Goal: Task Accomplishment & Management: Complete application form

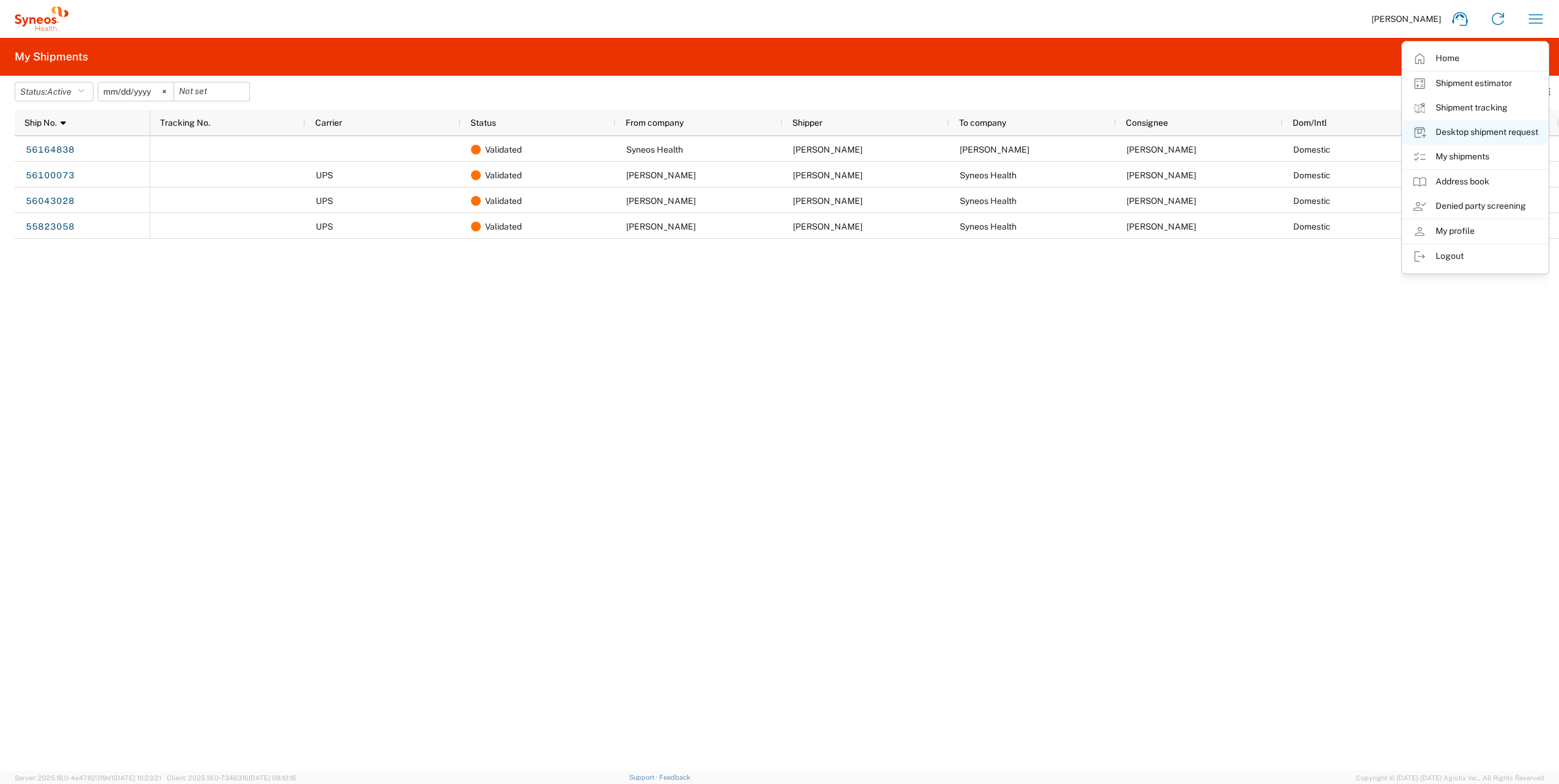
click at [1454, 133] on link "Desktop shipment request" at bounding box center [1475, 132] width 146 height 25
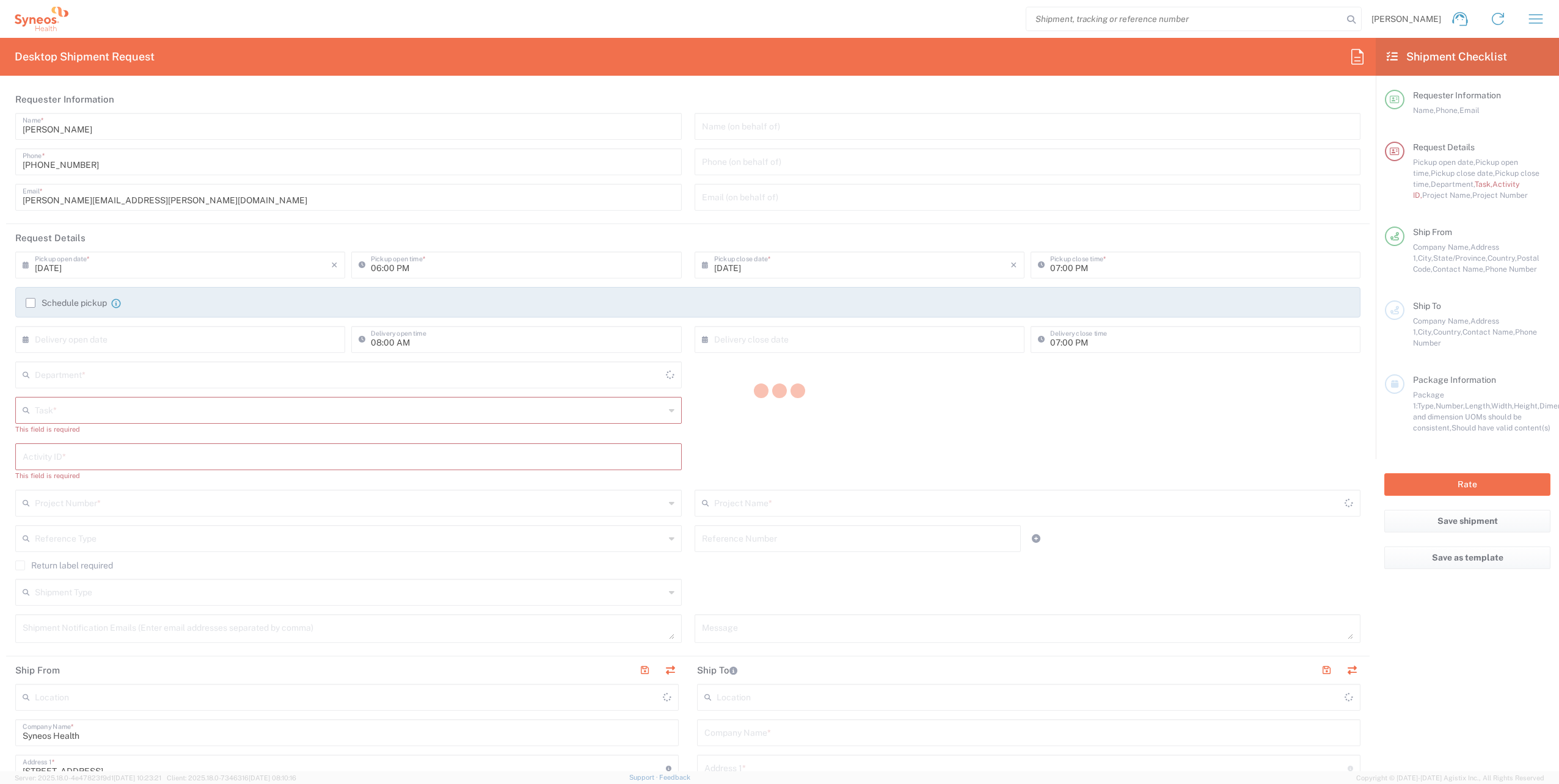
type input "[US_STATE]"
type input "[GEOGRAPHIC_DATA]"
type input "4510"
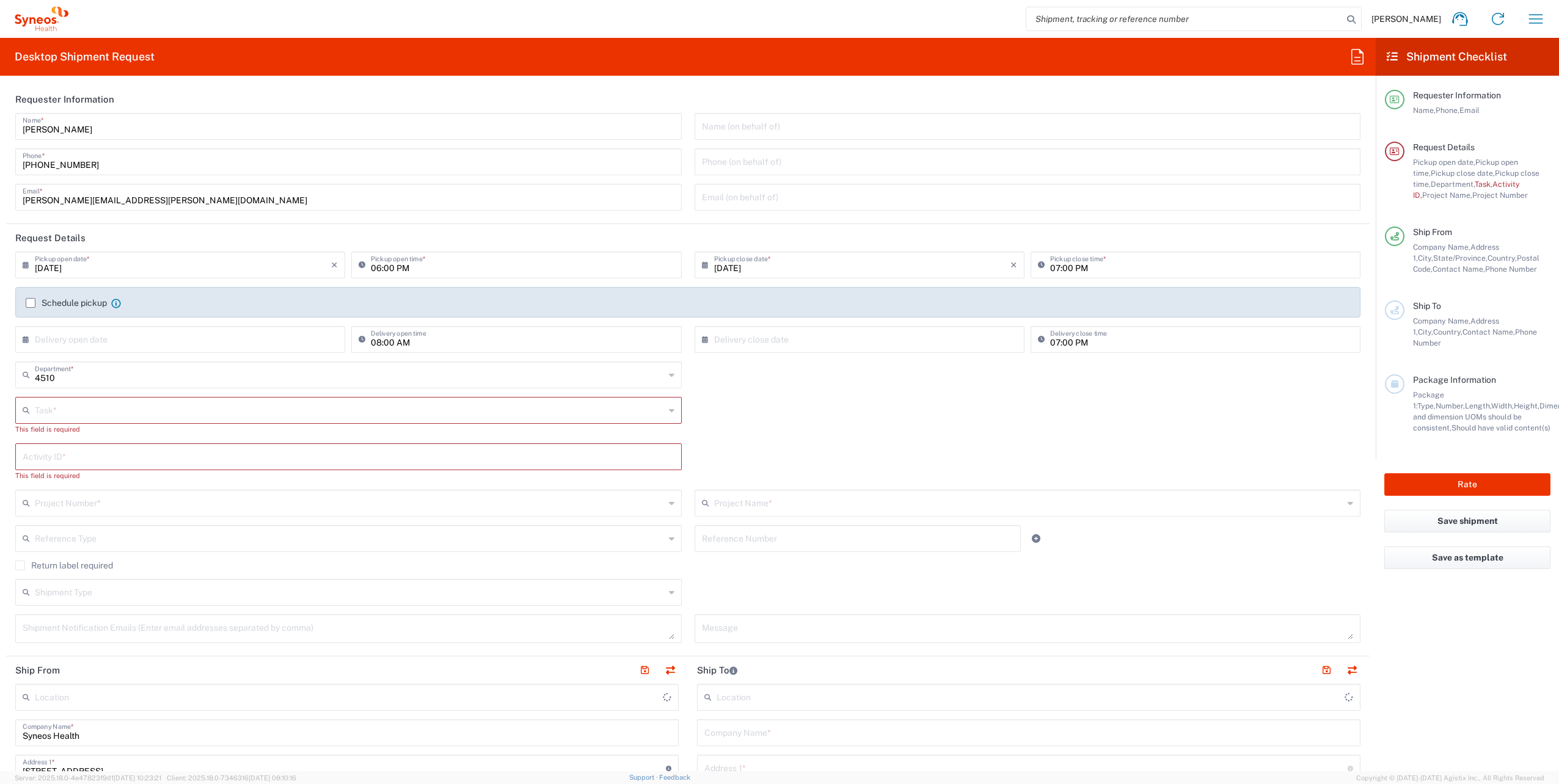
type input "Syneos Health, LLC-[GEOGRAPHIC_DATA] [GEOGRAPHIC_DATA] [GEOGRAPHIC_DATA]"
click at [128, 399] on input "text" at bounding box center [349, 409] width 630 height 22
click at [69, 472] on span "New Hire" at bounding box center [346, 476] width 659 height 19
type input "New Hire"
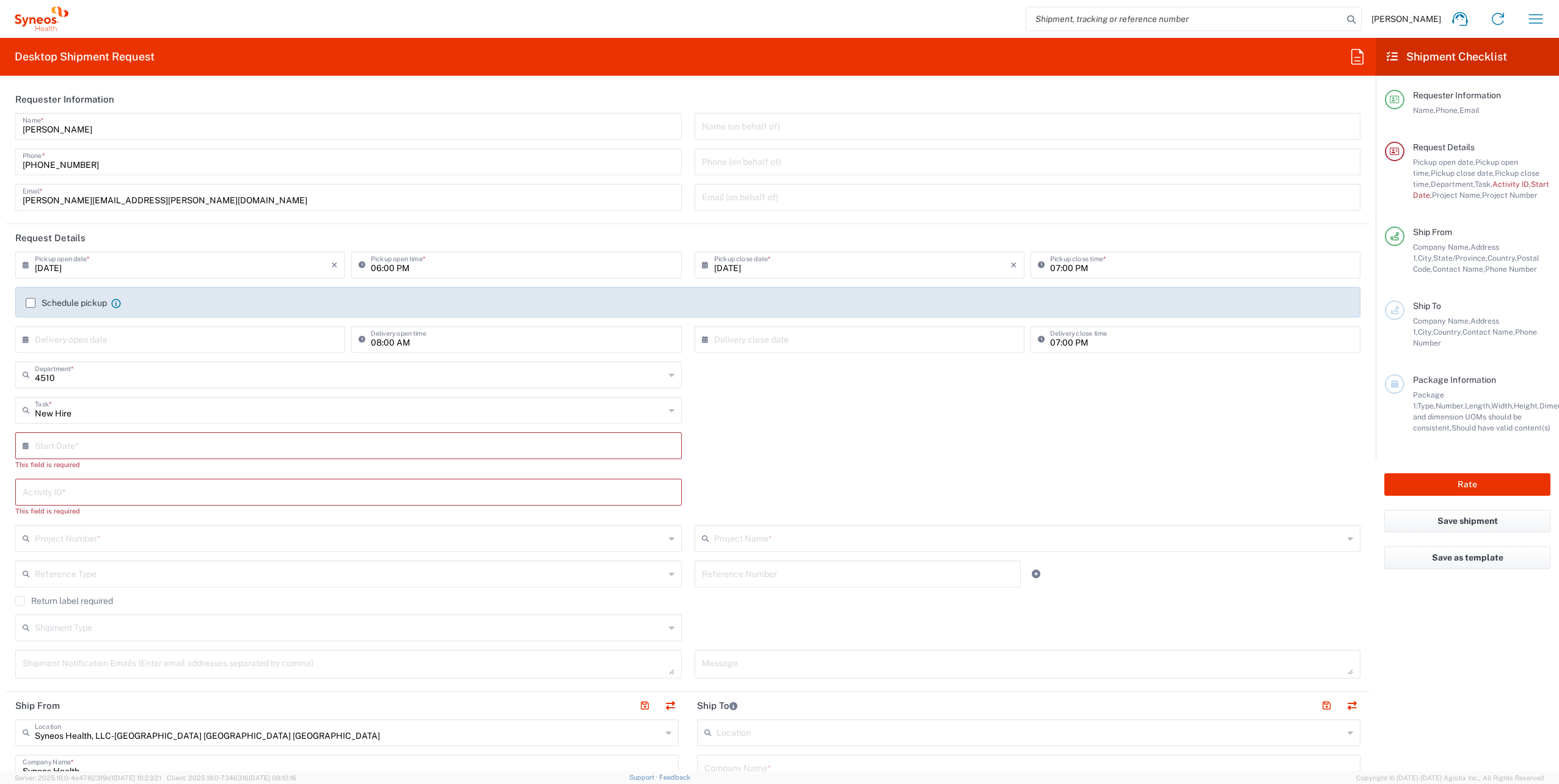
click at [87, 445] on input "text" at bounding box center [350, 445] width 633 height 22
click at [315, 521] on span "8" at bounding box center [314, 520] width 19 height 17
type input "[DATE]"
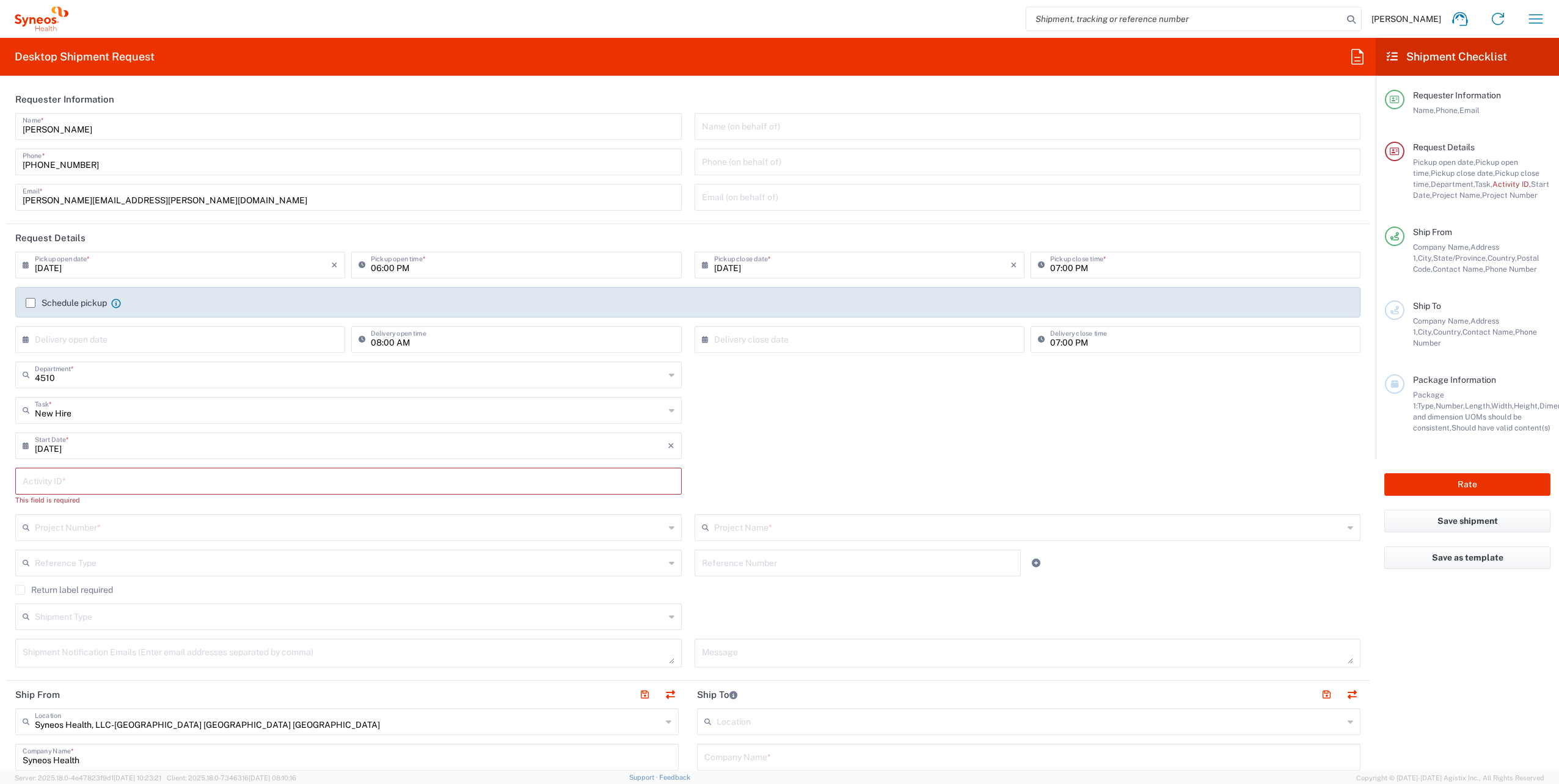
click at [153, 485] on input "text" at bounding box center [348, 480] width 652 height 22
paste input "SCTASK2684542"
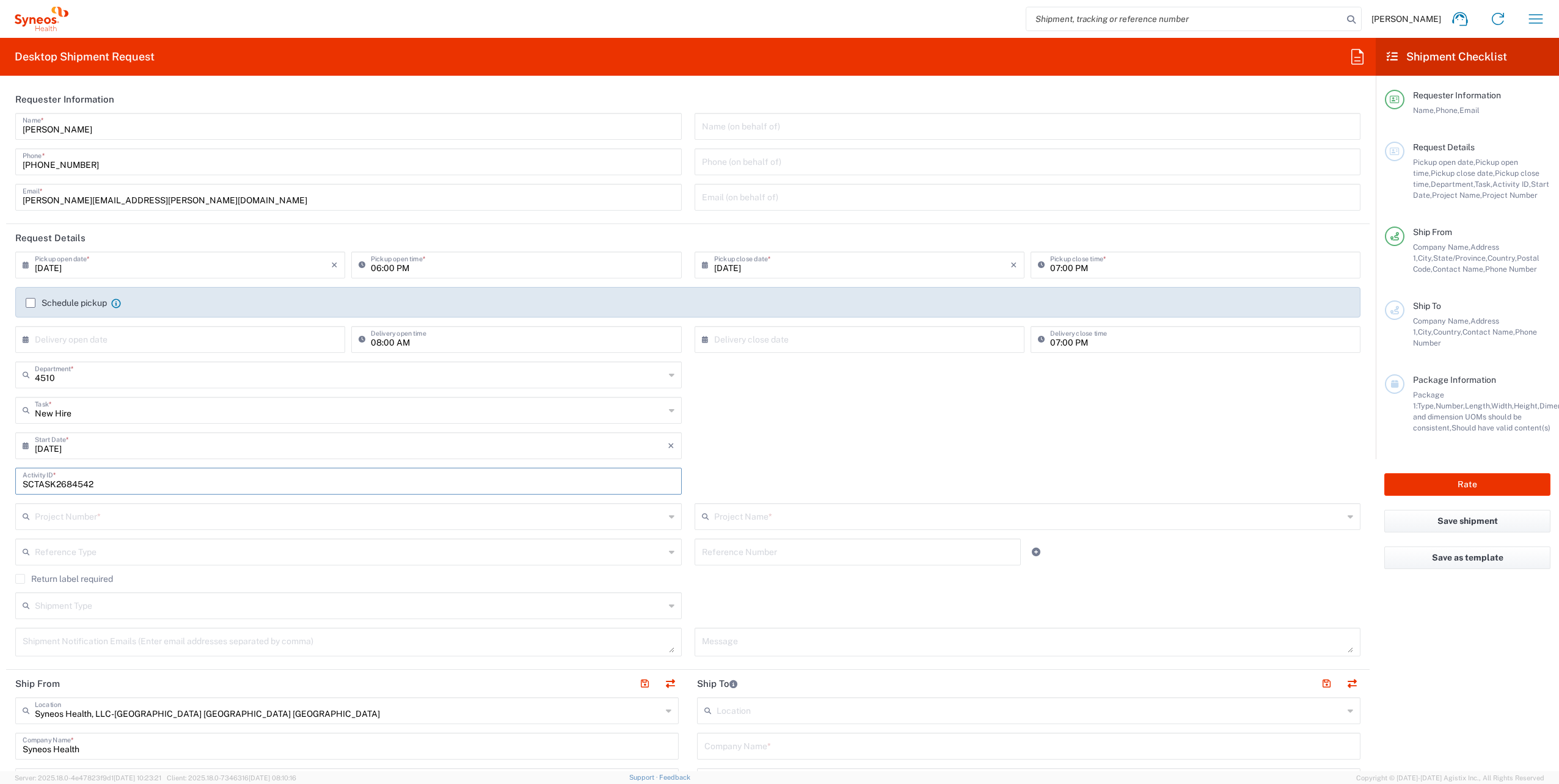
type input "SCTASK2684542"
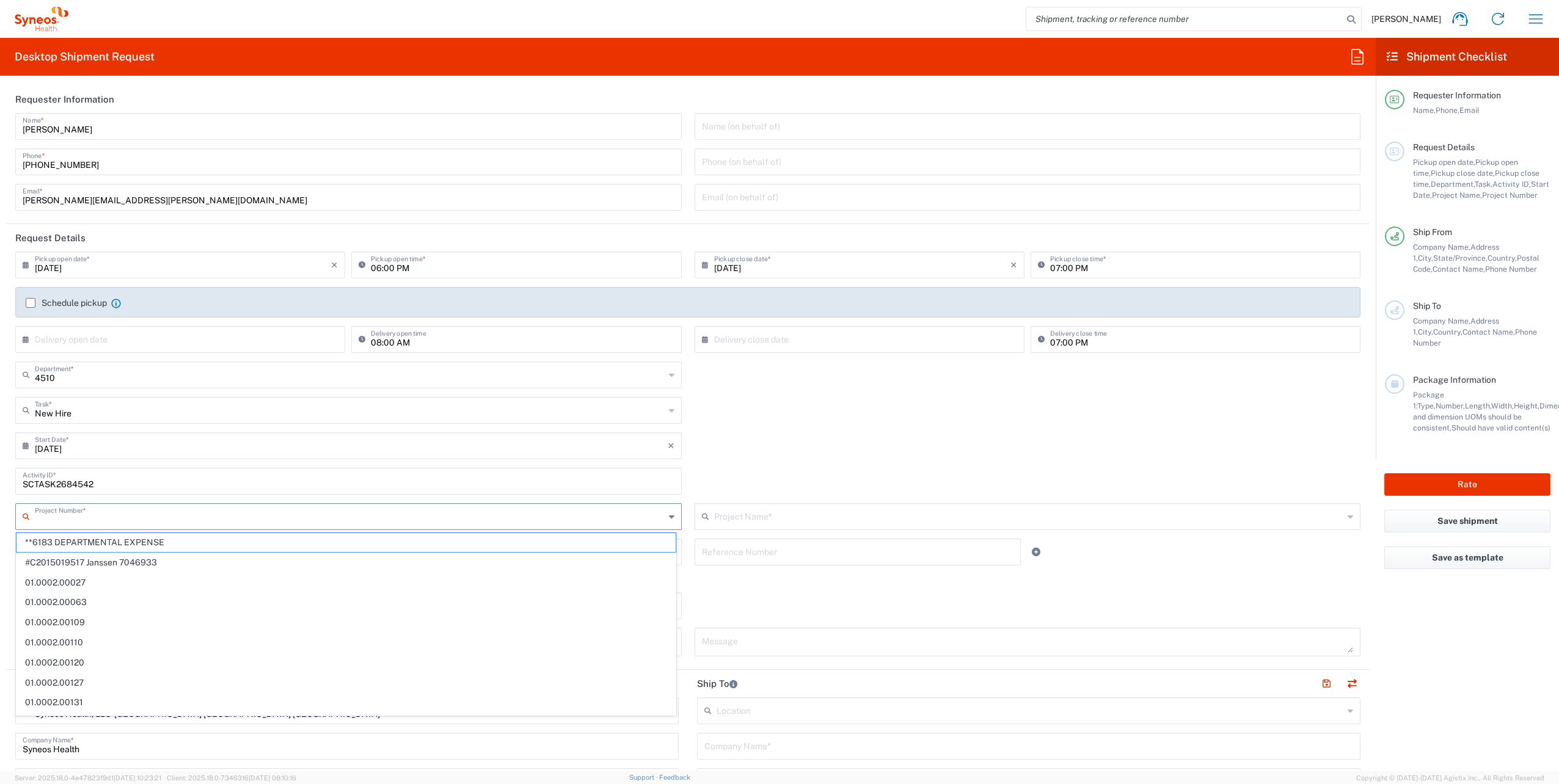
click at [69, 515] on input "text" at bounding box center [349, 515] width 630 height 22
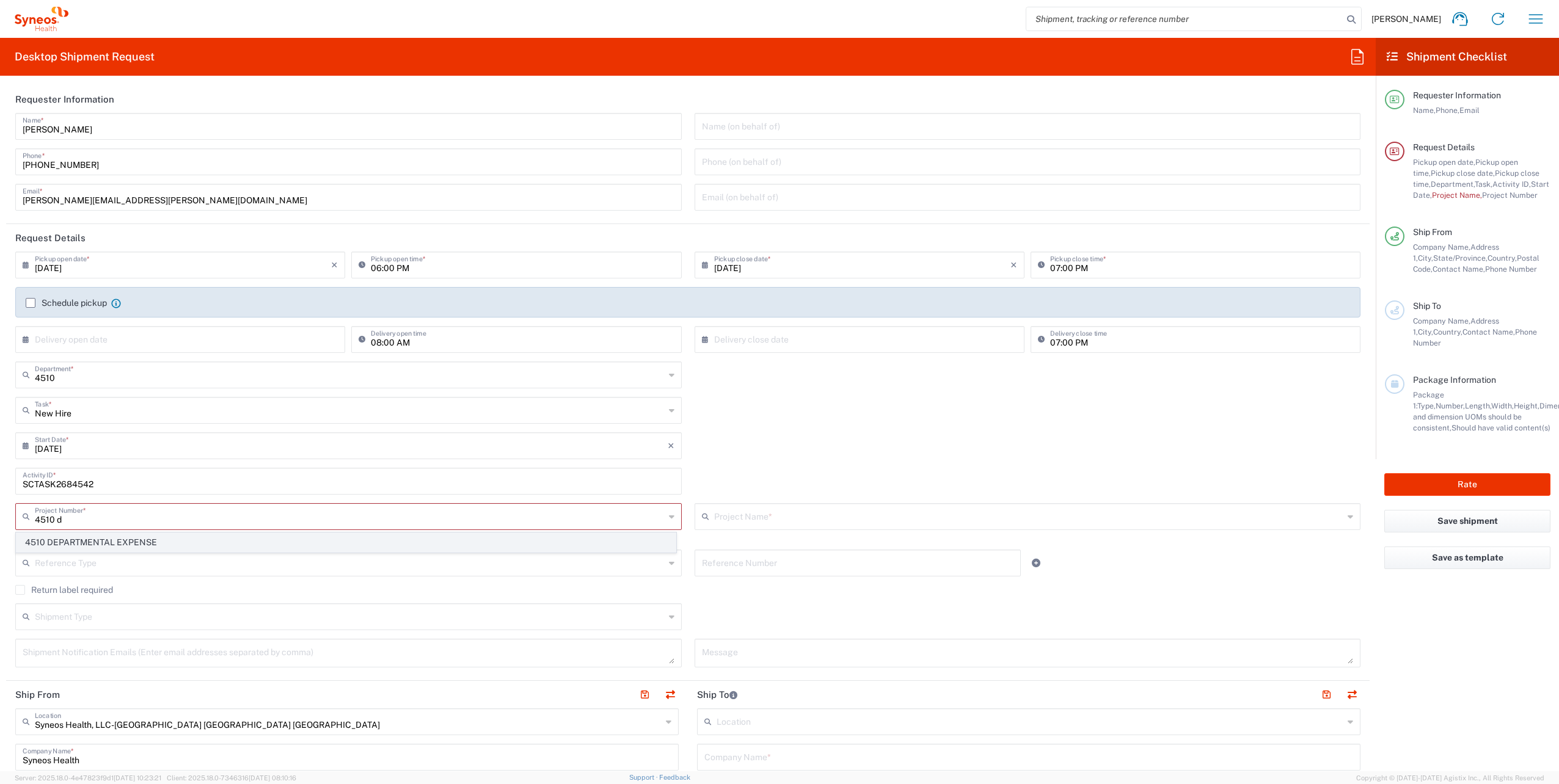
click at [73, 536] on span "4510 DEPARTMENTAL EXPENSE" at bounding box center [346, 542] width 659 height 19
type input "4510 DEPARTMENTAL EXPENSE"
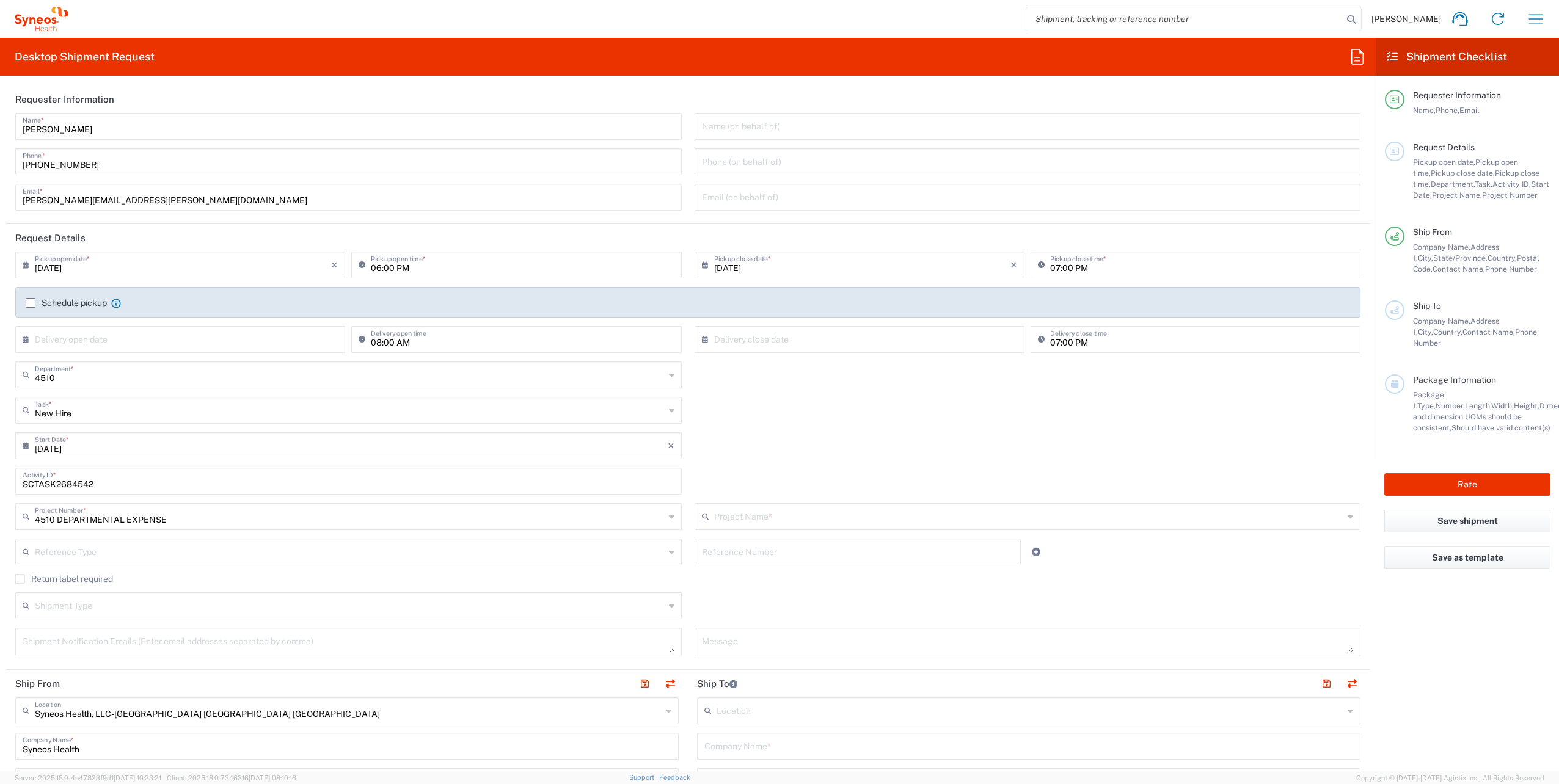
type input "4510 DEPARTMENTAL EXPENSE"
click at [190, 260] on input "[DATE]" at bounding box center [182, 265] width 296 height 22
drag, startPoint x: 190, startPoint y: 260, endPoint x: -2, endPoint y: 227, distance: 194.8
click at [0, 227] on html "[PERSON_NAME] Home Shipment estimator Shipment tracking Desktop shipment reques…" at bounding box center [780, 392] width 1559 height 784
click at [83, 266] on input "text" at bounding box center [182, 265] width 296 height 22
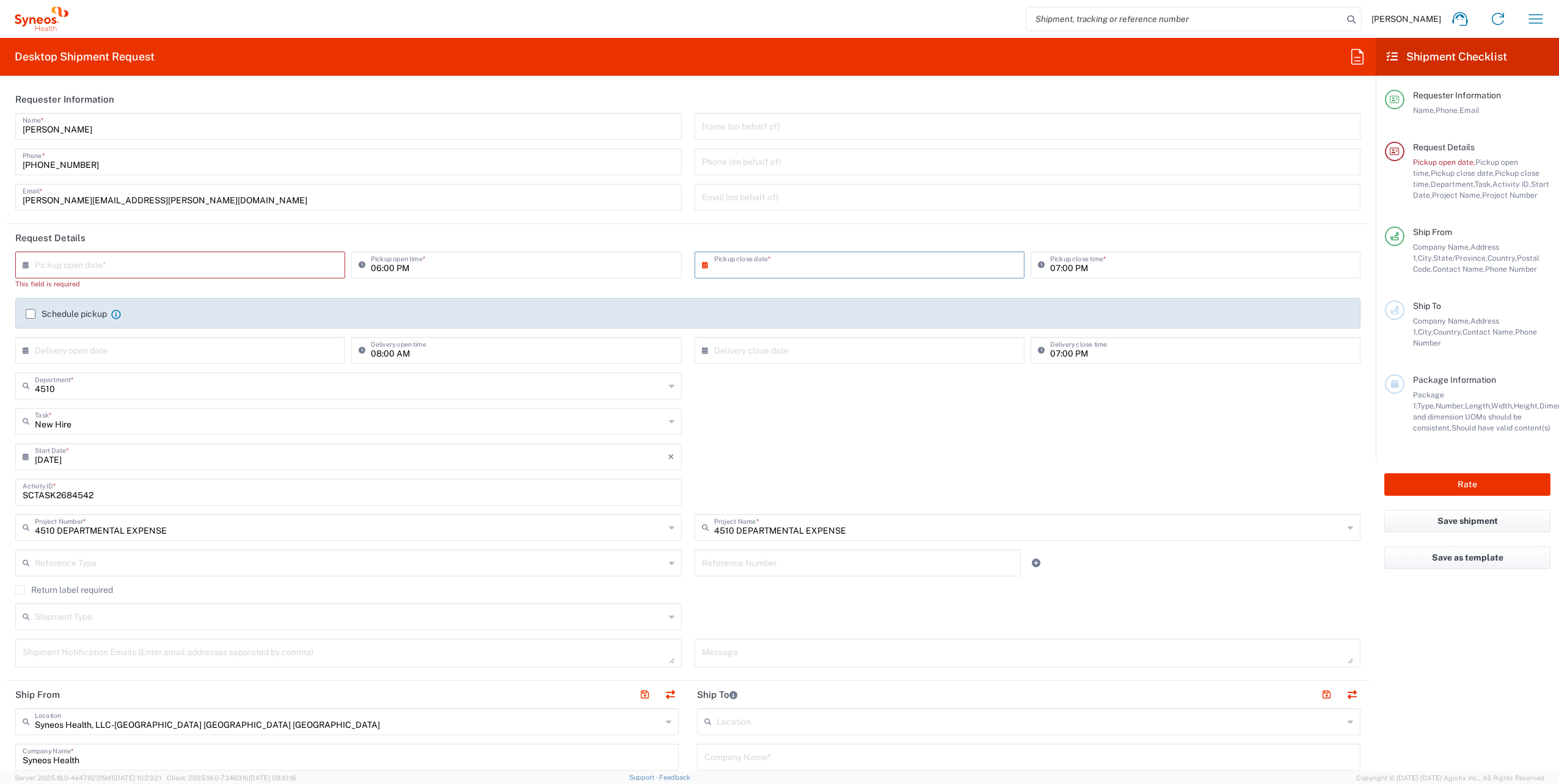
click at [747, 269] on input "text" at bounding box center [862, 265] width 296 height 22
click at [146, 259] on input "text" at bounding box center [182, 265] width 296 height 22
click at [185, 320] on span "3" at bounding box center [183, 323] width 19 height 17
type input "[DATE]"
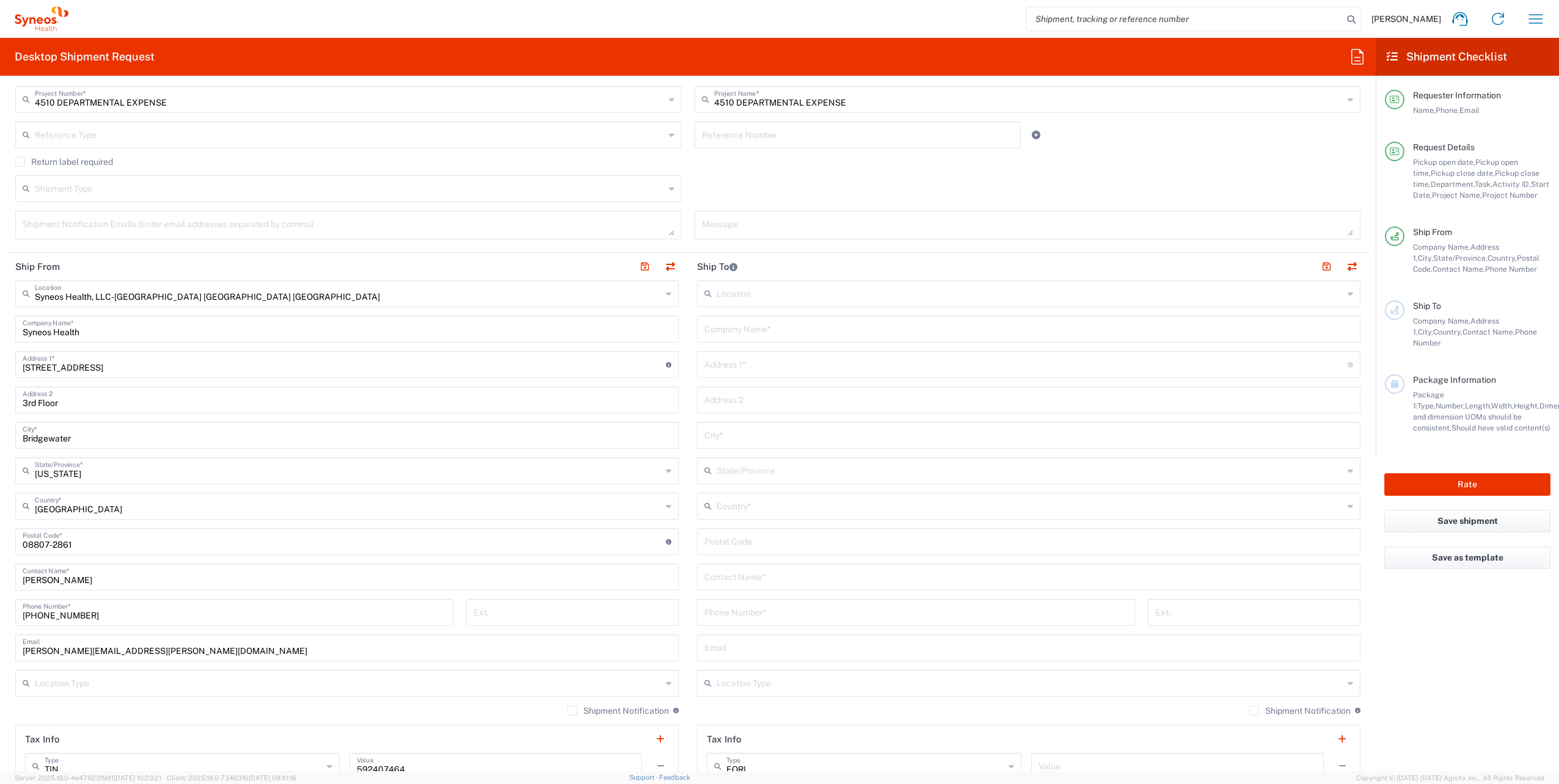
scroll to position [428, 0]
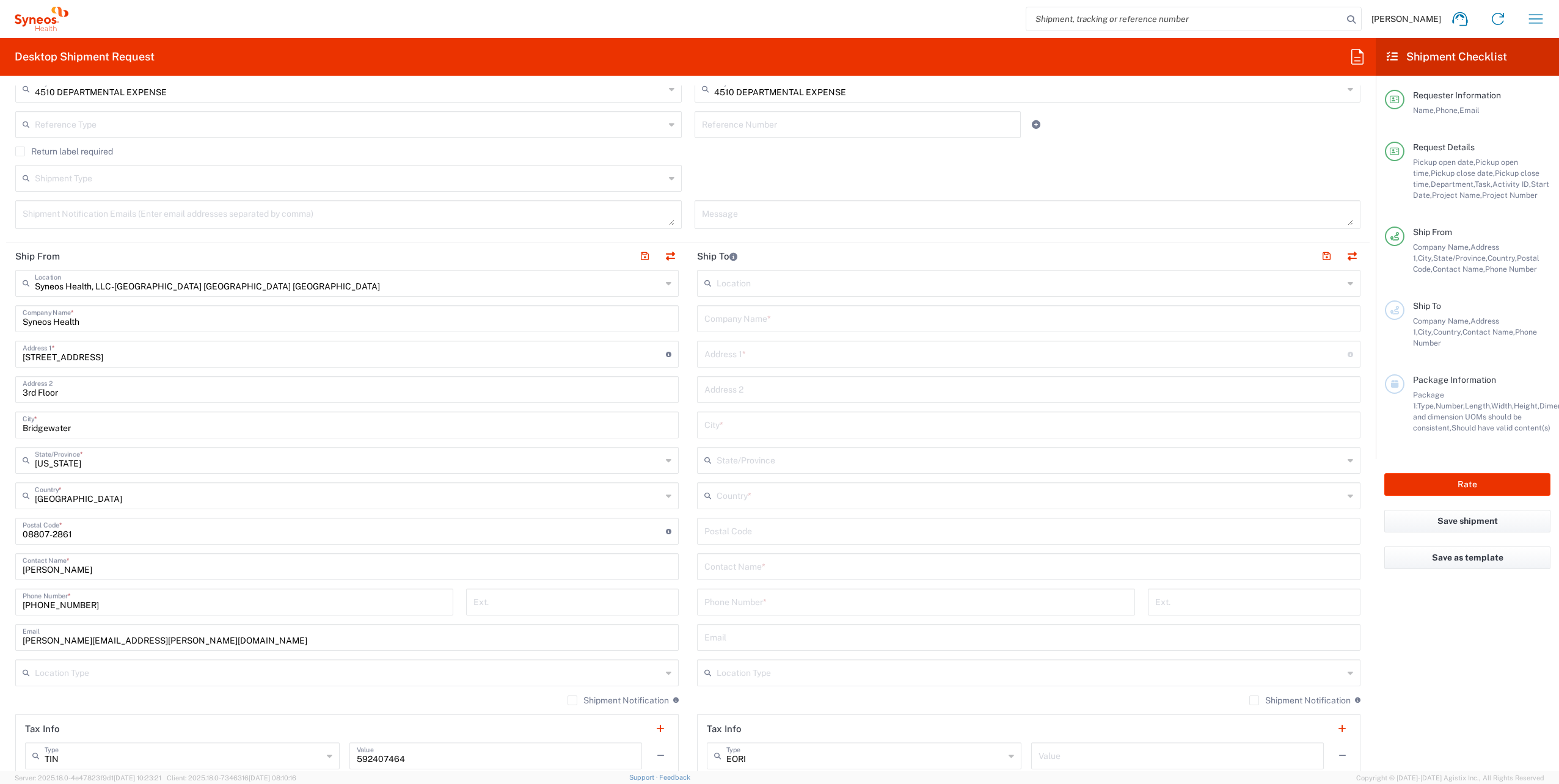
click at [776, 317] on input "text" at bounding box center [1029, 318] width 649 height 22
click at [858, 315] on input "text" at bounding box center [1029, 318] width 649 height 22
paste input "[PERSON_NAME]"
type input "[PERSON_NAME]"
click at [770, 573] on input "text" at bounding box center [1029, 566] width 649 height 22
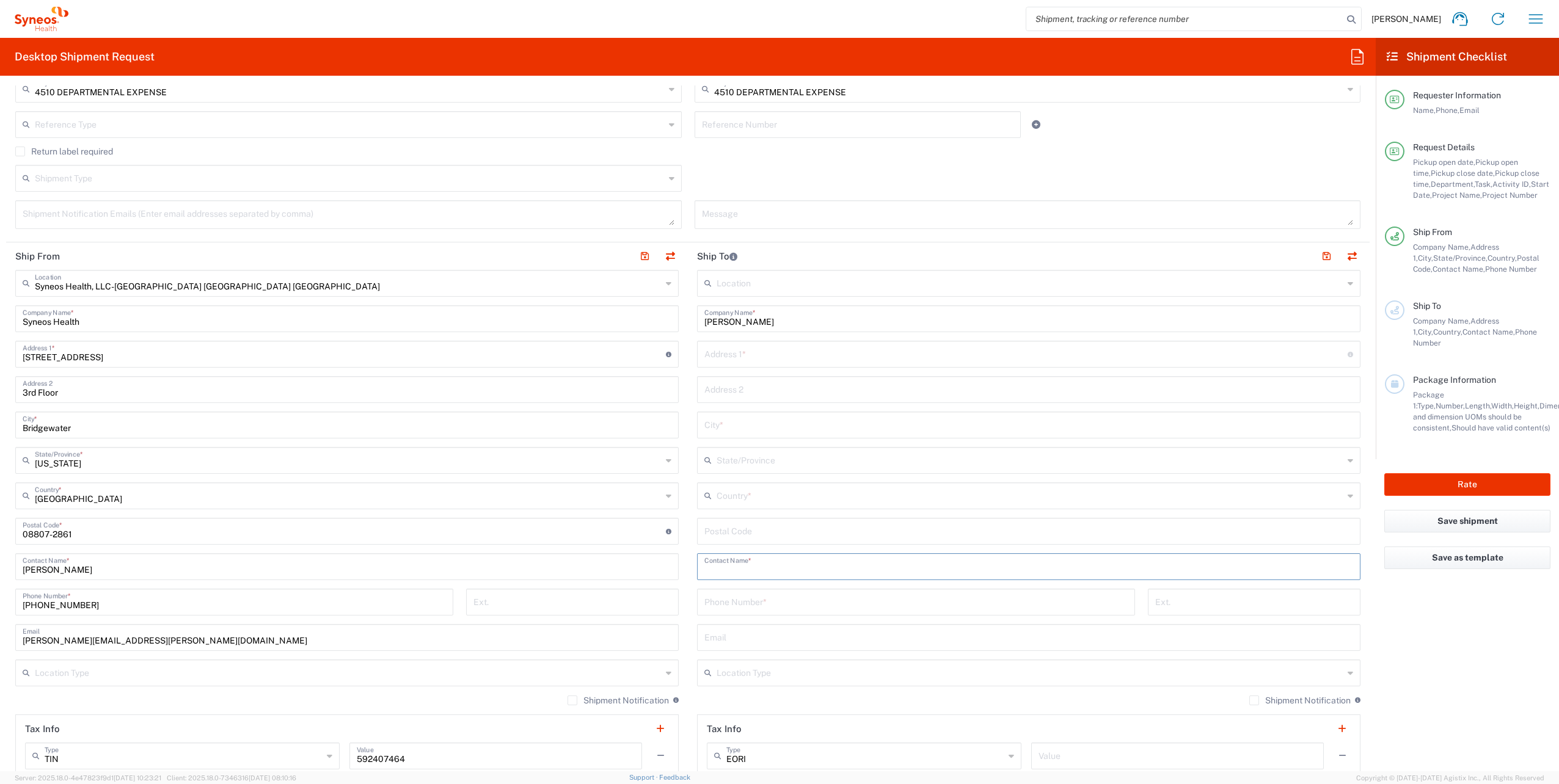
paste input "[PERSON_NAME]"
type input "[PERSON_NAME]"
click at [750, 499] on input "text" at bounding box center [1029, 495] width 627 height 22
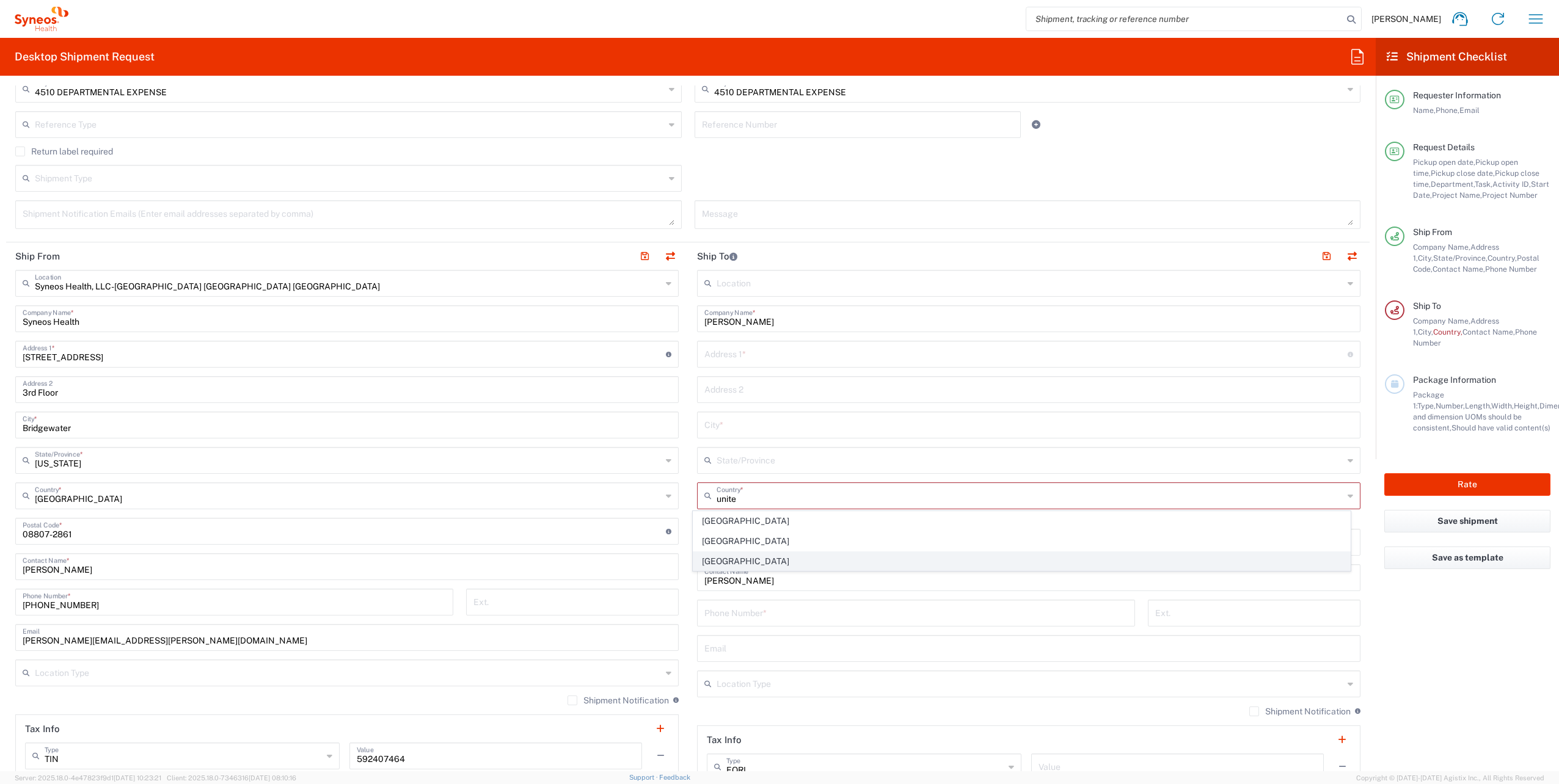
click at [717, 557] on span "[GEOGRAPHIC_DATA]" at bounding box center [1022, 561] width 656 height 19
type input "[GEOGRAPHIC_DATA]"
click at [755, 644] on input "text" at bounding box center [1029, 647] width 649 height 22
paste input "[EMAIL_ADDRESS][DOMAIN_NAME]"
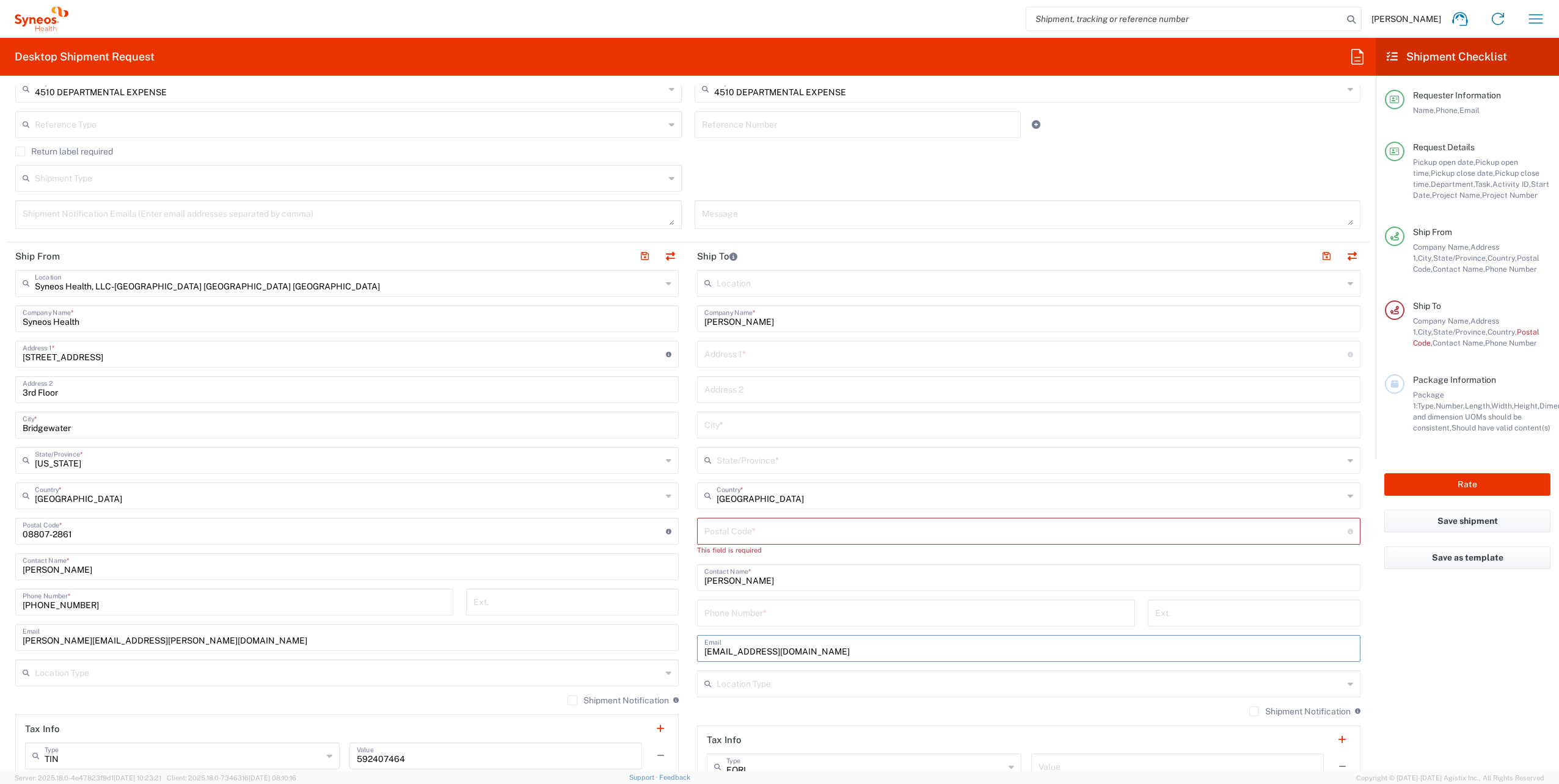
type input "[EMAIL_ADDRESS][DOMAIN_NAME]"
click at [1249, 712] on label "Shipment Notification" at bounding box center [1299, 711] width 101 height 10
click at [1254, 711] on input "Shipment Notification" at bounding box center [1254, 711] width 0 height 0
click at [732, 527] on input "undefined" at bounding box center [1027, 530] width 644 height 22
click at [712, 614] on input "tel" at bounding box center [916, 612] width 423 height 22
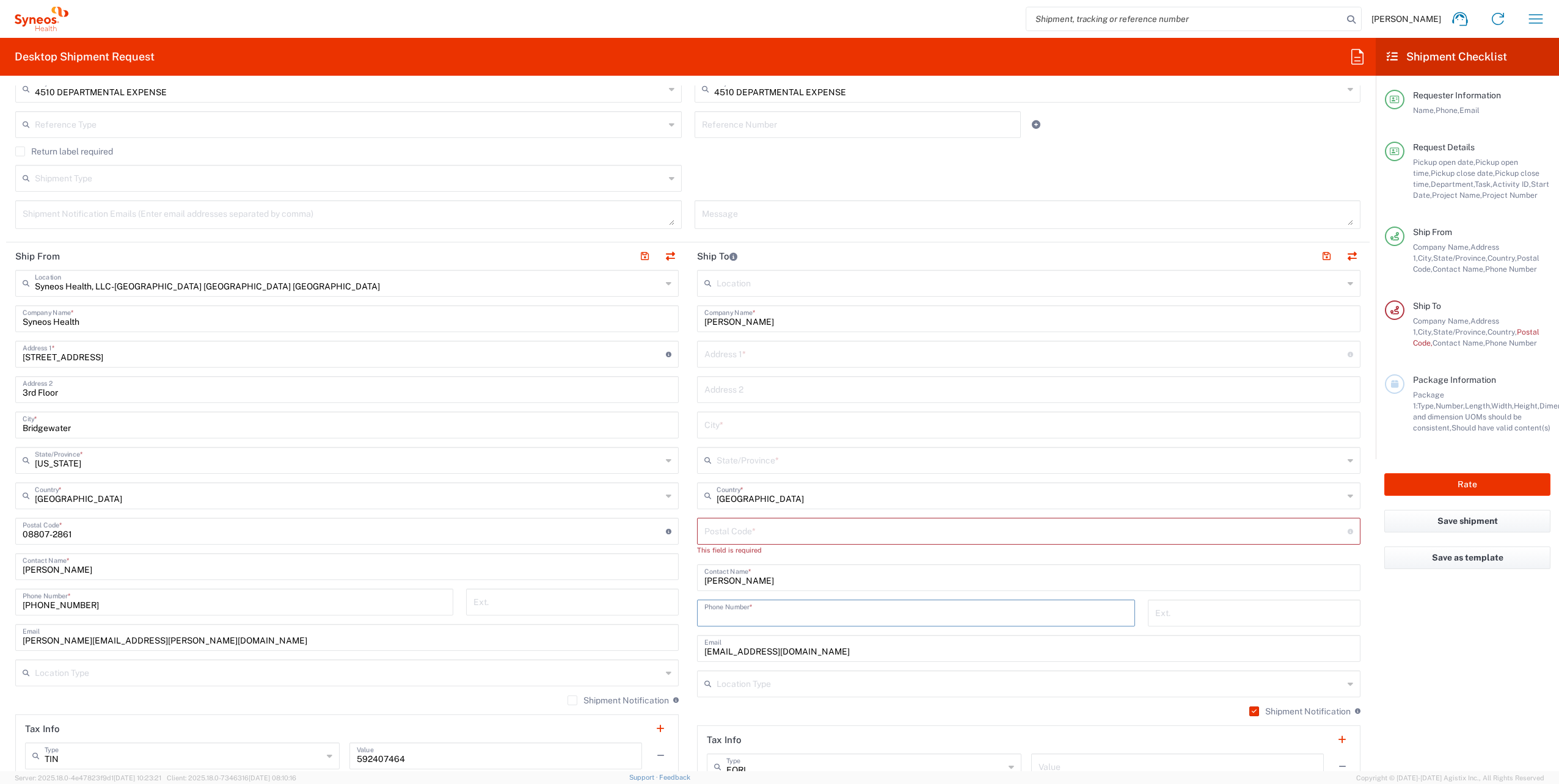
paste input "+ 2164031935"
click at [708, 618] on input "+ 2164031935" at bounding box center [916, 612] width 423 height 22
type input "2164031935"
click at [224, 643] on input "[PERSON_NAME][EMAIL_ADDRESS][PERSON_NAME][DOMAIN_NAME]" at bounding box center [346, 636] width 649 height 22
drag, startPoint x: 189, startPoint y: 636, endPoint x: 2, endPoint y: 610, distance: 188.8
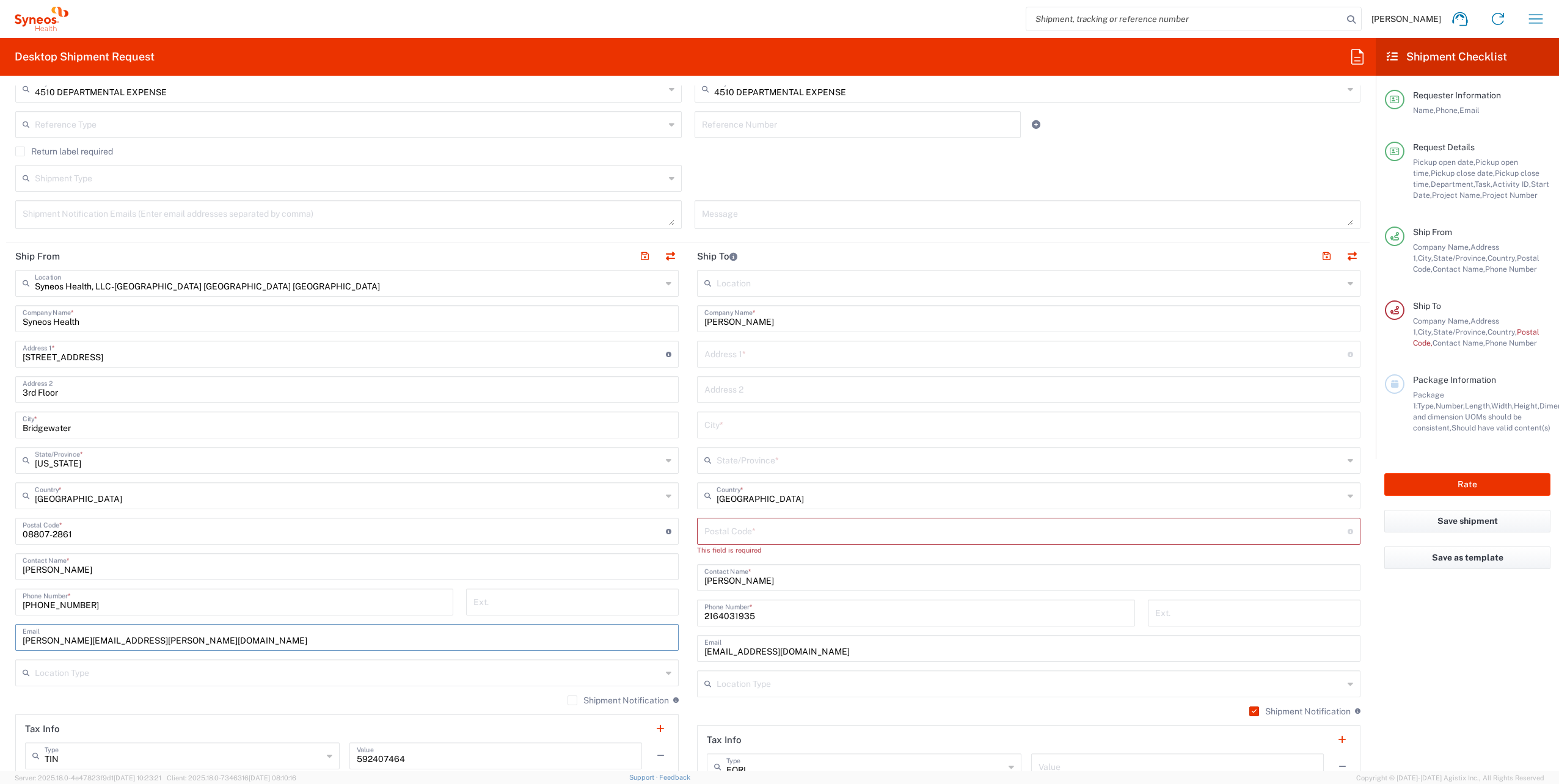
click at [2, 610] on form "Requester Information [PERSON_NAME] Name * [PHONE_NUMBER] Phone * [PERSON_NAME]…" at bounding box center [688, 428] width 1376 height 686
paste input "[PERSON_NAME].assa"
type input "[PERSON_NAME][EMAIL_ADDRESS][DOMAIN_NAME]"
click at [568, 701] on label "Shipment Notification" at bounding box center [618, 700] width 101 height 10
click at [573, 700] on input "Shipment Notification" at bounding box center [573, 700] width 0 height 0
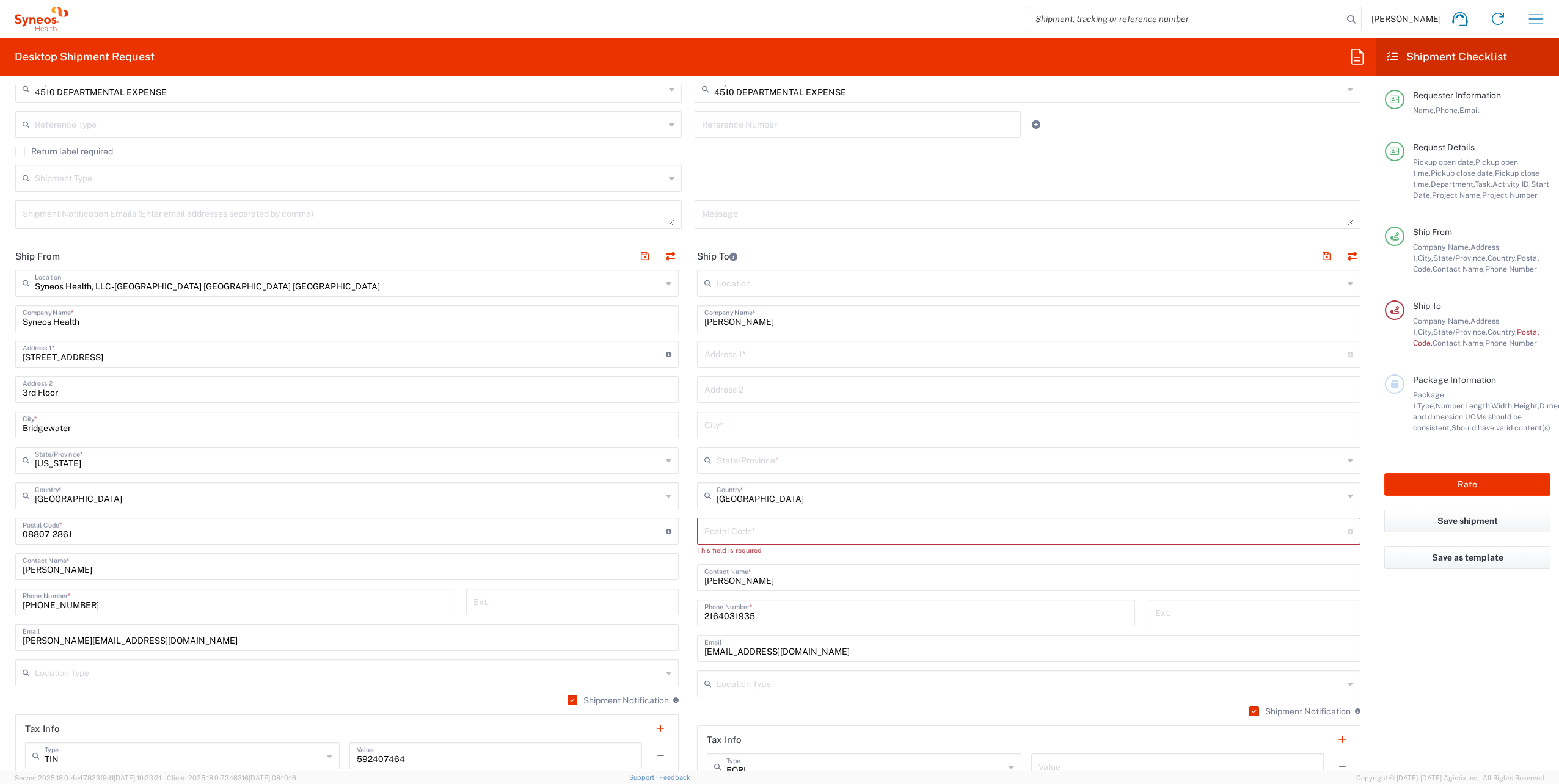
click at [780, 355] on input "text" at bounding box center [1027, 353] width 644 height 22
paste input "[STREET_ADDRESS]"
type input "[STREET_ADDRESS]"
click at [727, 423] on input "text" at bounding box center [1029, 424] width 649 height 22
paste input "[GEOGRAPHIC_DATA]"
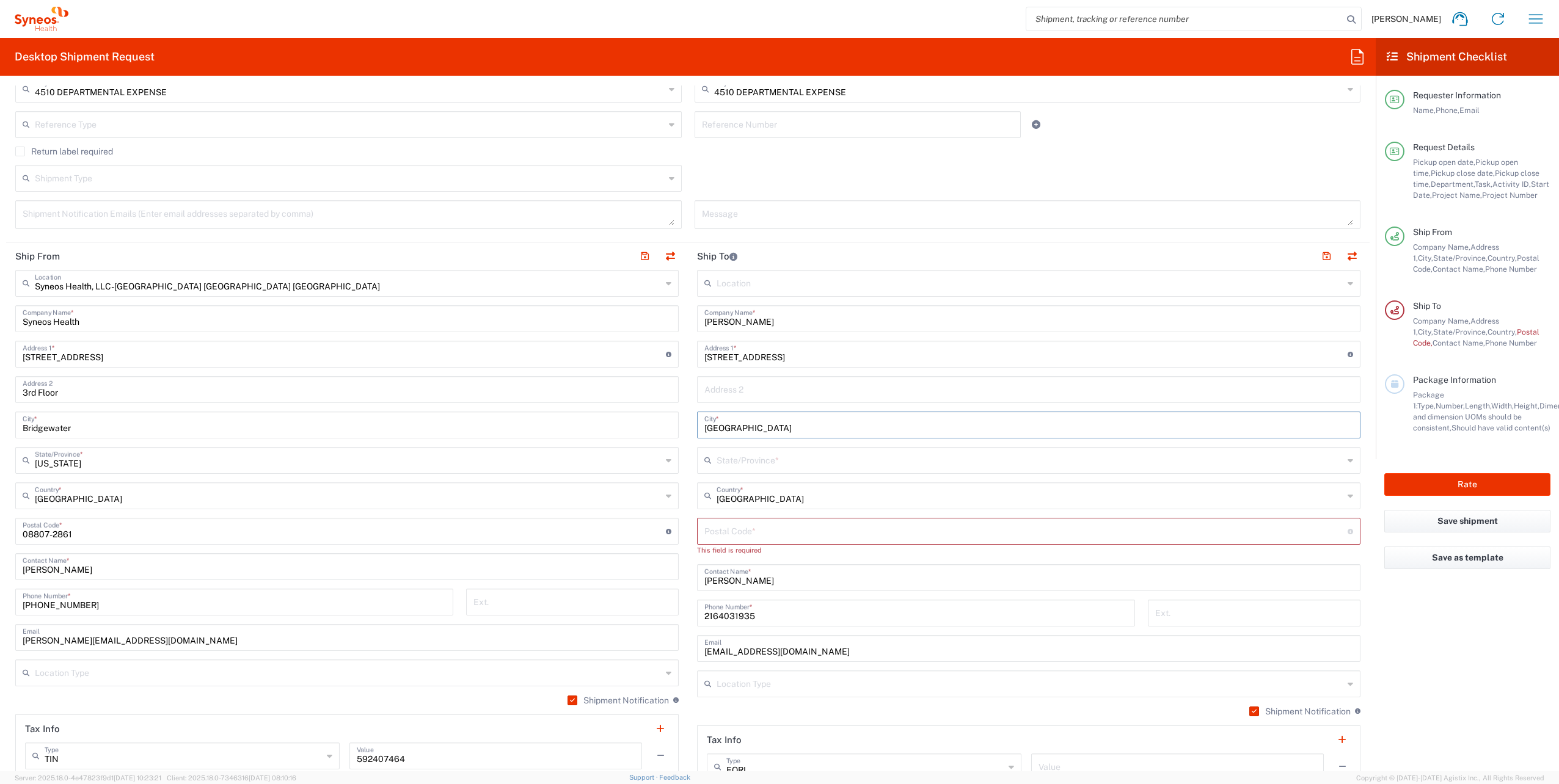
type input "[GEOGRAPHIC_DATA]"
click at [819, 452] on input "text" at bounding box center [1029, 459] width 627 height 22
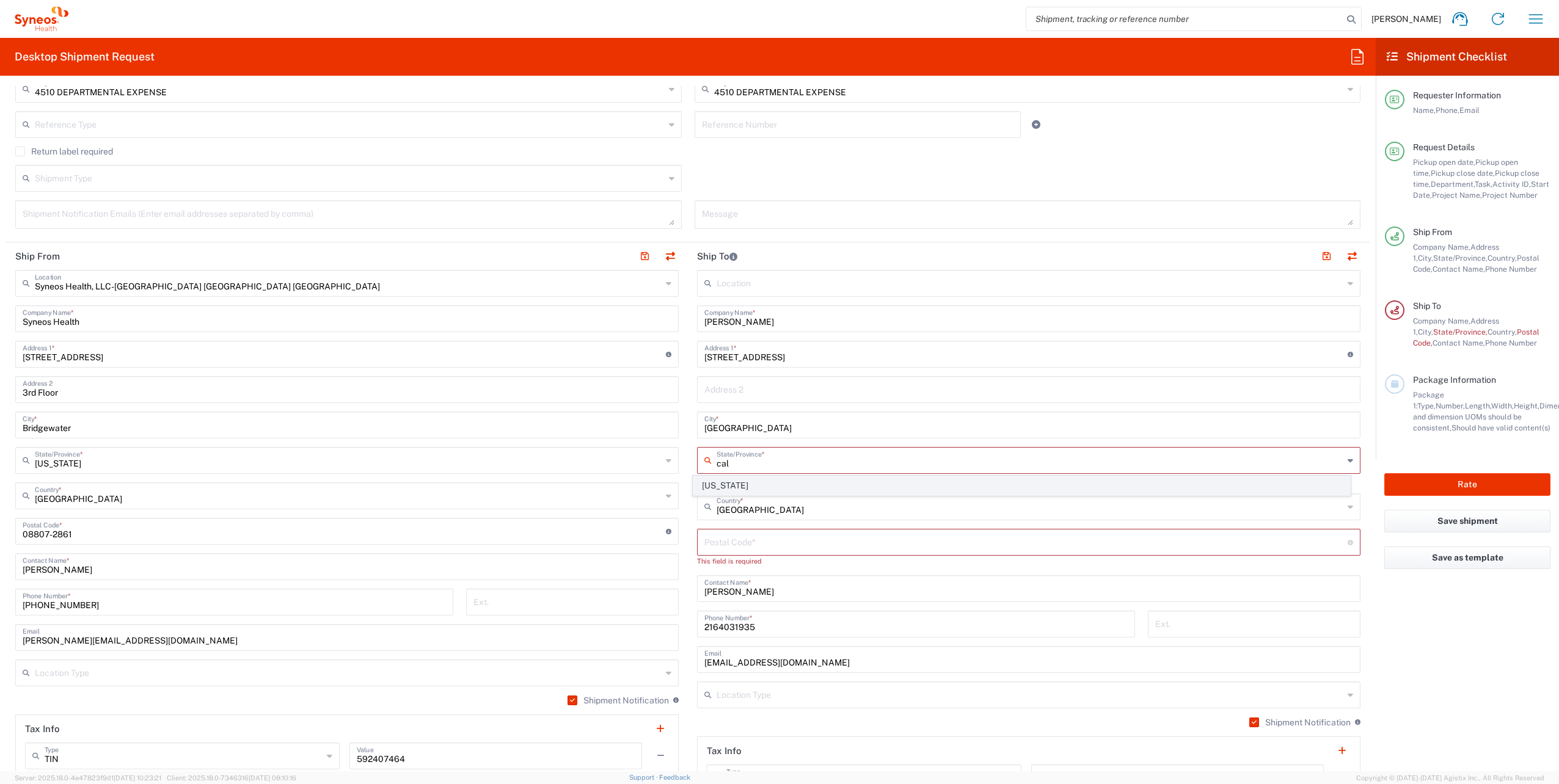
click at [722, 486] on span "[US_STATE]" at bounding box center [1022, 485] width 656 height 19
type input "[US_STATE]"
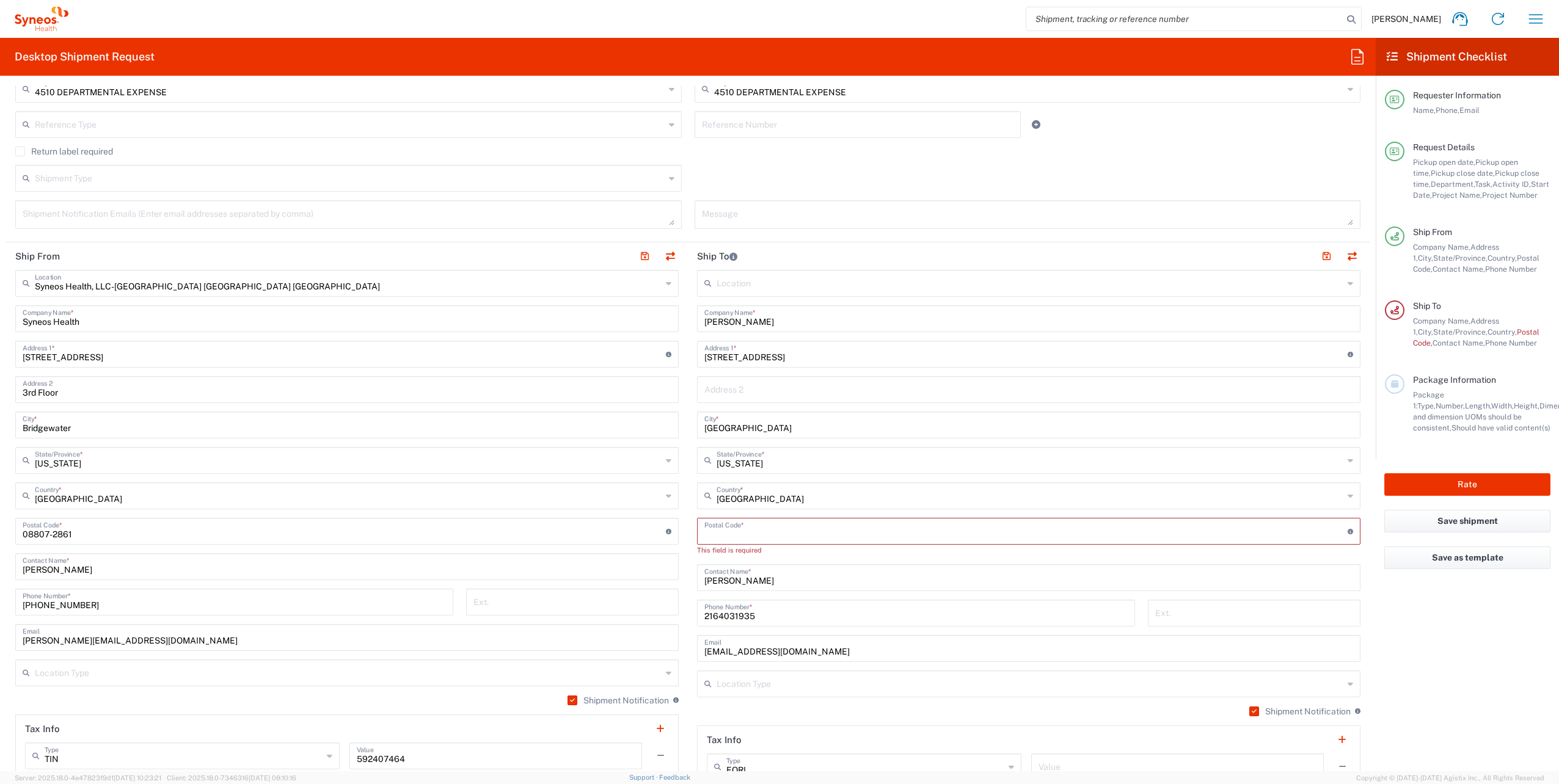
click at [757, 527] on input "undefined" at bounding box center [1027, 530] width 644 height 22
paste input "94131"
type input "94131"
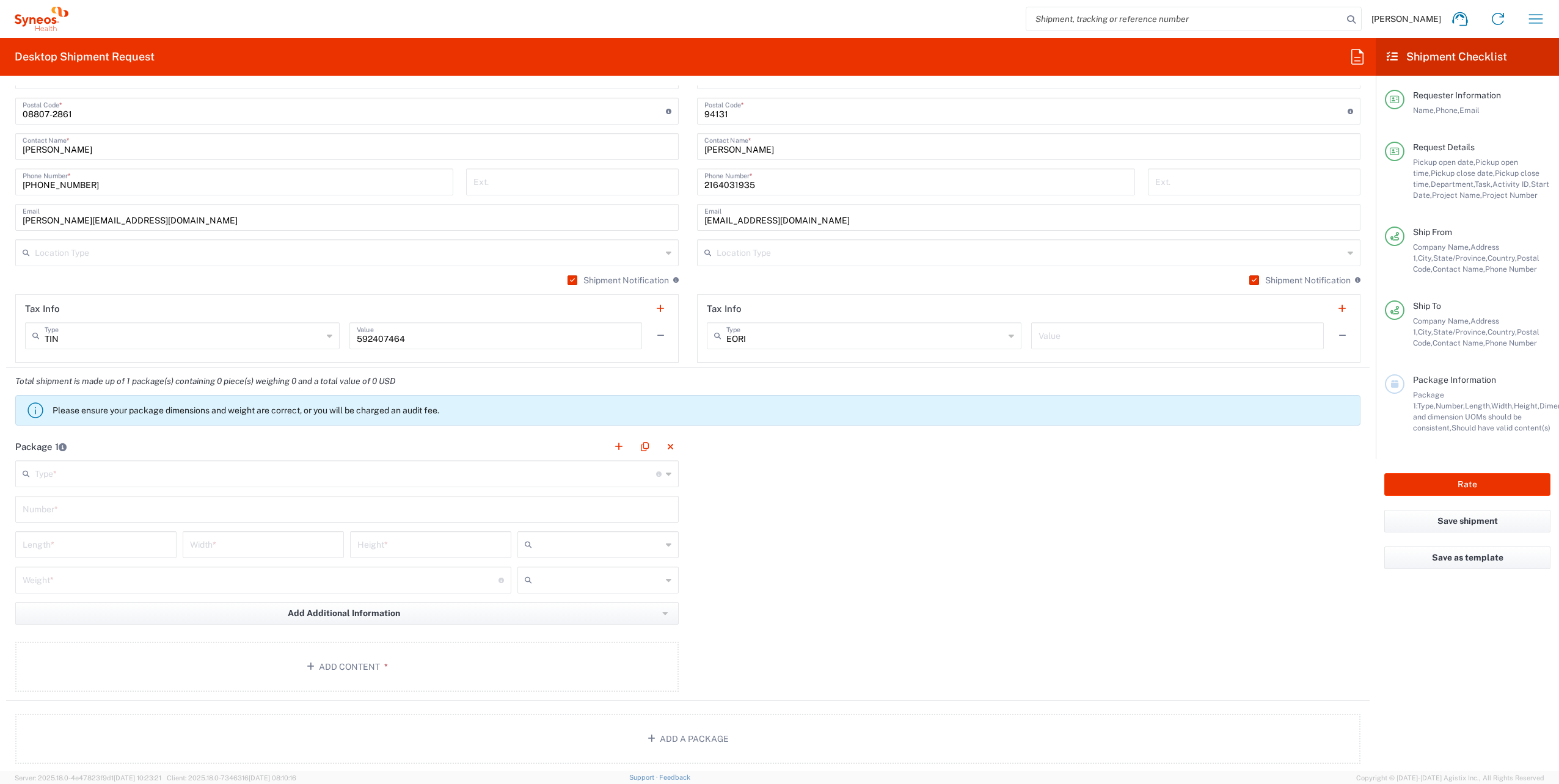
scroll to position [916, 0]
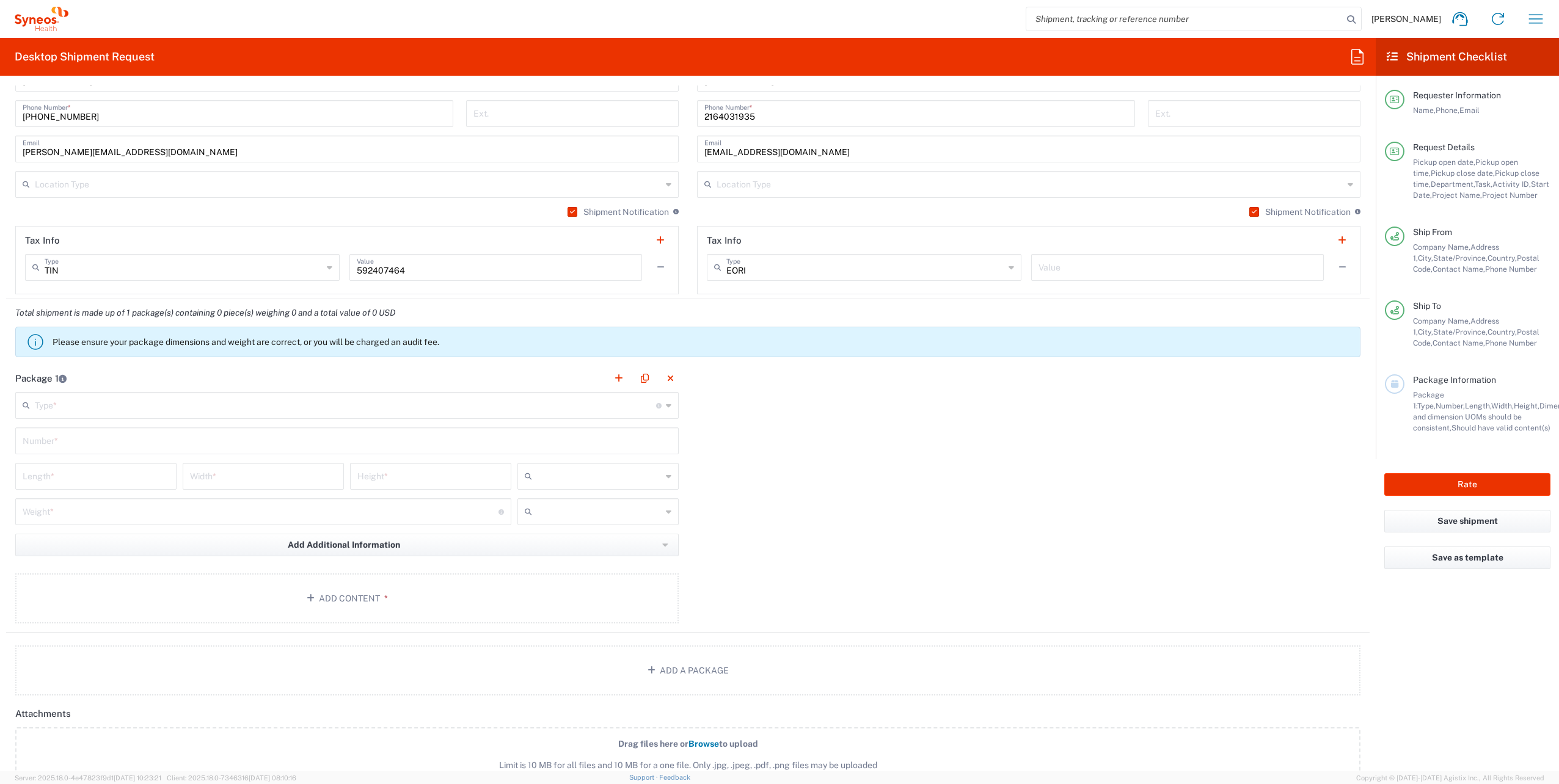
click at [500, 405] on input "text" at bounding box center [344, 404] width 621 height 22
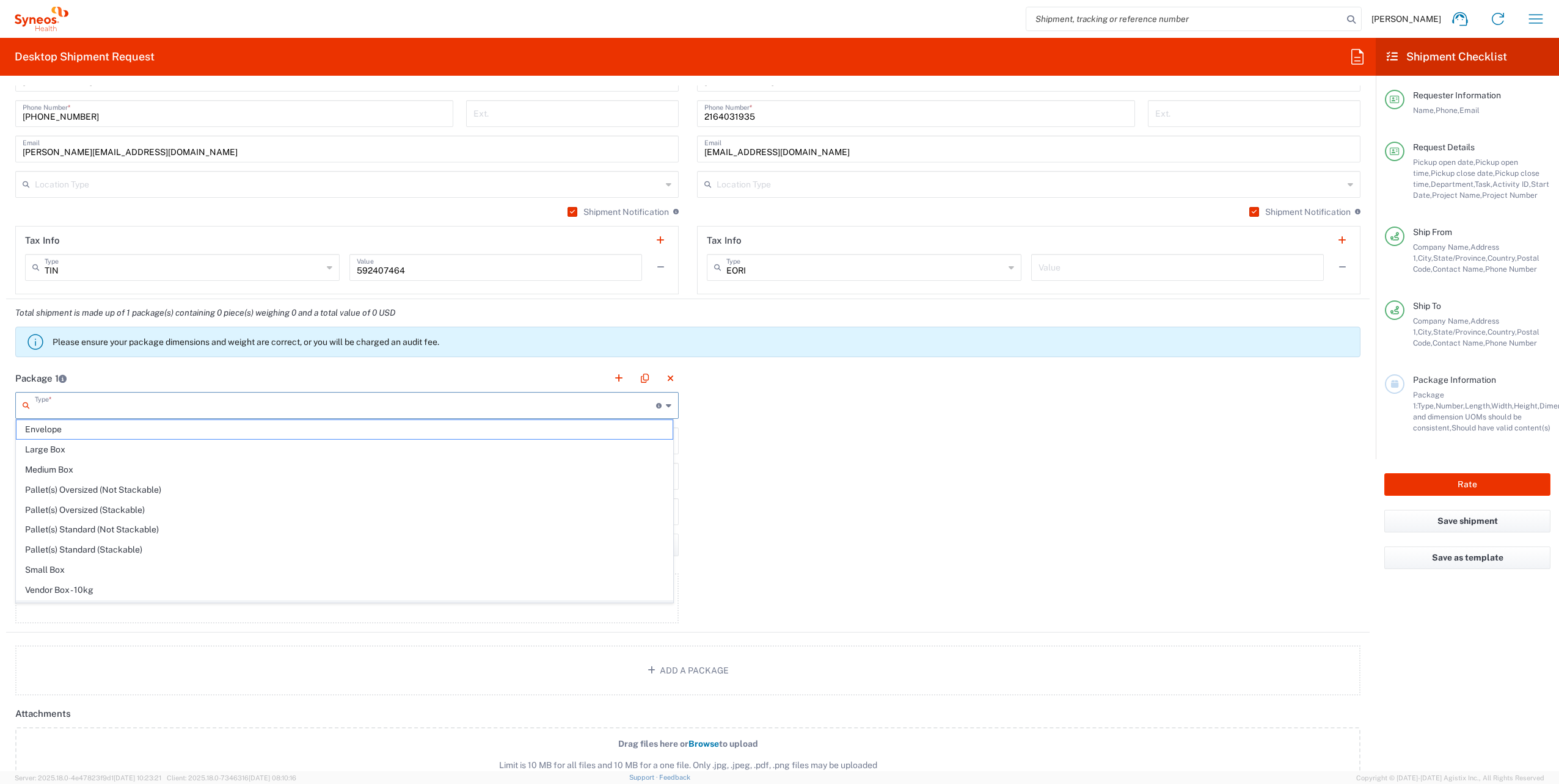
scroll to position [32, 0]
click at [157, 588] on span "Your Packaging" at bounding box center [344, 597] width 656 height 19
type input "Your Packaging"
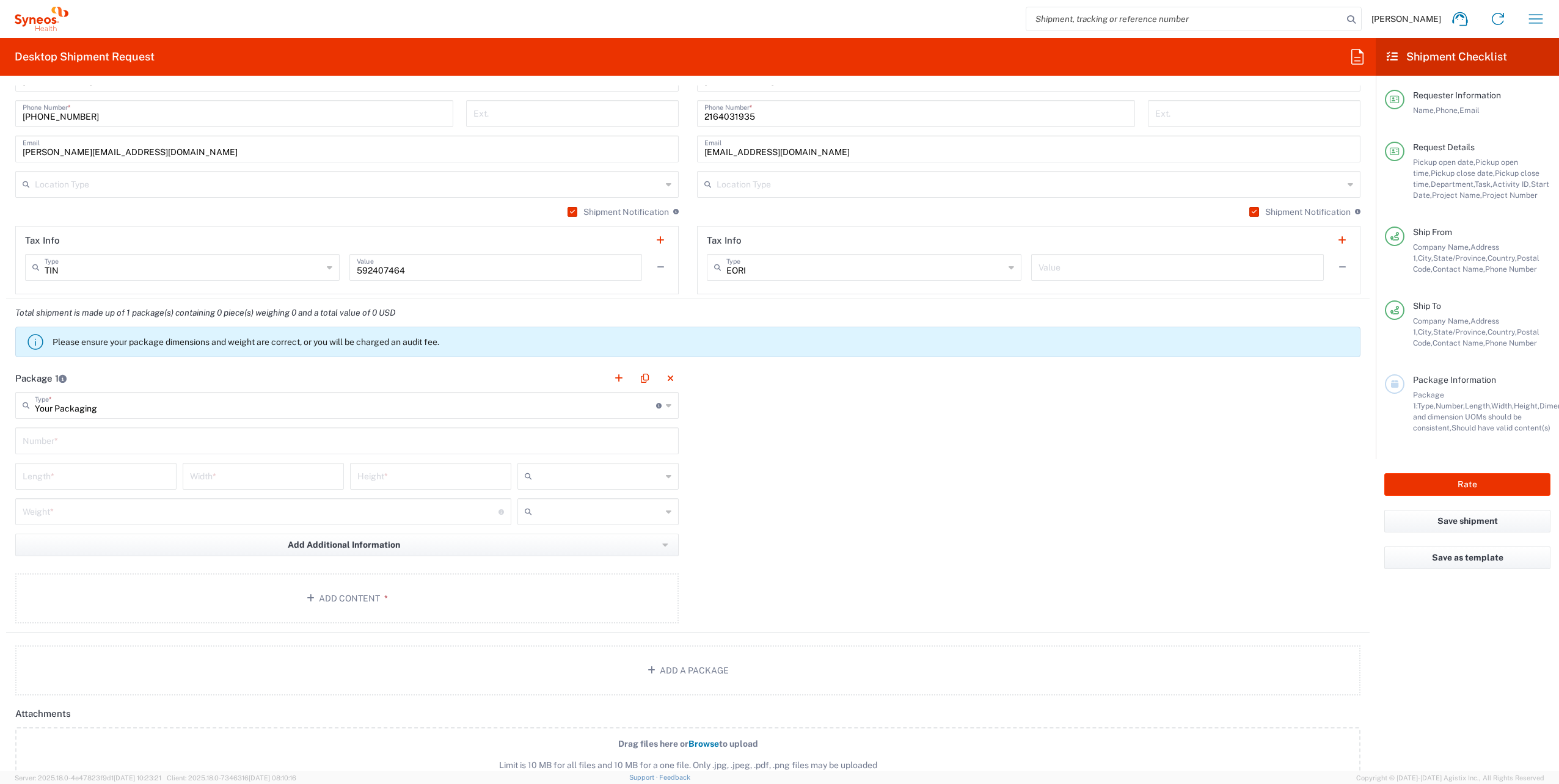
click at [110, 440] on input "text" at bounding box center [346, 440] width 649 height 22
type input "1"
click at [102, 468] on input "number" at bounding box center [95, 475] width 147 height 22
type input "16"
type input "12"
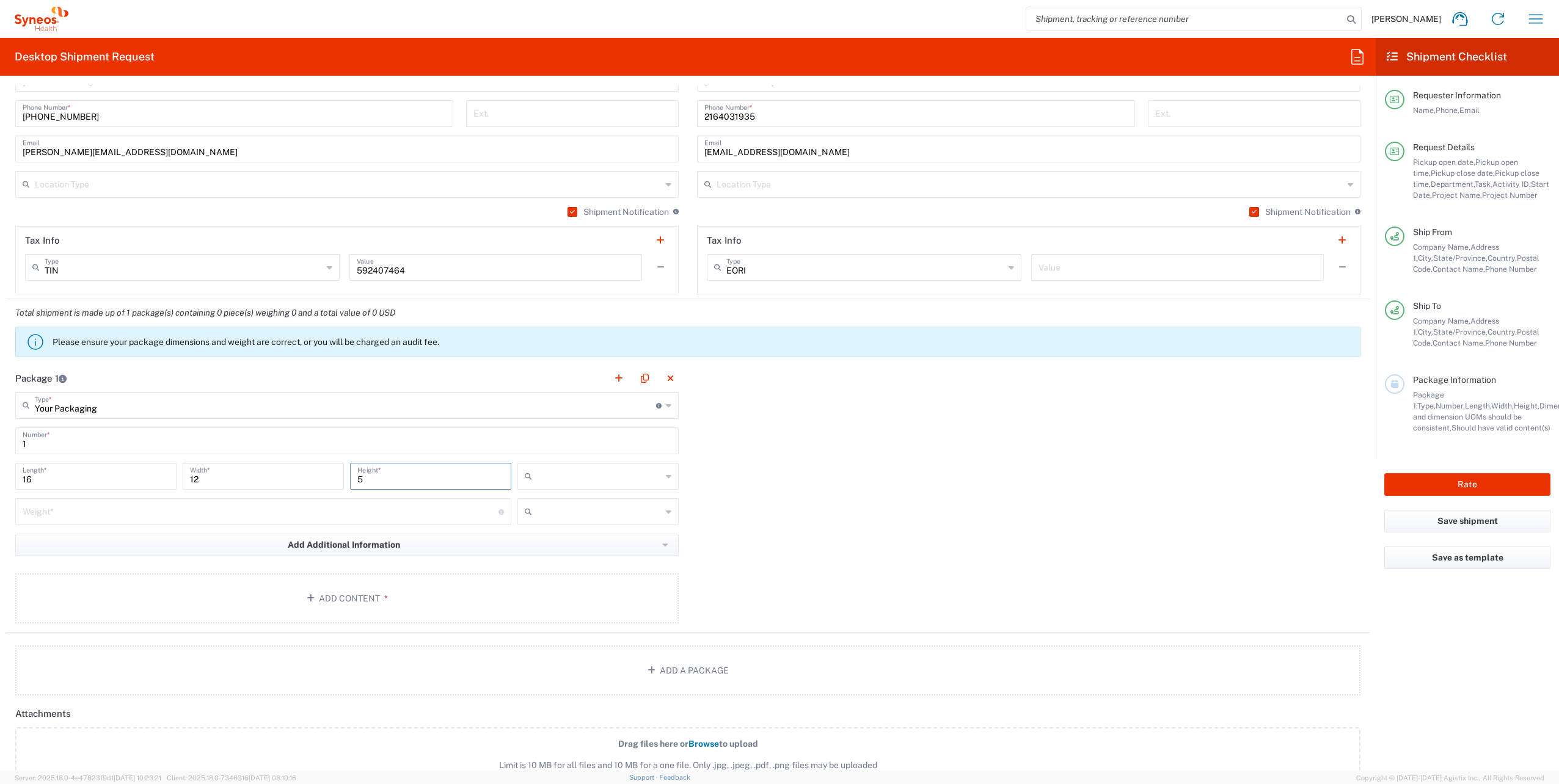
type input "5"
click at [602, 476] on input "text" at bounding box center [599, 476] width 125 height 20
click at [573, 536] on span "in" at bounding box center [593, 540] width 157 height 19
type input "in"
click at [571, 511] on input "text" at bounding box center [599, 512] width 125 height 20
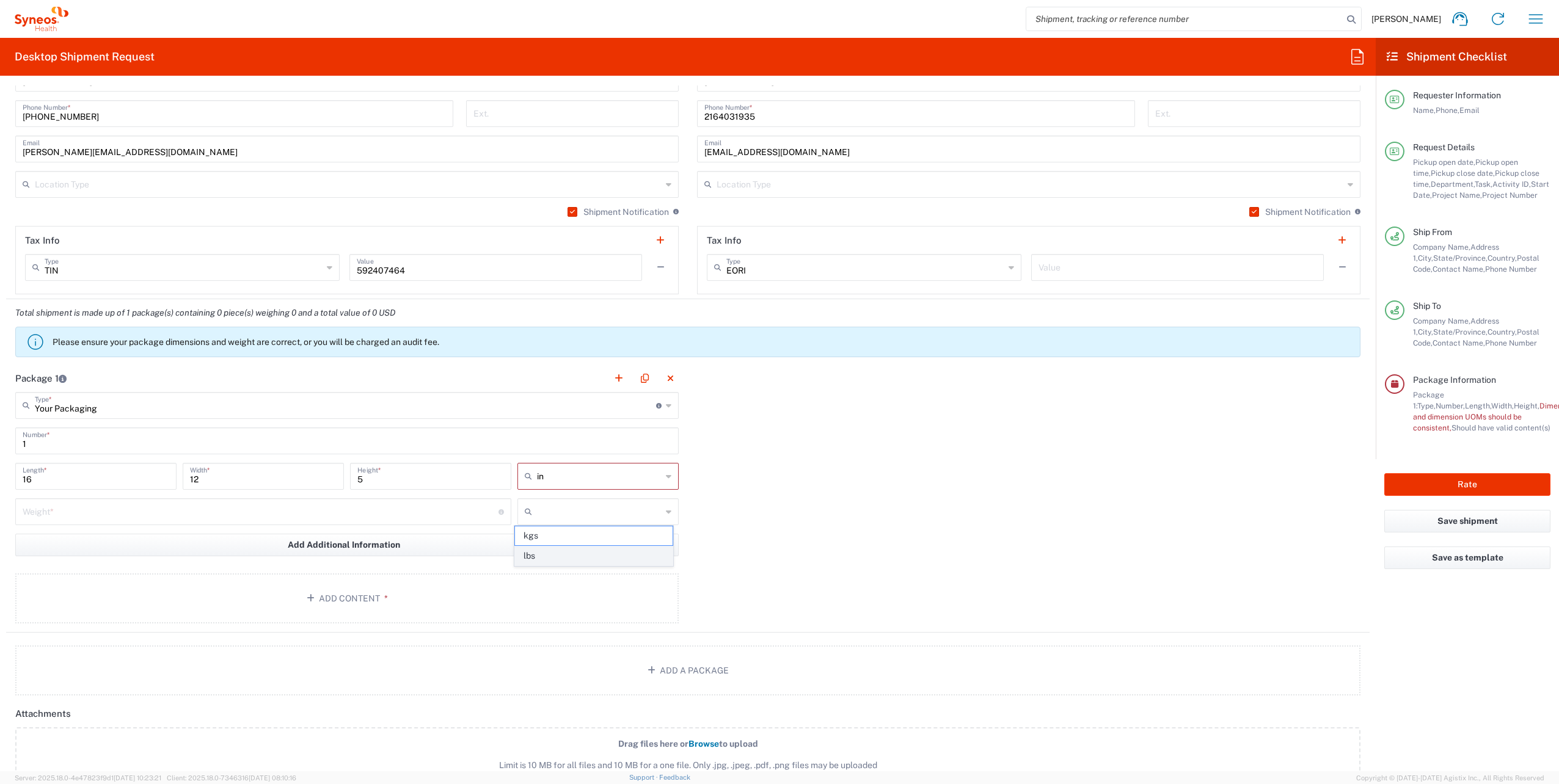
click at [565, 553] on span "lbs" at bounding box center [593, 556] width 157 height 19
type input "lbs"
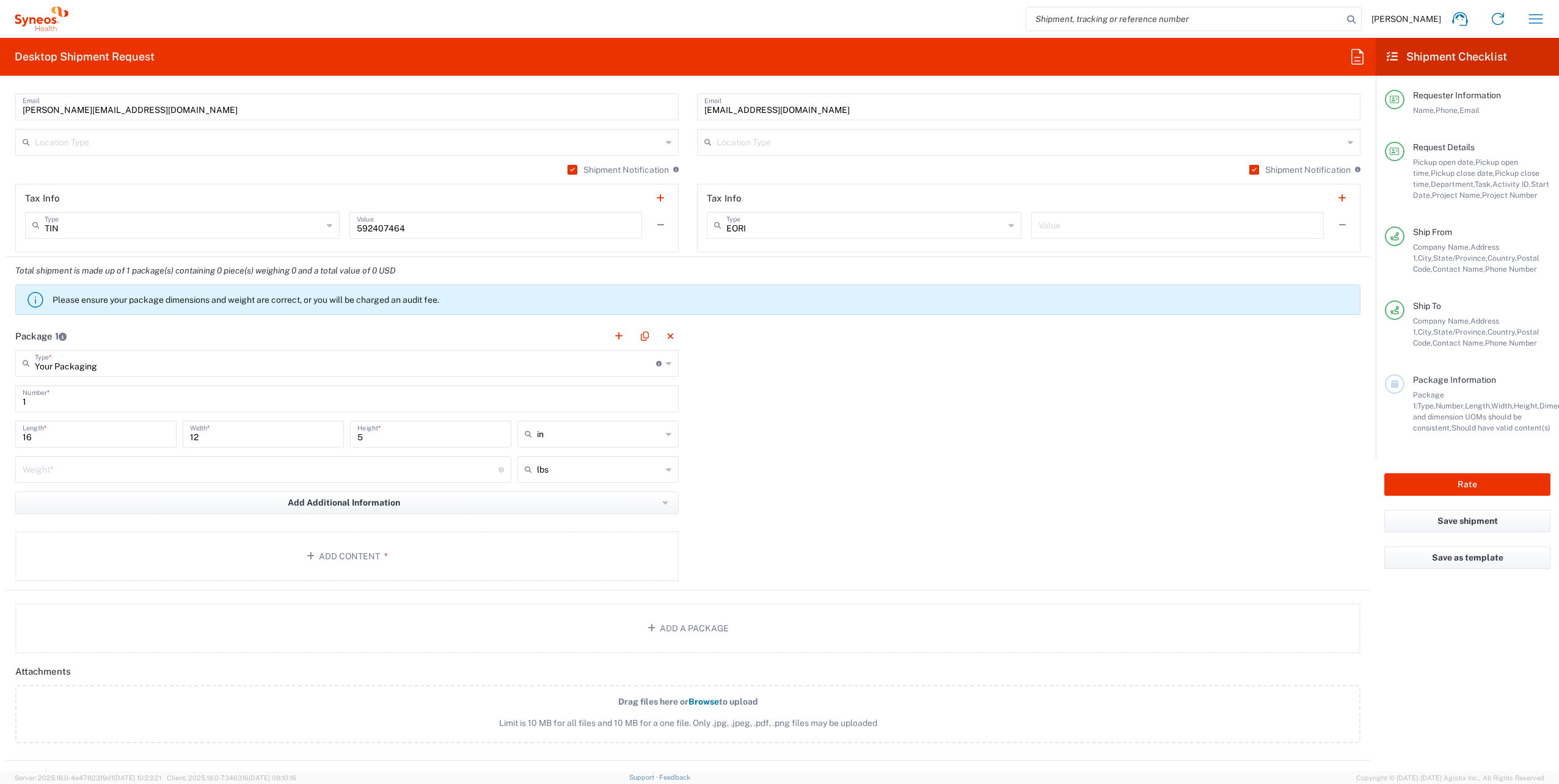
scroll to position [977, 0]
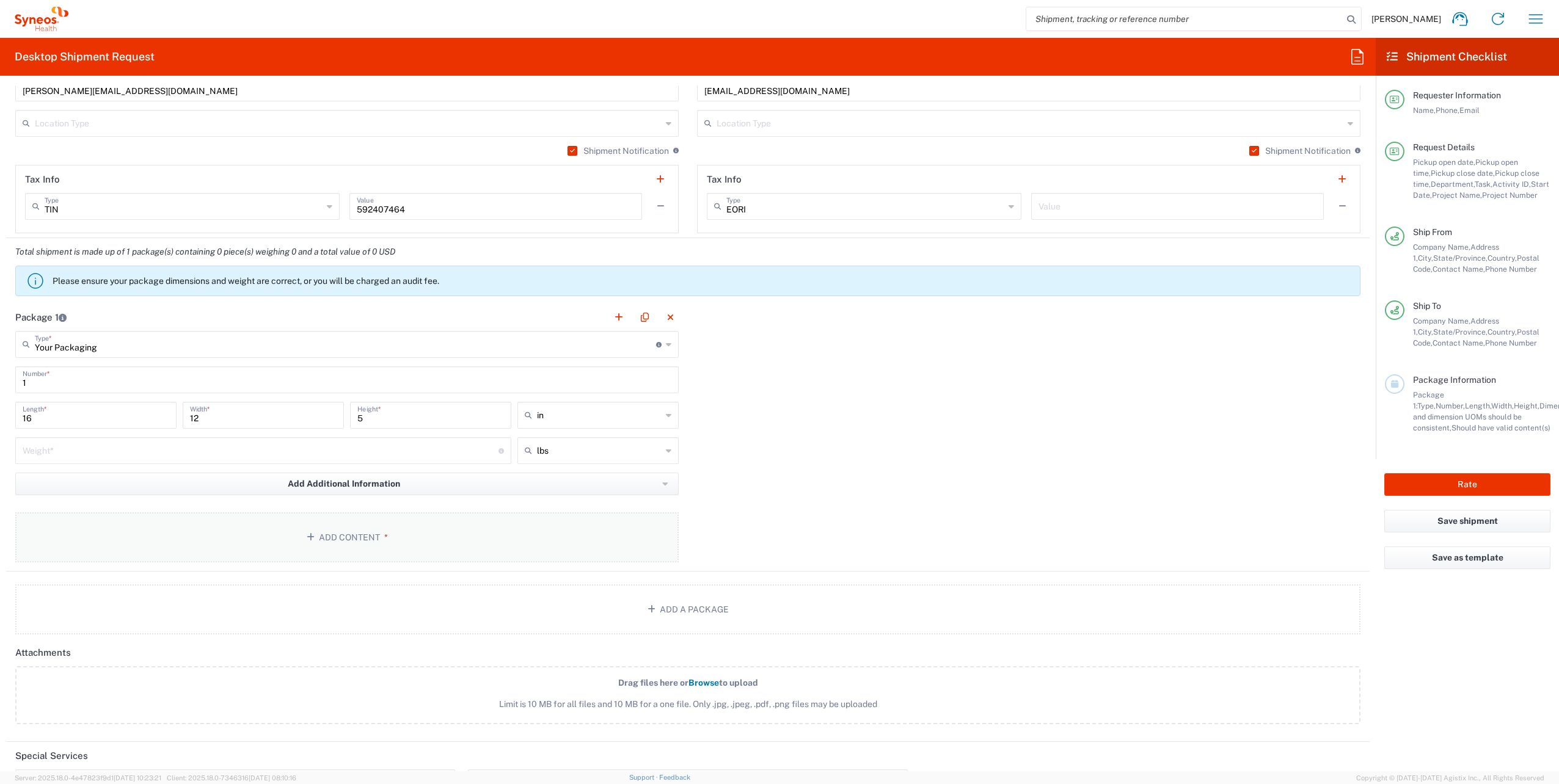
click at [426, 524] on button "Add Content *" at bounding box center [347, 537] width 663 height 50
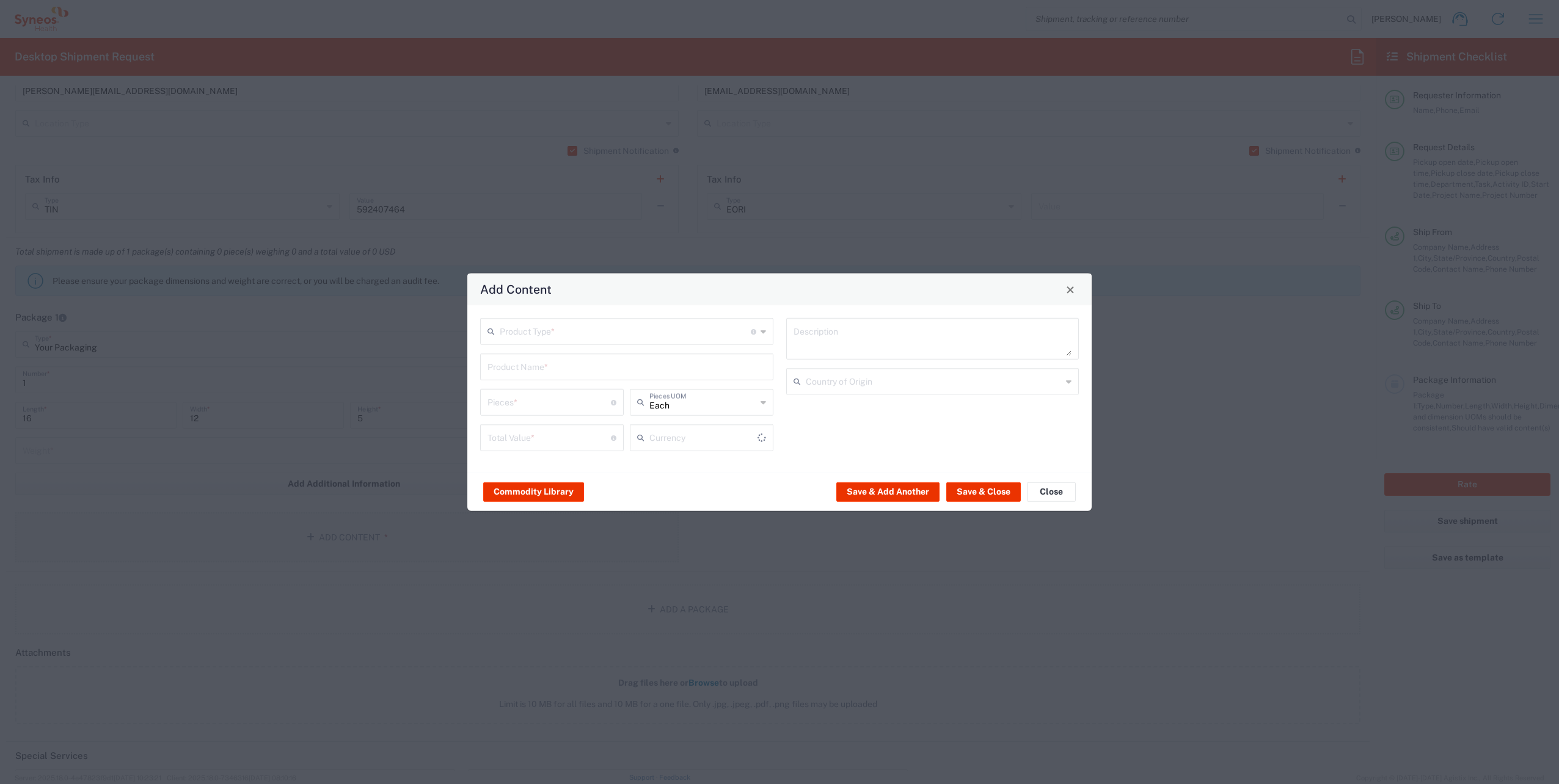
type input "US Dollar"
click at [591, 330] on input "text" at bounding box center [625, 331] width 251 height 22
click at [576, 375] on span "General Commodity" at bounding box center [626, 378] width 290 height 19
type input "General Commodity"
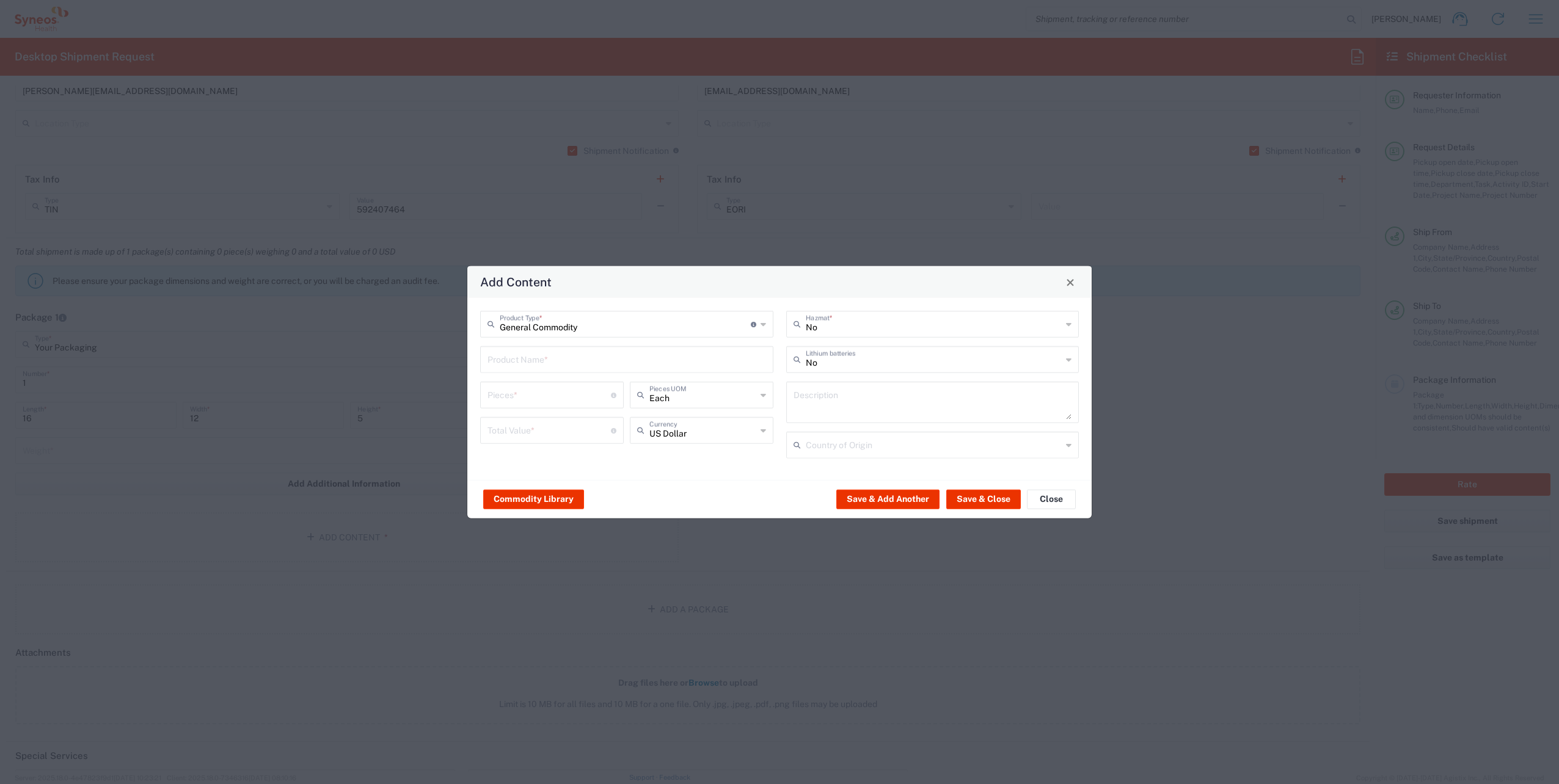
click at [566, 365] on input "text" at bounding box center [626, 359] width 279 height 22
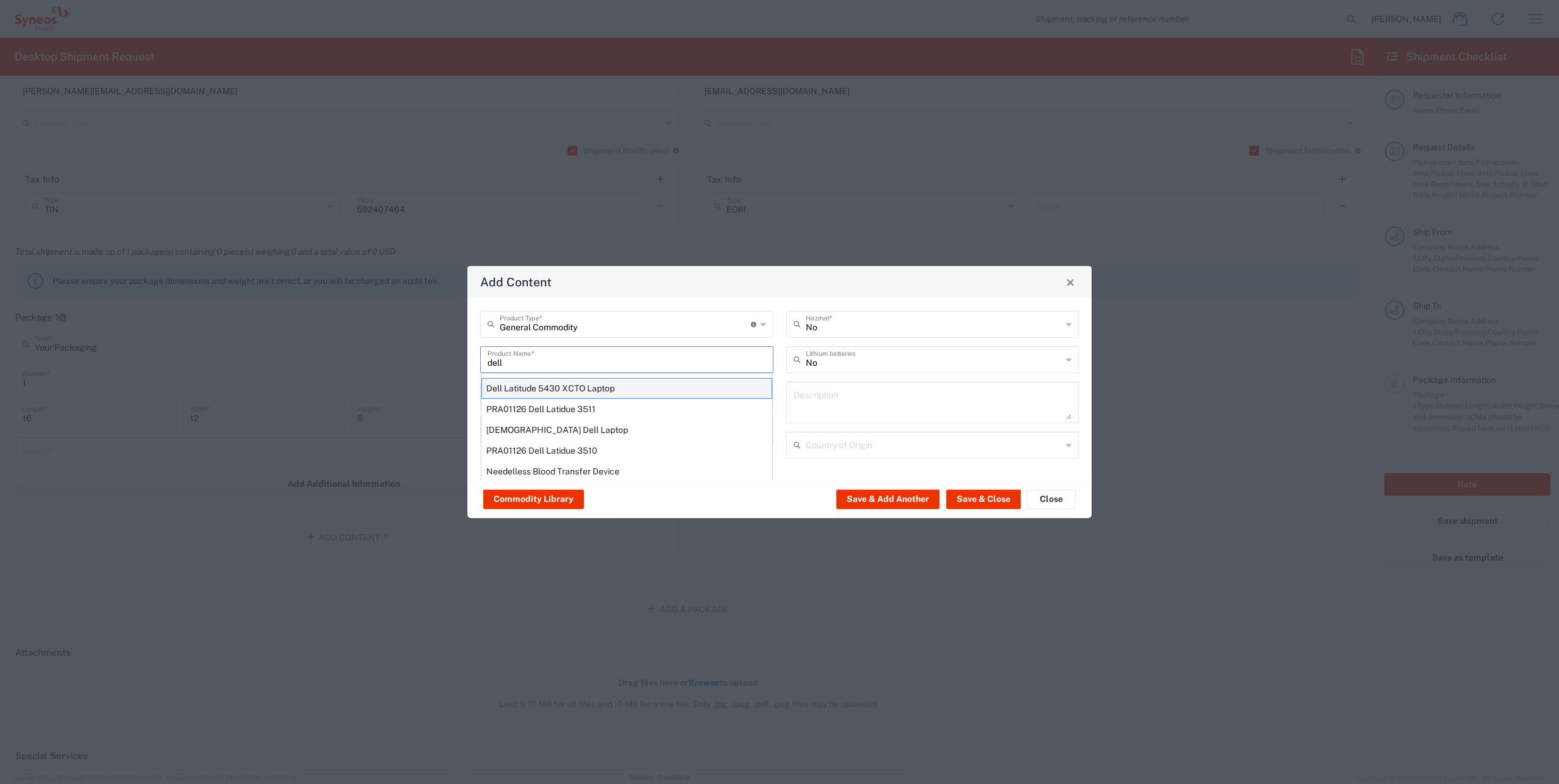
click at [523, 385] on div "Dell Latitude 5430 XCTO Laptop" at bounding box center [626, 388] width 290 height 21
type input "Dell Latitude 5430 XCTO Laptop"
type input "1"
type textarea "BaseIntel Core i7-1265U vProÂ® Processor - 14" 16 GB RAM - 512 GB SSD"
type input "[GEOGRAPHIC_DATA]"
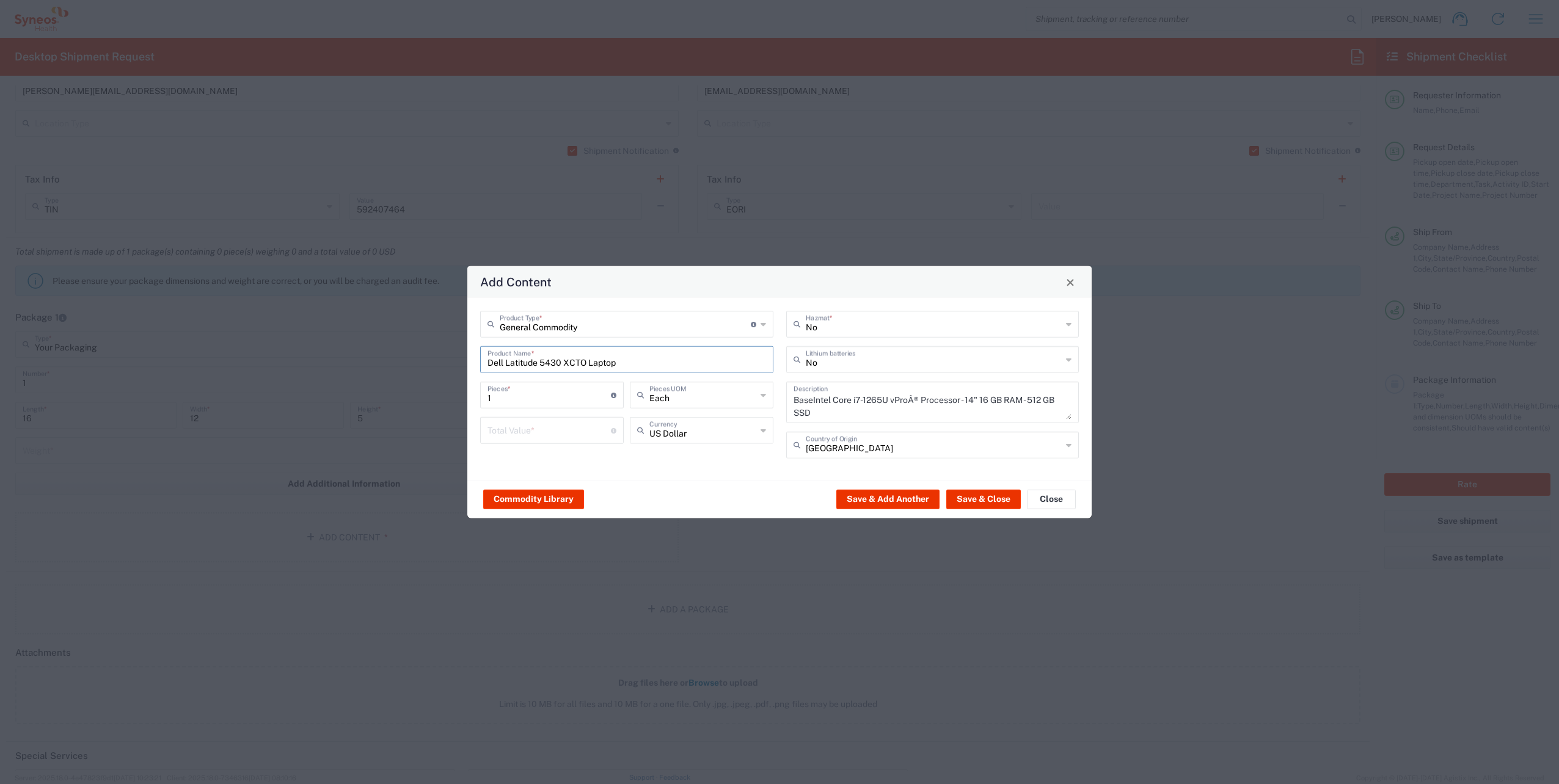
click at [556, 431] on input "number" at bounding box center [548, 430] width 123 height 22
type input "500"
click at [823, 361] on input "text" at bounding box center [934, 359] width 257 height 22
click at [808, 407] on span "Yes" at bounding box center [932, 405] width 290 height 19
type input "Yes"
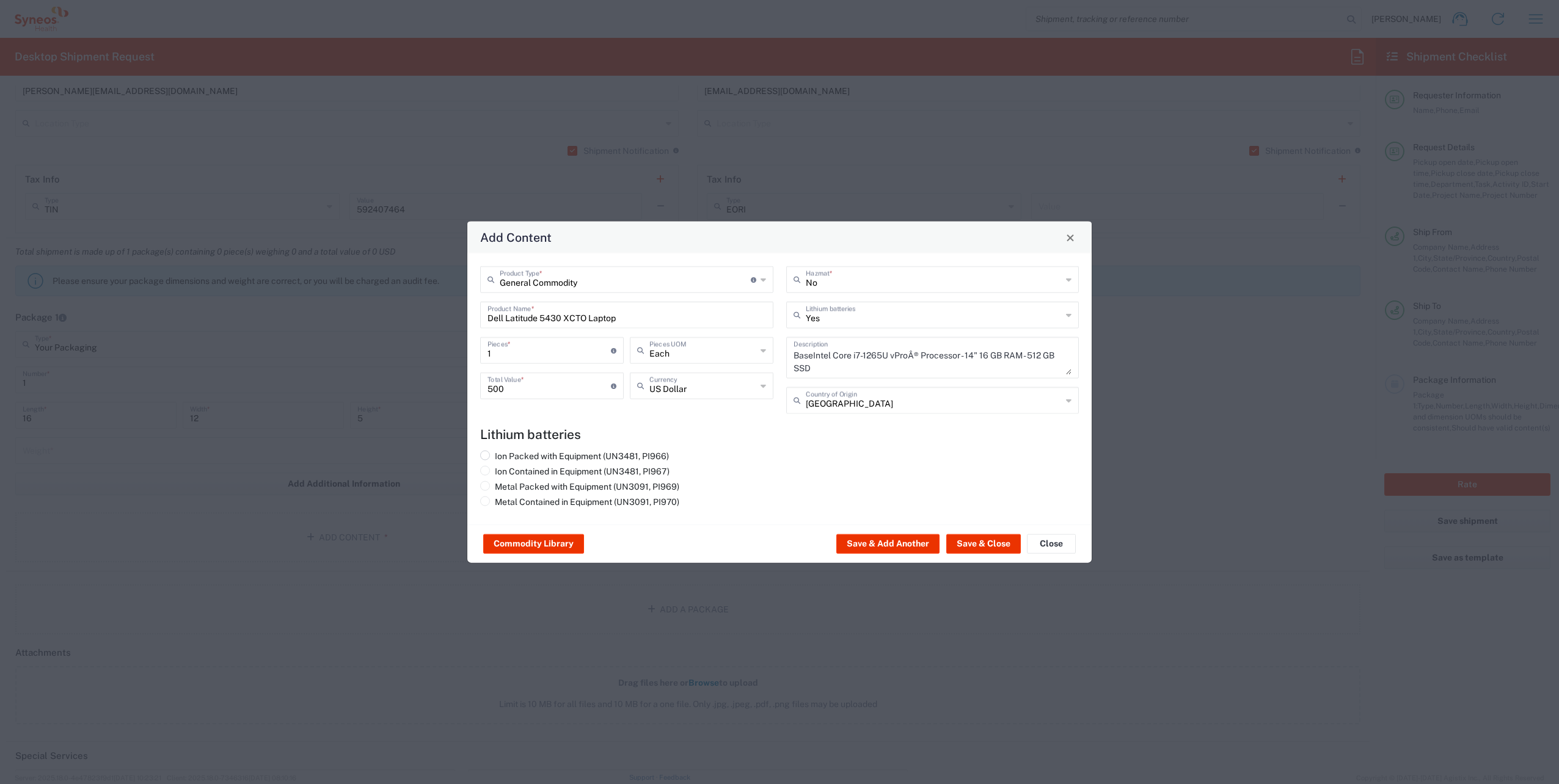
click at [612, 452] on label "Ion Packed with Equipment (UN3481, PI966)" at bounding box center [575, 455] width 189 height 11
click at [503, 452] on input "Ion Packed with Equipment (UN3481, PI966)" at bounding box center [499, 454] width 8 height 8
radio input "true"
click at [987, 542] on button "Save & Close" at bounding box center [984, 544] width 75 height 20
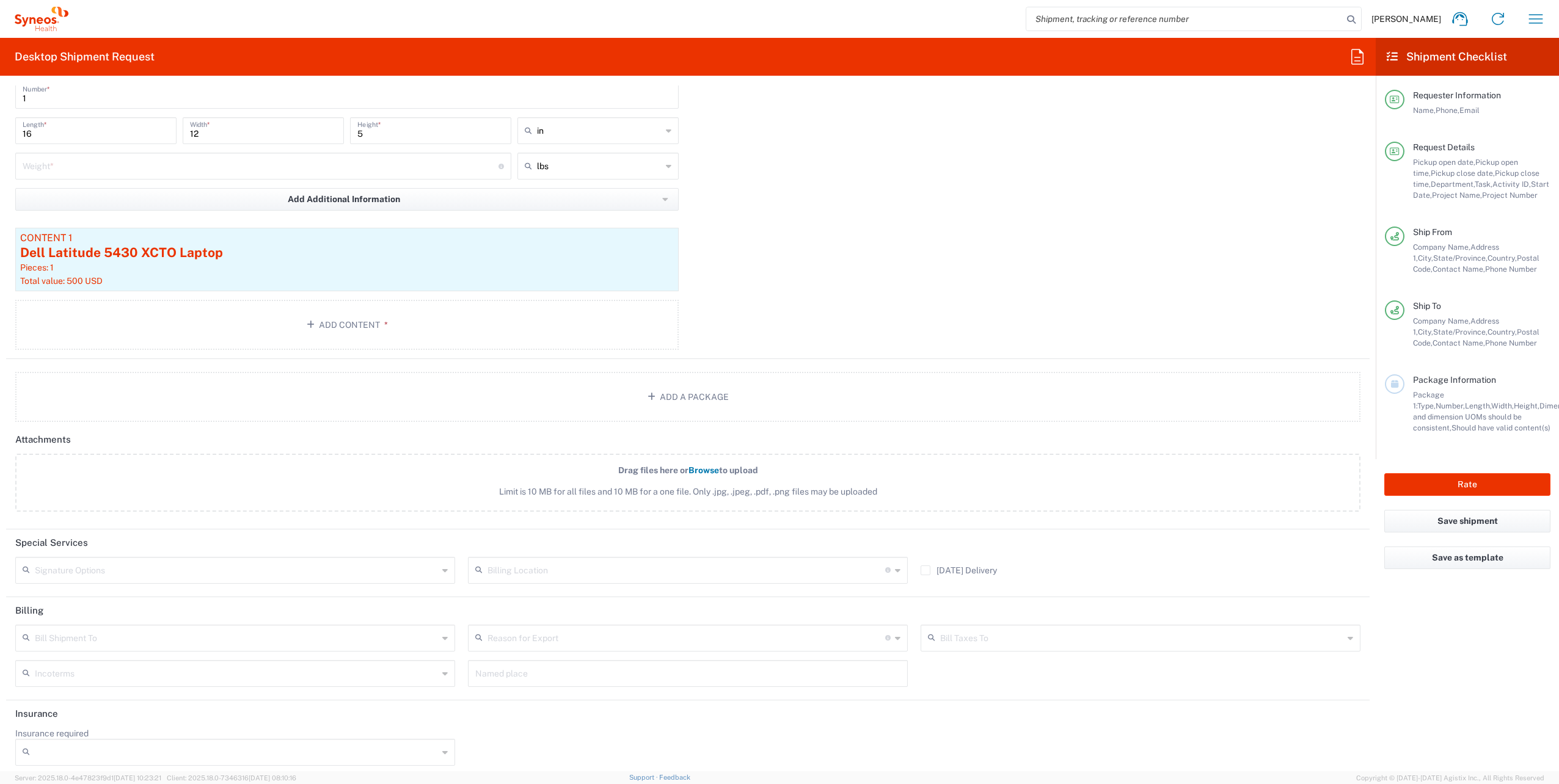
scroll to position [1265, 0]
click at [287, 553] on div "Signature Options" at bounding box center [235, 566] width 440 height 27
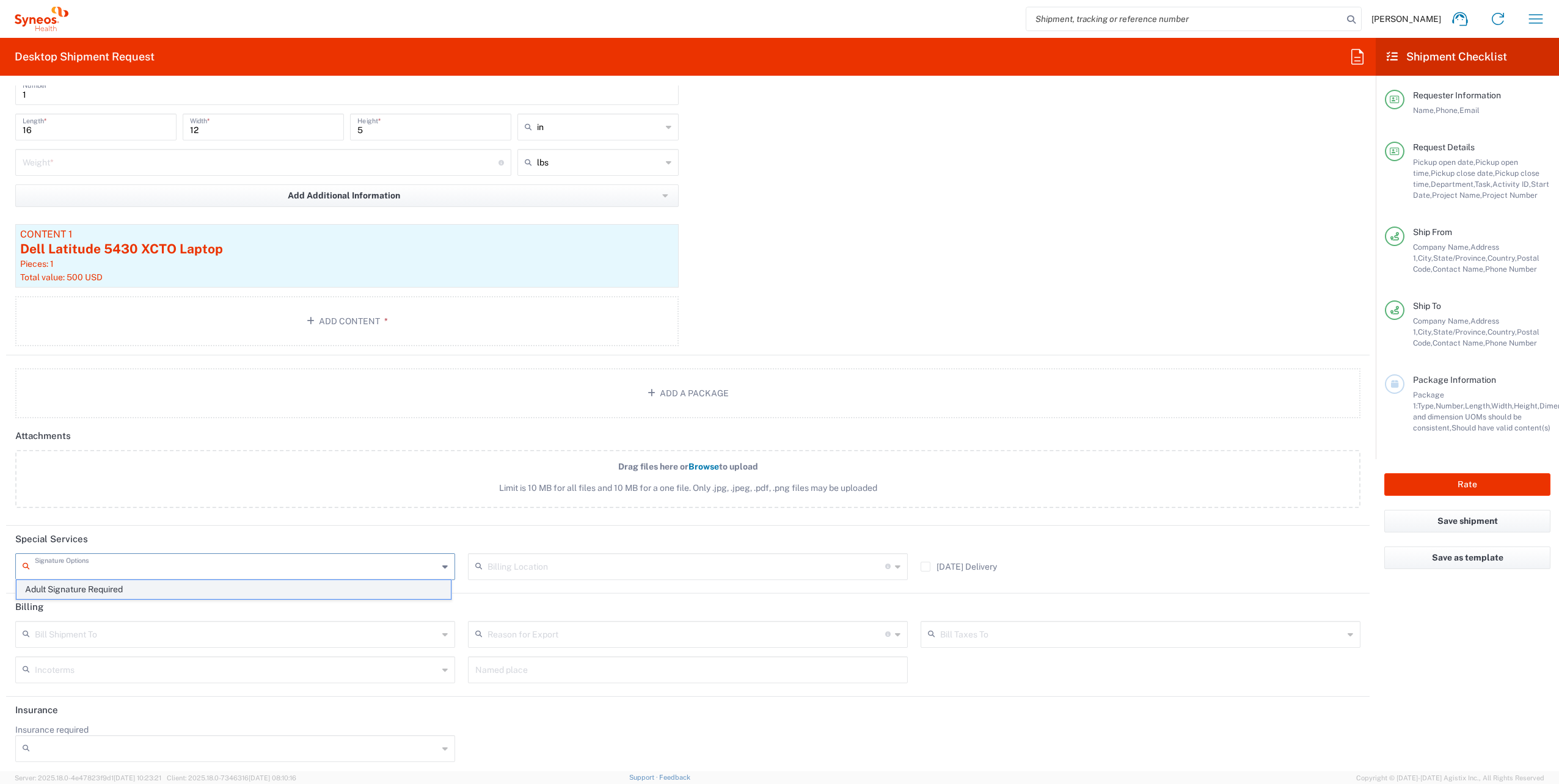
click at [207, 591] on span "Adult Signature Required" at bounding box center [233, 589] width 434 height 19
type input "Adult Signature Required"
click at [115, 742] on input "Insurance required" at bounding box center [236, 749] width 404 height 20
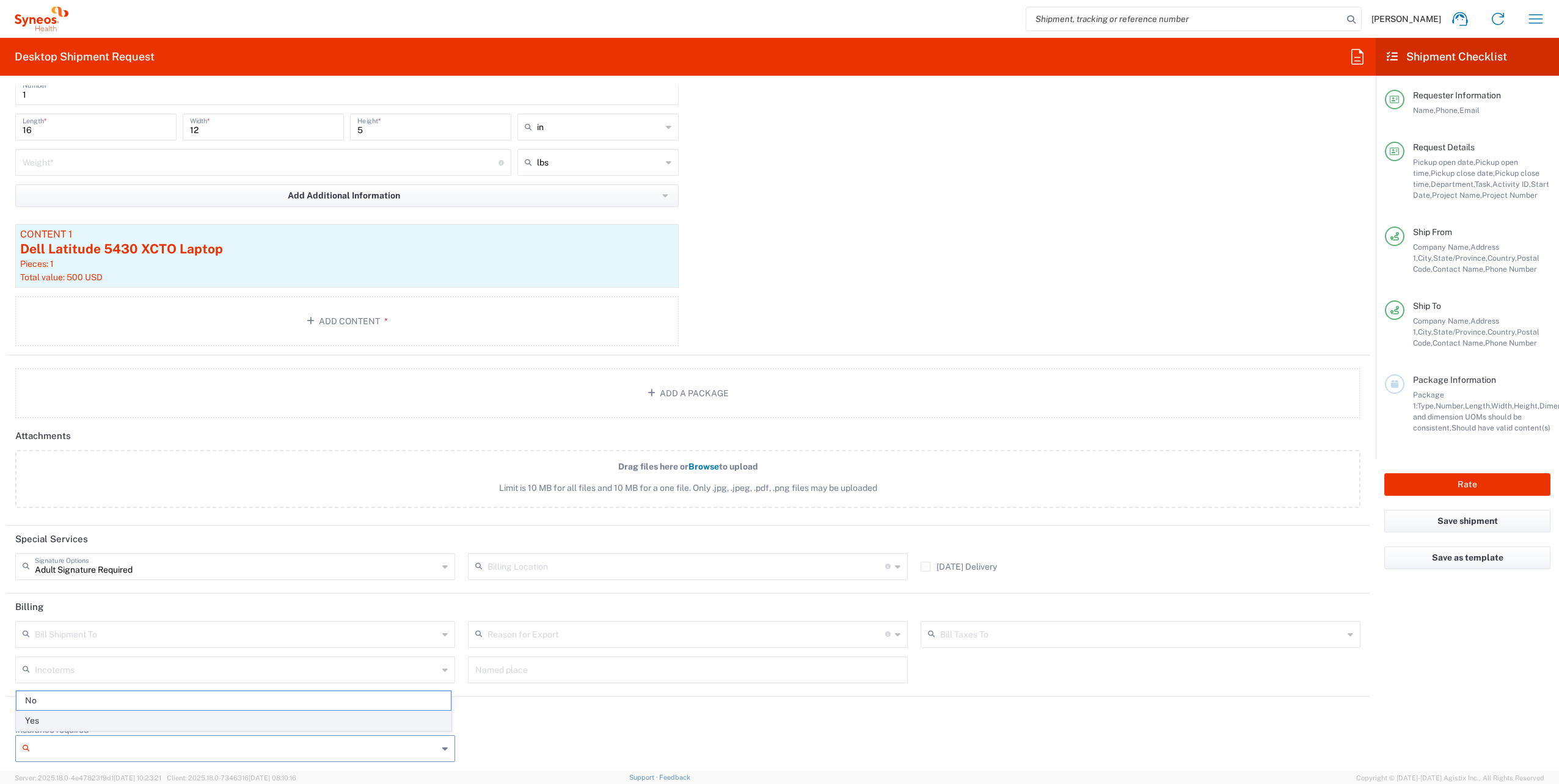
click at [110, 724] on span "Yes" at bounding box center [233, 720] width 434 height 19
type input "Yes"
click at [496, 753] on input "Insurance Value" at bounding box center [688, 749] width 425 height 20
type input "500"
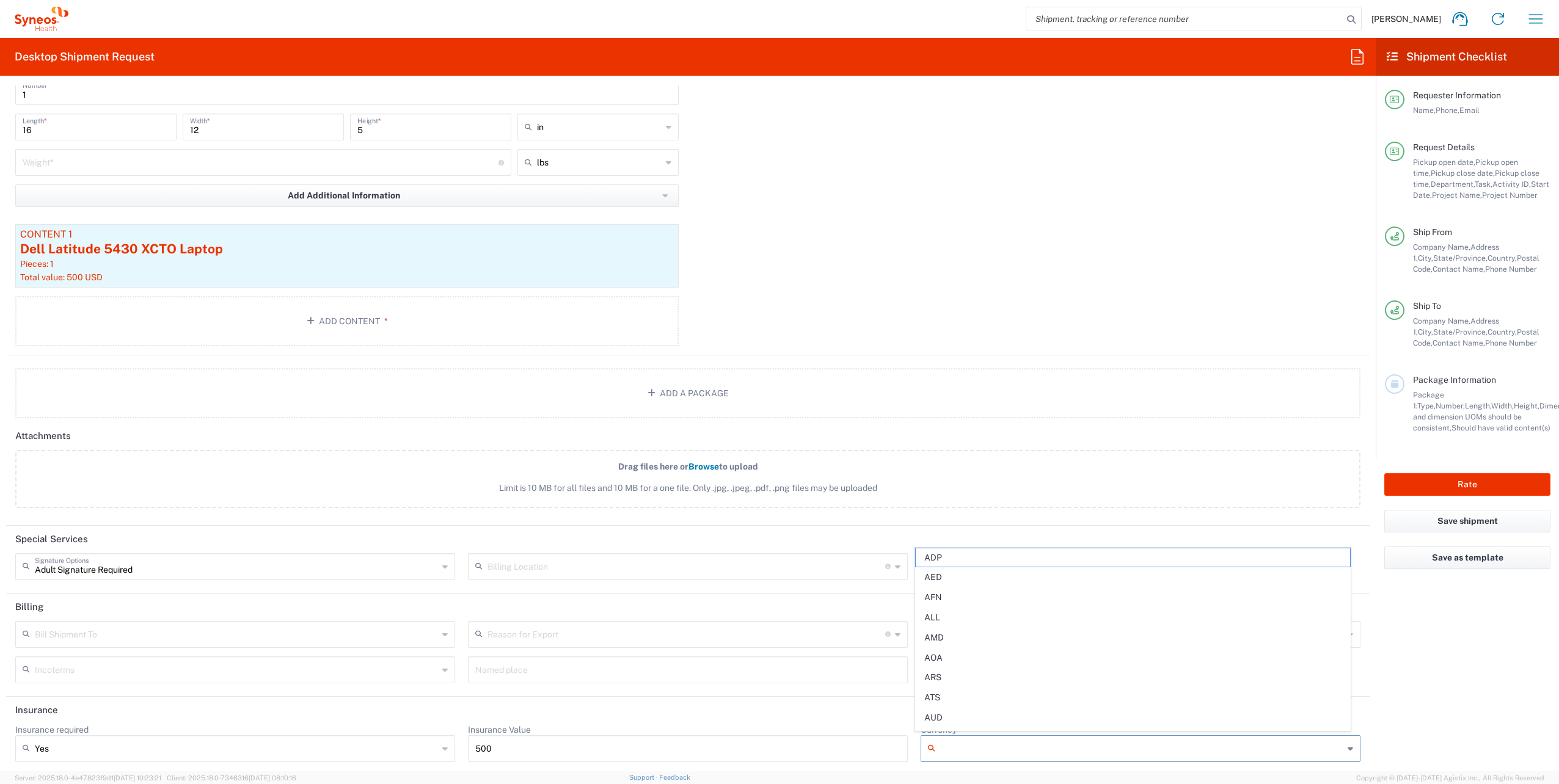
click at [972, 742] on input "Currency" at bounding box center [1142, 749] width 404 height 20
click at [960, 719] on span "USD" at bounding box center [1133, 720] width 434 height 19
type input "USD"
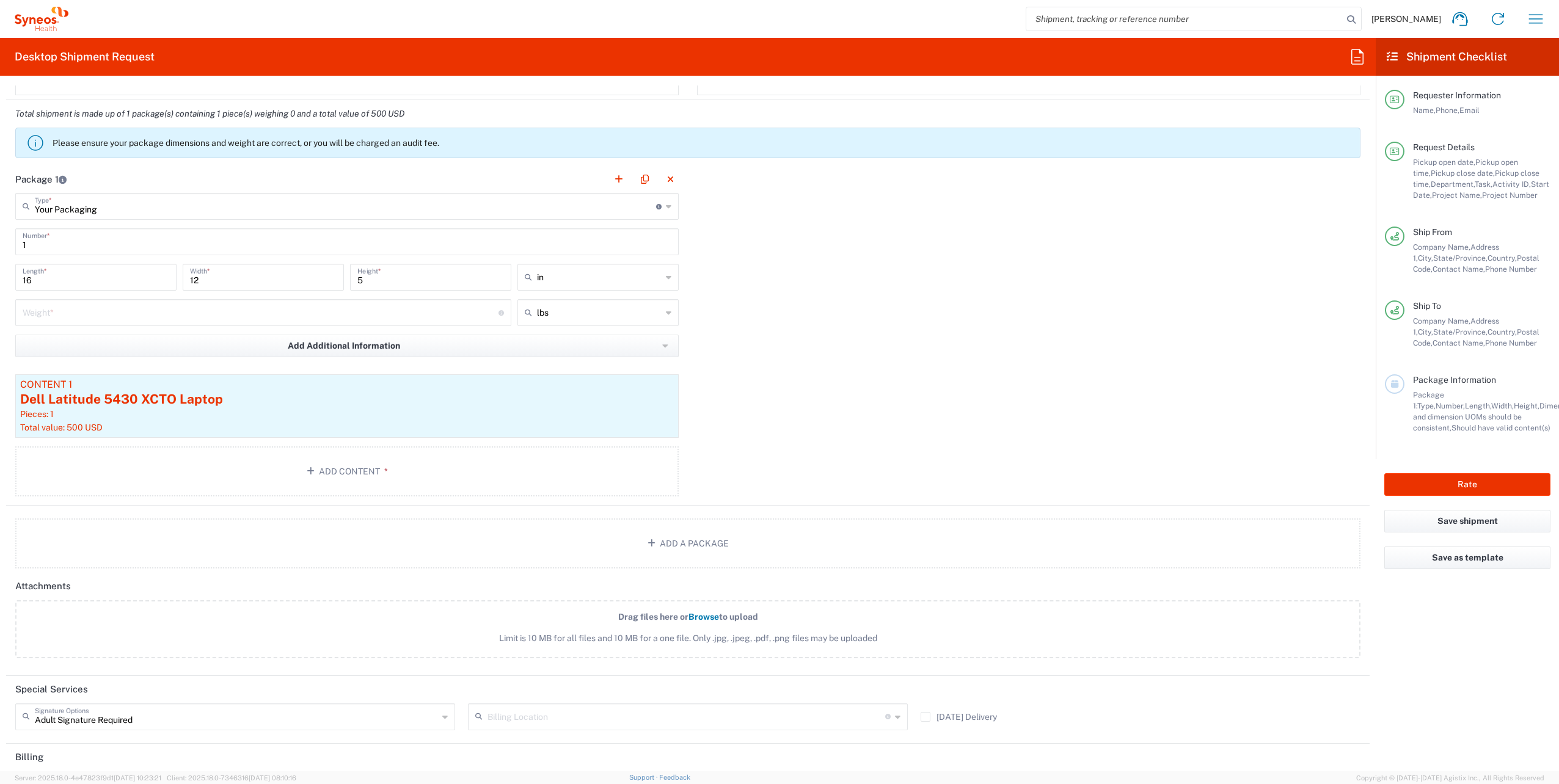
scroll to position [1082, 0]
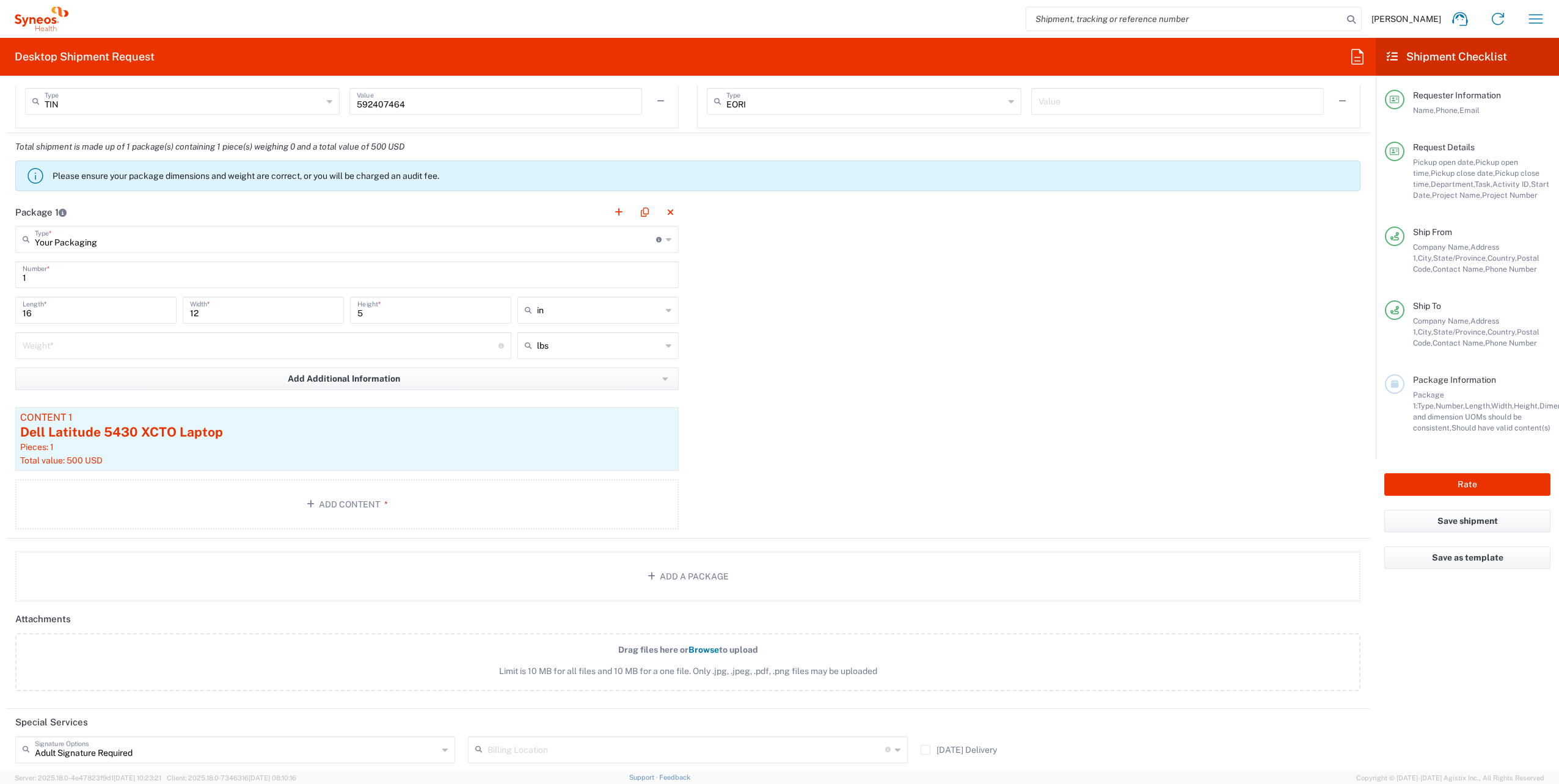
click at [59, 339] on input "number" at bounding box center [261, 345] width 476 height 22
type input "5"
click at [1446, 490] on button "Rate" at bounding box center [1467, 484] width 166 height 23
type input "4510 DEPARTMENTAL EXPENSE"
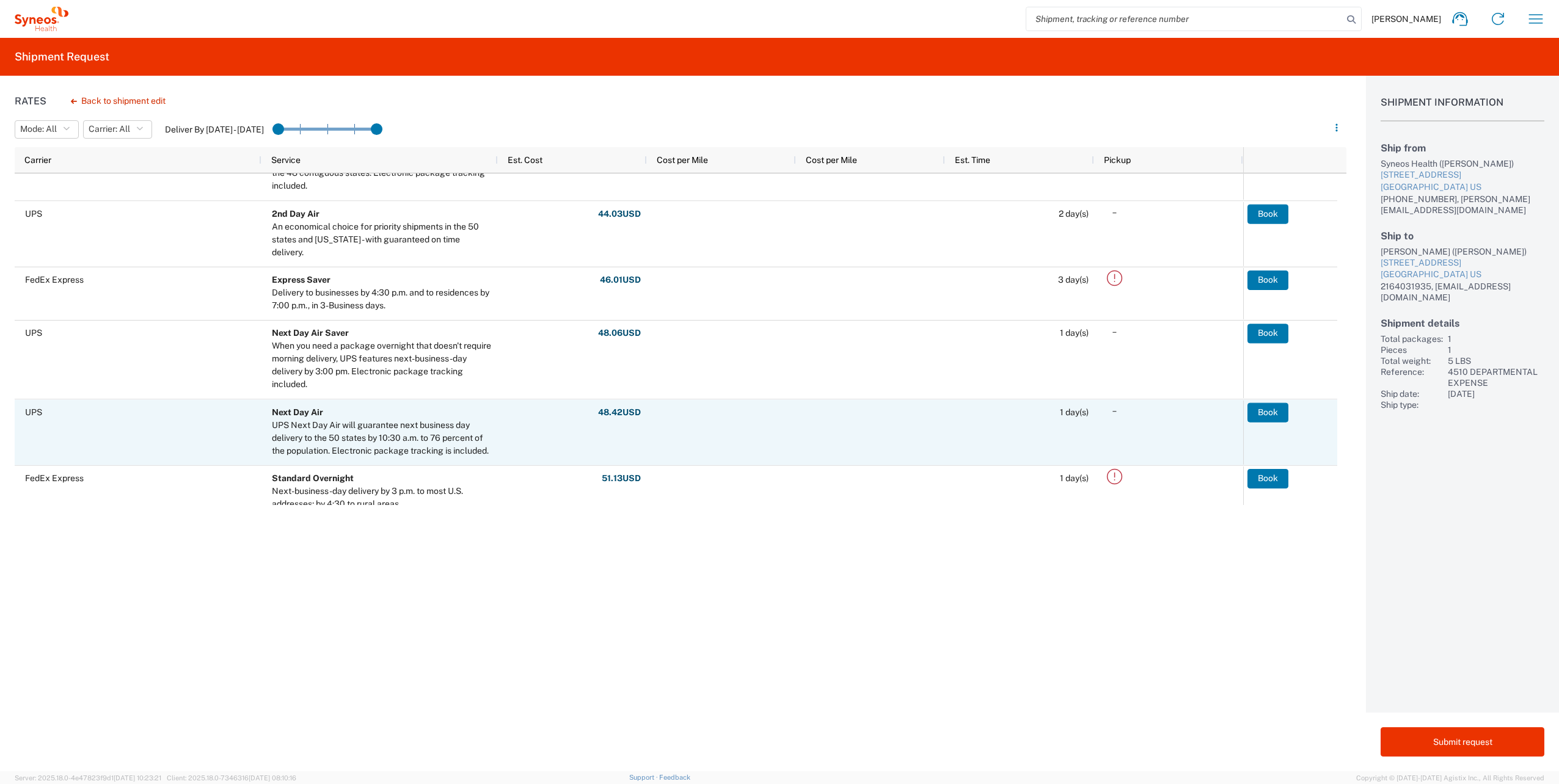
scroll to position [122, 0]
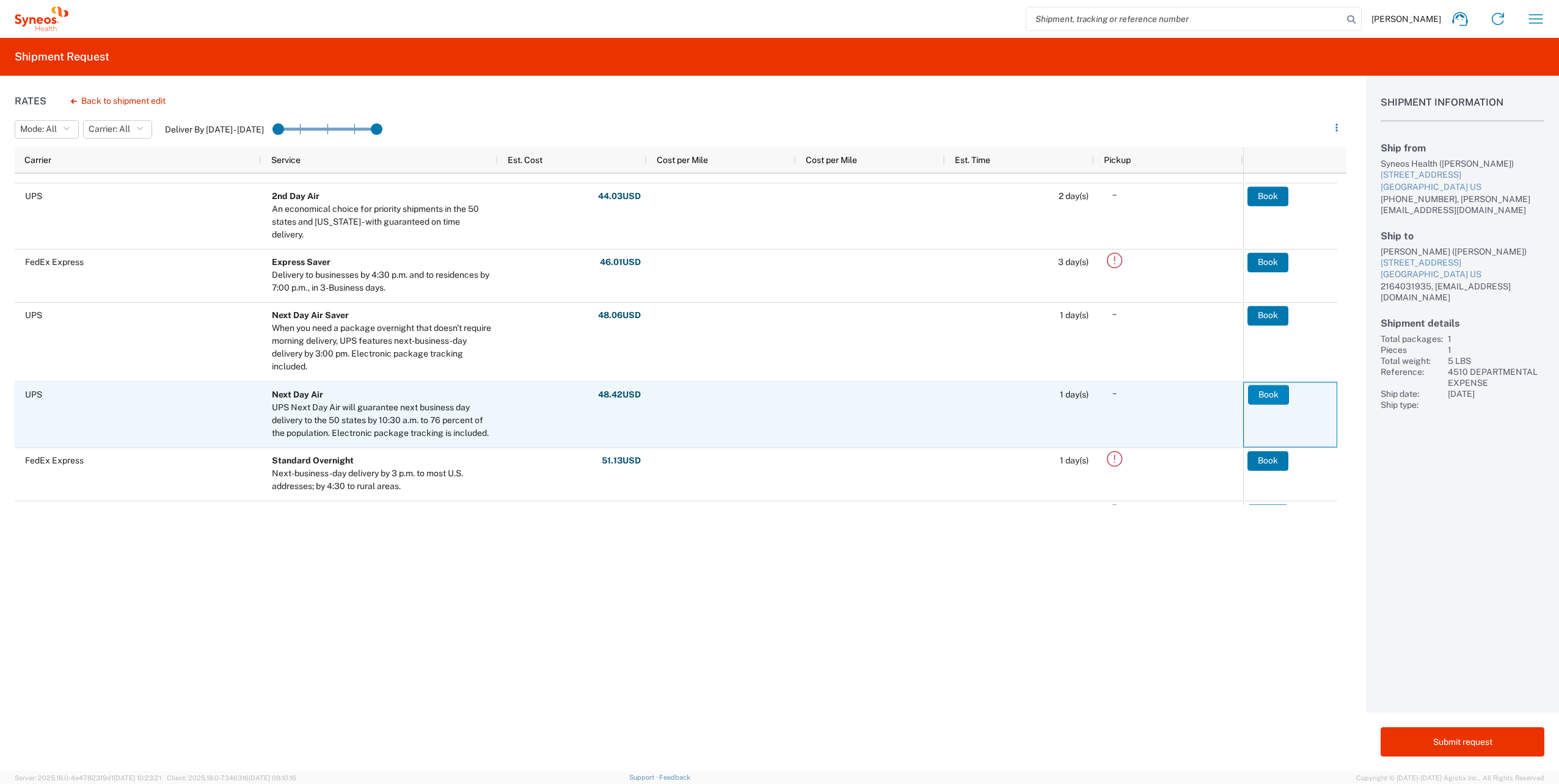
click at [1268, 397] on button "Book" at bounding box center [1269, 394] width 41 height 20
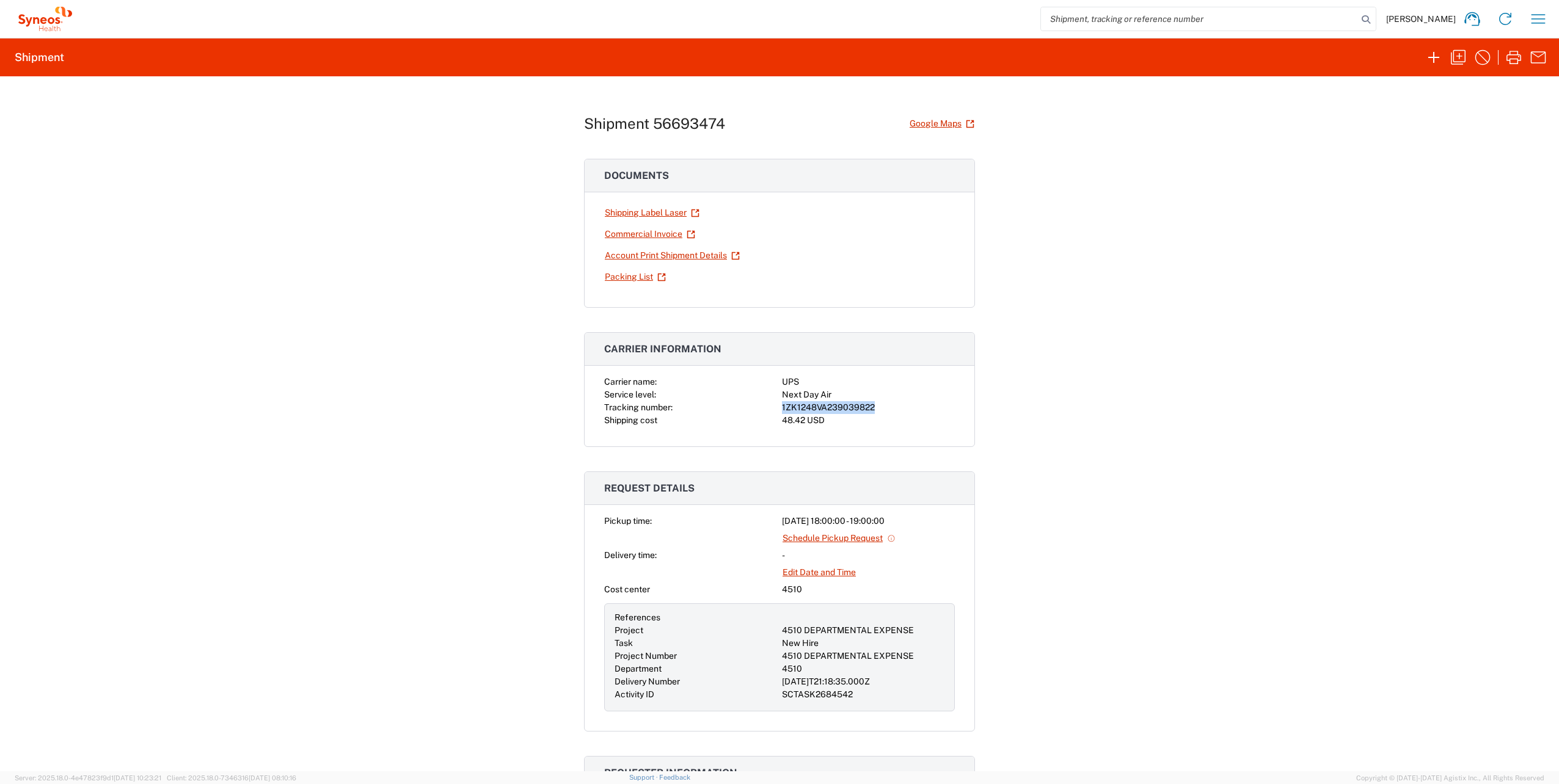
drag, startPoint x: 867, startPoint y: 403, endPoint x: 779, endPoint y: 404, distance: 88.0
click at [782, 404] on div "1ZK1248VA239039822" at bounding box center [869, 407] width 173 height 13
copy div "1ZK1248VA239039822"
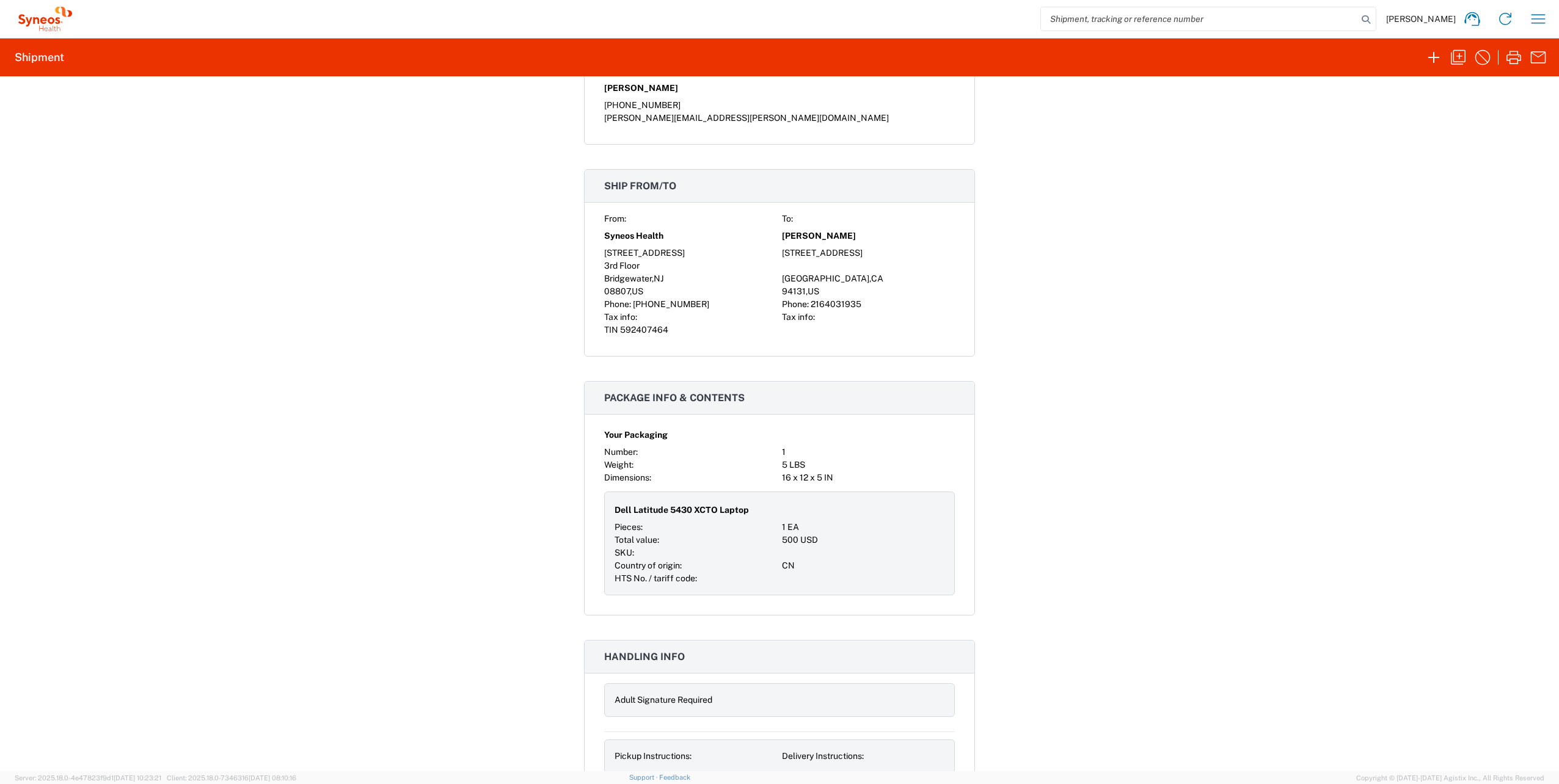
scroll to position [733, 0]
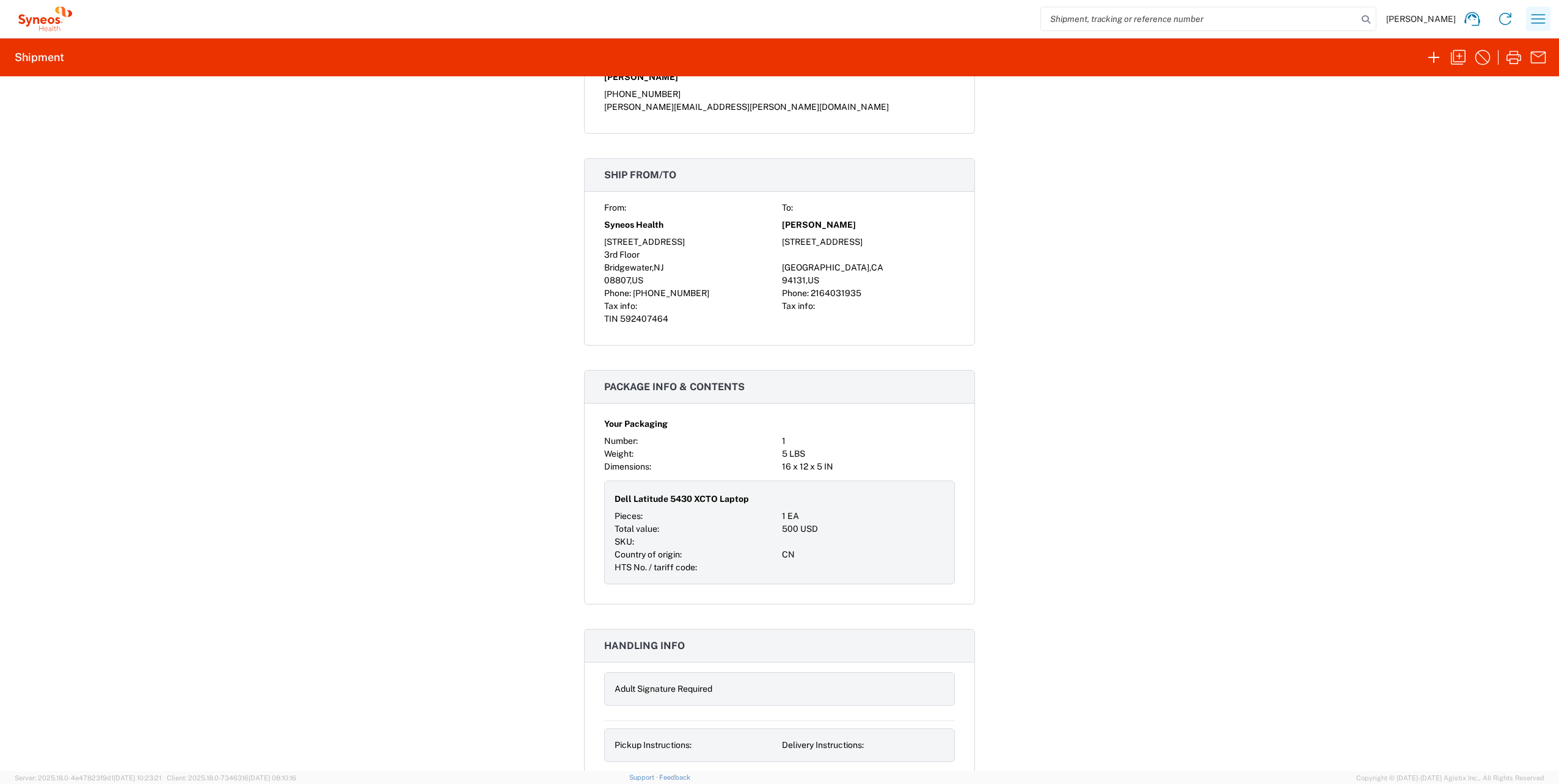
click at [1530, 18] on icon "button" at bounding box center [1538, 19] width 20 height 20
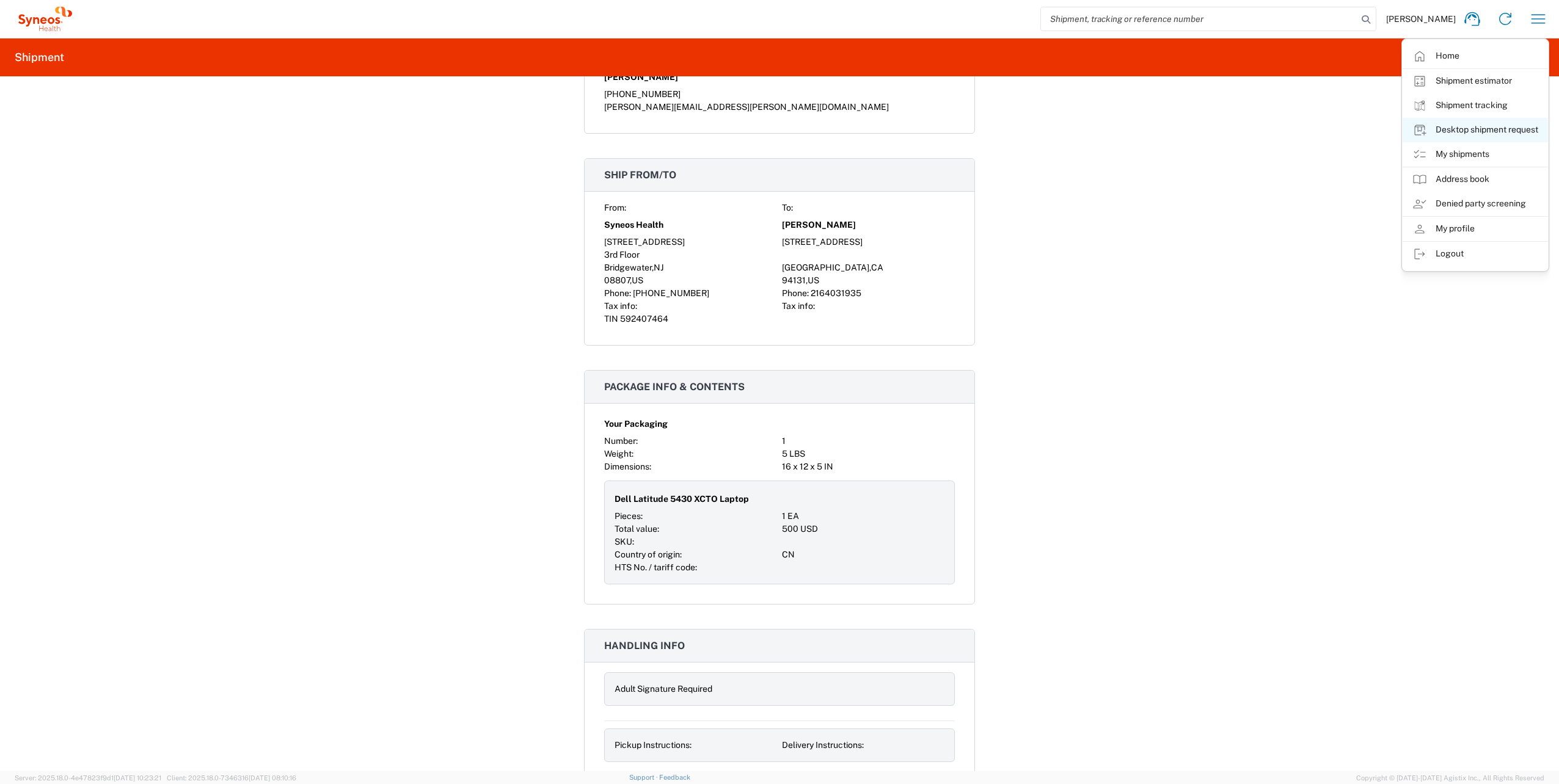
click at [1459, 130] on link "Desktop shipment request" at bounding box center [1475, 130] width 146 height 25
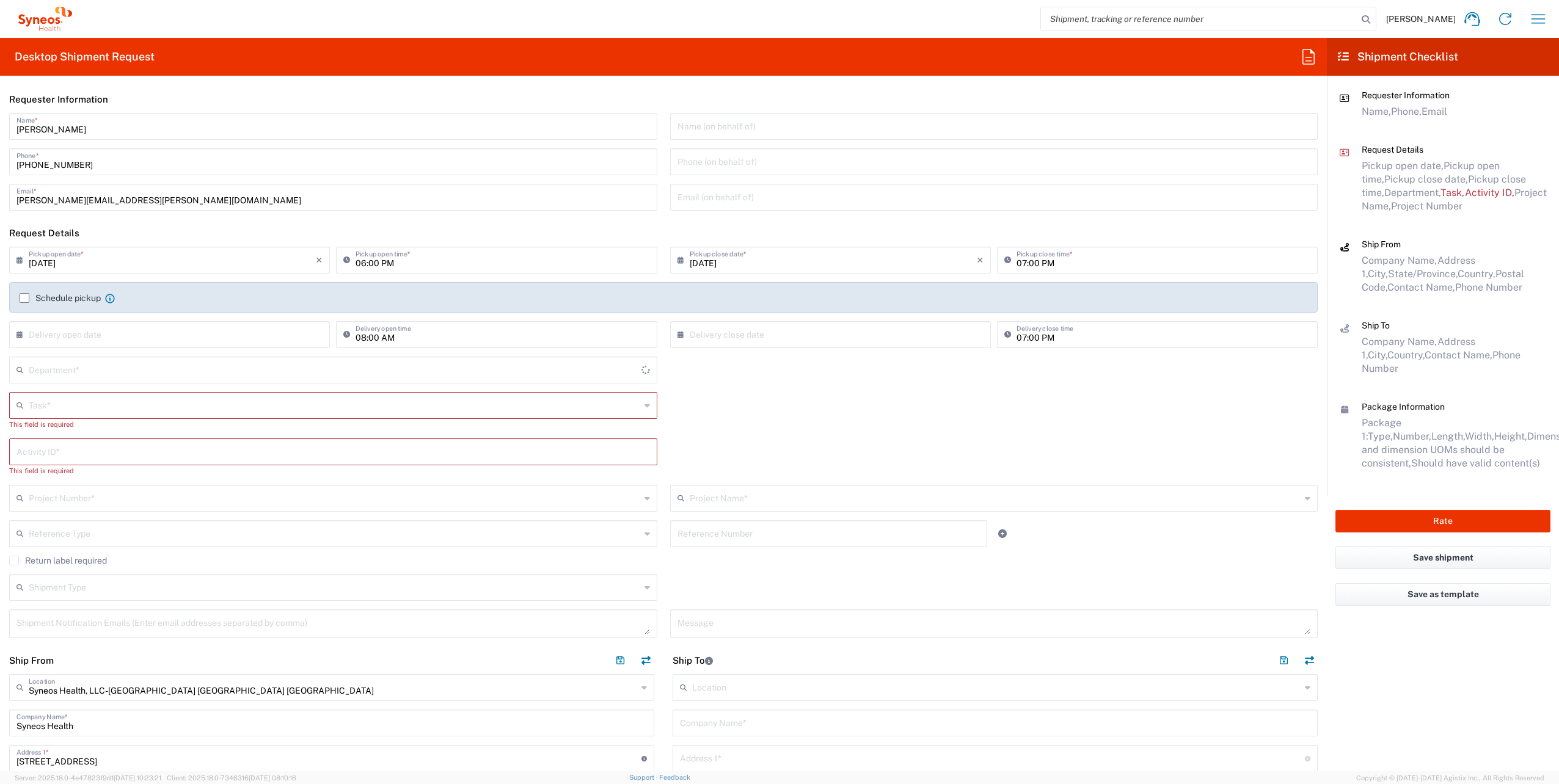
type input "[US_STATE]"
type input "4510"
click at [72, 406] on input "text" at bounding box center [334, 404] width 611 height 22
click at [54, 468] on span "New Hire" at bounding box center [331, 471] width 641 height 19
type input "New Hire"
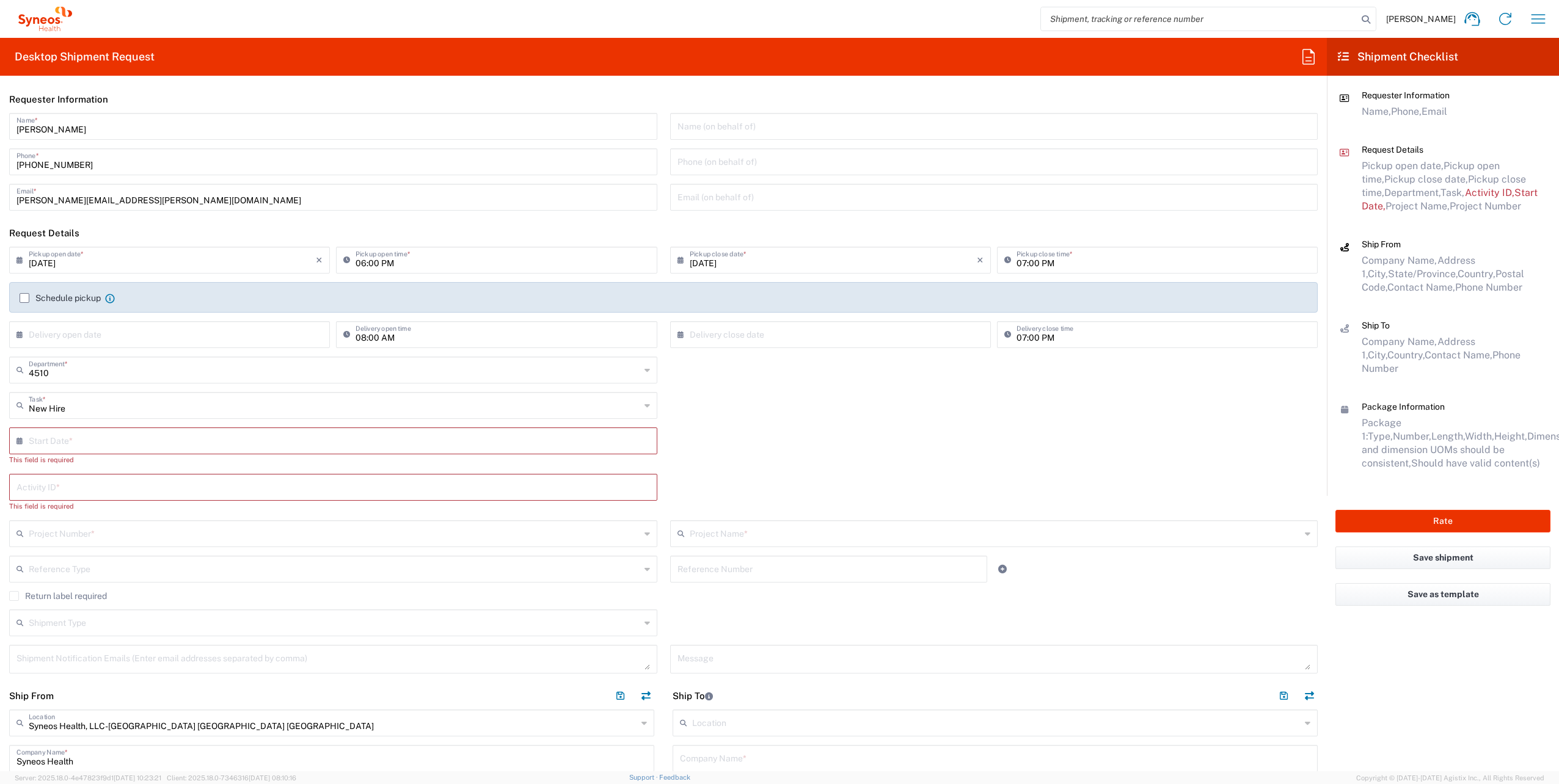
click at [86, 444] on input "text" at bounding box center [336, 440] width 614 height 22
click at [297, 515] on span "8" at bounding box center [298, 515] width 19 height 17
type input "[DATE]"
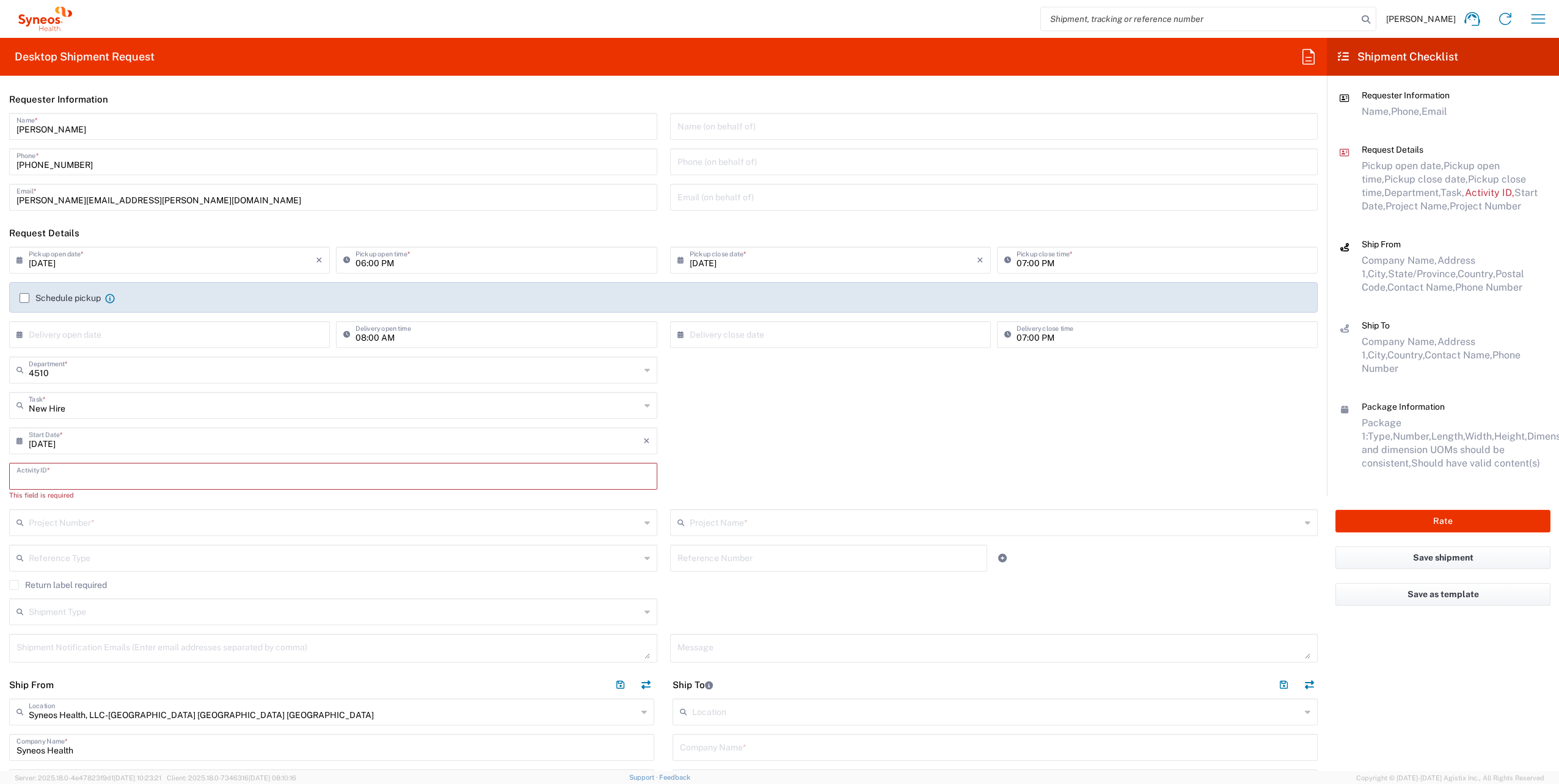
click at [151, 475] on input "text" at bounding box center [334, 475] width 634 height 22
paste input "SCTASK2687863"
type input "SCTASK2687863"
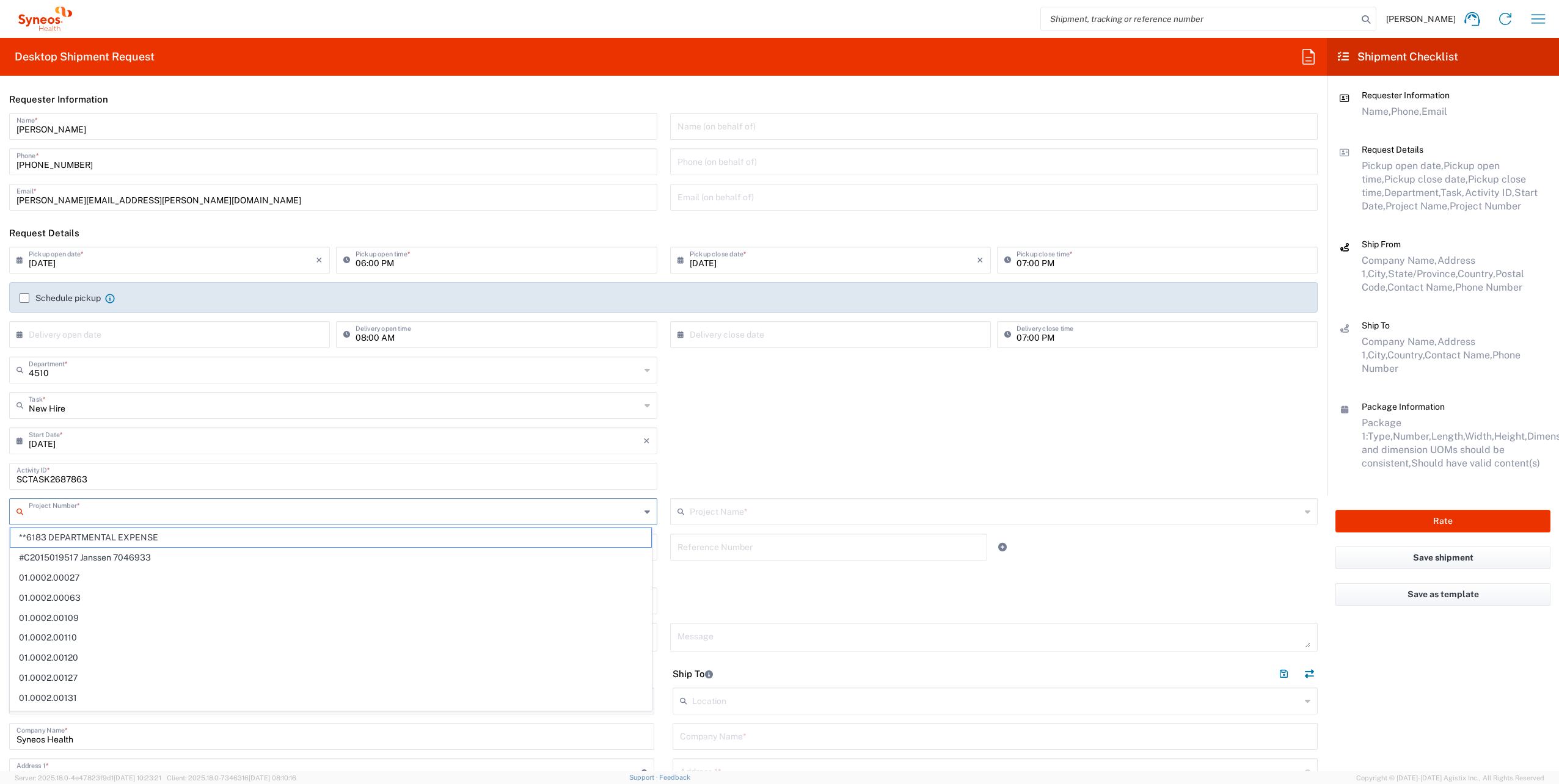
click at [87, 510] on input "text" at bounding box center [334, 511] width 611 height 22
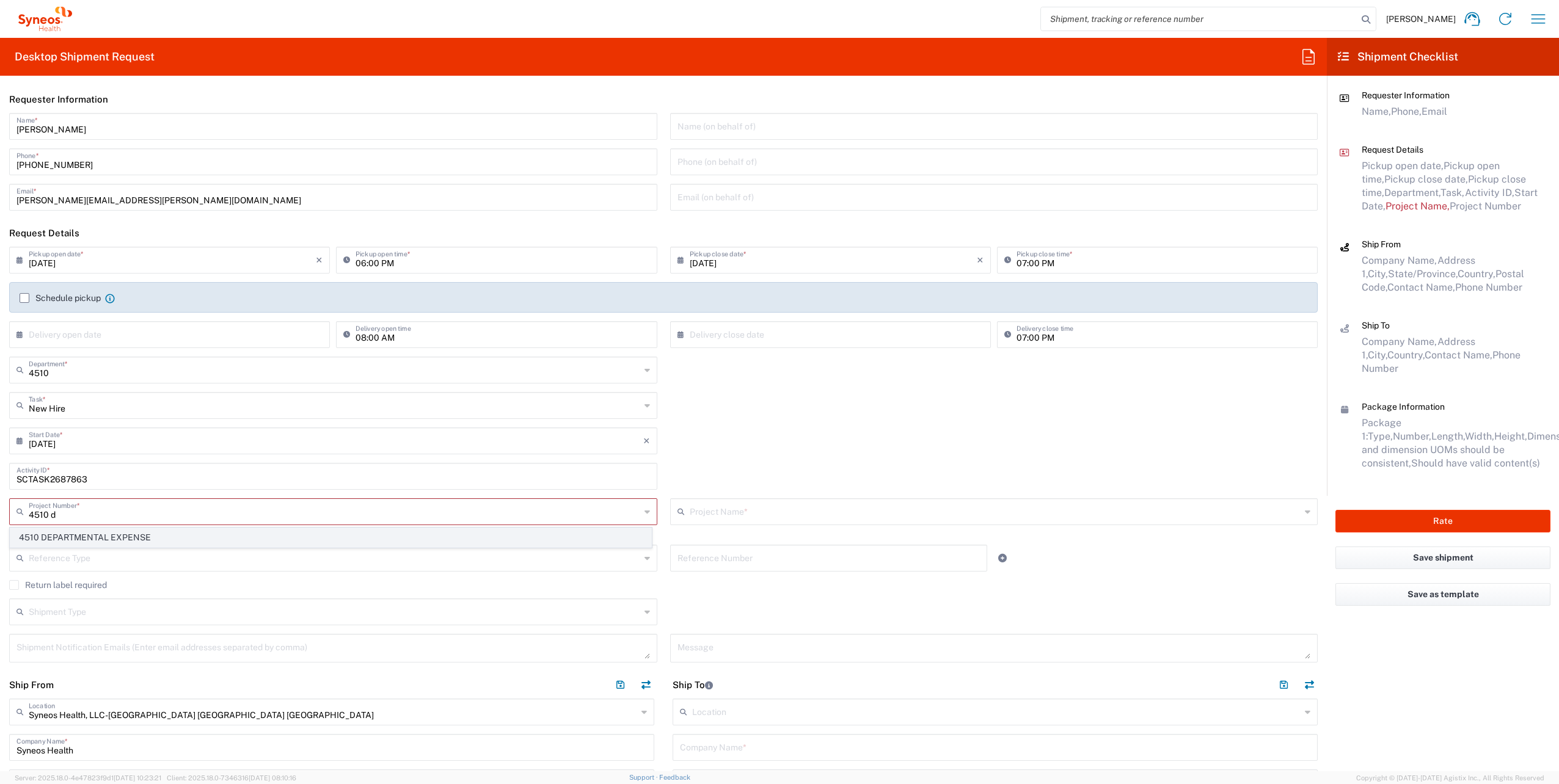
click at [53, 535] on span "4510 DEPARTMENTAL EXPENSE" at bounding box center [331, 537] width 641 height 19
type input "4510 DEPARTMENTAL EXPENSE"
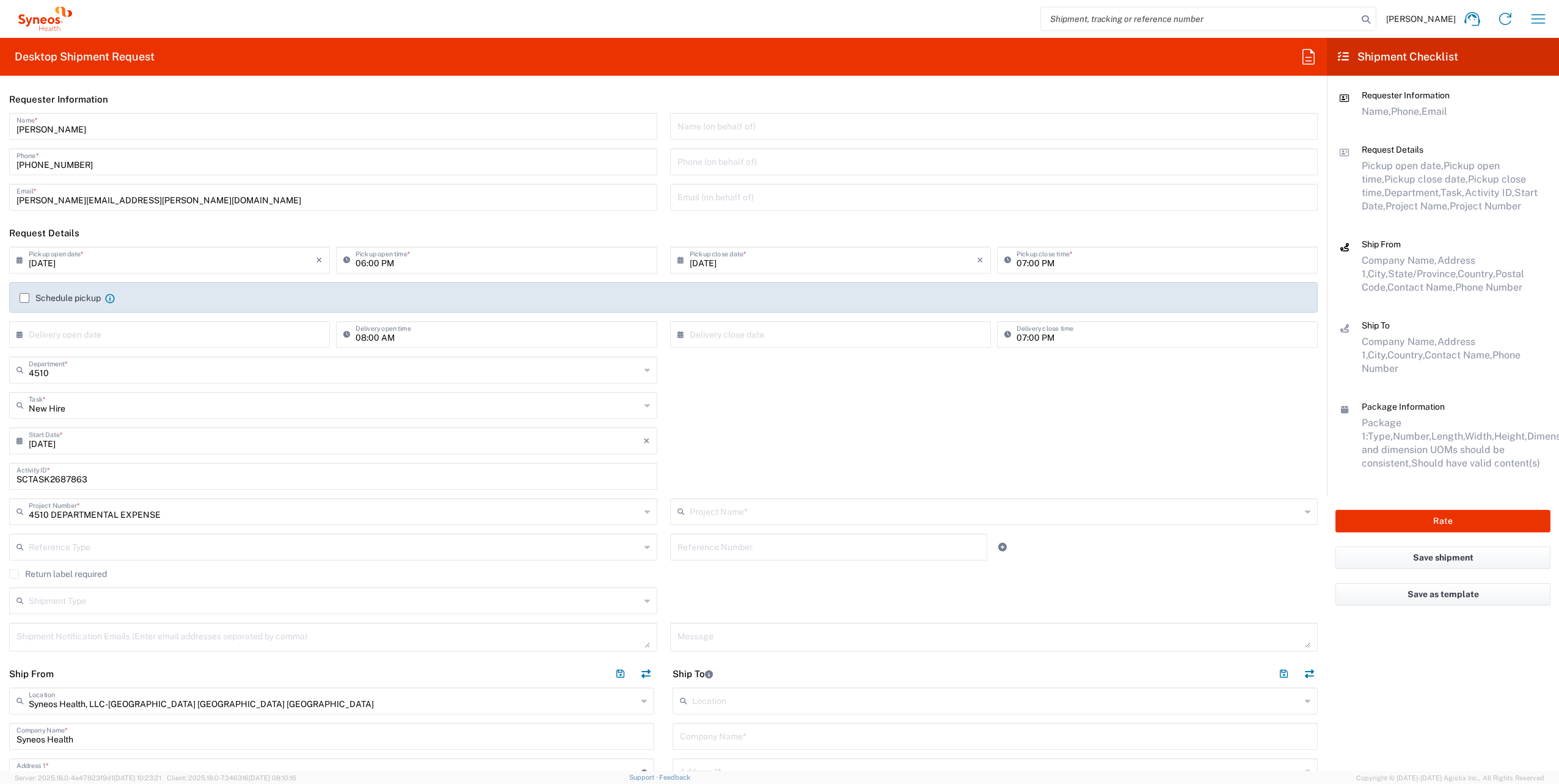
type input "4510 DEPARTMENTAL EXPENSE"
click at [280, 257] on input "[DATE]" at bounding box center [172, 260] width 287 height 22
click at [173, 319] on span "3" at bounding box center [172, 318] width 19 height 17
type input "[DATE]"
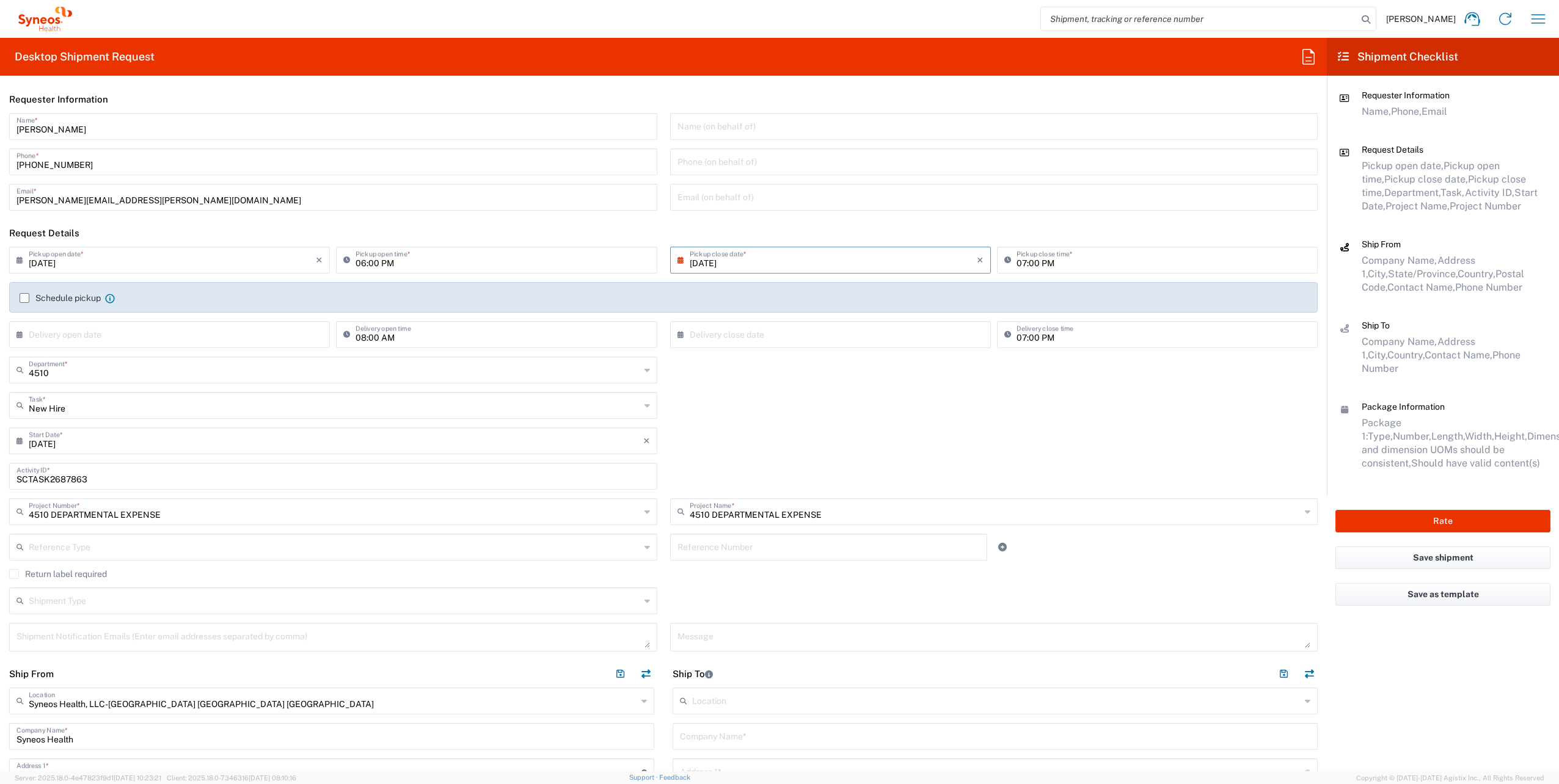
click at [761, 259] on input "[DATE]" at bounding box center [834, 260] width 287 height 22
click at [828, 319] on span "3" at bounding box center [828, 318] width 19 height 17
click at [828, 318] on span "3" at bounding box center [828, 318] width 19 height 17
click at [828, 313] on span "3" at bounding box center [828, 318] width 19 height 17
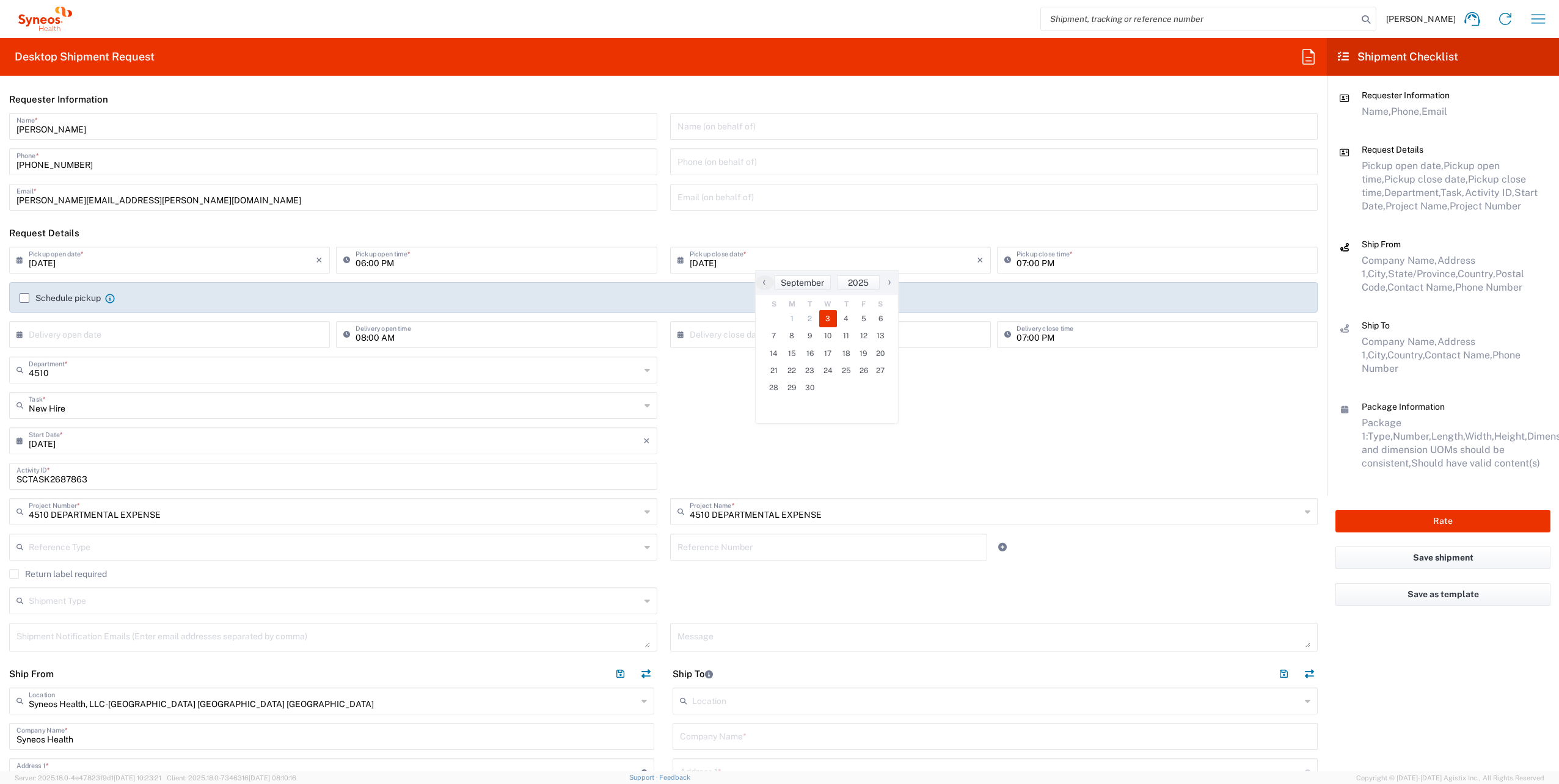
click at [707, 373] on div "4510 Department * 4510 3000 3100 3109 3110 3111 3112 3125 3130 3135 3136 3150 3…" at bounding box center [663, 375] width 1322 height 35
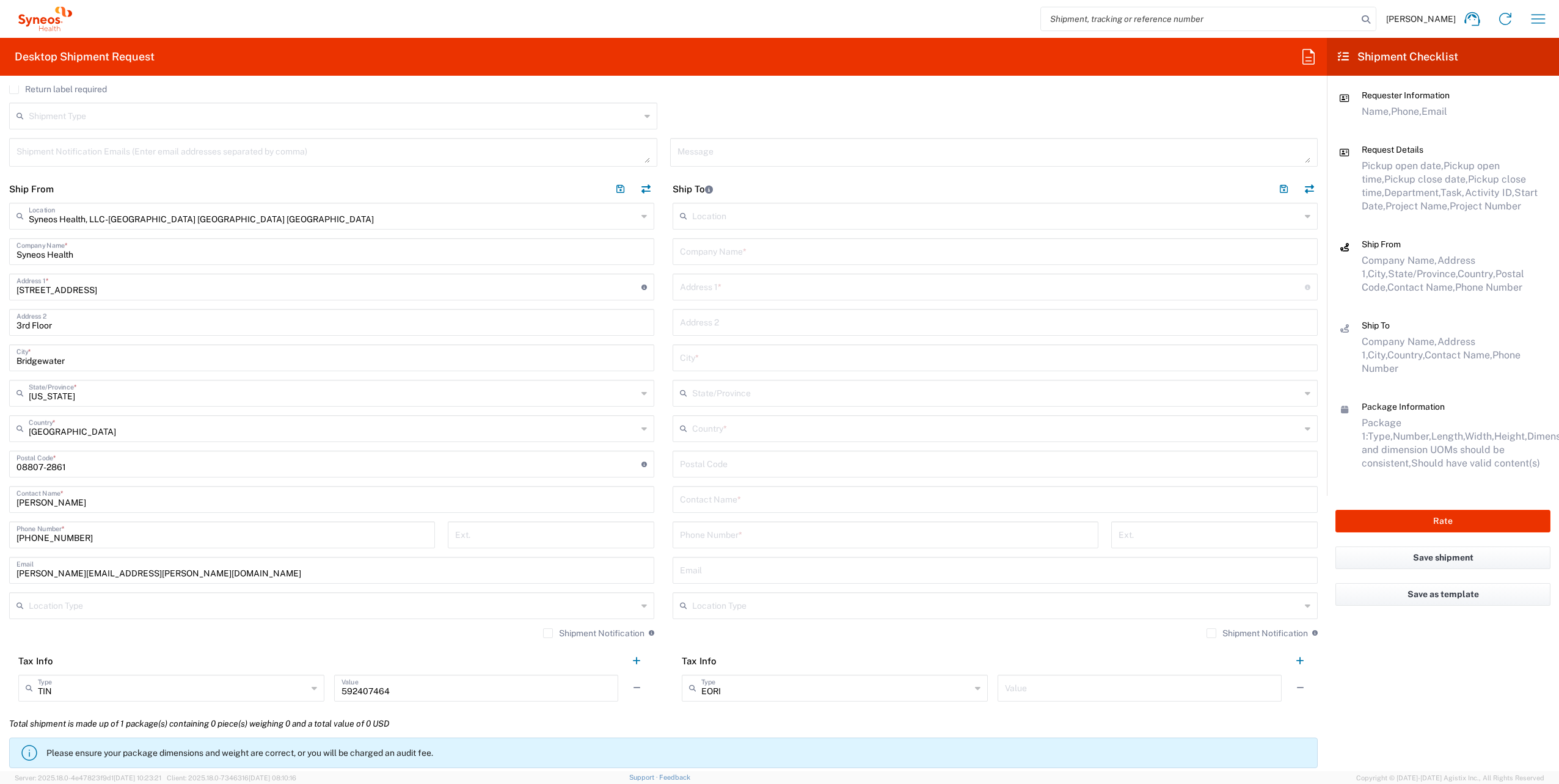
scroll to position [489, 0]
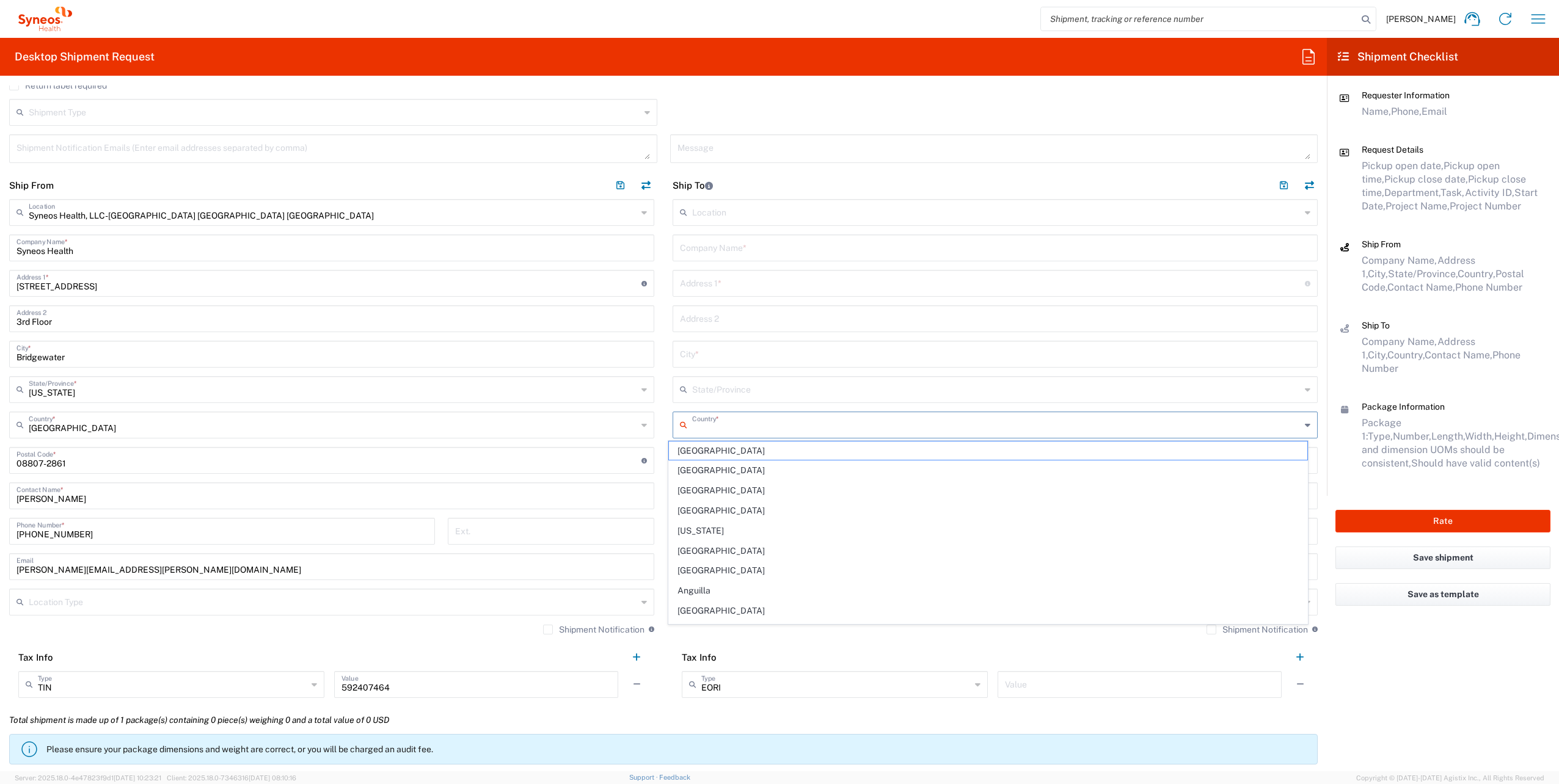
click at [745, 429] on input "text" at bounding box center [996, 424] width 608 height 22
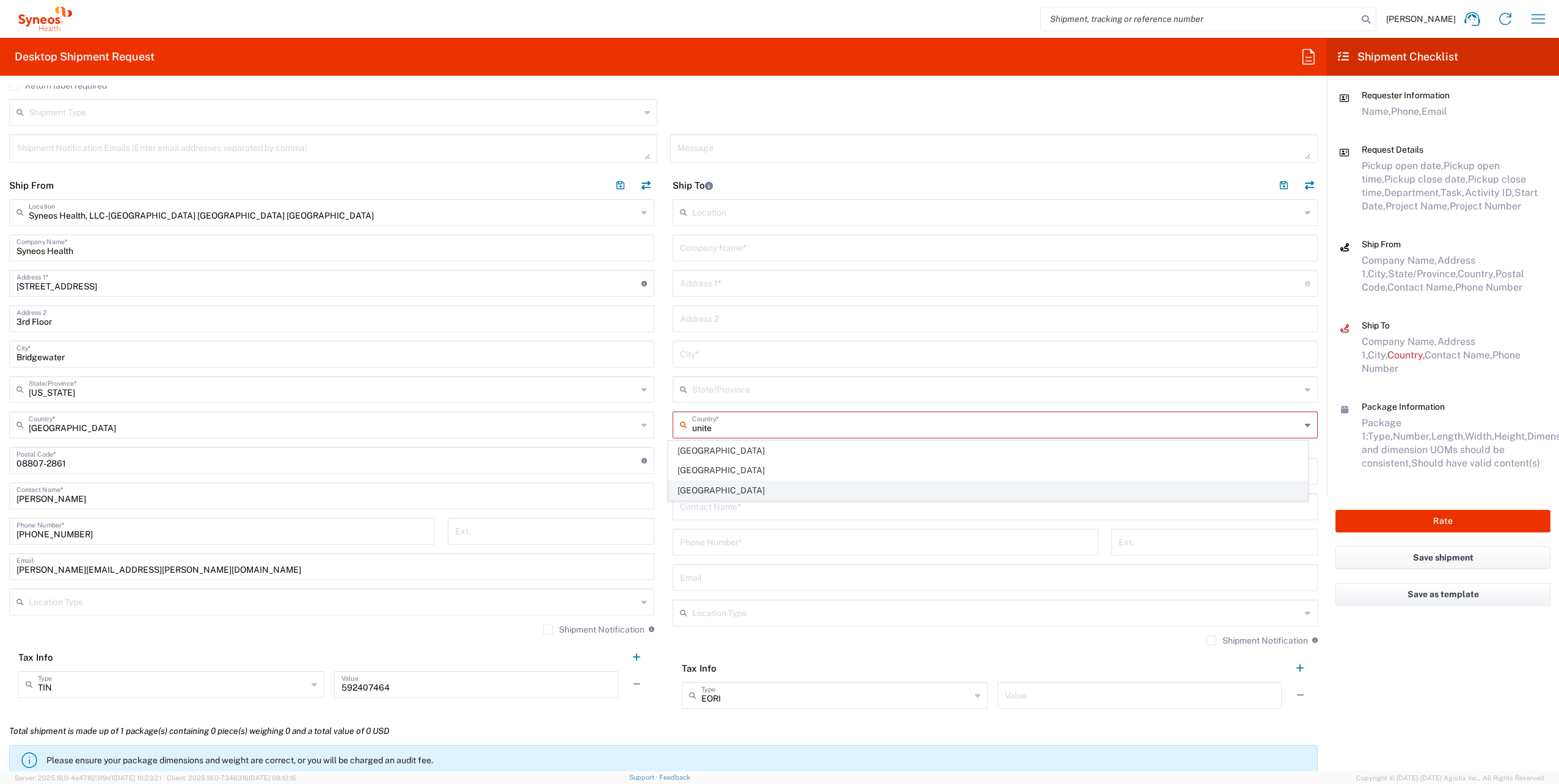
click at [685, 487] on span "[GEOGRAPHIC_DATA]" at bounding box center [988, 490] width 638 height 19
type input "[GEOGRAPHIC_DATA]"
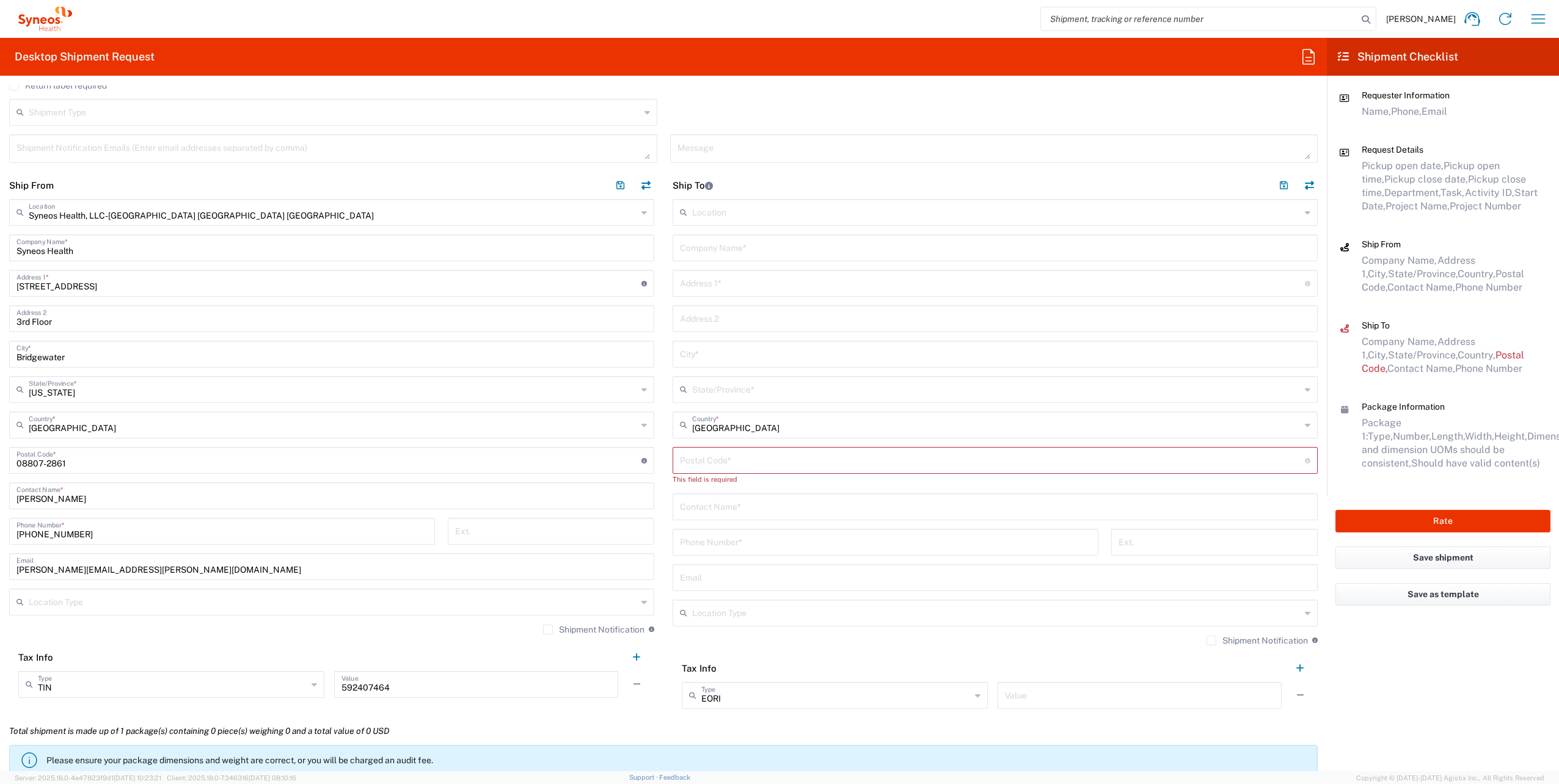
click at [746, 249] on input "text" at bounding box center [995, 247] width 631 height 22
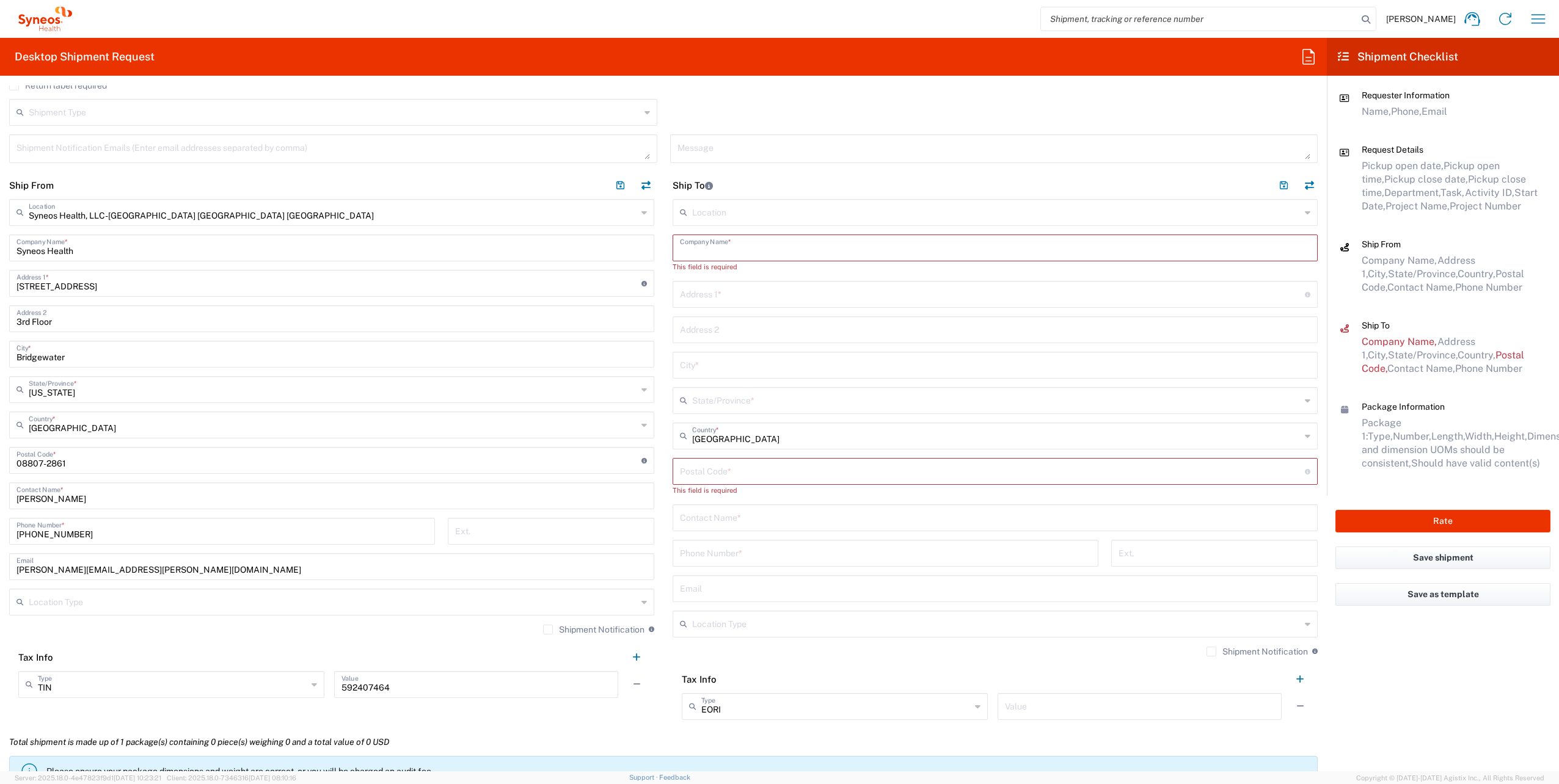
click at [764, 246] on input "text" at bounding box center [995, 247] width 631 height 22
paste input "[PERSON_NAME]"
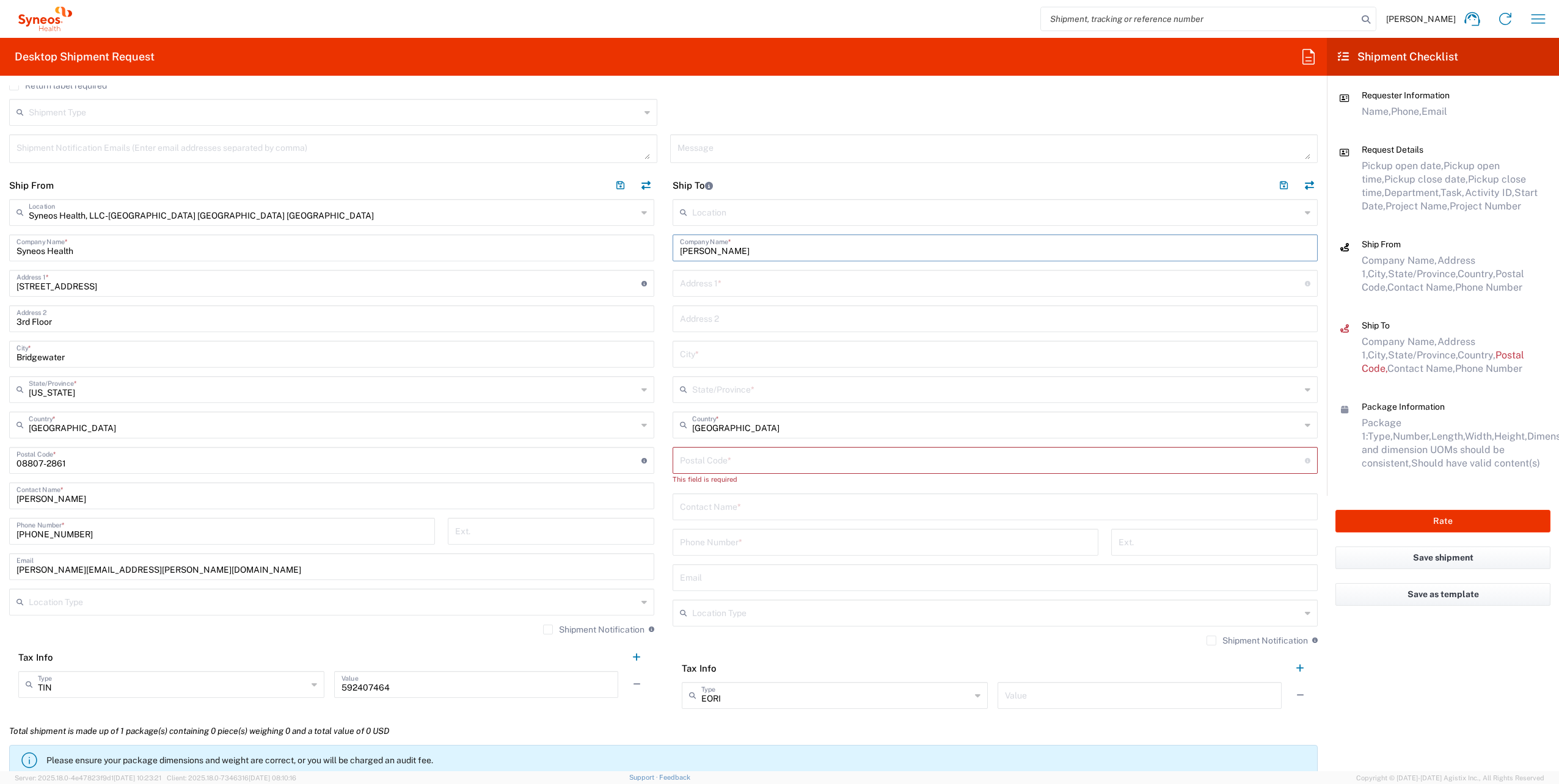
type input "[PERSON_NAME]"
click at [735, 507] on input "text" at bounding box center [995, 506] width 631 height 22
paste input "[PERSON_NAME]"
type input "[PERSON_NAME]"
click at [771, 290] on input "text" at bounding box center [992, 282] width 625 height 22
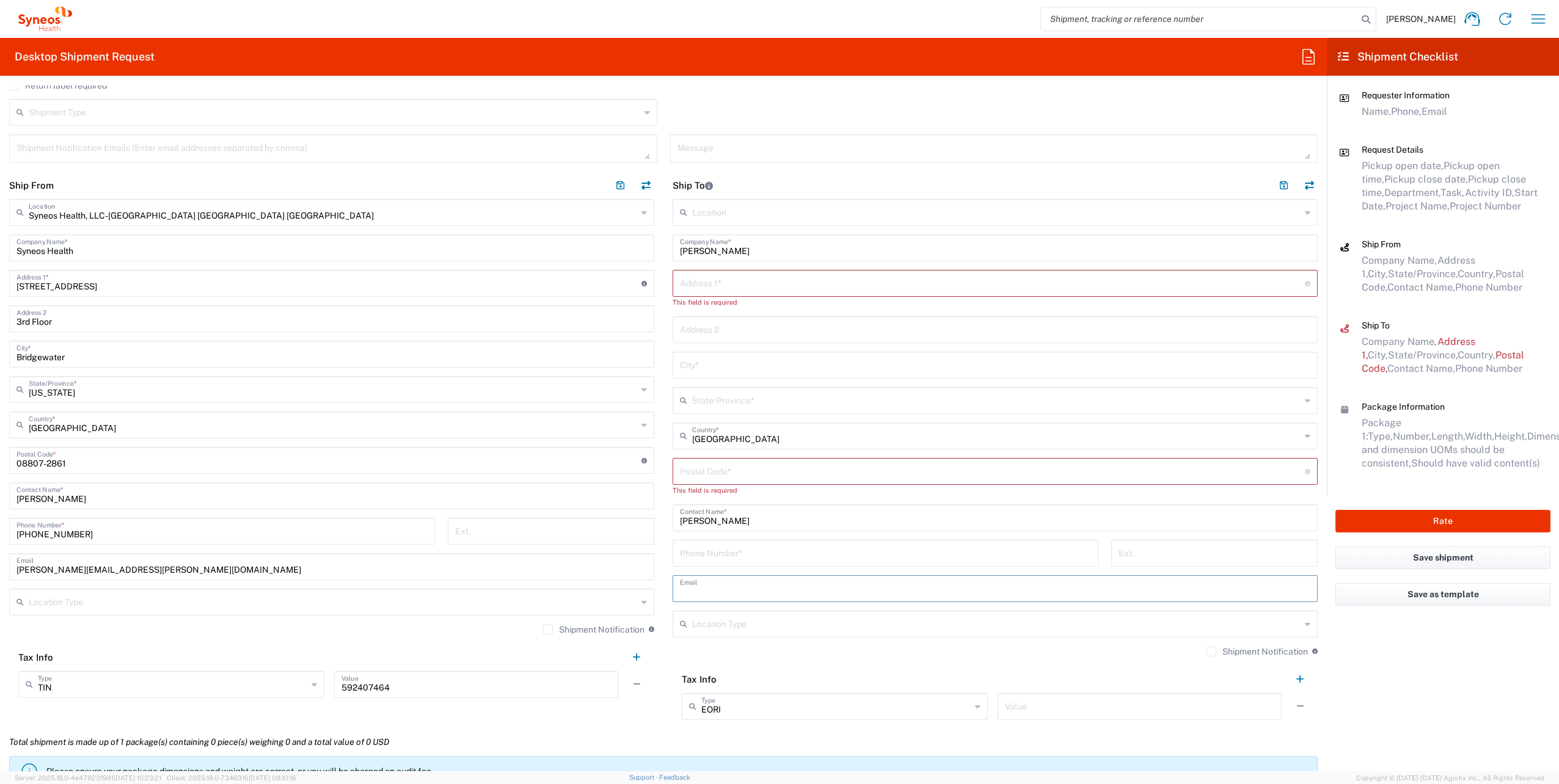
click at [705, 581] on input "text" at bounding box center [995, 588] width 631 height 22
paste input "[EMAIL_ADDRESS][DOMAIN_NAME]"
type input "[EMAIL_ADDRESS][DOMAIN_NAME]"
click at [1207, 654] on label "Shipment Notification" at bounding box center [1257, 651] width 101 height 10
click at [1212, 651] on input "Shipment Notification" at bounding box center [1212, 651] width 0 height 0
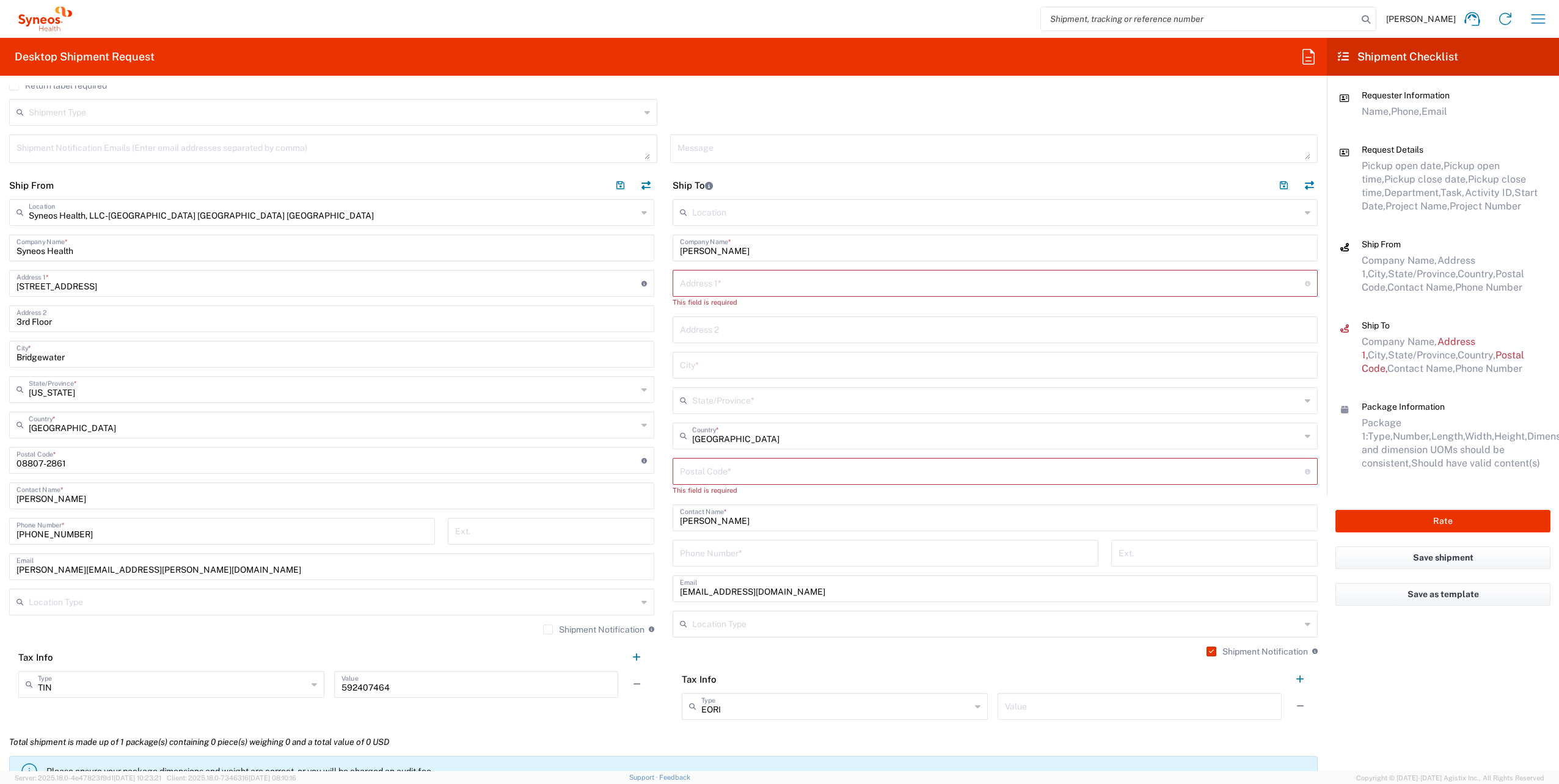
click at [735, 555] on input "tel" at bounding box center [886, 553] width 411 height 22
paste input "+ 7328619059"
drag, startPoint x: 684, startPoint y: 557, endPoint x: 705, endPoint y: 531, distance: 33.4
click at [684, 557] on input "+ 7328619059" at bounding box center [886, 553] width 411 height 22
type input "7328619059"
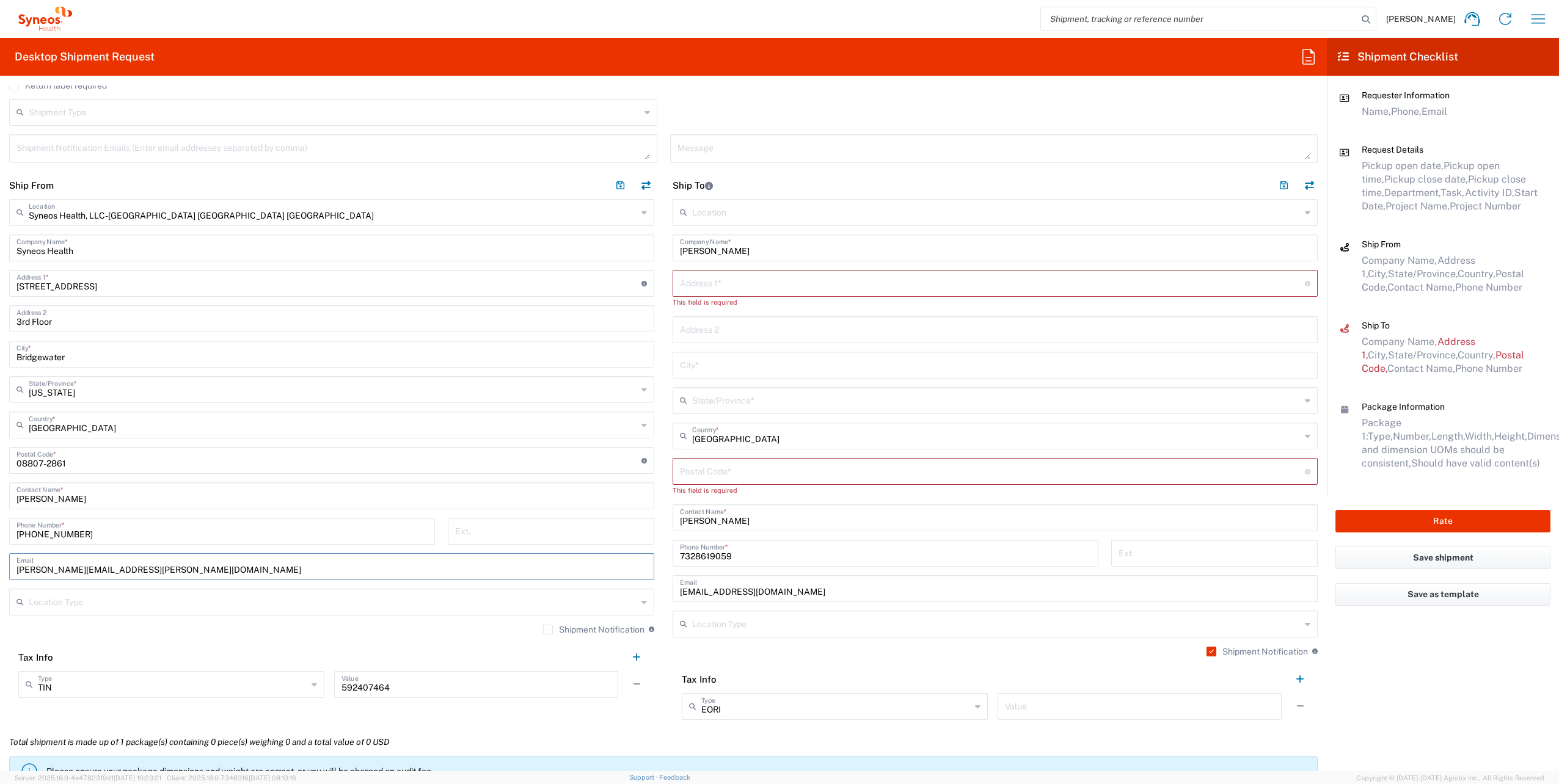
drag, startPoint x: 175, startPoint y: 572, endPoint x: 0, endPoint y: 535, distance: 178.9
click at [0, 540] on html "[PERSON_NAME] Home Shipment estimator Shipment tracking Desktop shipment reques…" at bounding box center [780, 392] width 1559 height 784
paste input "[PERSON_NAME].[PERSON_NAME]"
type input "[PERSON_NAME][EMAIL_ADDRESS][PERSON_NAME][DOMAIN_NAME]"
drag, startPoint x: 540, startPoint y: 633, endPoint x: 597, endPoint y: 612, distance: 60.7
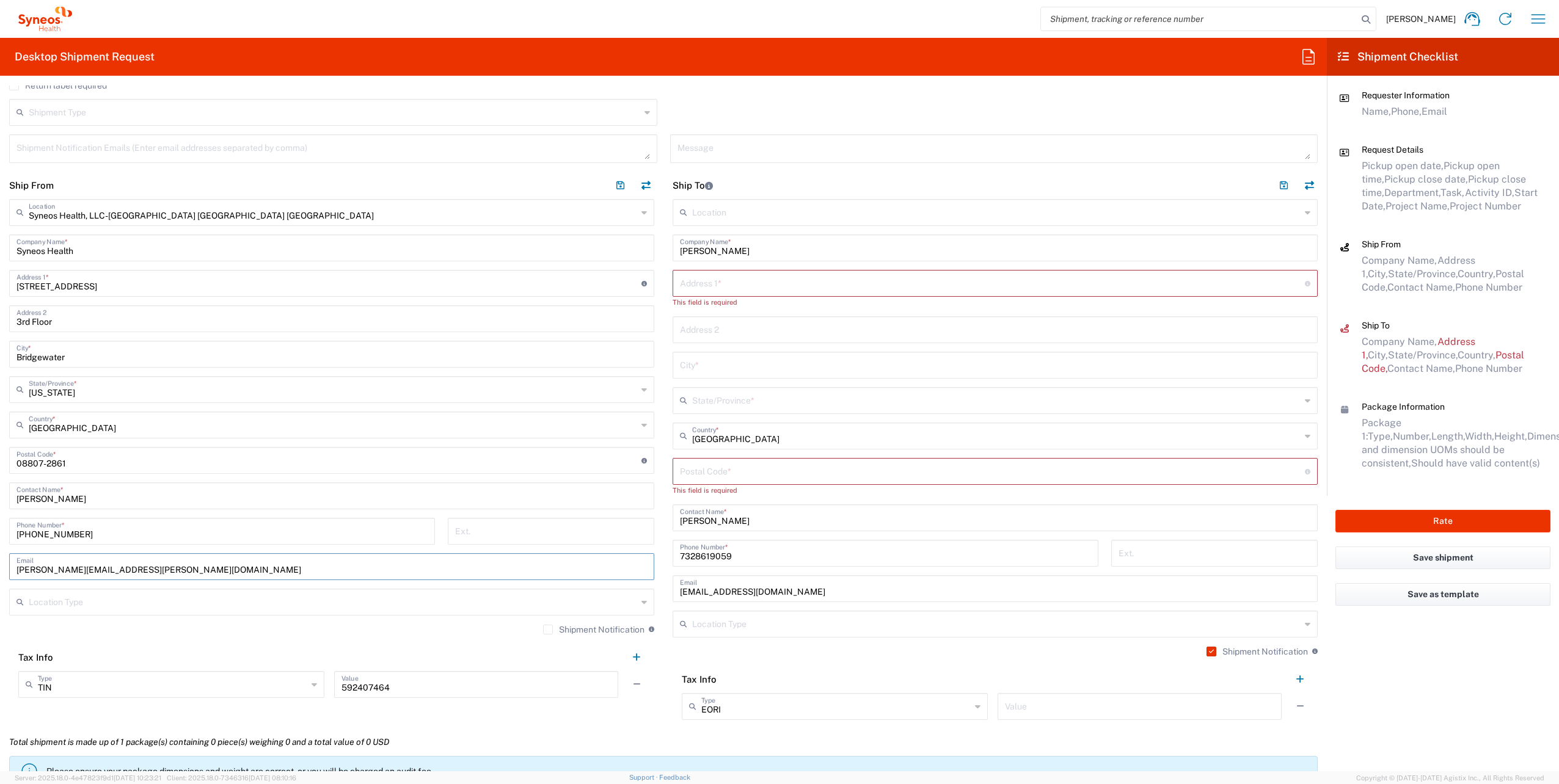
click at [543, 632] on label "Shipment Notification" at bounding box center [593, 630] width 101 height 10
click at [548, 630] on input "Shipment Notification" at bounding box center [548, 630] width 0 height 0
click at [772, 277] on input "text" at bounding box center [992, 282] width 625 height 22
paste input "[STREET_ADDRESS]"
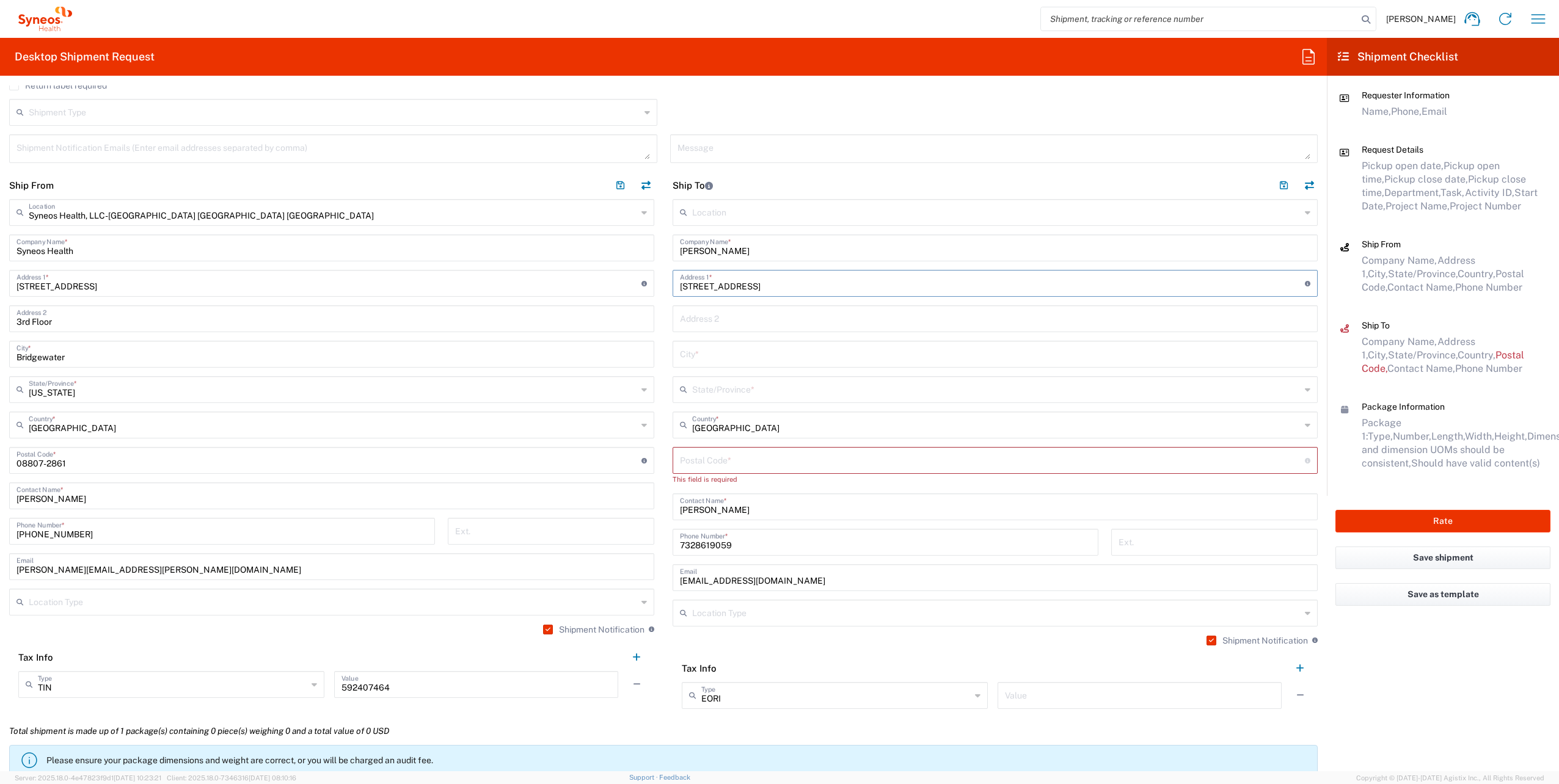
type input "[STREET_ADDRESS]"
click at [715, 353] on input "text" at bounding box center [995, 353] width 631 height 22
paste input "Holmdel"
type input "Holmdel"
click at [729, 384] on input "text" at bounding box center [996, 389] width 608 height 22
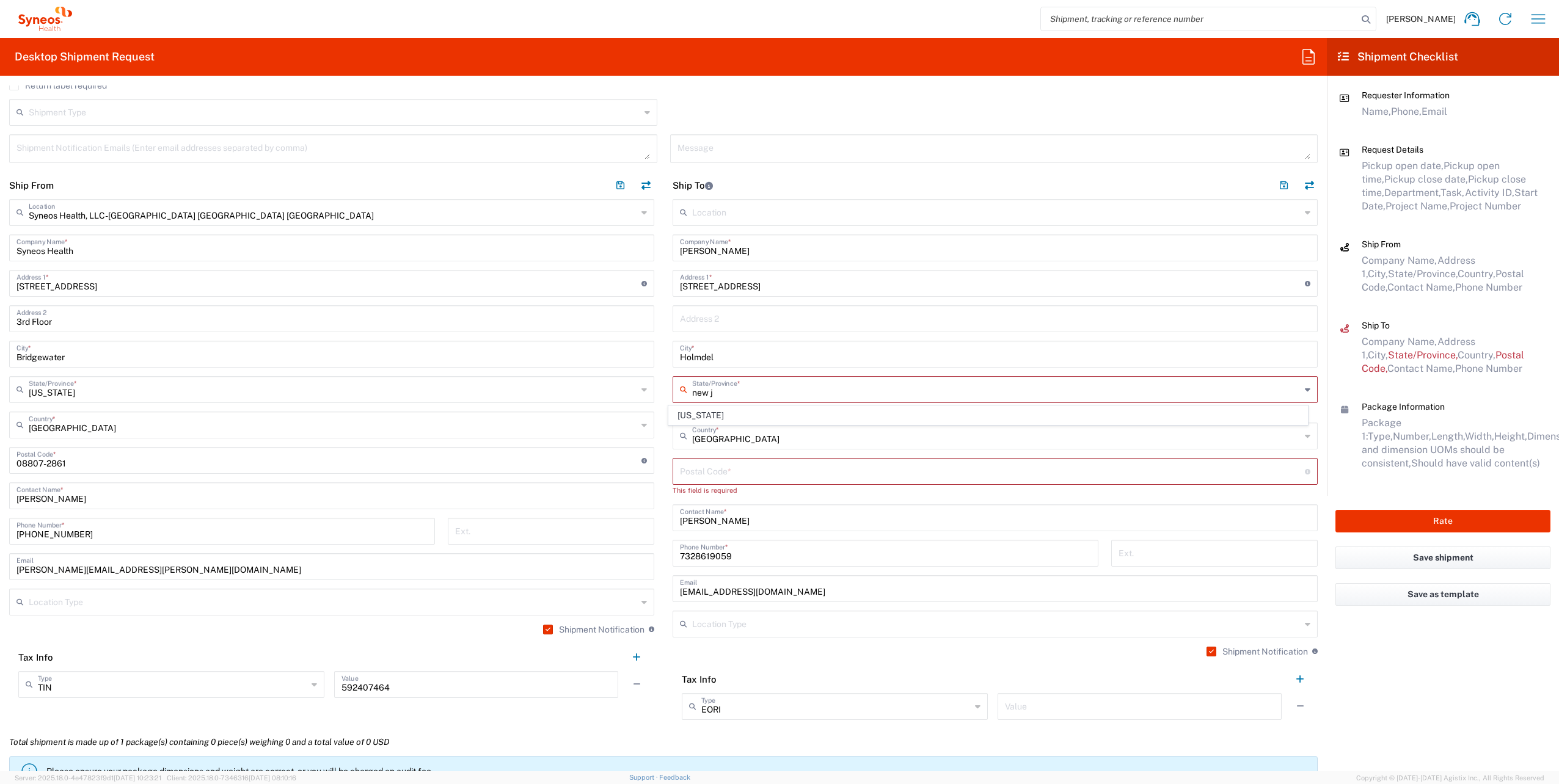
click at [704, 416] on span "[US_STATE]" at bounding box center [988, 415] width 638 height 19
type input "[US_STATE]"
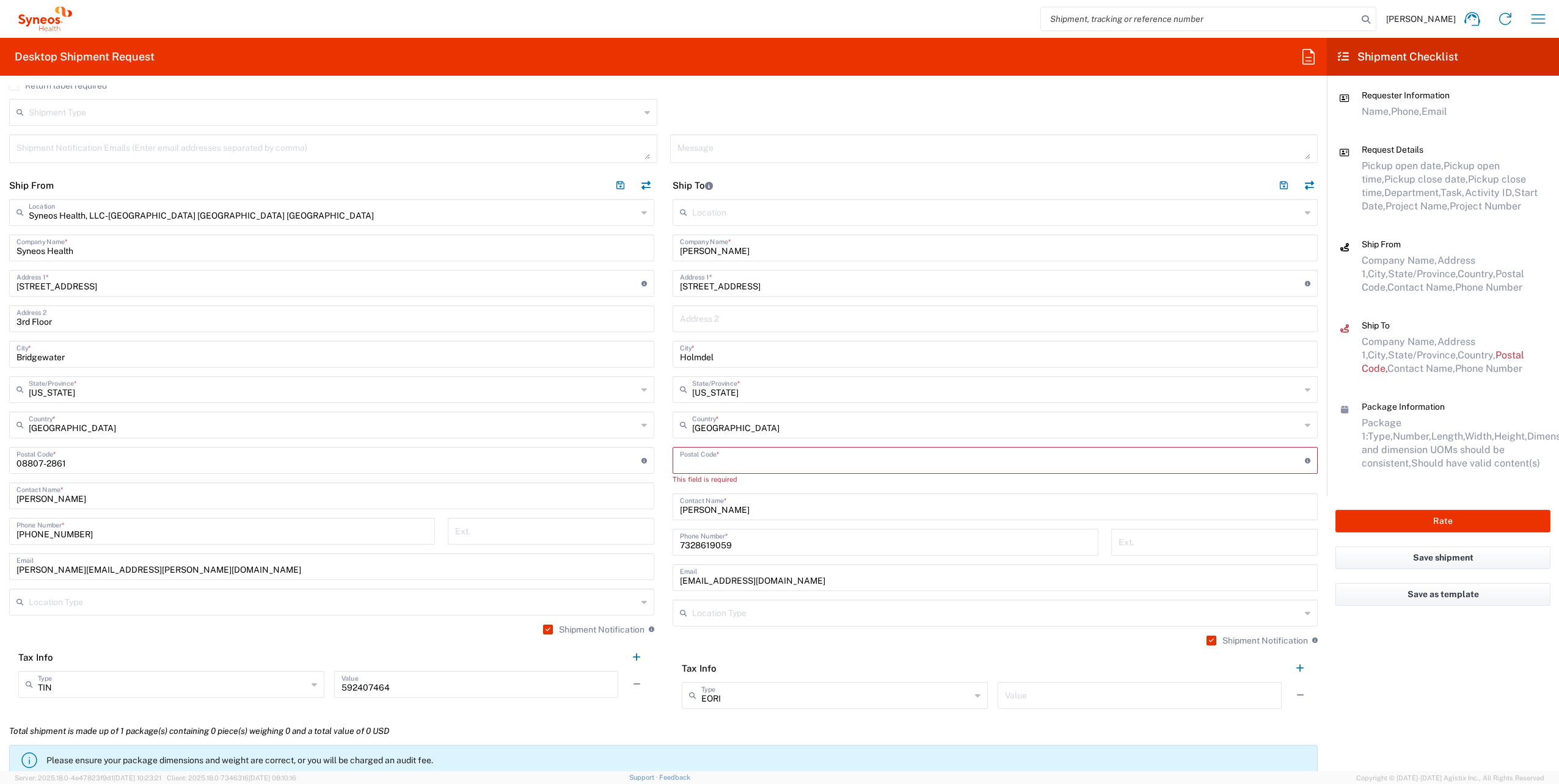
click at [773, 464] on input "undefined" at bounding box center [992, 459] width 625 height 22
paste input "07733"
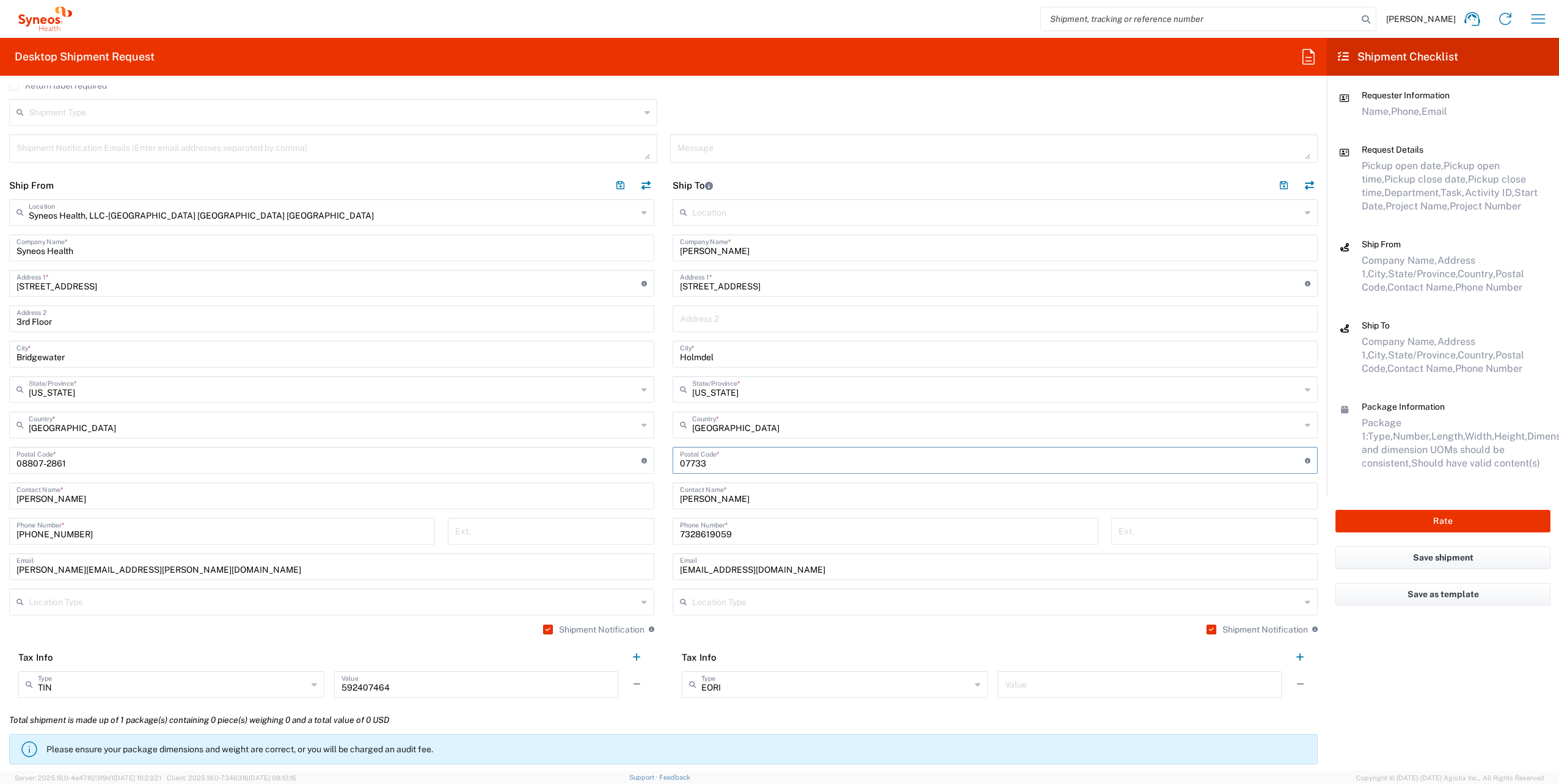
type input "07733"
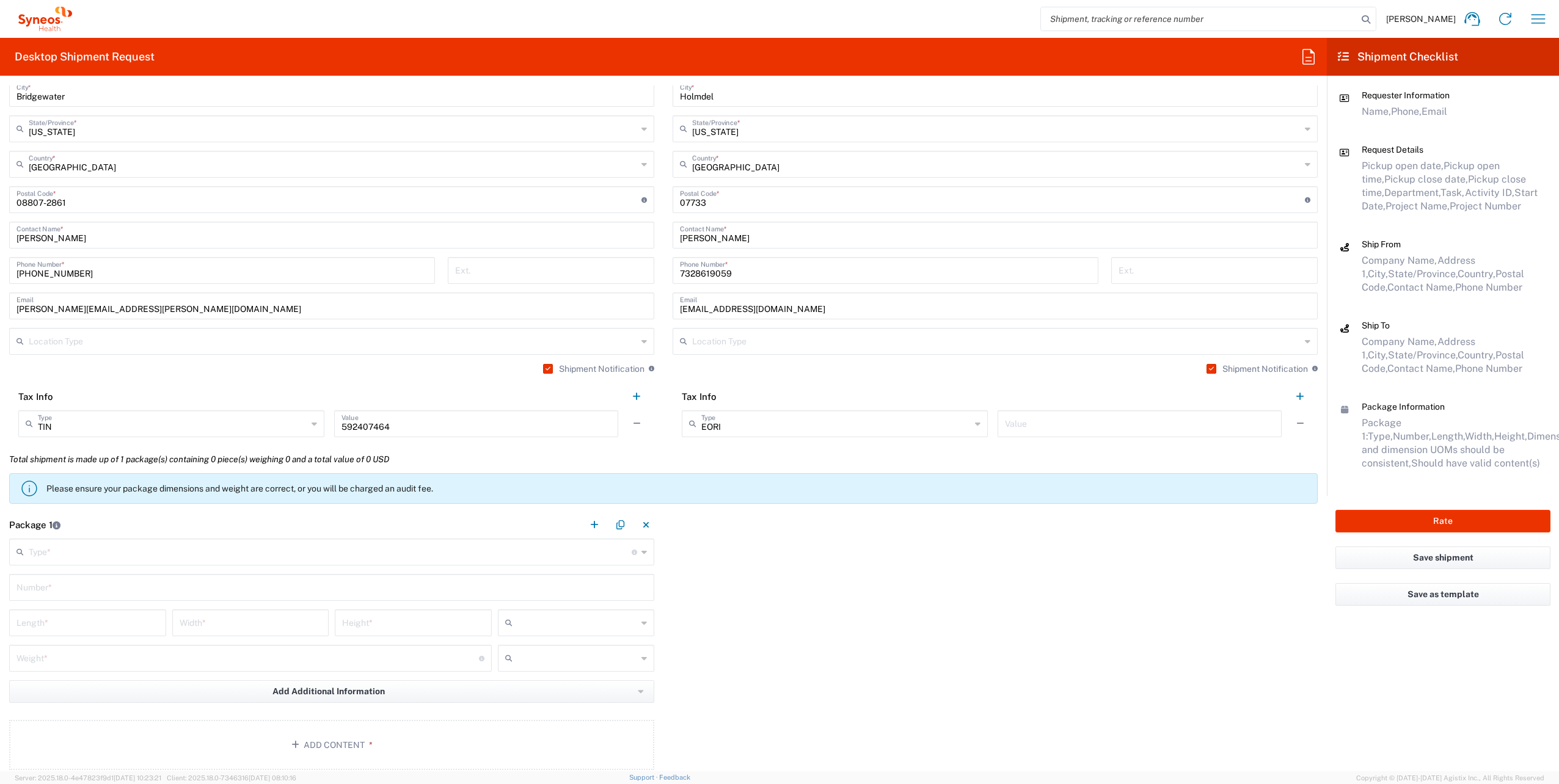
scroll to position [794, 0]
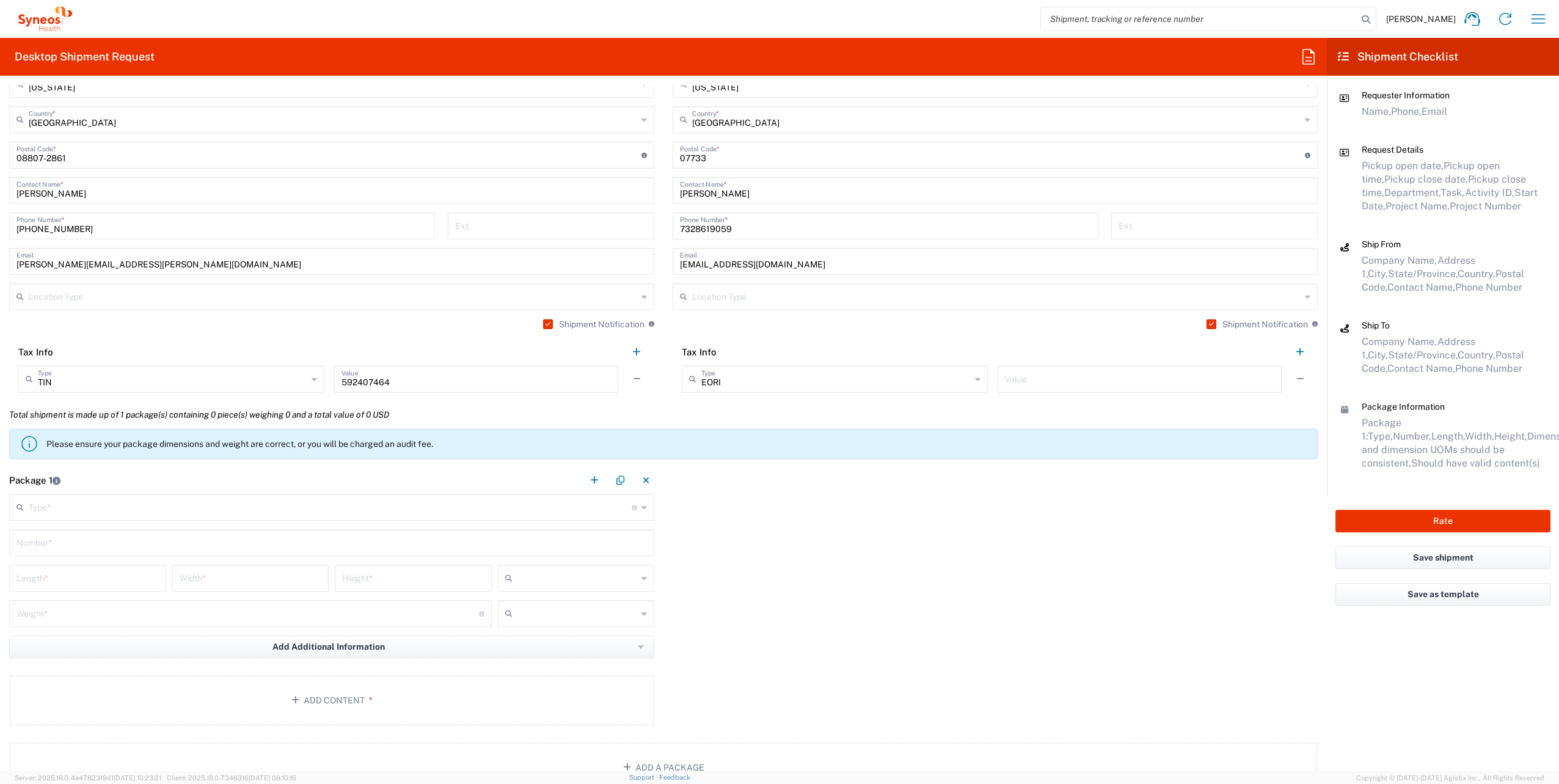
click at [64, 501] on input "text" at bounding box center [330, 507] width 603 height 22
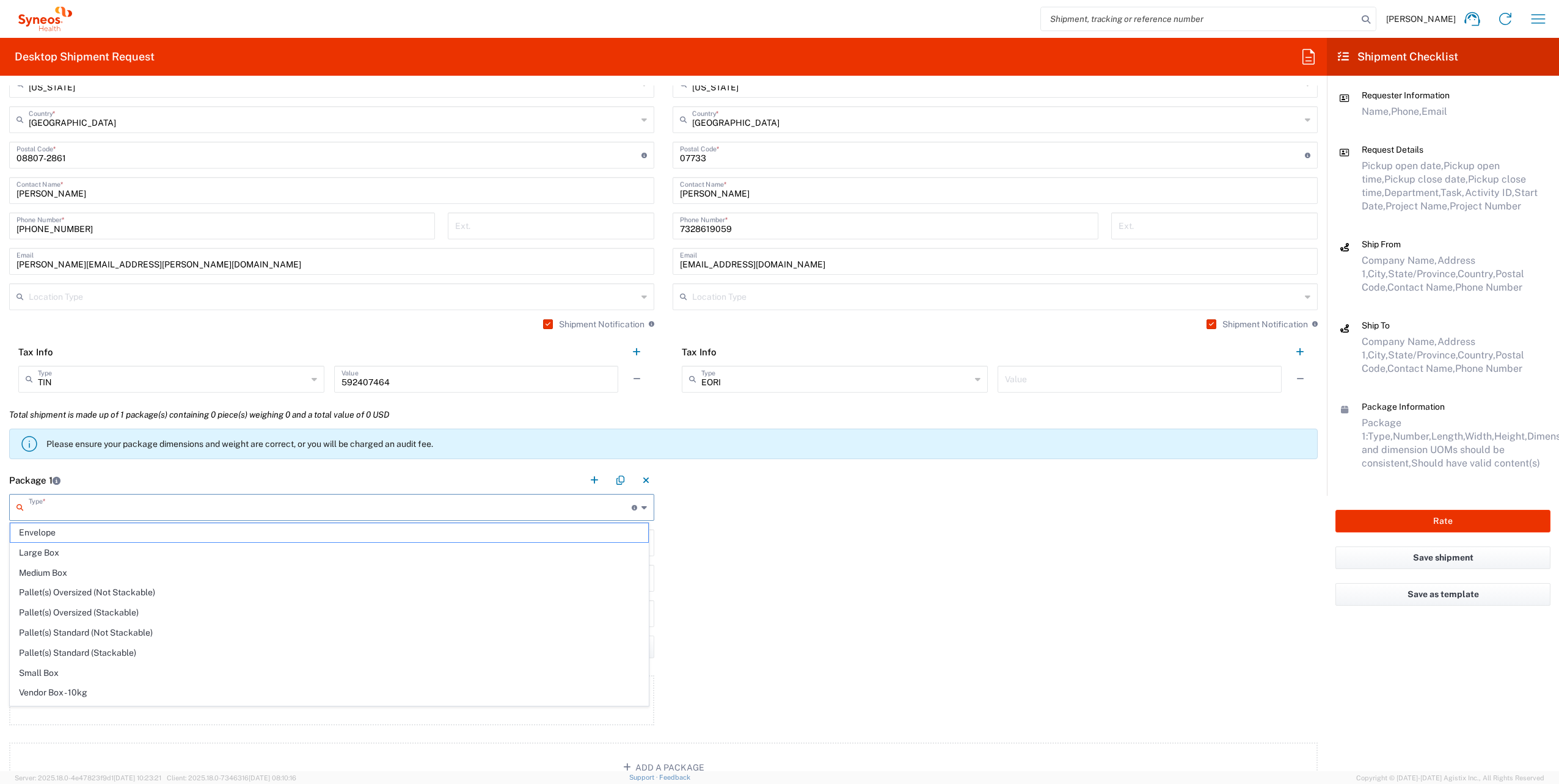
scroll to position [32, 0]
click at [135, 694] on span "Your Packaging" at bounding box center [330, 700] width 638 height 19
type input "Your Packaging"
click at [128, 532] on input "text" at bounding box center [332, 542] width 631 height 22
type input "1"
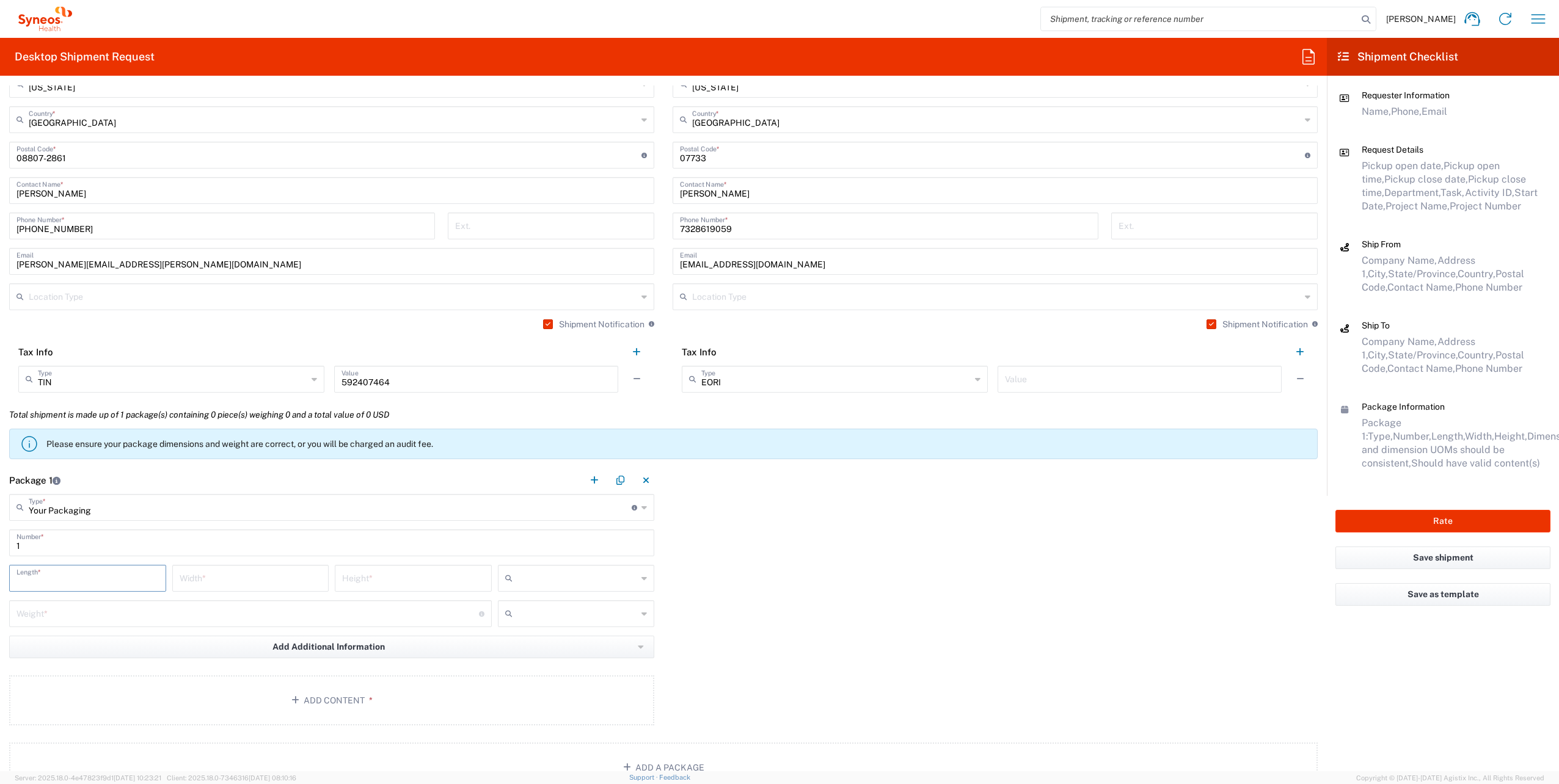
click at [93, 581] on input "number" at bounding box center [88, 577] width 143 height 22
type input "16"
type input "12"
type input "3"
click at [78, 621] on input "number" at bounding box center [248, 613] width 463 height 22
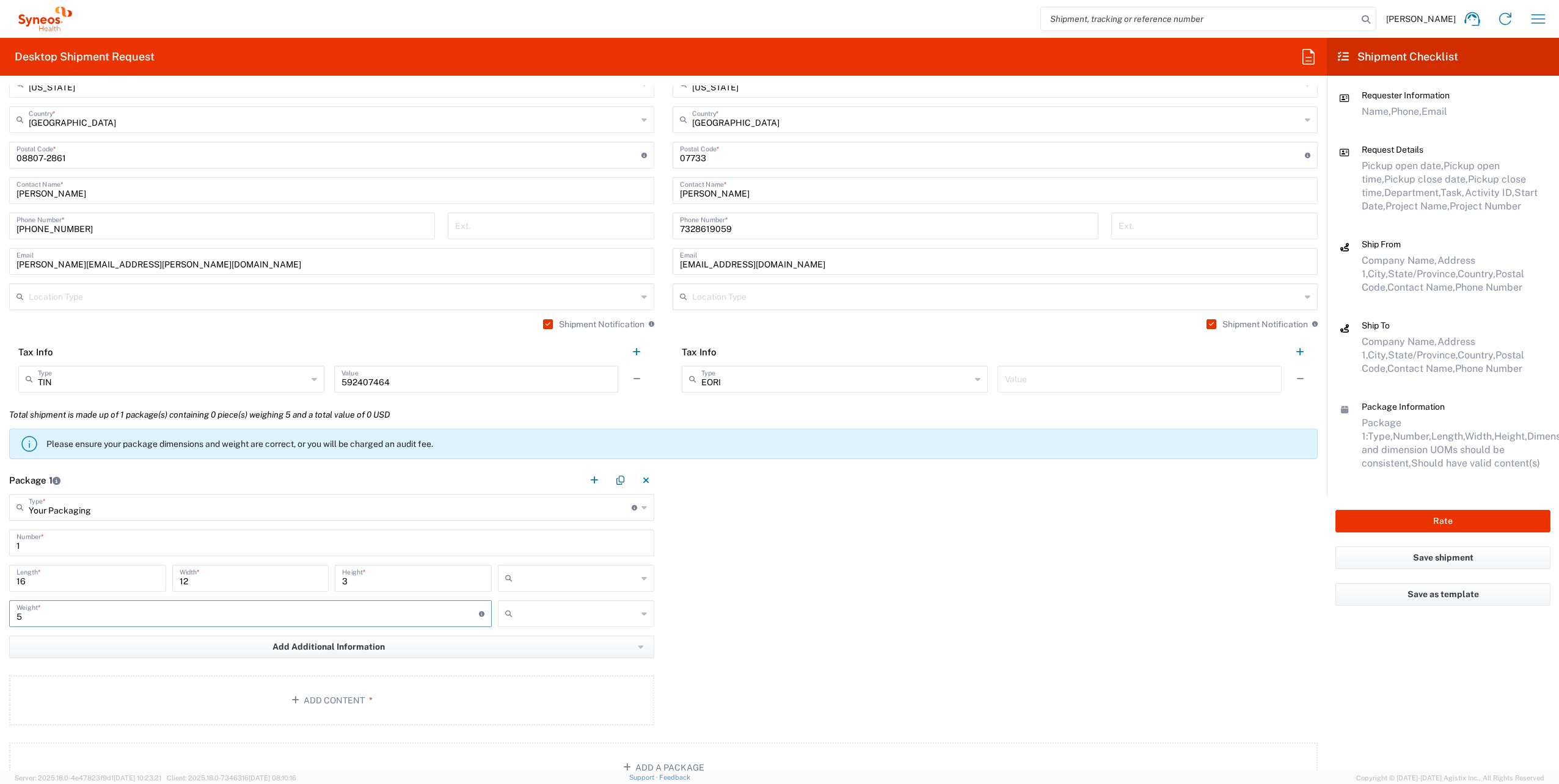
type input "5"
click at [528, 571] on input "text" at bounding box center [578, 578] width 120 height 20
click at [528, 646] on span "in" at bounding box center [572, 643] width 154 height 19
type input "in"
click at [541, 620] on input "text" at bounding box center [578, 614] width 120 height 20
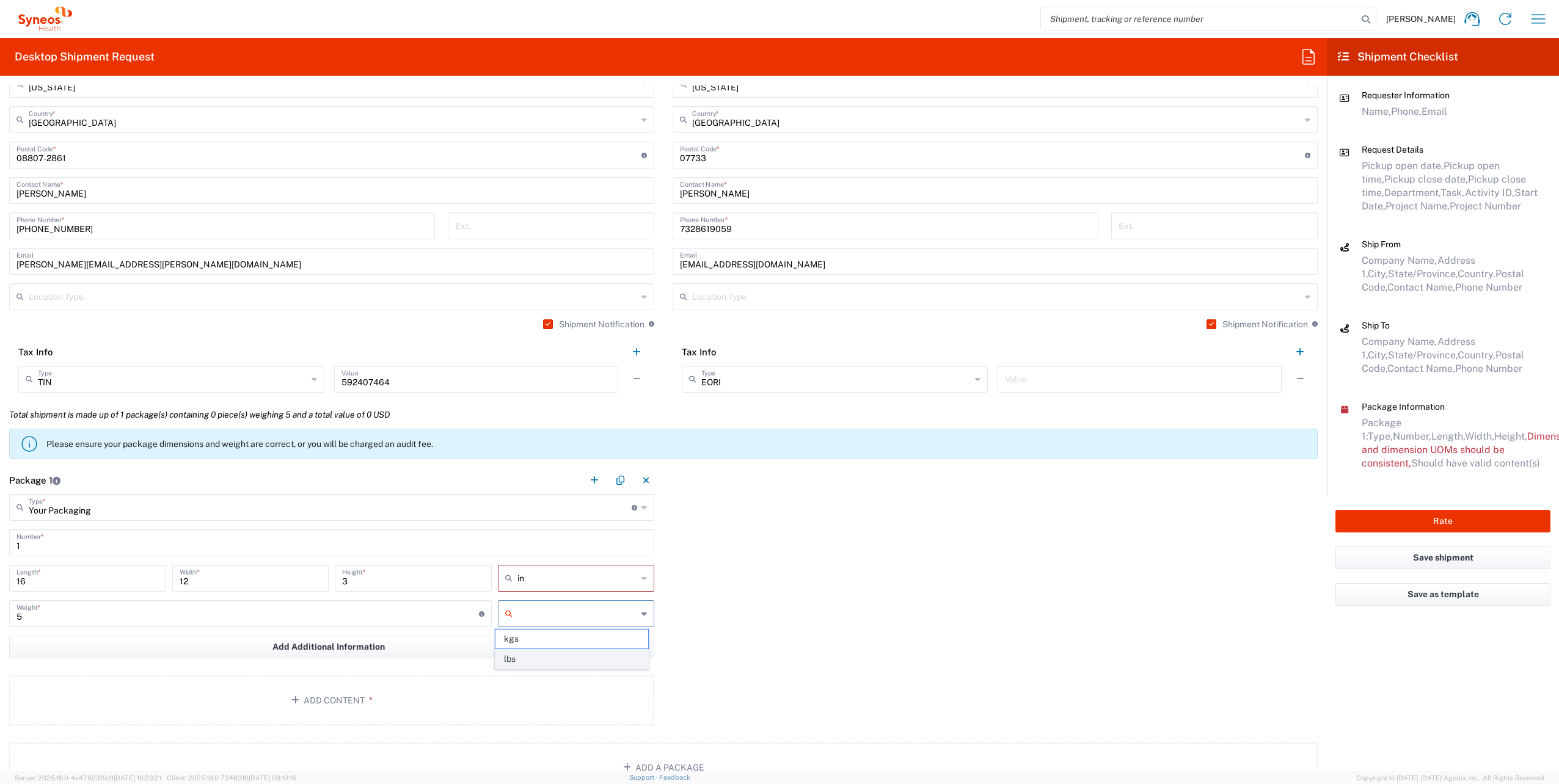
drag, startPoint x: 546, startPoint y: 655, endPoint x: 689, endPoint y: 653, distance: 143.0
click at [546, 656] on span "lbs" at bounding box center [572, 658] width 154 height 19
type input "lbs"
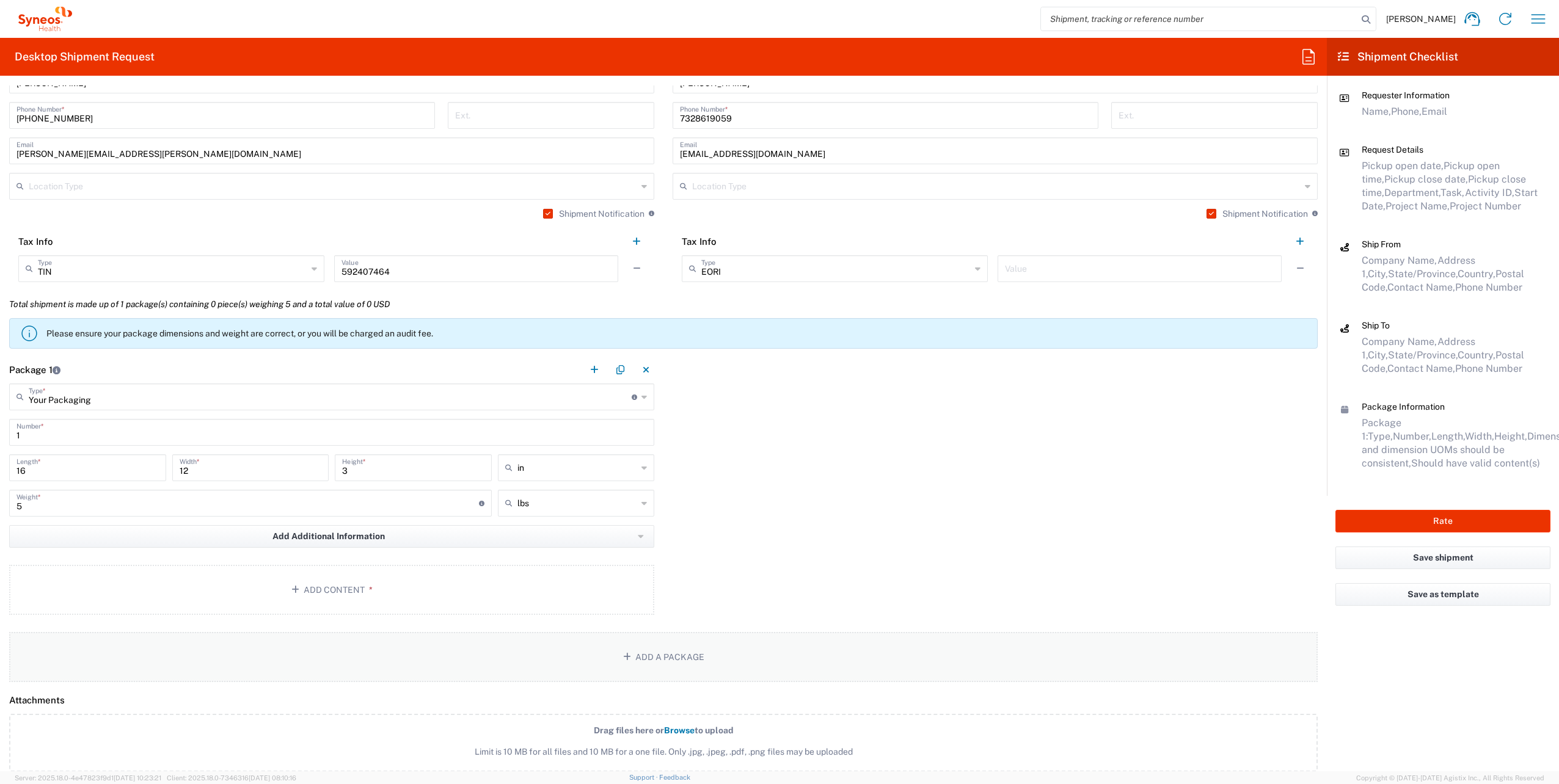
scroll to position [916, 0]
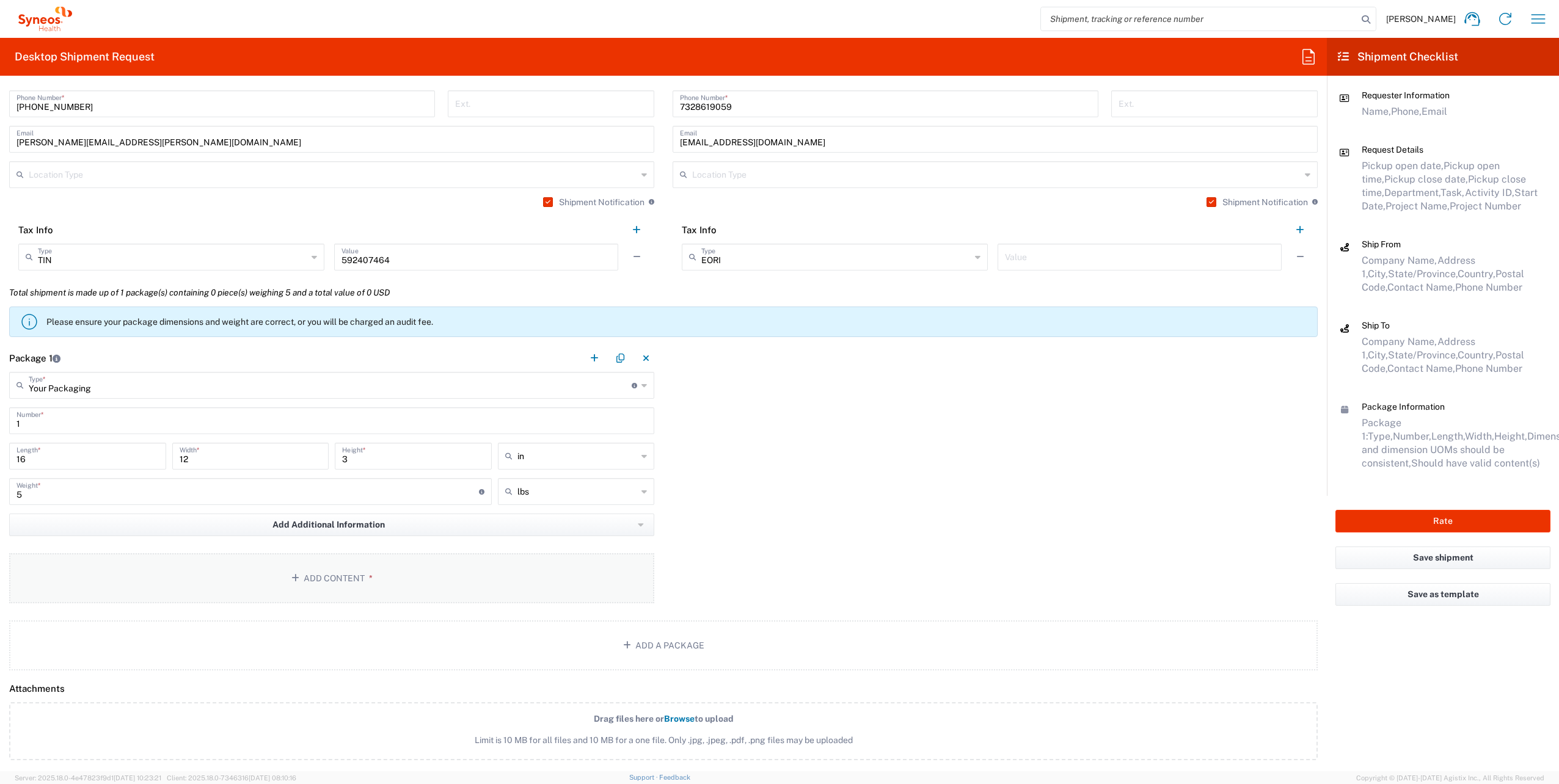
click at [389, 580] on button "Add Content *" at bounding box center [332, 577] width 646 height 50
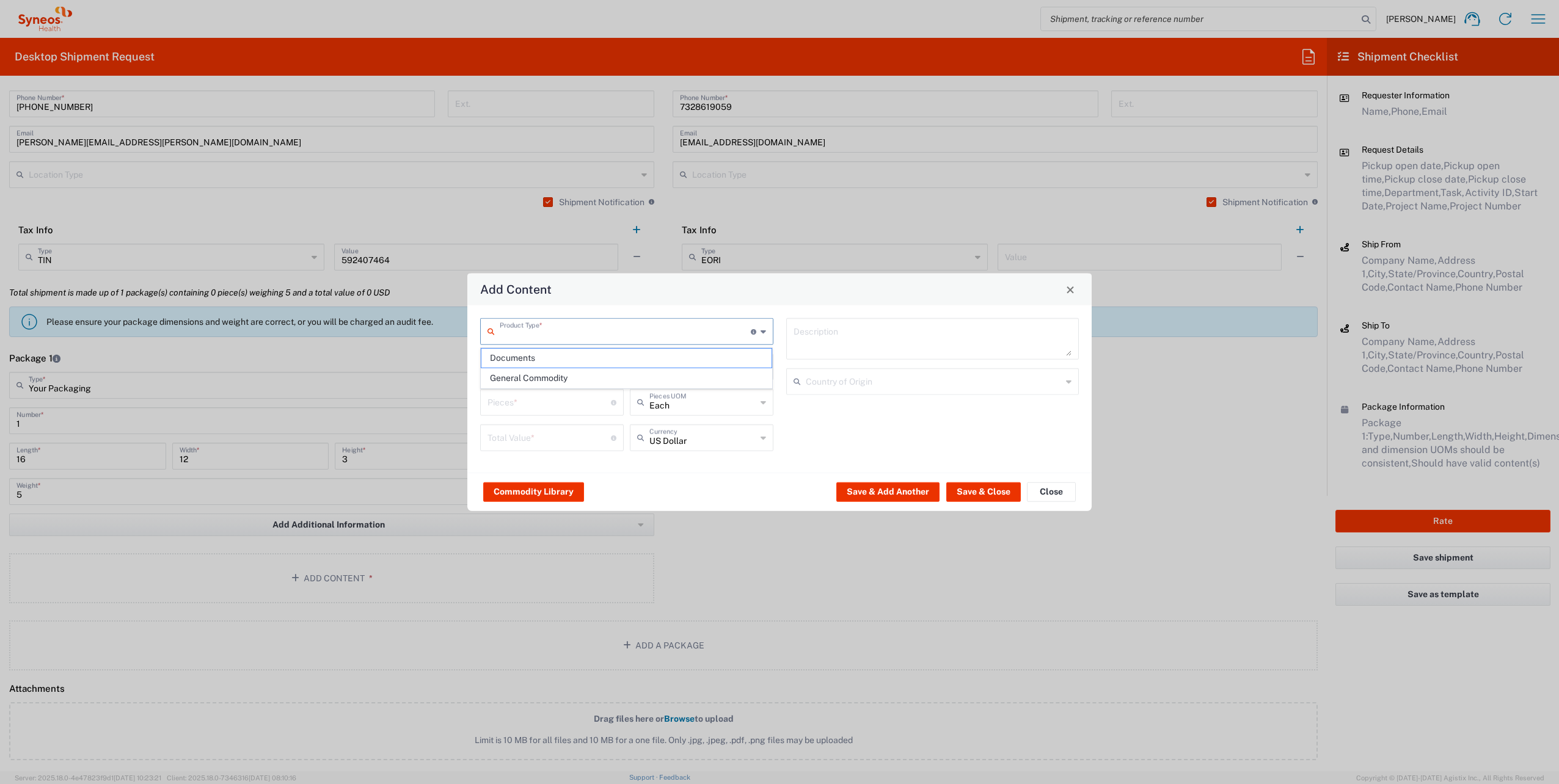
click at [539, 322] on input "text" at bounding box center [625, 331] width 251 height 22
click at [536, 374] on span "General Commodity" at bounding box center [626, 378] width 290 height 19
type input "General Commodity"
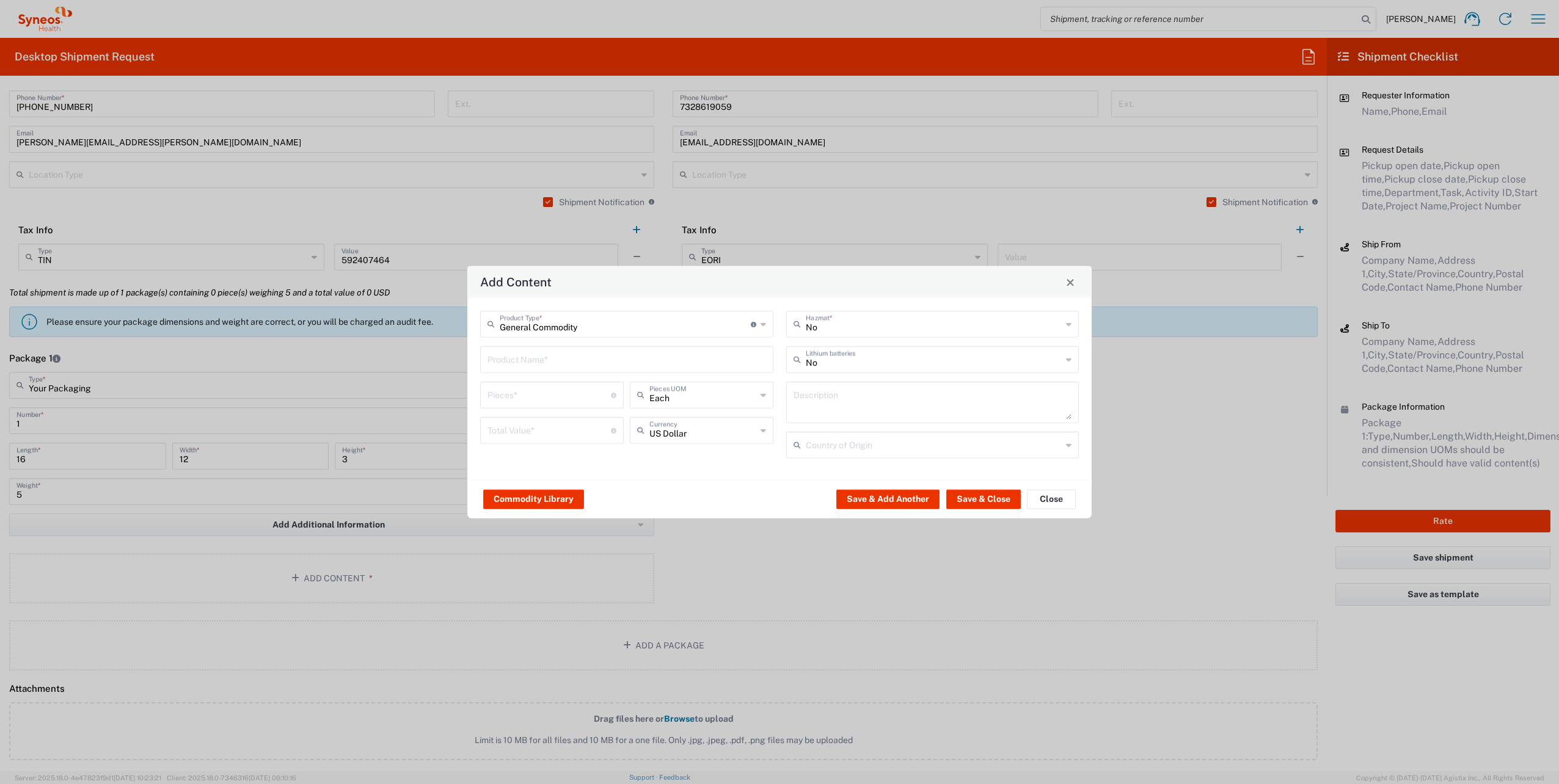
click at [548, 361] on input "text" at bounding box center [626, 359] width 279 height 22
type input "d"
type input "a"
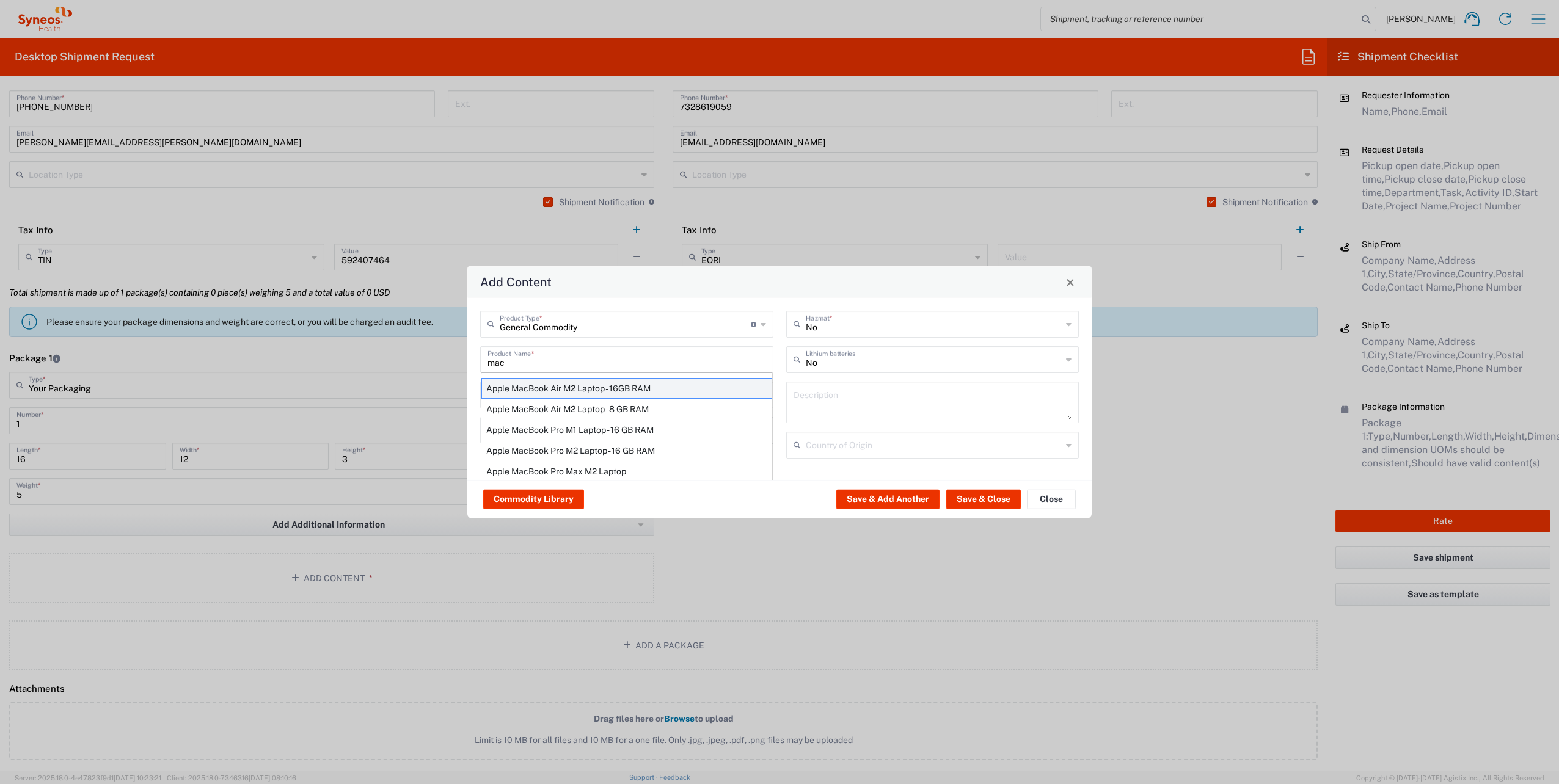
click at [562, 389] on div "Apple MacBook Air M2 Laptop - 16GB RAM" at bounding box center [626, 388] width 290 height 21
type input "Apple MacBook Air M2 Laptop - 16GB RAM"
type input "1"
type textarea "M2 - 8-core CPU - 8-core GPU - 16 GB RAM - 512 GB SSD"
type input "[GEOGRAPHIC_DATA]"
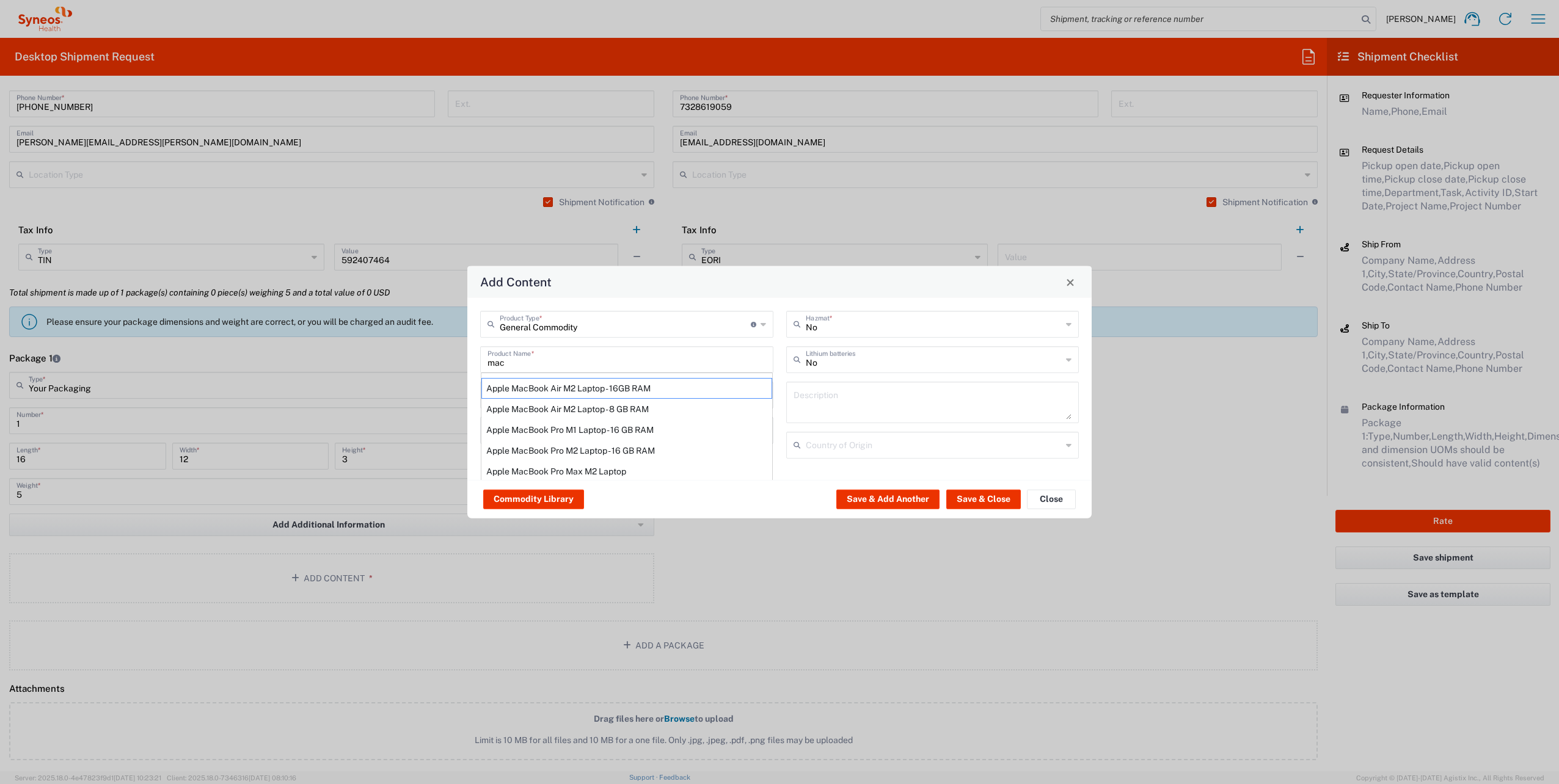
type input "Yes"
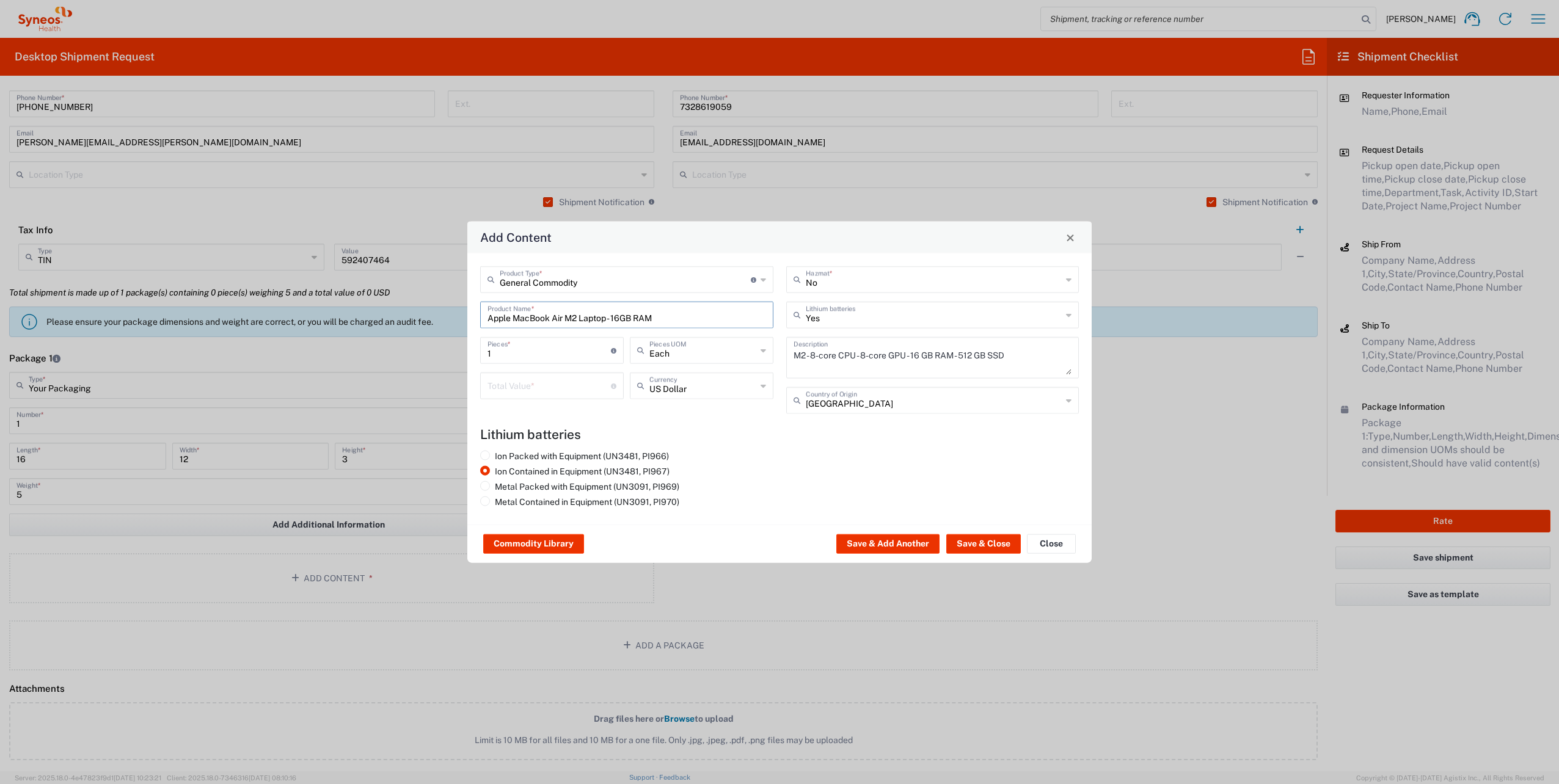
click at [543, 389] on input "number" at bounding box center [548, 386] width 123 height 22
type input "800"
click at [972, 541] on button "Save & Close" at bounding box center [984, 544] width 75 height 20
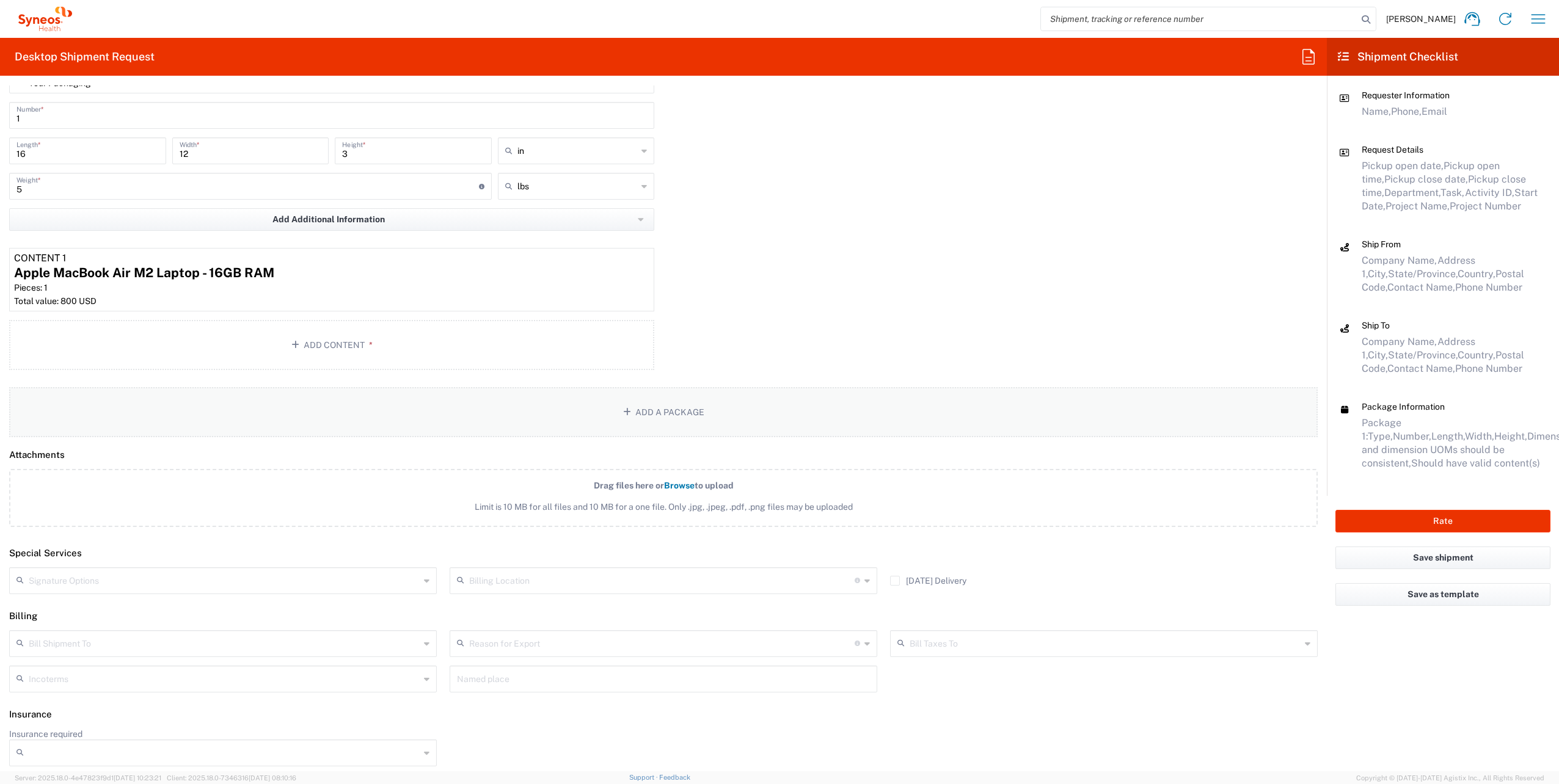
scroll to position [1223, 0]
click at [193, 576] on input "text" at bounding box center [223, 578] width 391 height 22
click at [125, 602] on span "Adult Signature Required" at bounding box center [221, 604] width 422 height 19
type input "Adult Signature Required"
click at [171, 746] on input "Insurance required" at bounding box center [223, 752] width 391 height 20
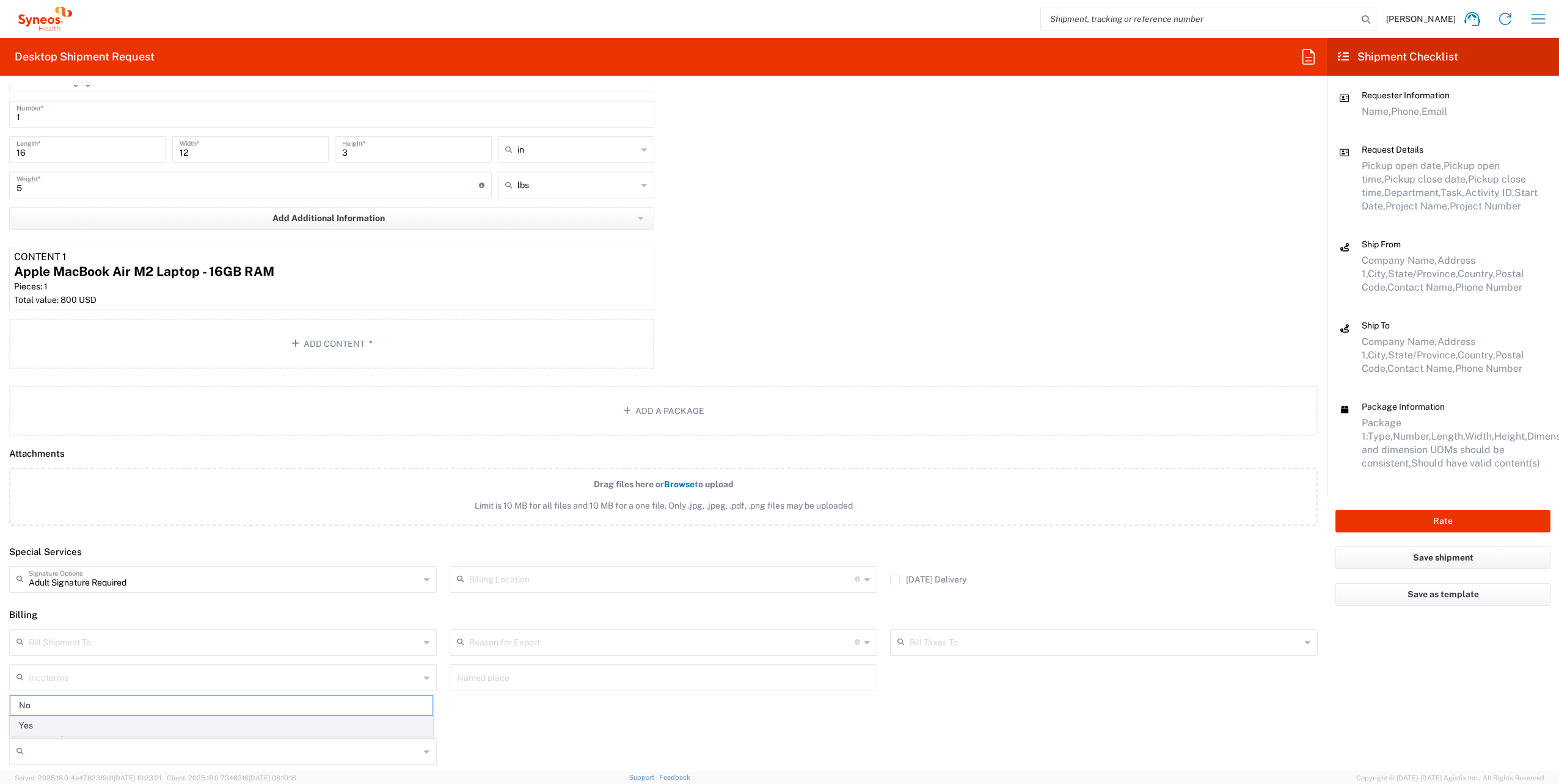
click at [142, 727] on span "Yes" at bounding box center [221, 725] width 422 height 19
type input "Yes"
click at [530, 750] on input "Insurance Value" at bounding box center [663, 752] width 413 height 20
type input "800"
click at [945, 742] on input "Currency" at bounding box center [1104, 752] width 391 height 20
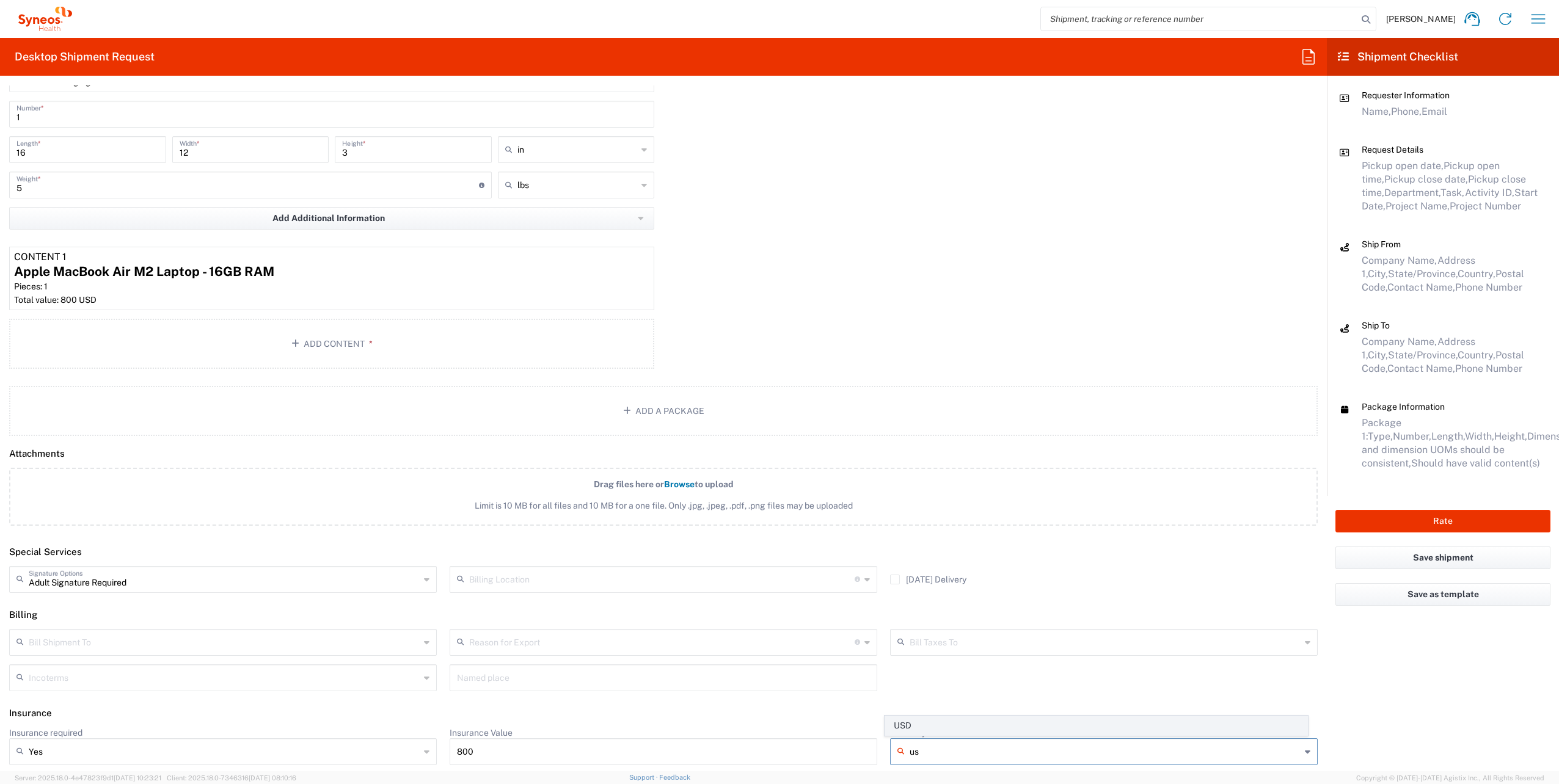
click at [943, 727] on span "USD" at bounding box center [1095, 725] width 422 height 19
type input "USD"
click at [1436, 523] on button "Rate" at bounding box center [1443, 520] width 216 height 23
type input "4510 DEPARTMENTAL EXPENSE"
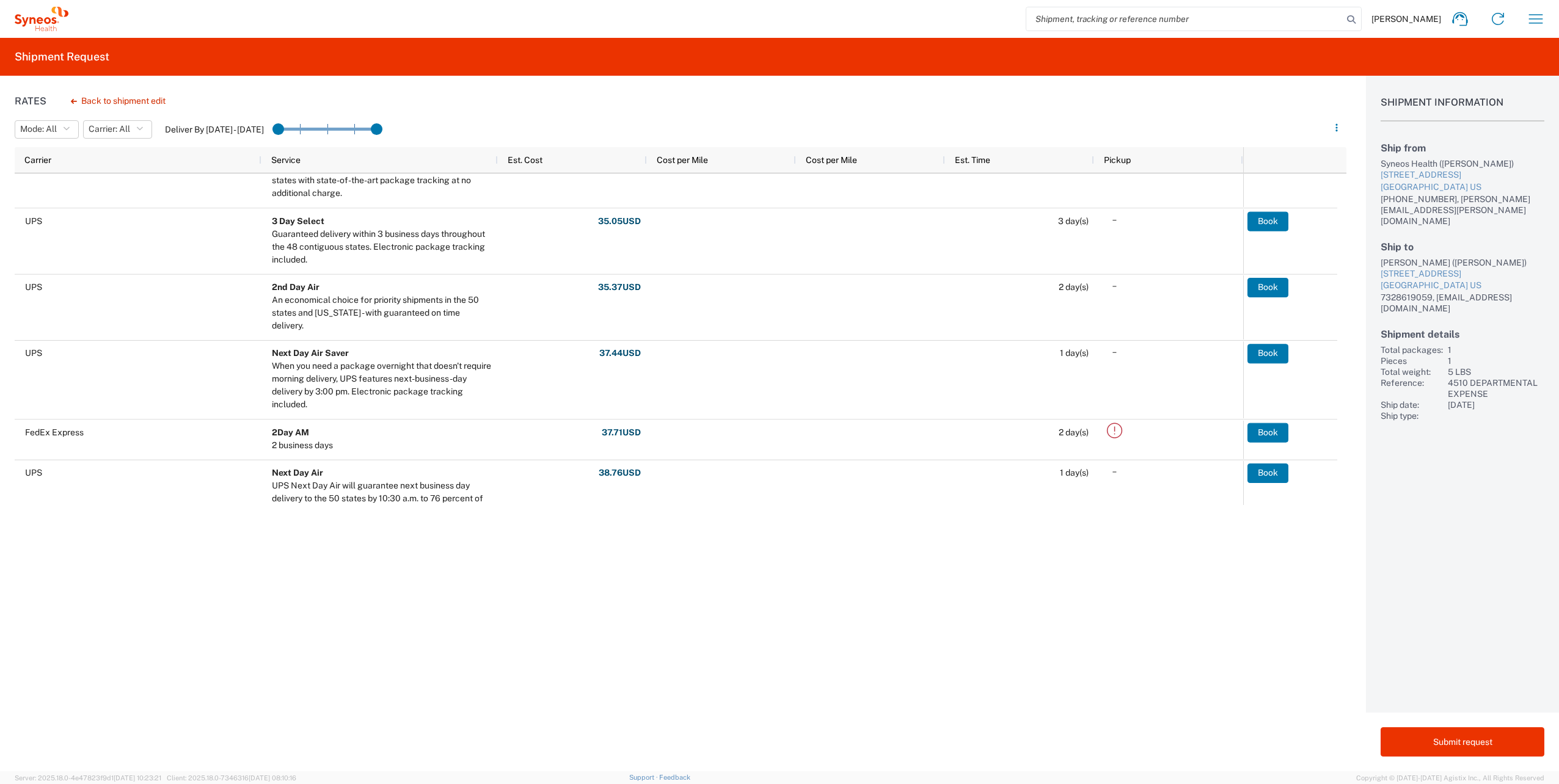
scroll to position [271, 0]
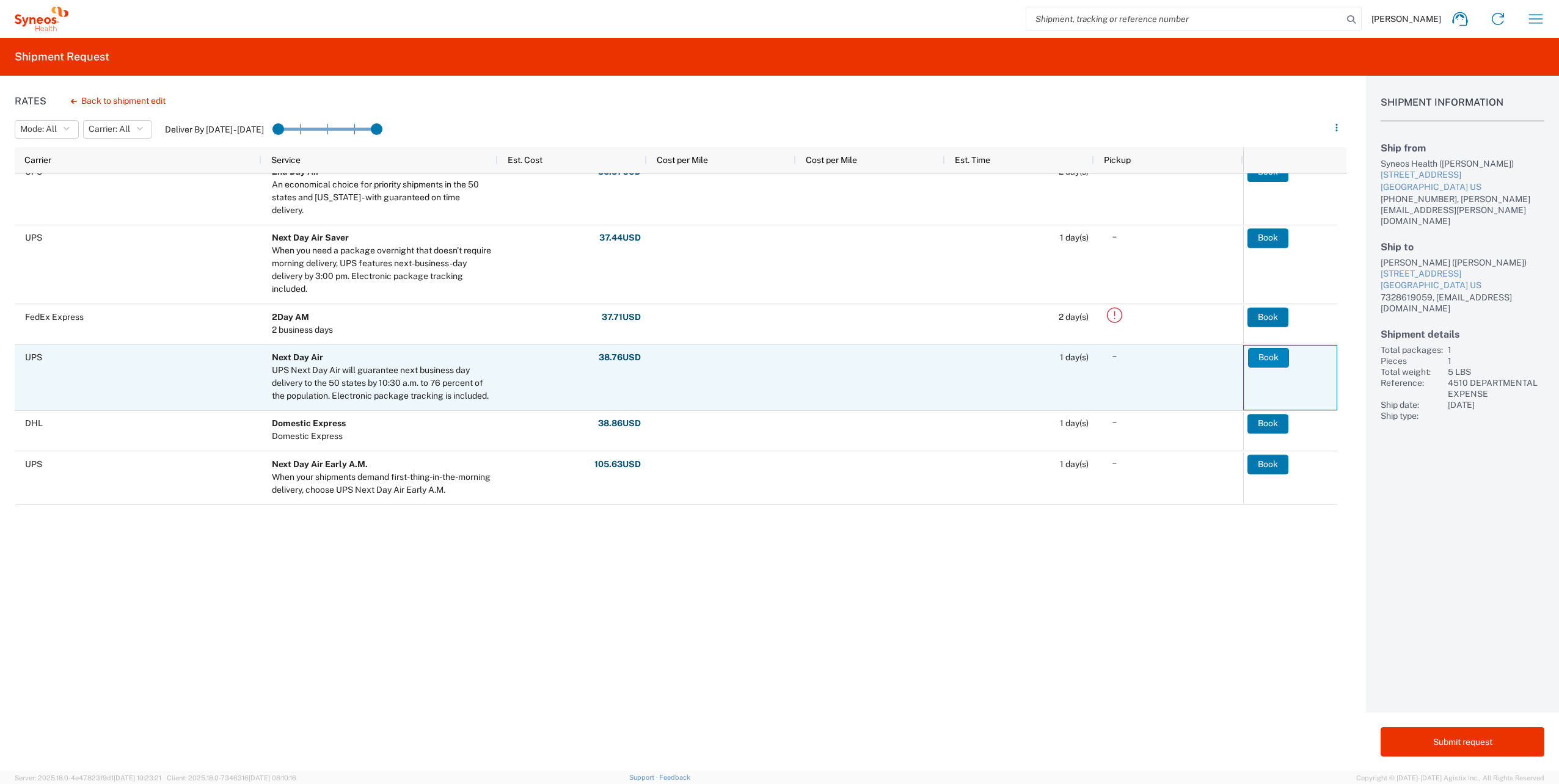
click at [1262, 359] on button "Book" at bounding box center [1269, 358] width 41 height 20
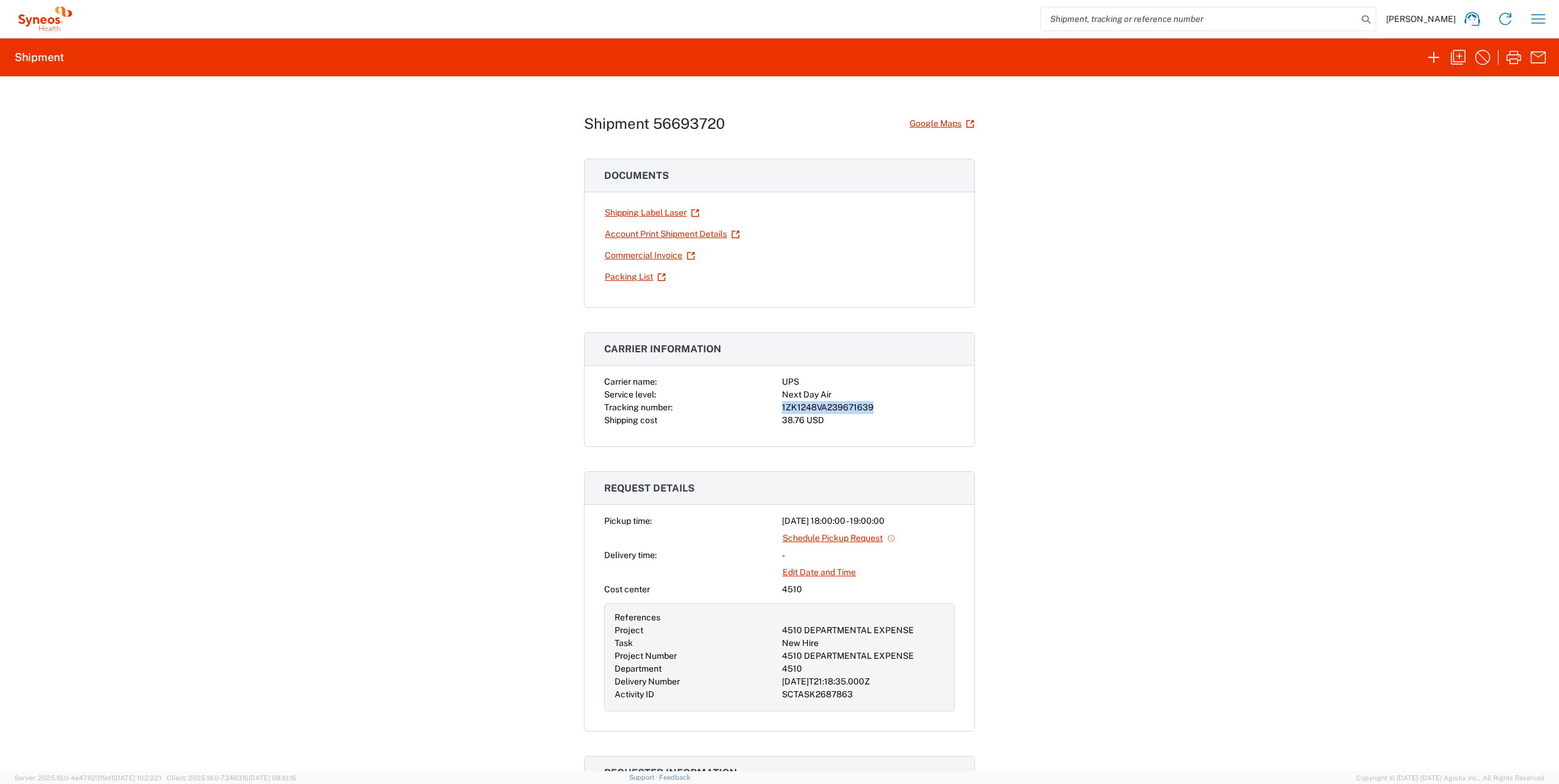
drag, startPoint x: 867, startPoint y: 405, endPoint x: 778, endPoint y: 403, distance: 89.0
click at [782, 403] on div "1ZK1248VA239671639" at bounding box center [869, 407] width 173 height 13
copy div "1ZK1248VA239671639"
click at [1536, 20] on icon "button" at bounding box center [1538, 19] width 20 height 20
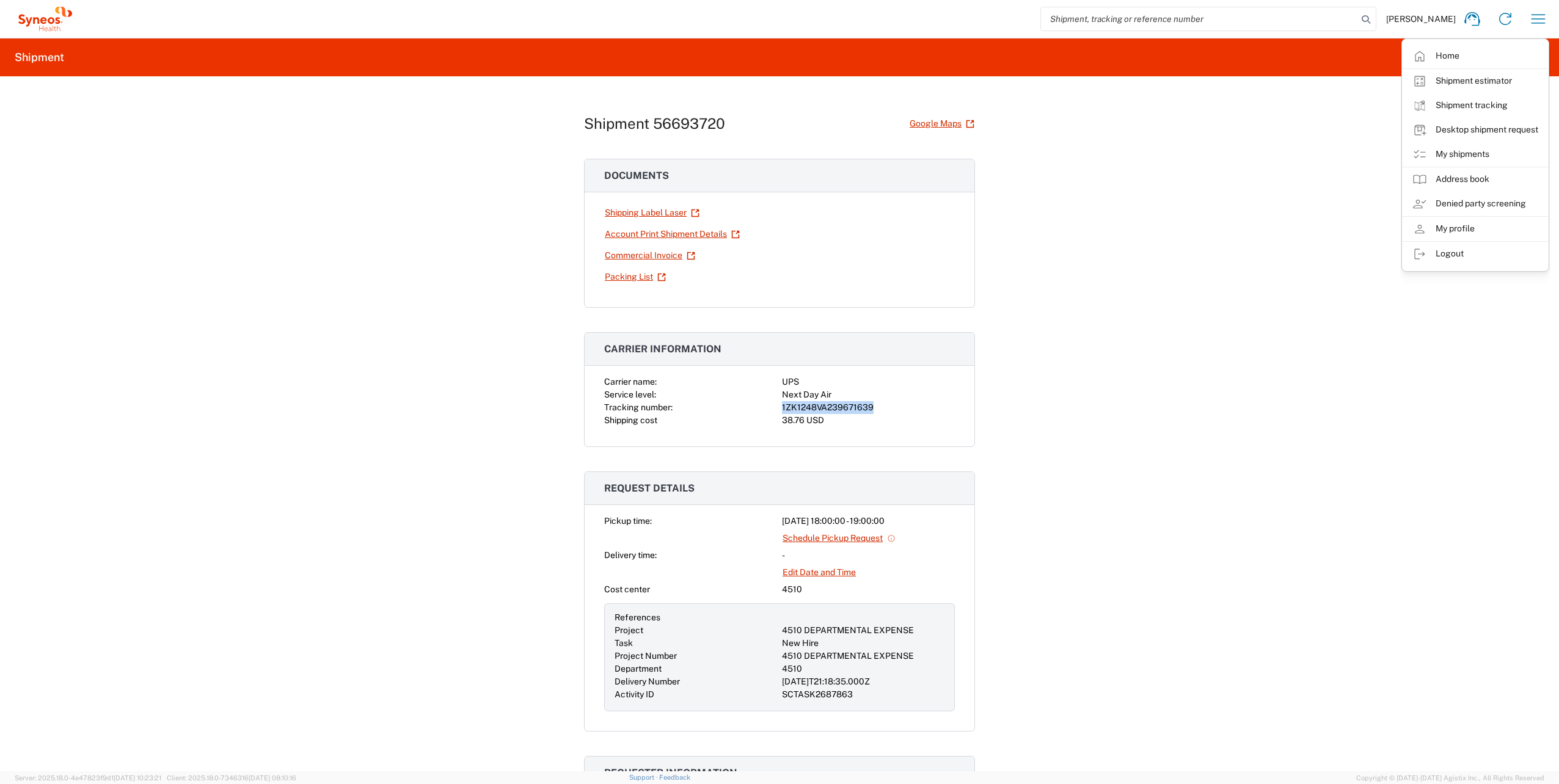
click at [1456, 130] on link "Desktop shipment request" at bounding box center [1475, 130] width 146 height 25
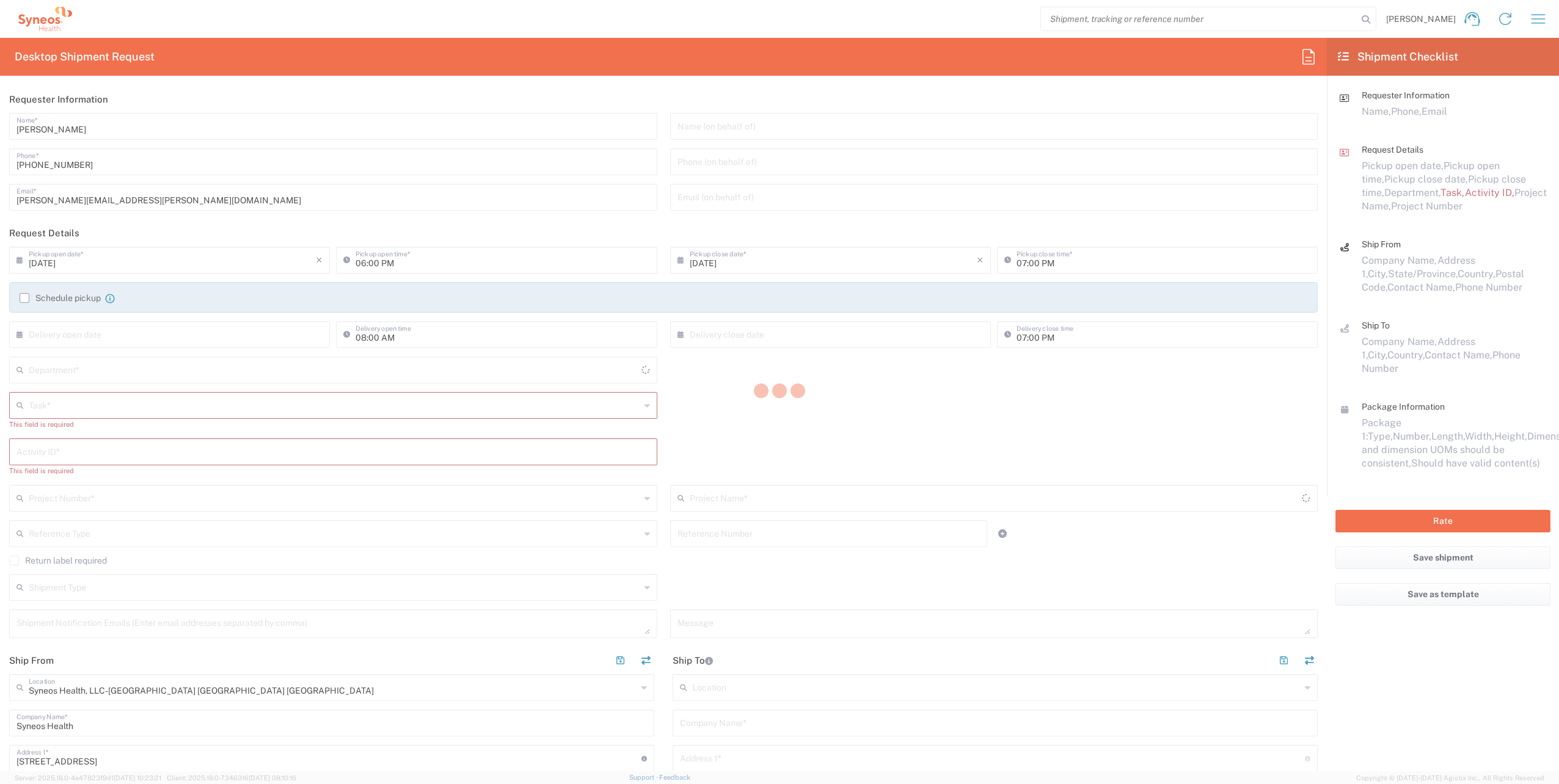
type input "[US_STATE]"
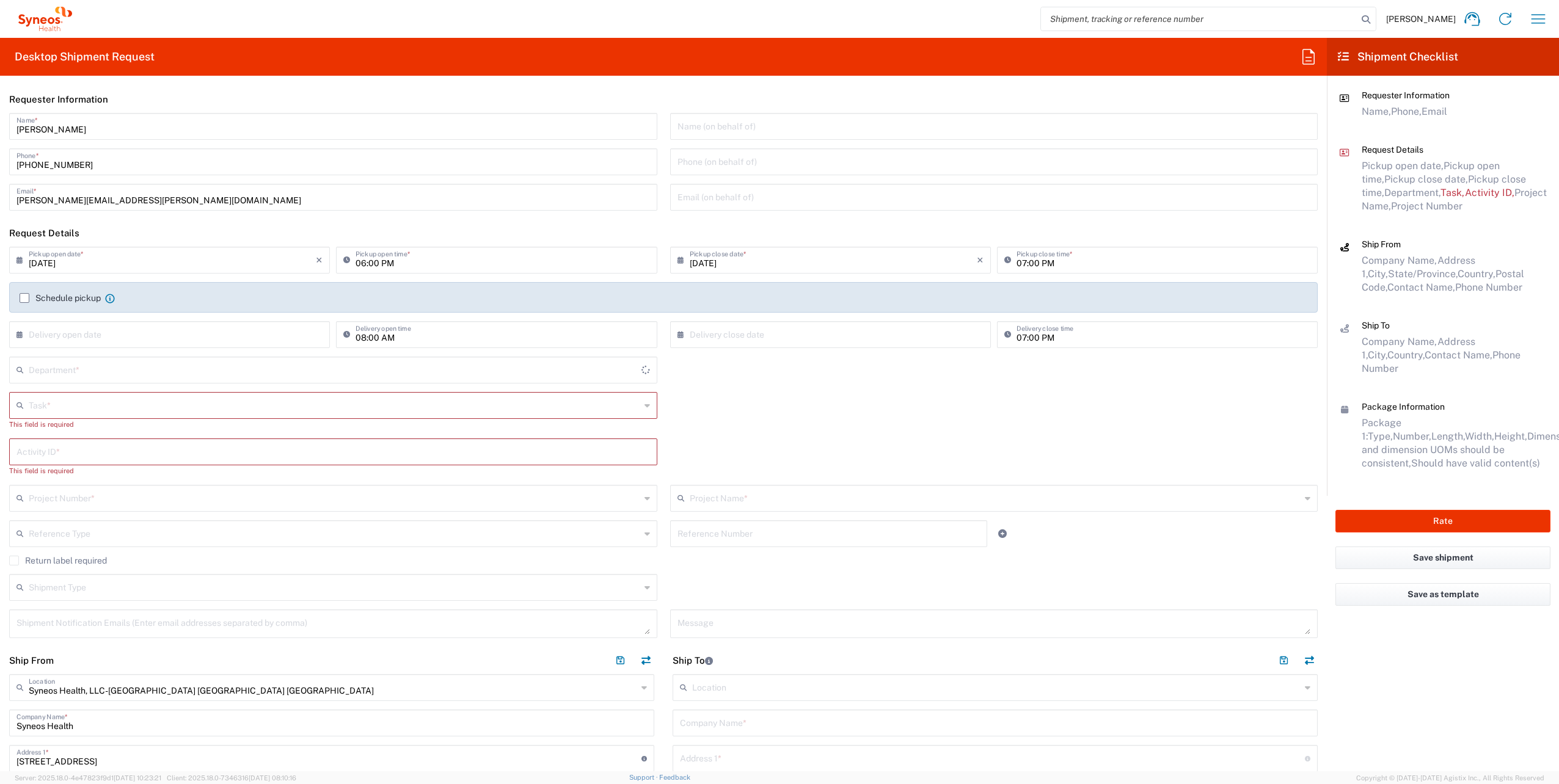
type input "4510"
click at [265, 252] on input "[DATE]" at bounding box center [172, 260] width 287 height 22
click at [170, 322] on span "3" at bounding box center [172, 318] width 19 height 17
type input "[DATE]"
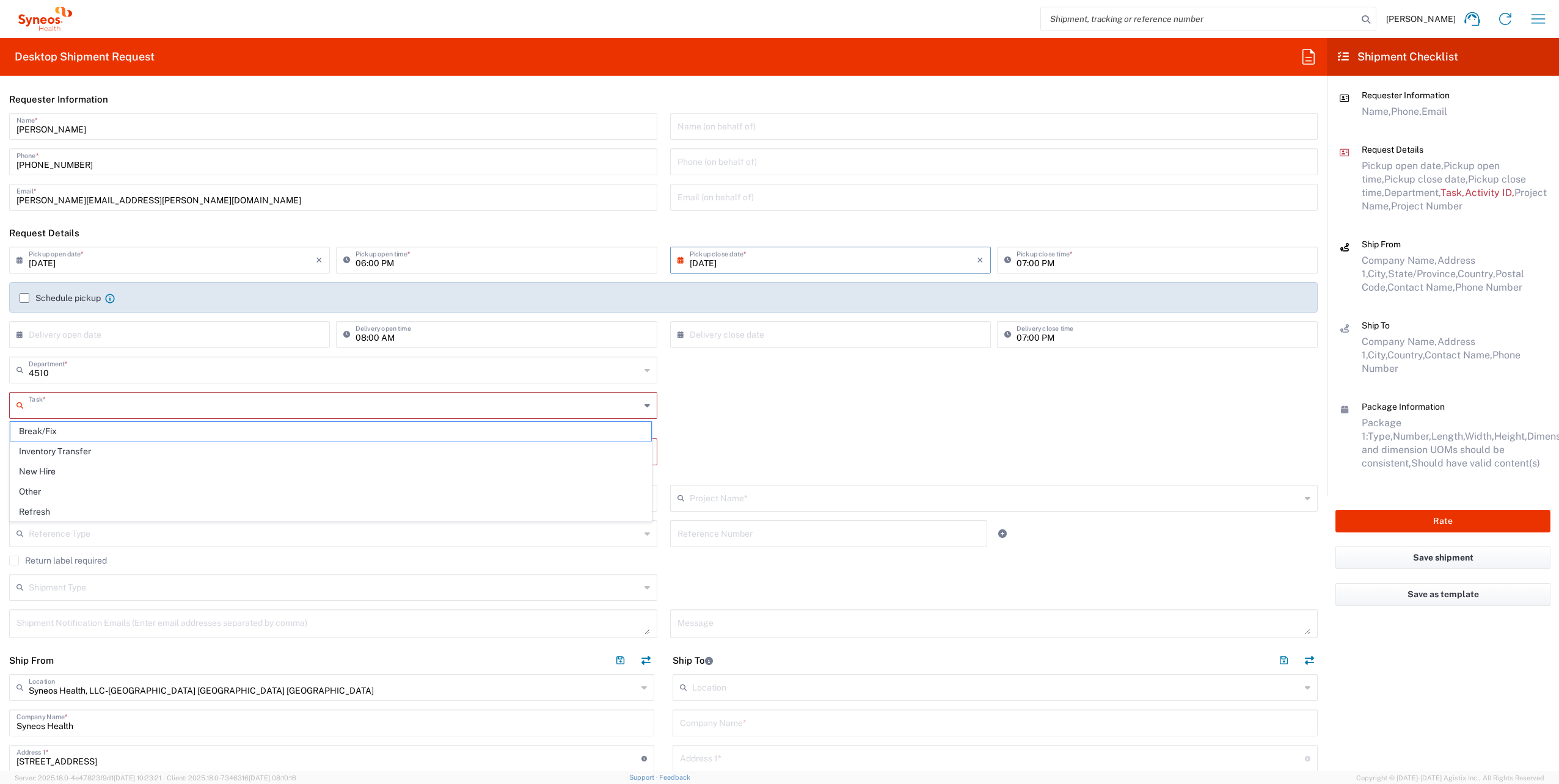
click at [132, 402] on input "text" at bounding box center [334, 404] width 611 height 22
click at [69, 464] on span "New Hire" at bounding box center [331, 471] width 641 height 19
type input "New Hire"
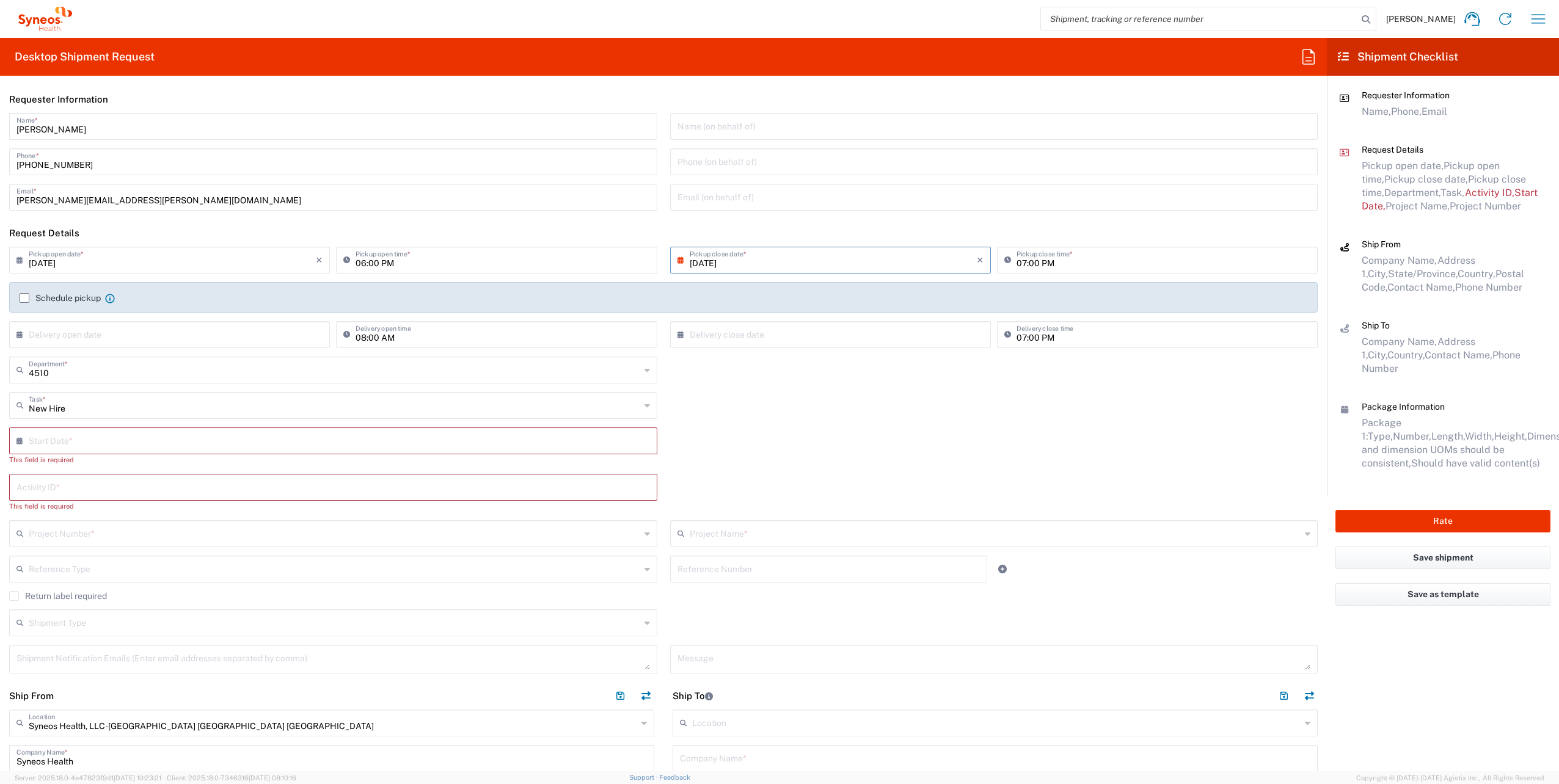
click at [98, 446] on input "text" at bounding box center [336, 440] width 614 height 22
click at [299, 516] on span "8" at bounding box center [298, 515] width 19 height 17
type input "[DATE]"
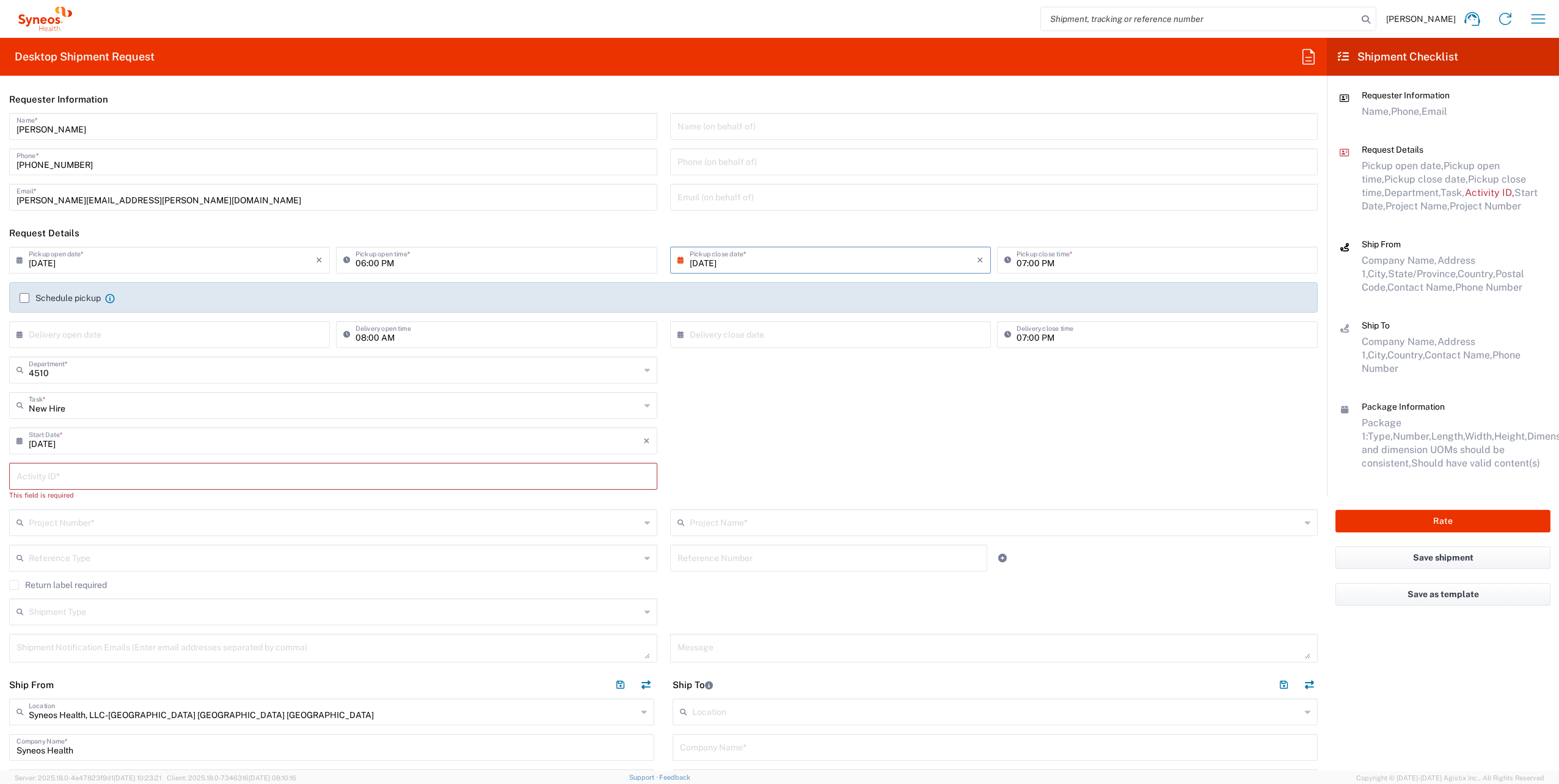
click at [92, 472] on input "text" at bounding box center [334, 475] width 634 height 22
paste input "SCTASK2702660"
type input "SCTASK2702660"
click at [79, 507] on input "text" at bounding box center [334, 511] width 611 height 22
click at [73, 535] on span "4510 DEPARTMENTAL EXPENSE" at bounding box center [331, 537] width 641 height 19
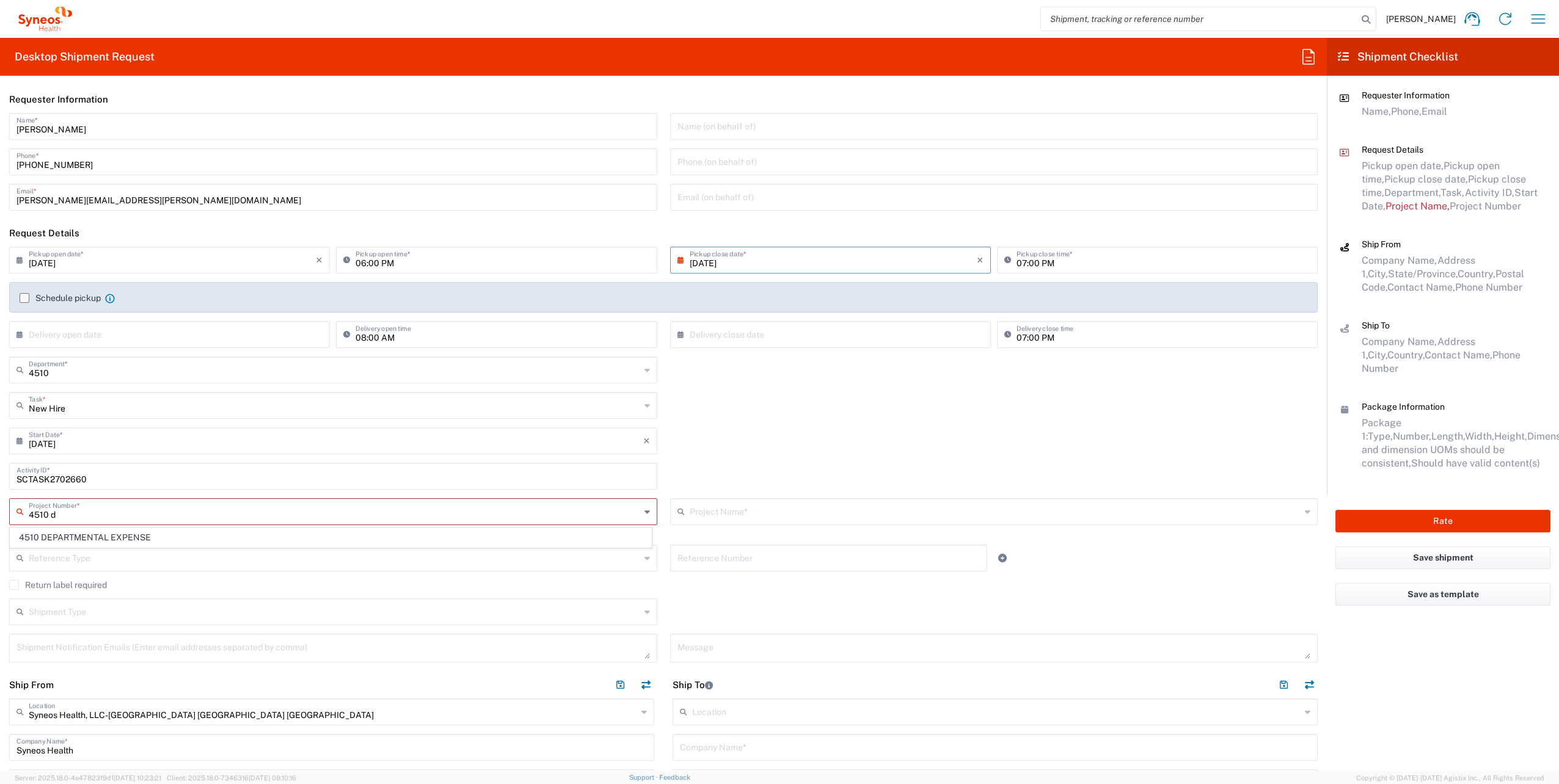
type input "4510 DEPARTMENTAL EXPENSE"
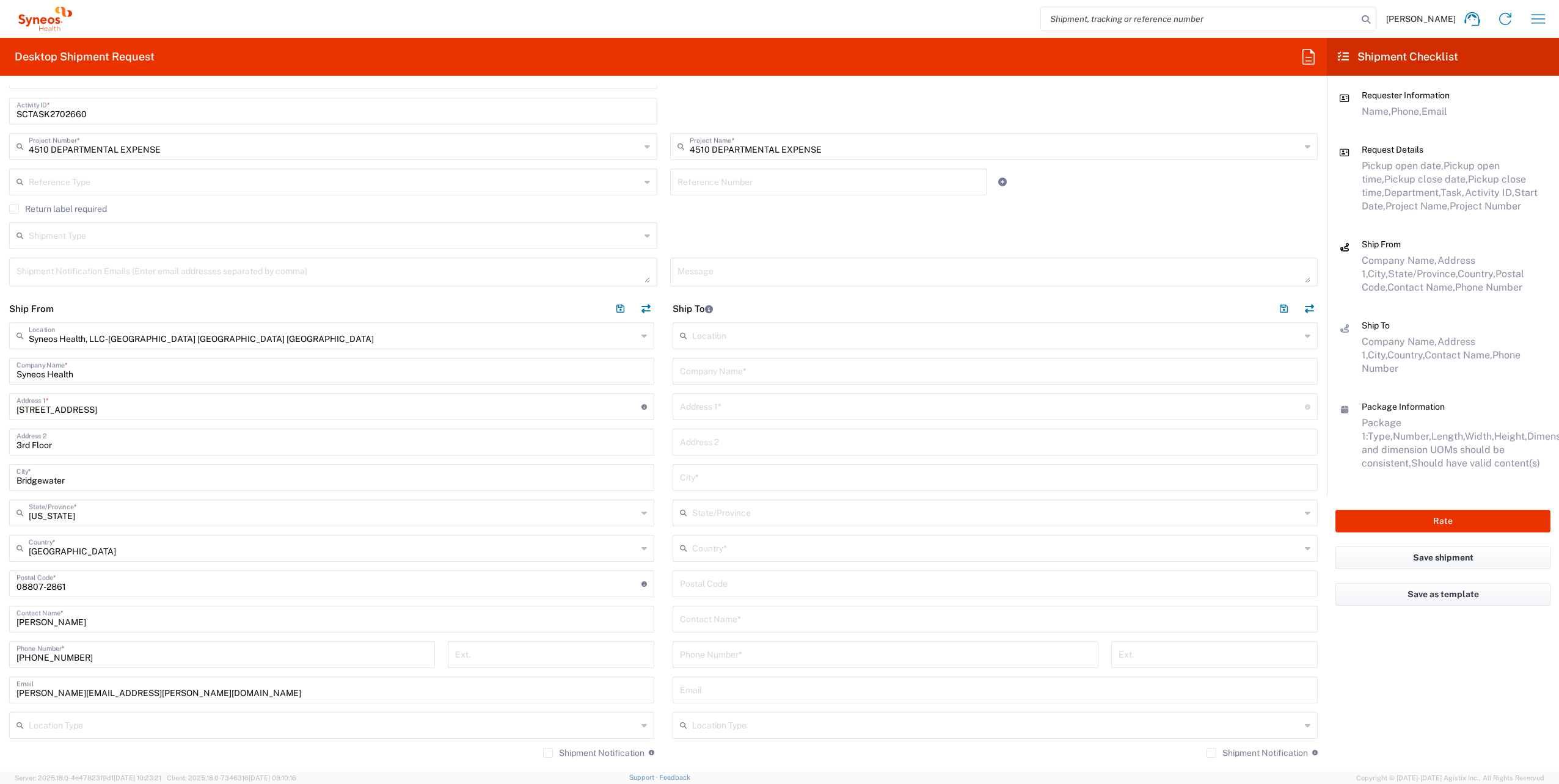
scroll to position [366, 0]
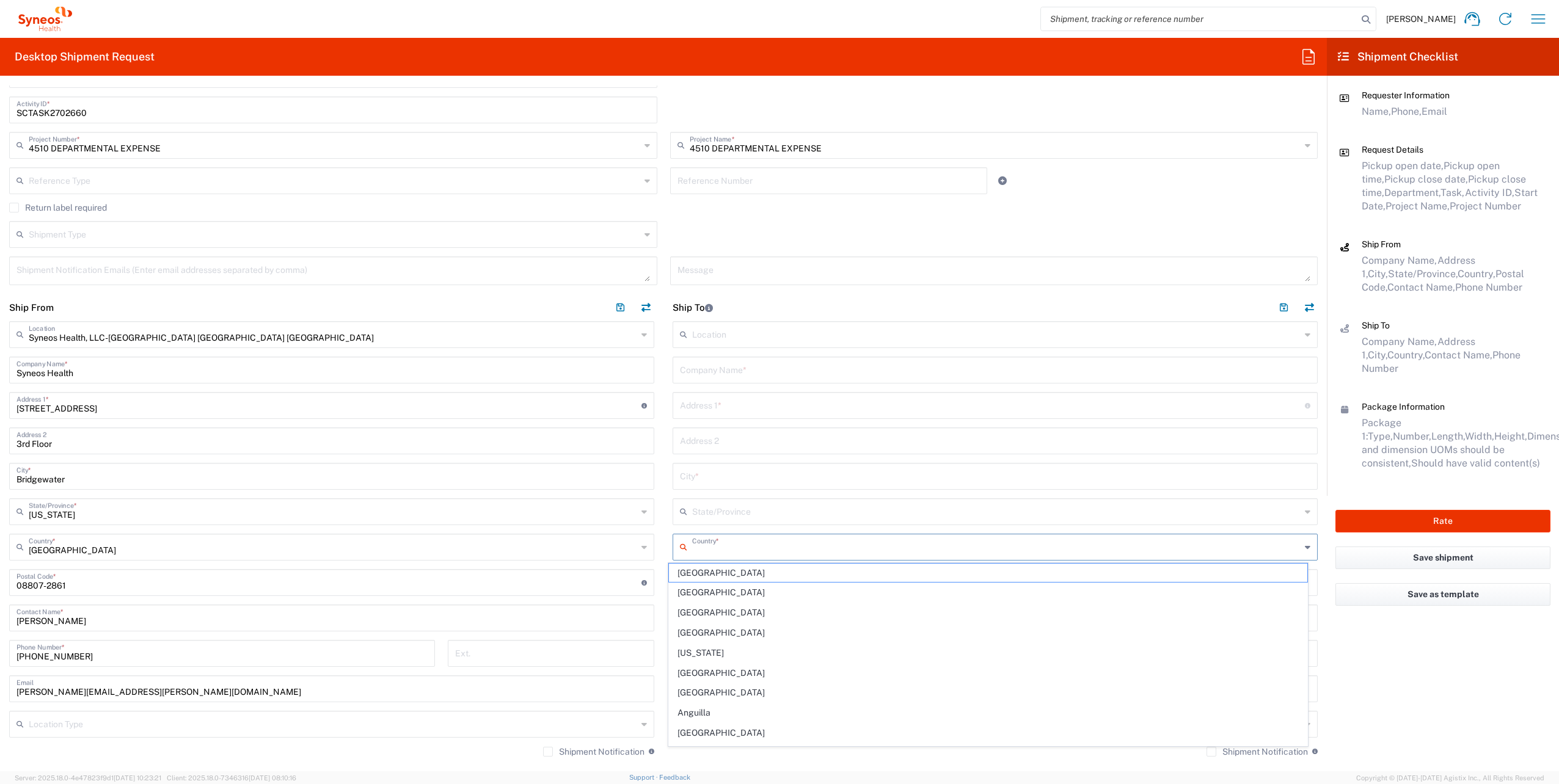
click at [753, 553] on input "text" at bounding box center [996, 546] width 608 height 22
click at [706, 608] on span "[GEOGRAPHIC_DATA]" at bounding box center [988, 612] width 638 height 19
type input "[GEOGRAPHIC_DATA]"
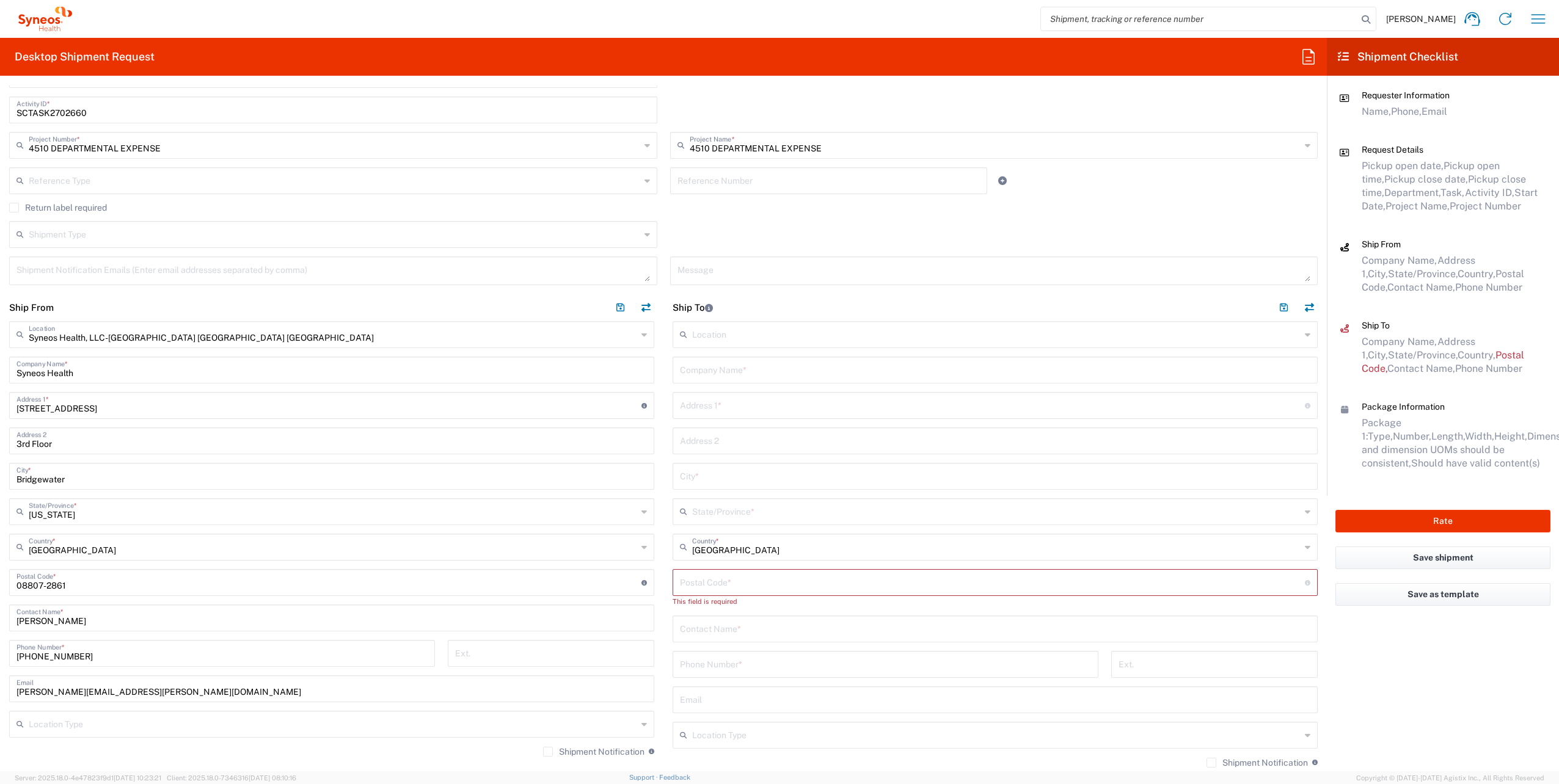
drag, startPoint x: 727, startPoint y: 376, endPoint x: 730, endPoint y: 392, distance: 16.3
click at [729, 373] on input "text" at bounding box center [995, 369] width 631 height 22
click at [793, 375] on input "text" at bounding box center [995, 369] width 631 height 22
paste input "[PERSON_NAME]"
type input "[PERSON_NAME]"
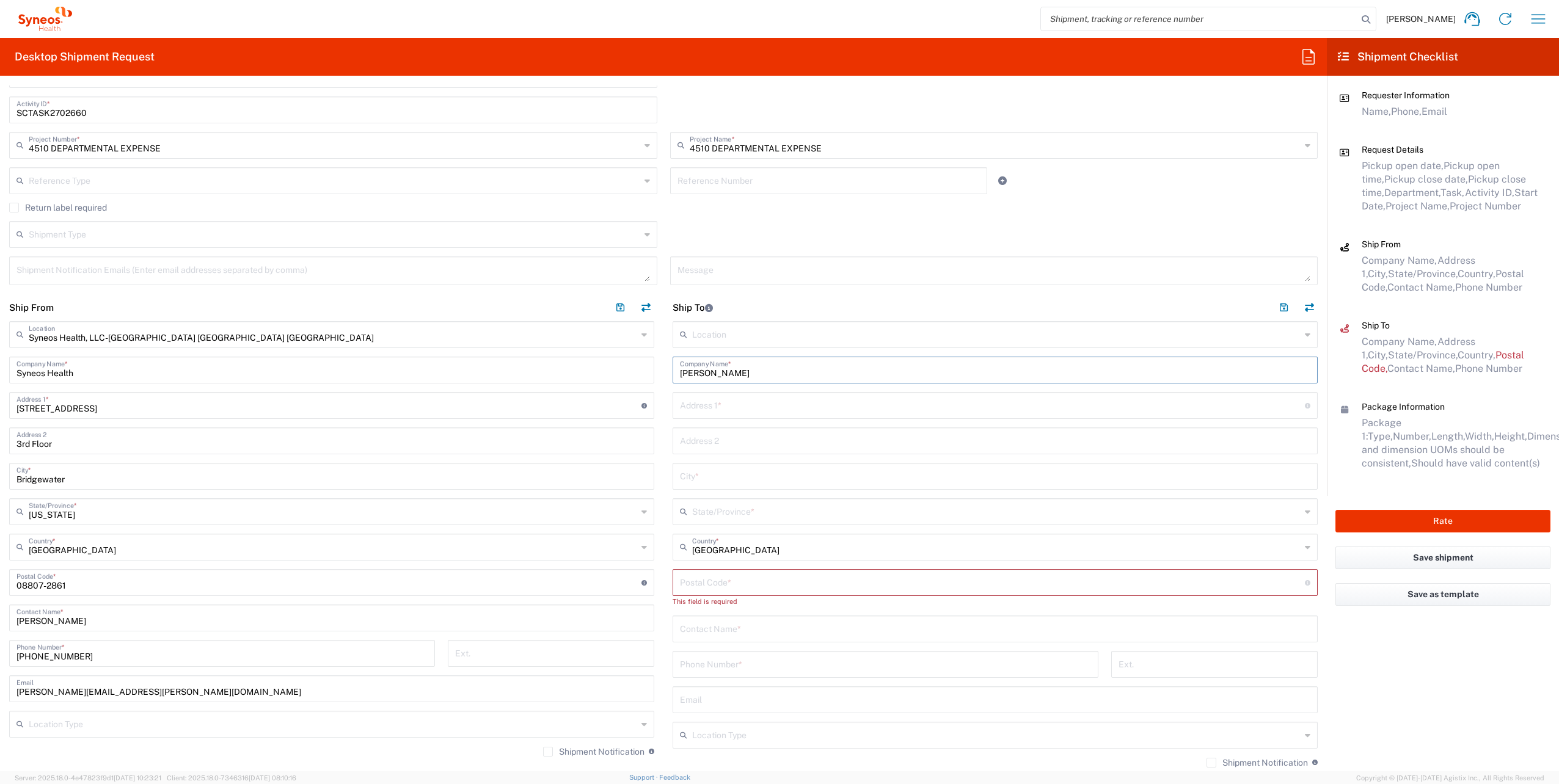
click at [730, 631] on input "text" at bounding box center [995, 629] width 631 height 22
paste input "[PERSON_NAME]"
type input "[PERSON_NAME]"
click at [729, 396] on input "text" at bounding box center [992, 404] width 625 height 22
click at [774, 708] on input "text" at bounding box center [995, 710] width 631 height 22
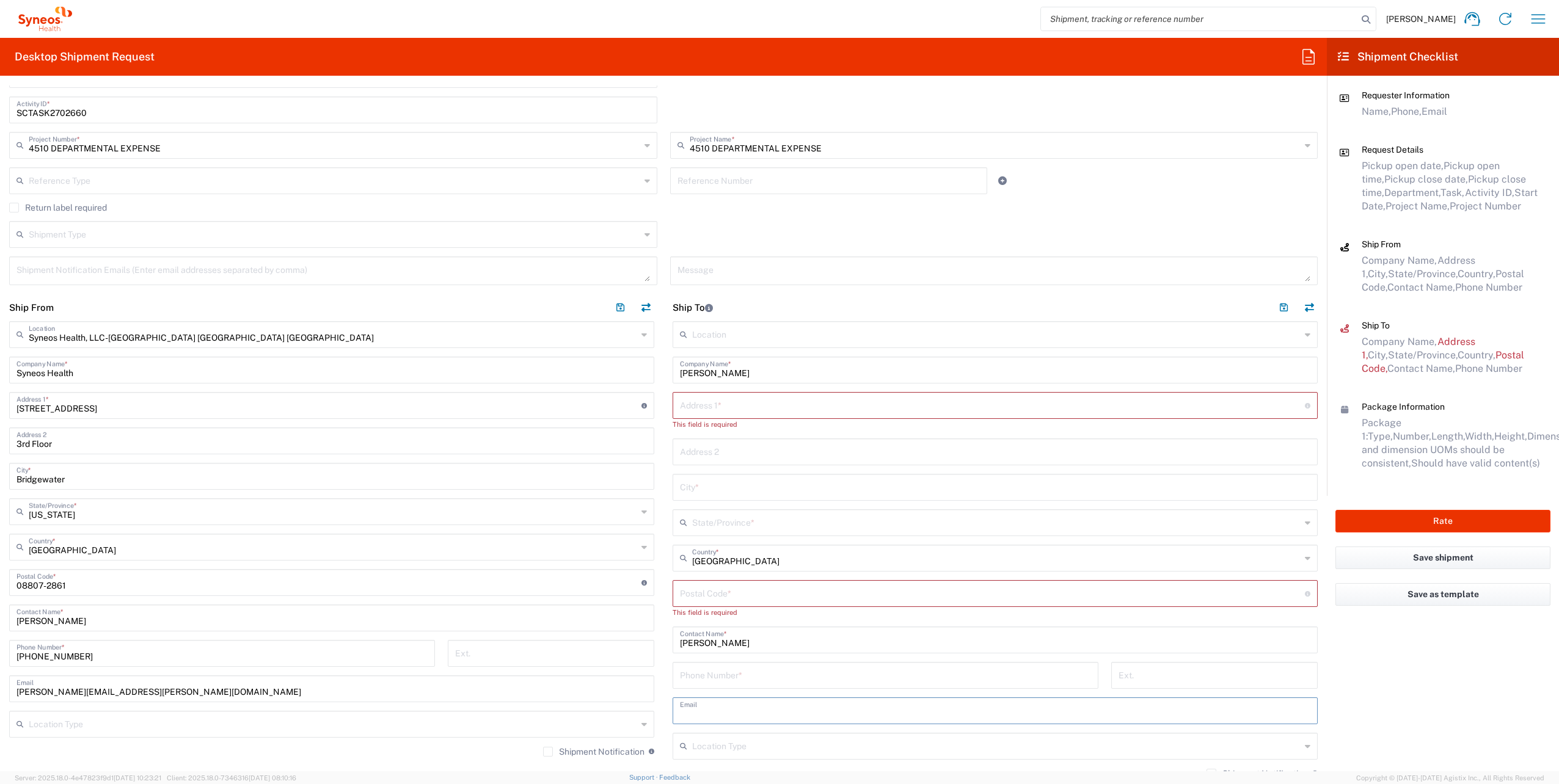
paste input "[EMAIL_ADDRESS][DOMAIN_NAME]"
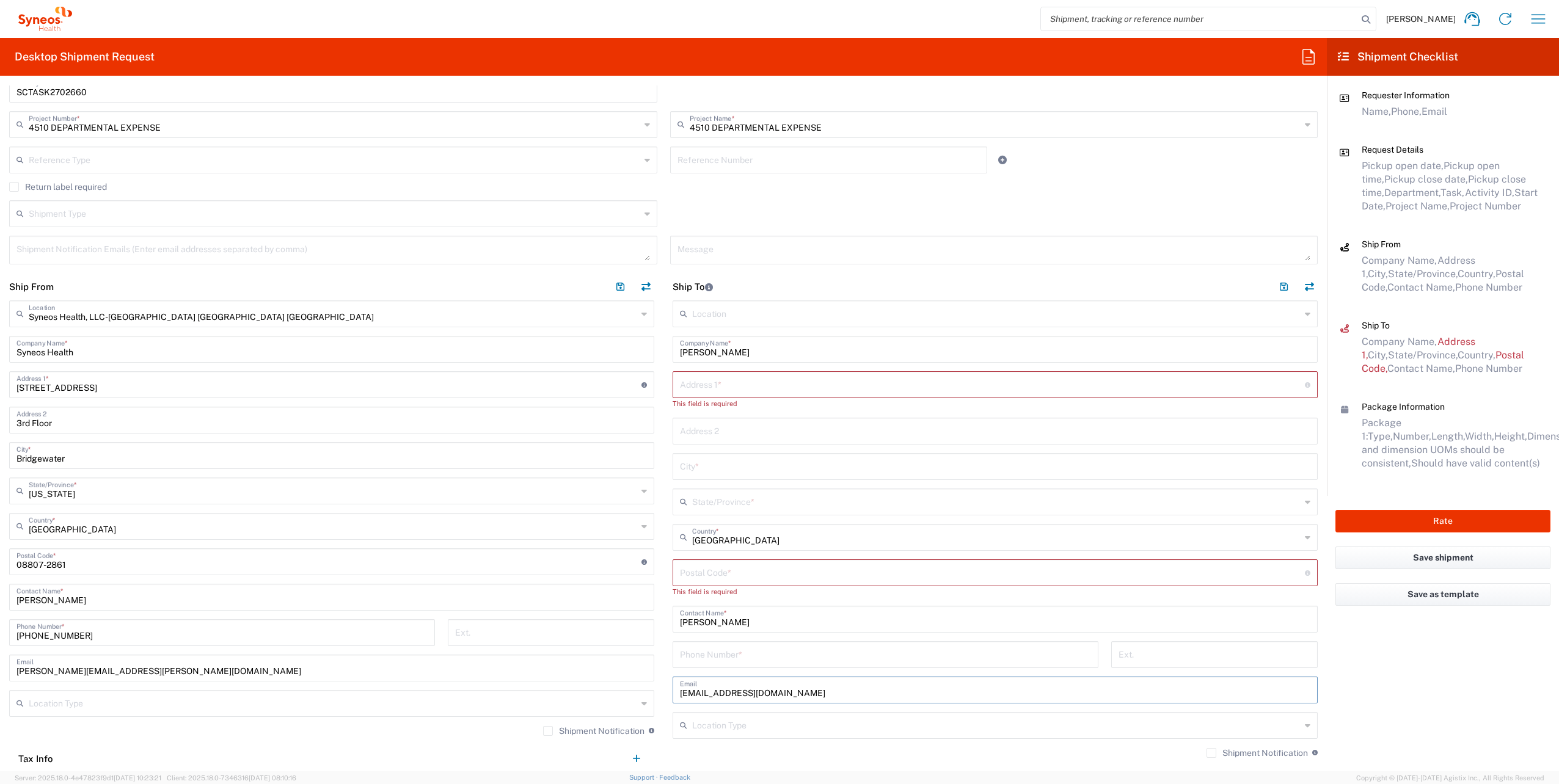
scroll to position [393, 0]
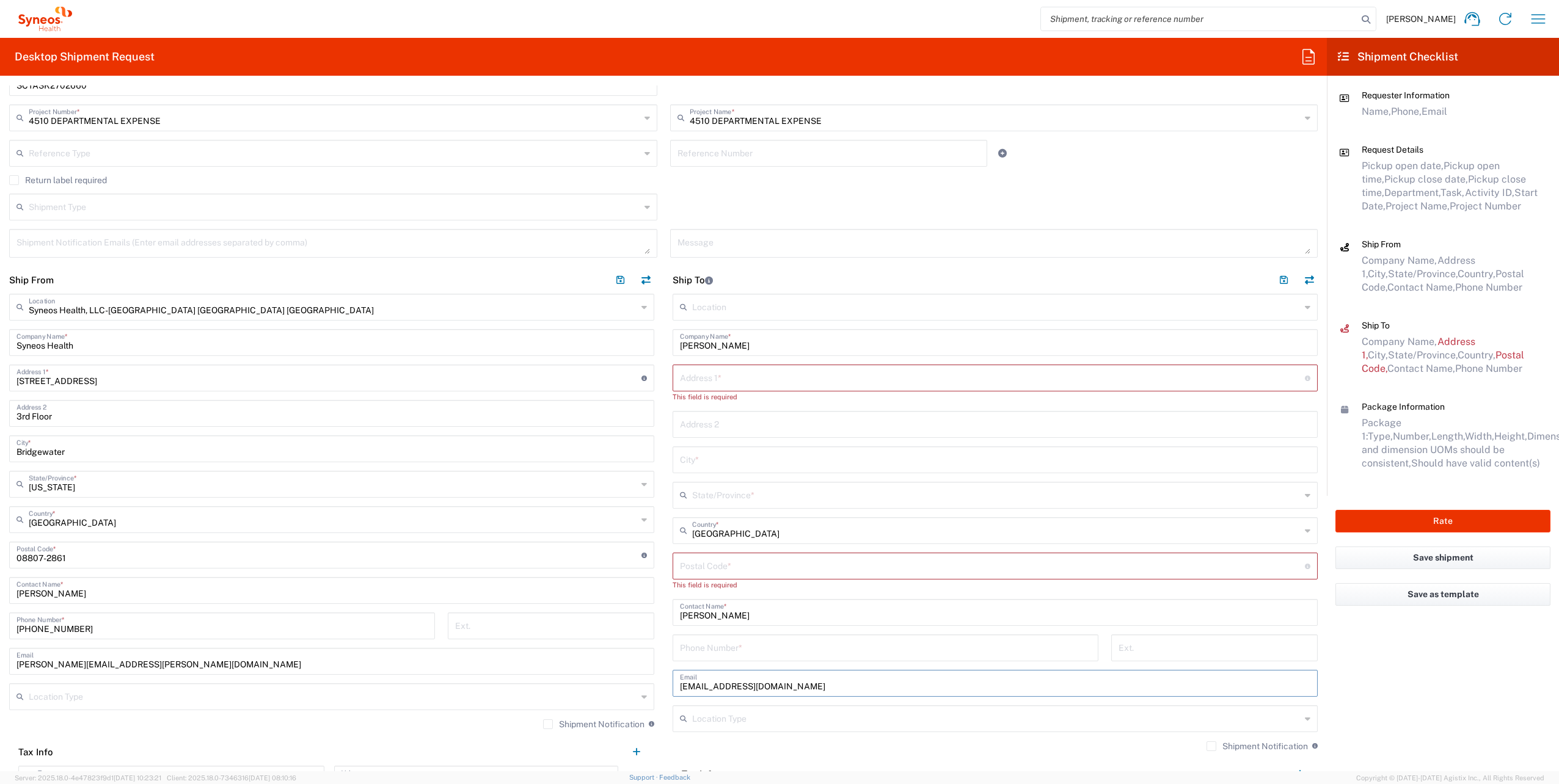
type input "[EMAIL_ADDRESS][DOMAIN_NAME]"
click at [1207, 748] on label "Shipment Notification" at bounding box center [1257, 747] width 101 height 10
click at [1212, 747] on input "Shipment Notification" at bounding box center [1212, 747] width 0 height 0
click at [789, 646] on input "tel" at bounding box center [886, 647] width 411 height 22
paste input "[PHONE_NUMBER]"
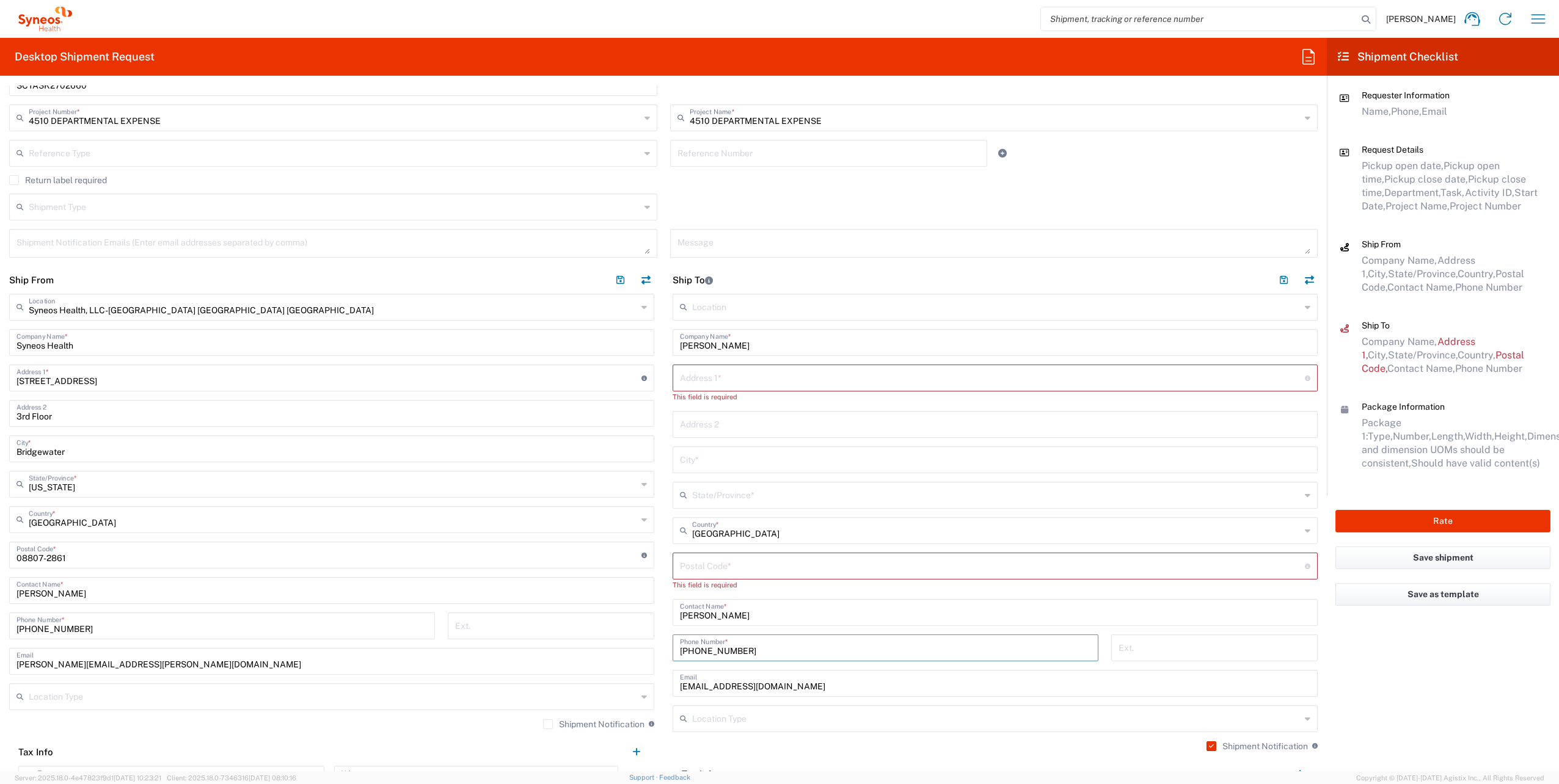
click at [684, 650] on input "[PHONE_NUMBER]" at bounding box center [886, 647] width 411 height 22
click at [687, 650] on input "[PHONE_NUMBER]" at bounding box center [886, 647] width 411 height 22
type input "[PHONE_NUMBER]"
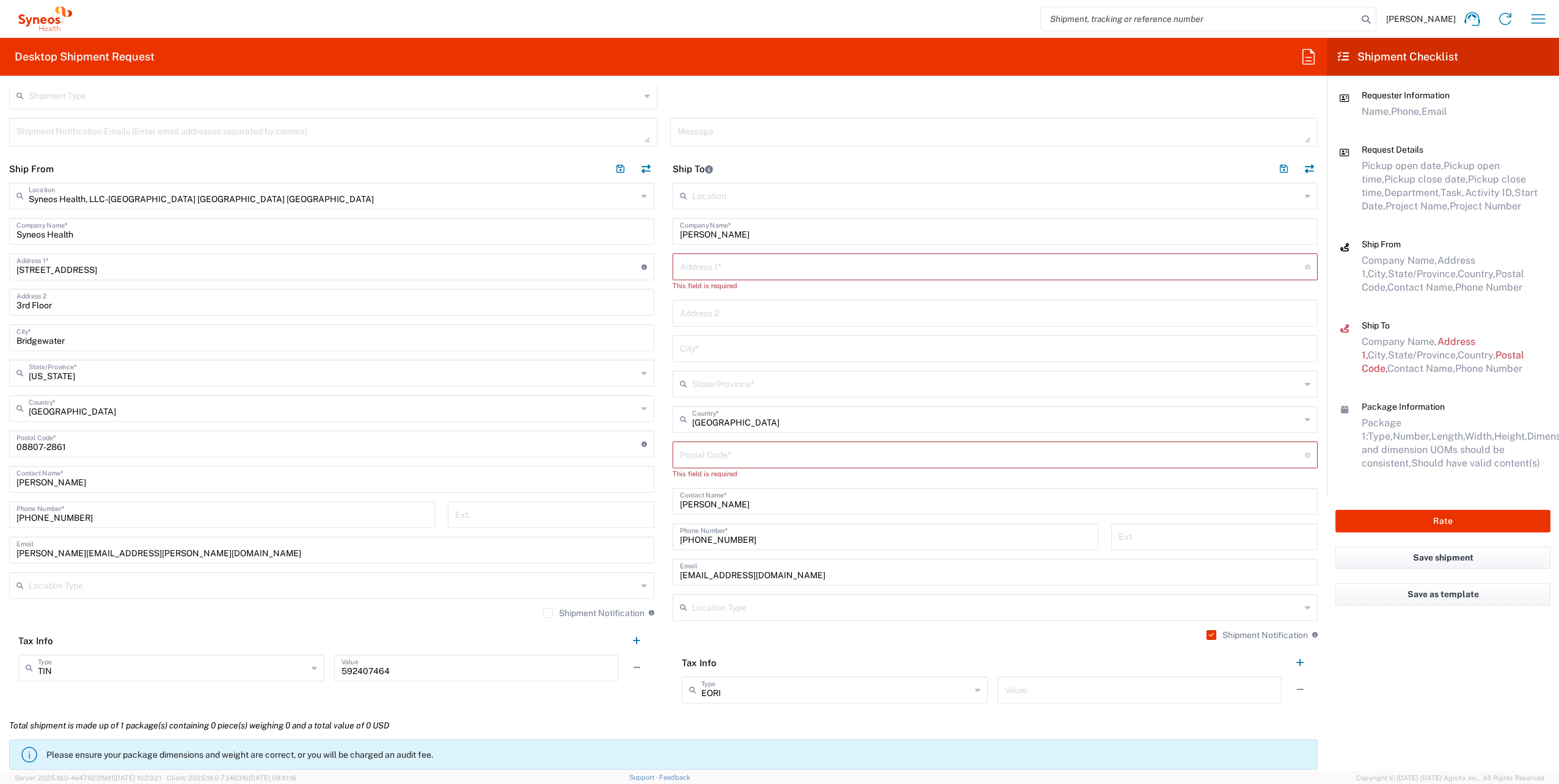
scroll to position [516, 0]
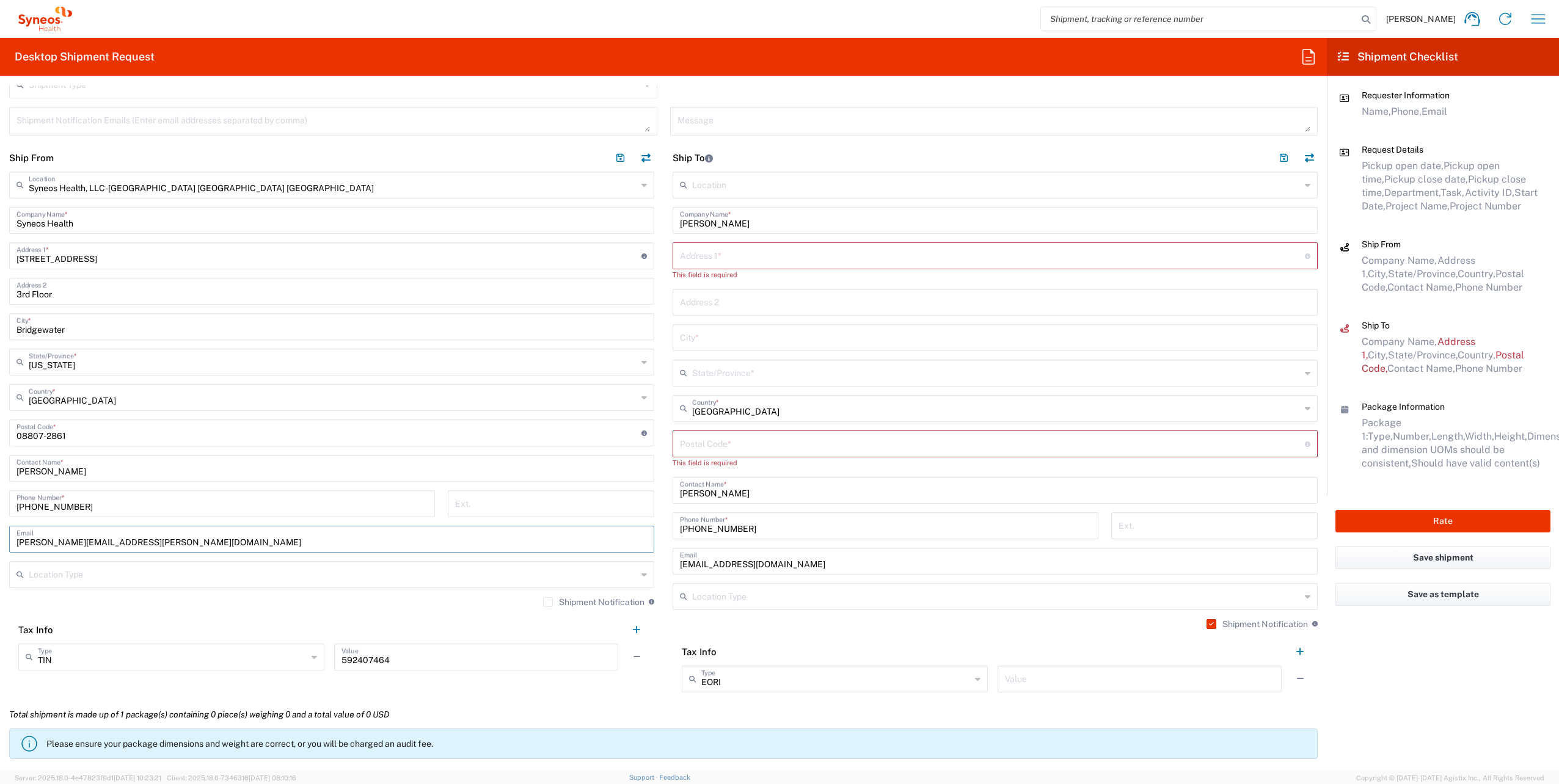
drag, startPoint x: 162, startPoint y: 542, endPoint x: 1, endPoint y: 508, distance: 164.6
click at [0, 512] on html "[PERSON_NAME] Home Shipment estimator Shipment tracking Desktop shipment reques…" at bounding box center [780, 392] width 1559 height 784
paste input "[PERSON_NAME].[PERSON_NAME]"
type input "[PERSON_NAME][EMAIL_ADDRESS][PERSON_NAME][DOMAIN_NAME]"
click at [543, 602] on label "Shipment Notification" at bounding box center [593, 602] width 101 height 10
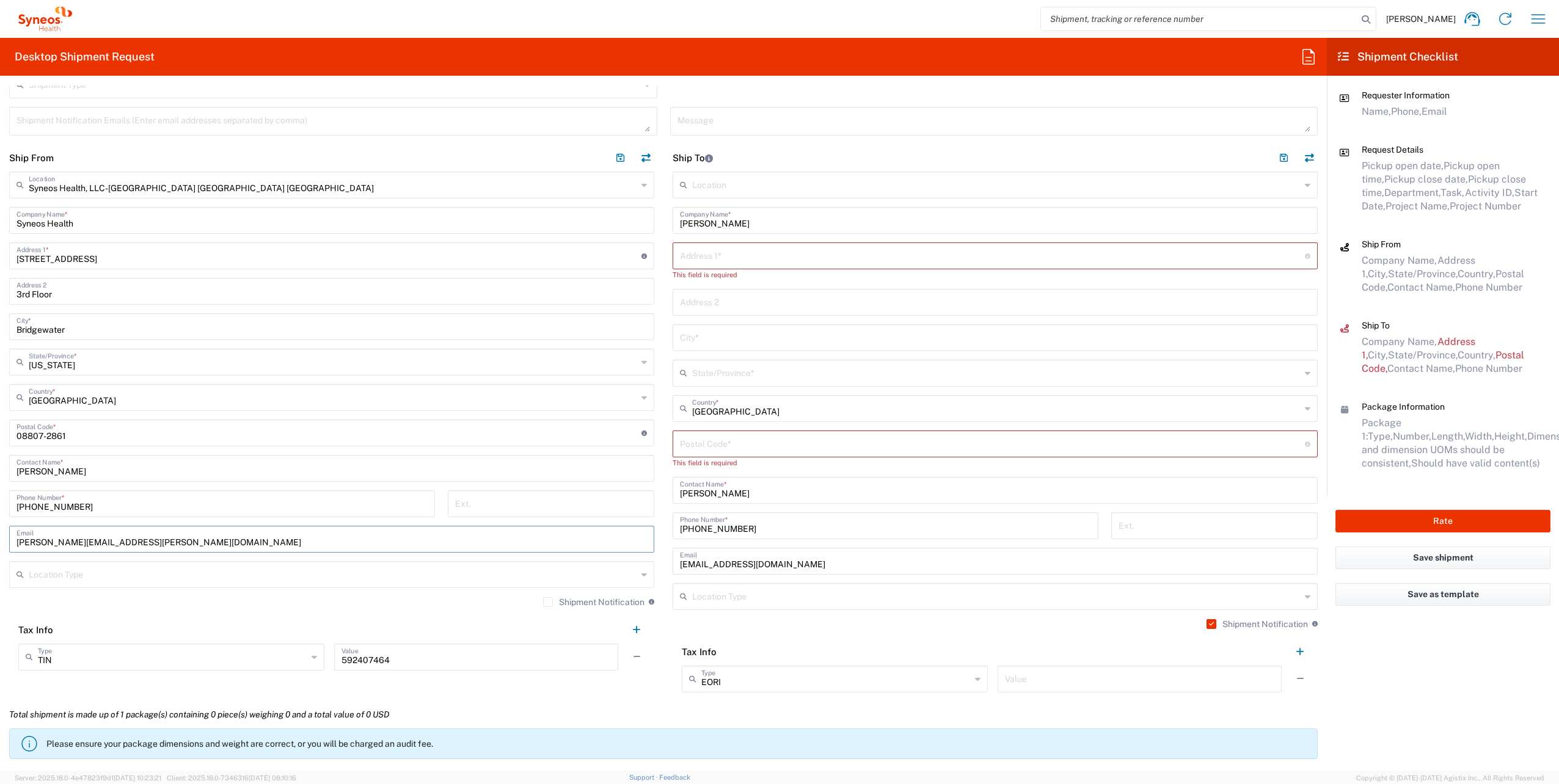
click at [548, 602] on input "Shipment Notification" at bounding box center [548, 602] width 0 height 0
click at [787, 253] on input "text" at bounding box center [992, 255] width 625 height 22
paste input "[STREET_ADDRESS]"
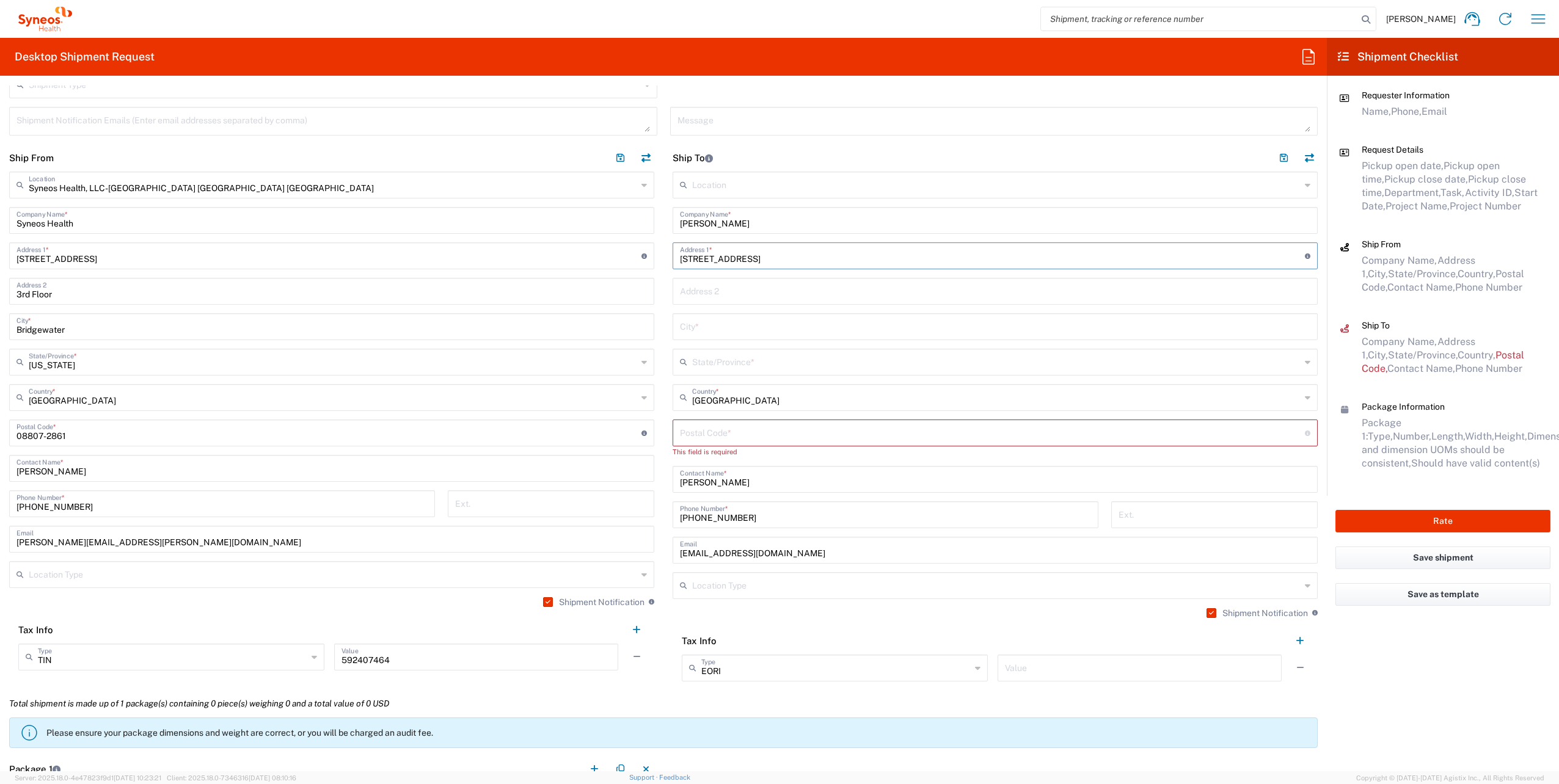
type input "[STREET_ADDRESS]"
click at [719, 328] on input "text" at bounding box center [995, 326] width 631 height 22
paste input "Warrington"
type input "Warrington"
click at [872, 363] on input "text" at bounding box center [996, 361] width 608 height 22
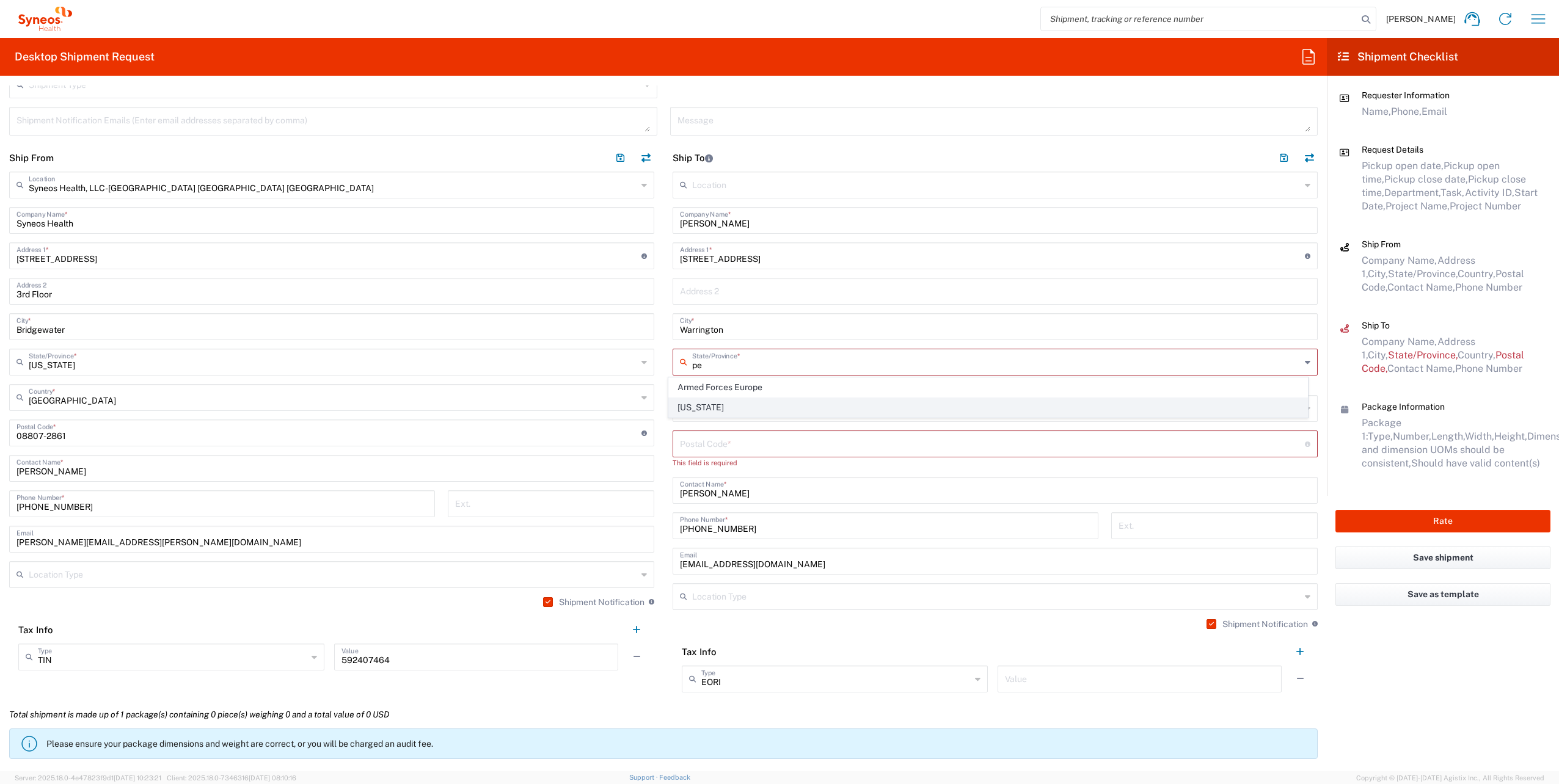
click at [688, 405] on span "[US_STATE]" at bounding box center [988, 407] width 638 height 19
type input "[US_STATE]"
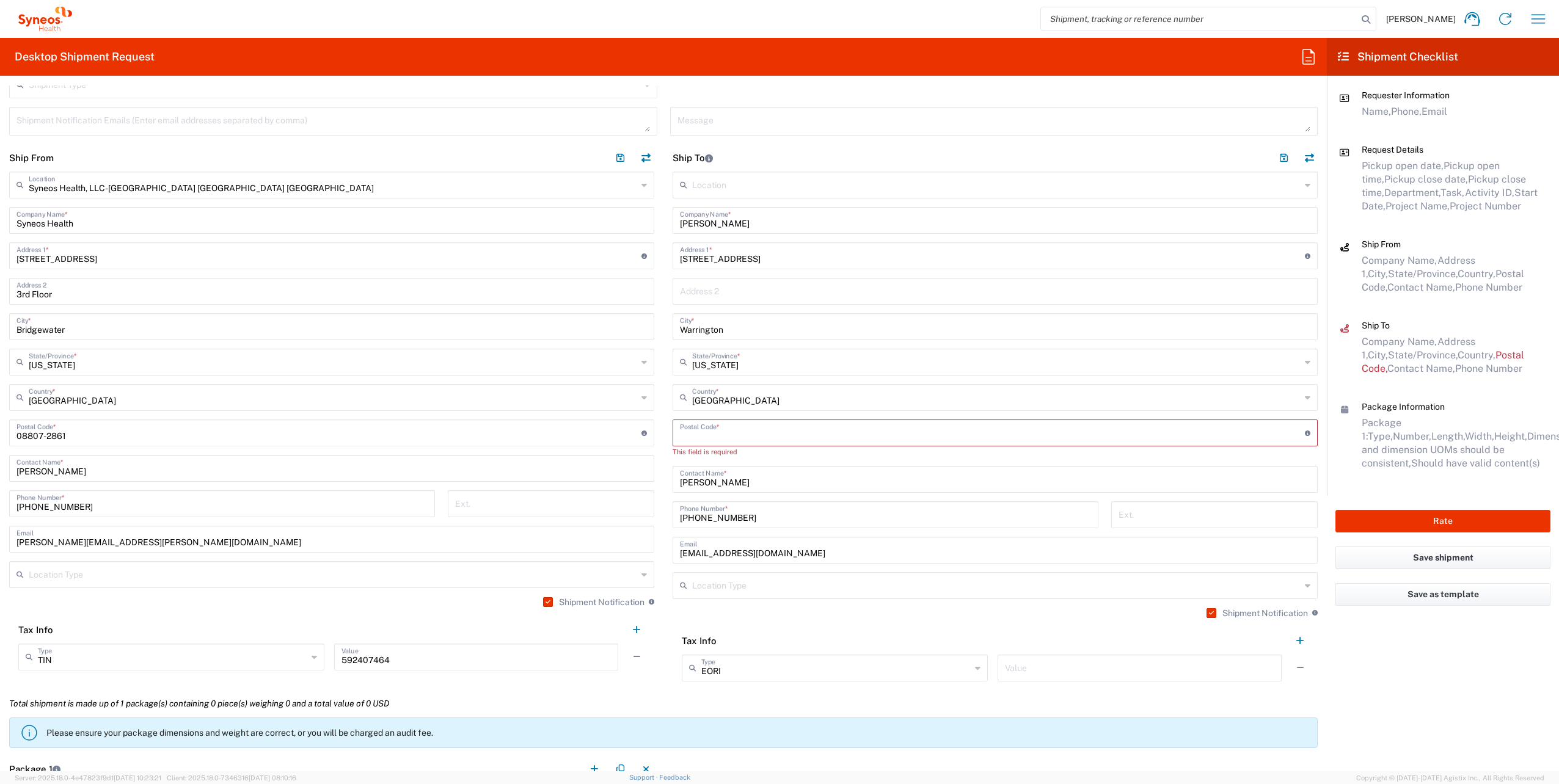
drag, startPoint x: 723, startPoint y: 424, endPoint x: 729, endPoint y: 424, distance: 6.0
click at [723, 424] on input "undefined" at bounding box center [992, 432] width 625 height 22
click at [769, 431] on input "undefined" at bounding box center [992, 432] width 625 height 22
paste input "18976"
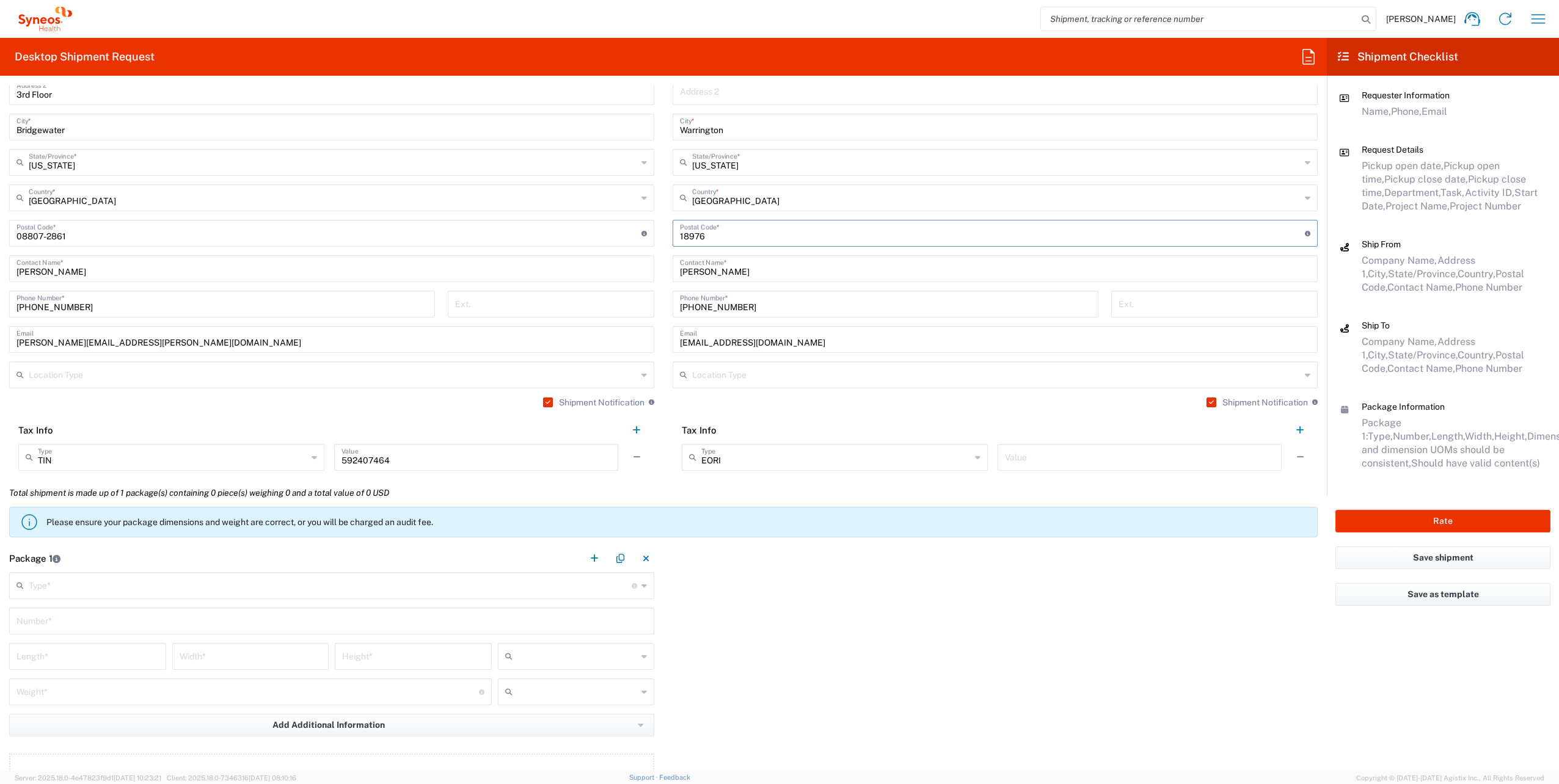
scroll to position [794, 0]
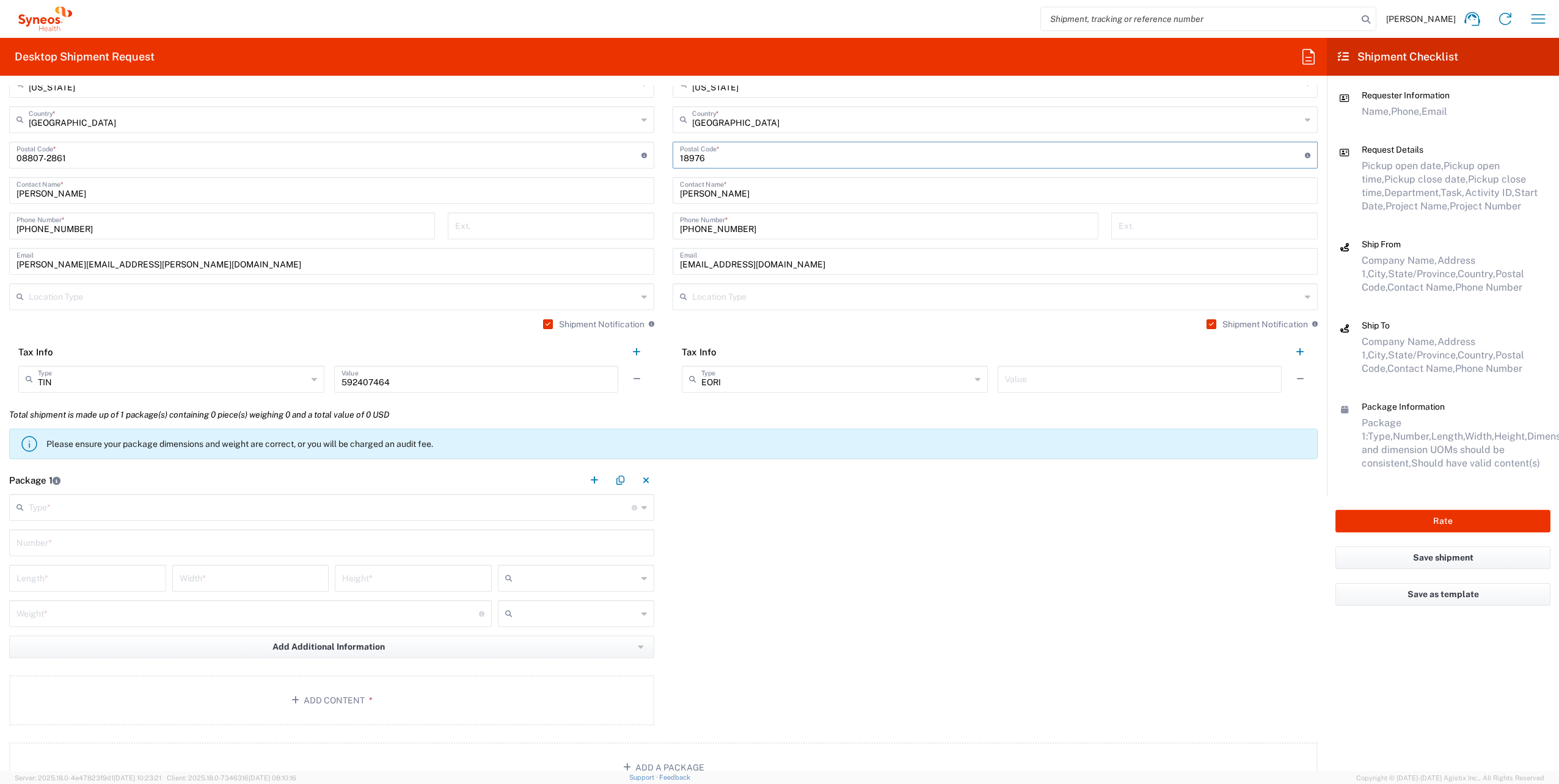
type input "18976"
click at [482, 504] on input "text" at bounding box center [330, 507] width 603 height 22
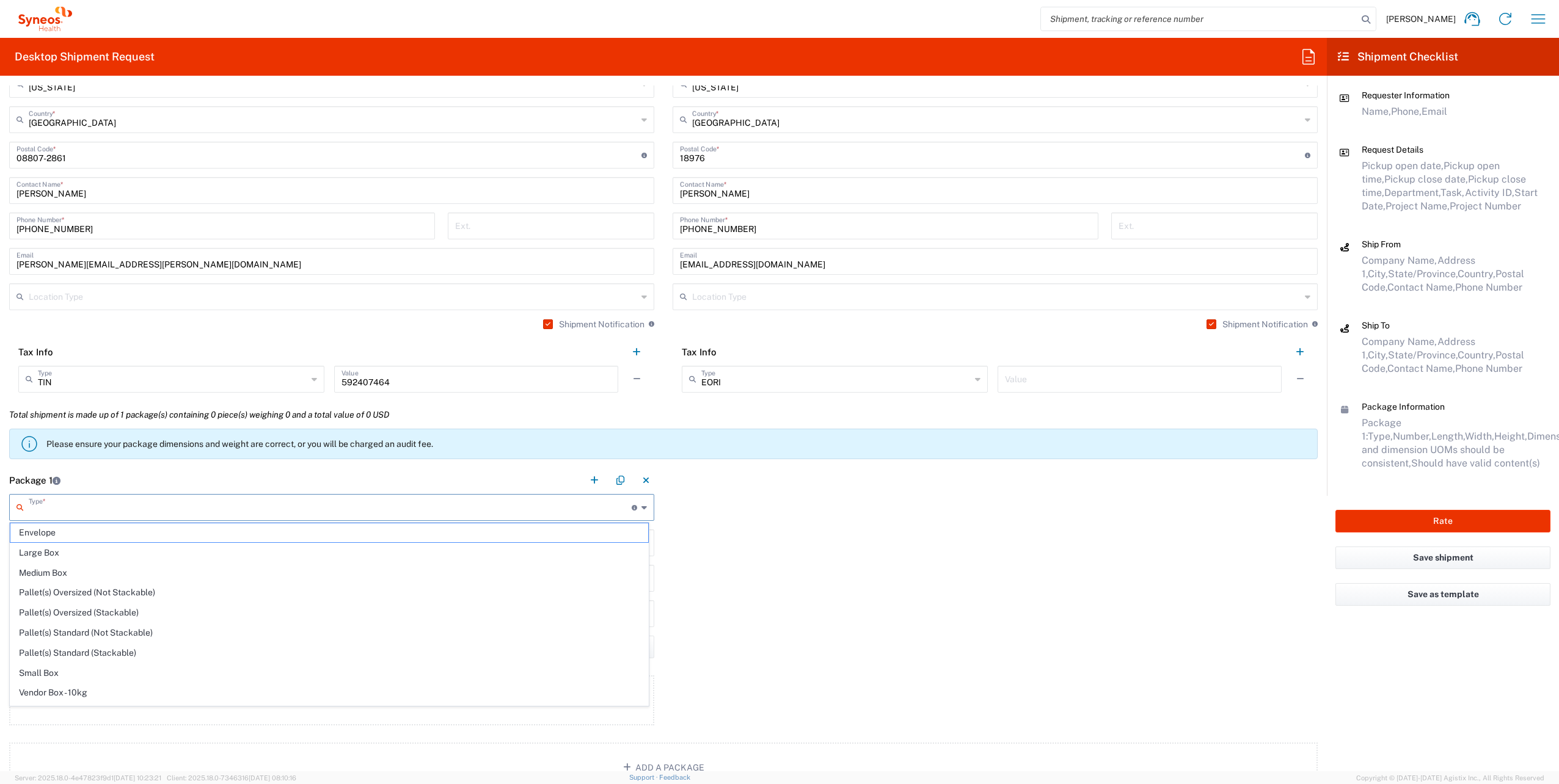
scroll to position [32, 0]
click at [65, 694] on span "Your Packaging" at bounding box center [330, 700] width 638 height 19
type input "Your Packaging"
click at [87, 538] on input "text" at bounding box center [332, 542] width 631 height 22
type input "1"
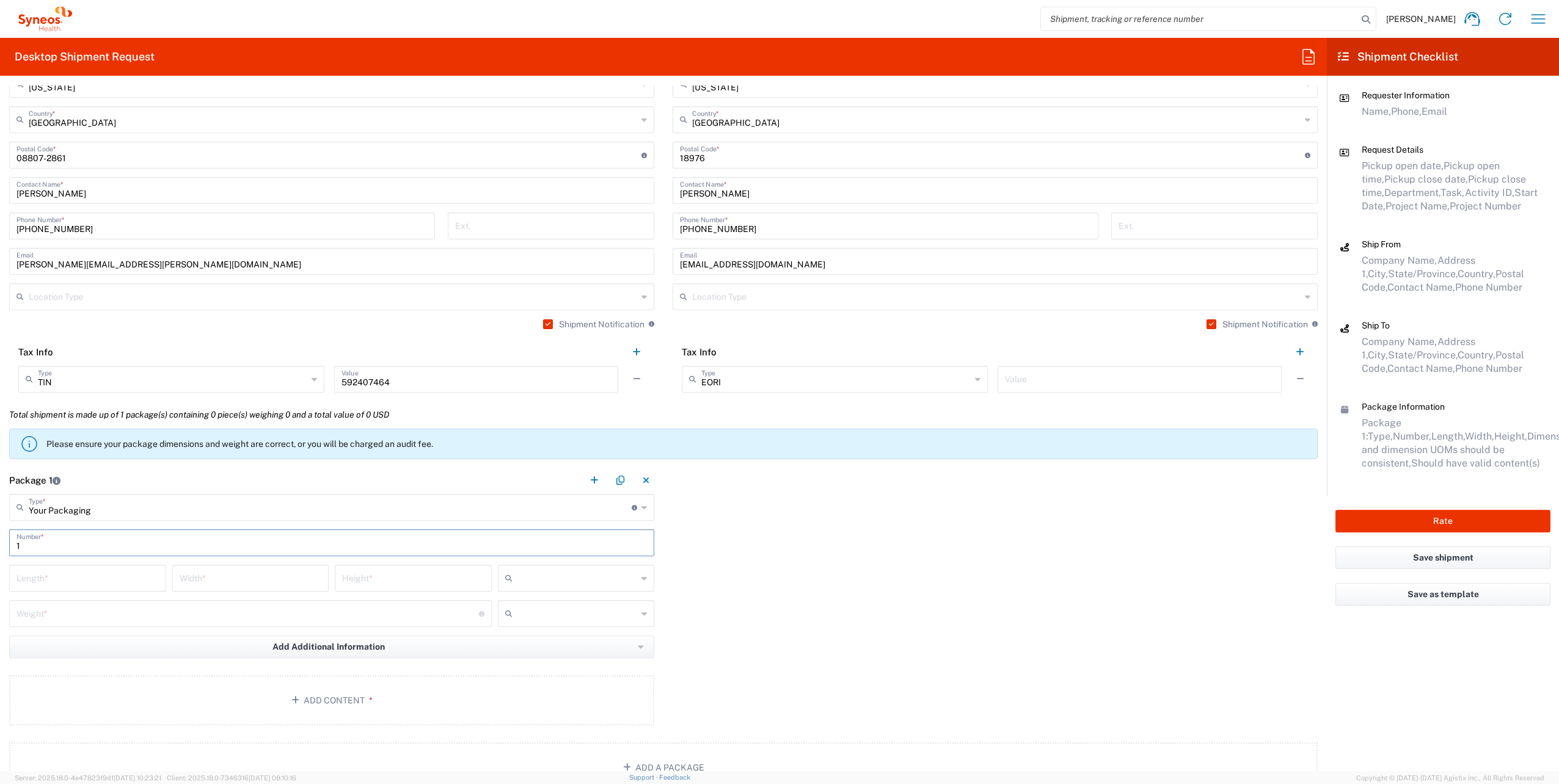
click at [74, 577] on input "number" at bounding box center [88, 577] width 143 height 22
type input "16"
type input "12"
type input "3"
click at [535, 582] on input "text" at bounding box center [578, 578] width 120 height 20
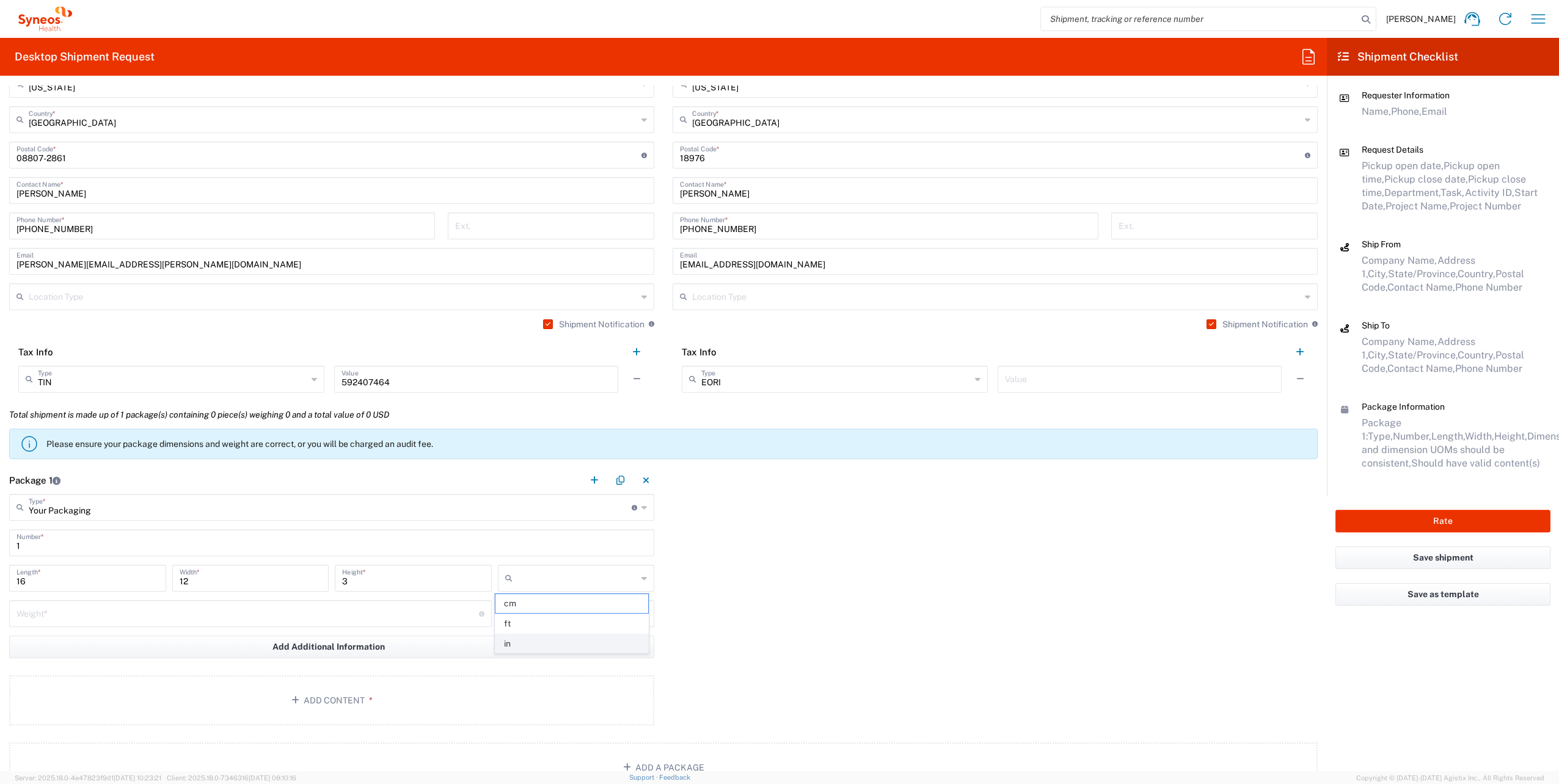
click at [534, 637] on span "in" at bounding box center [572, 643] width 154 height 19
type input "in"
click at [218, 615] on input "number" at bounding box center [248, 613] width 463 height 22
type input "5"
click at [553, 609] on input "text" at bounding box center [578, 614] width 120 height 20
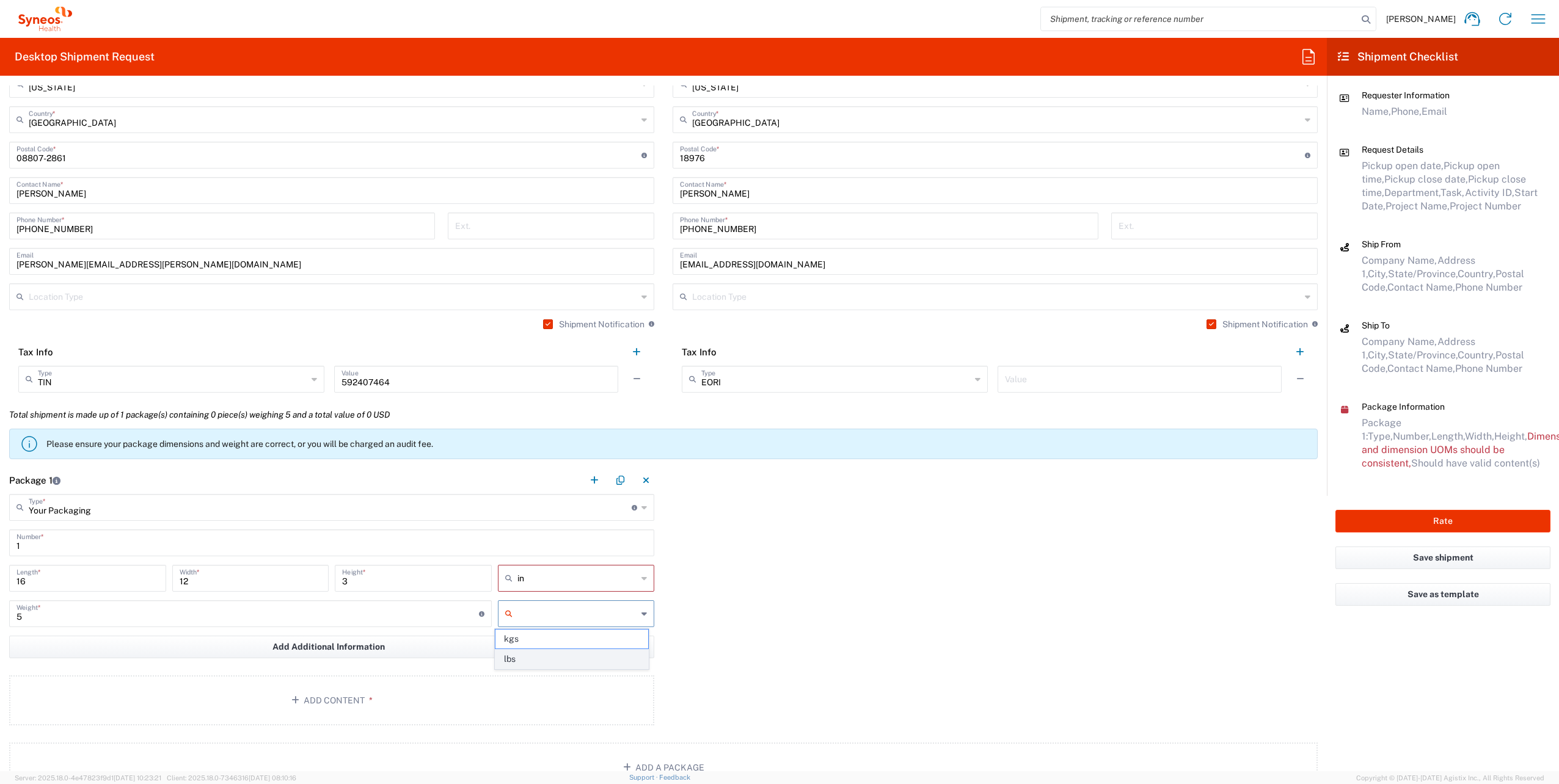
click at [527, 653] on span "lbs" at bounding box center [572, 658] width 154 height 19
type input "lbs"
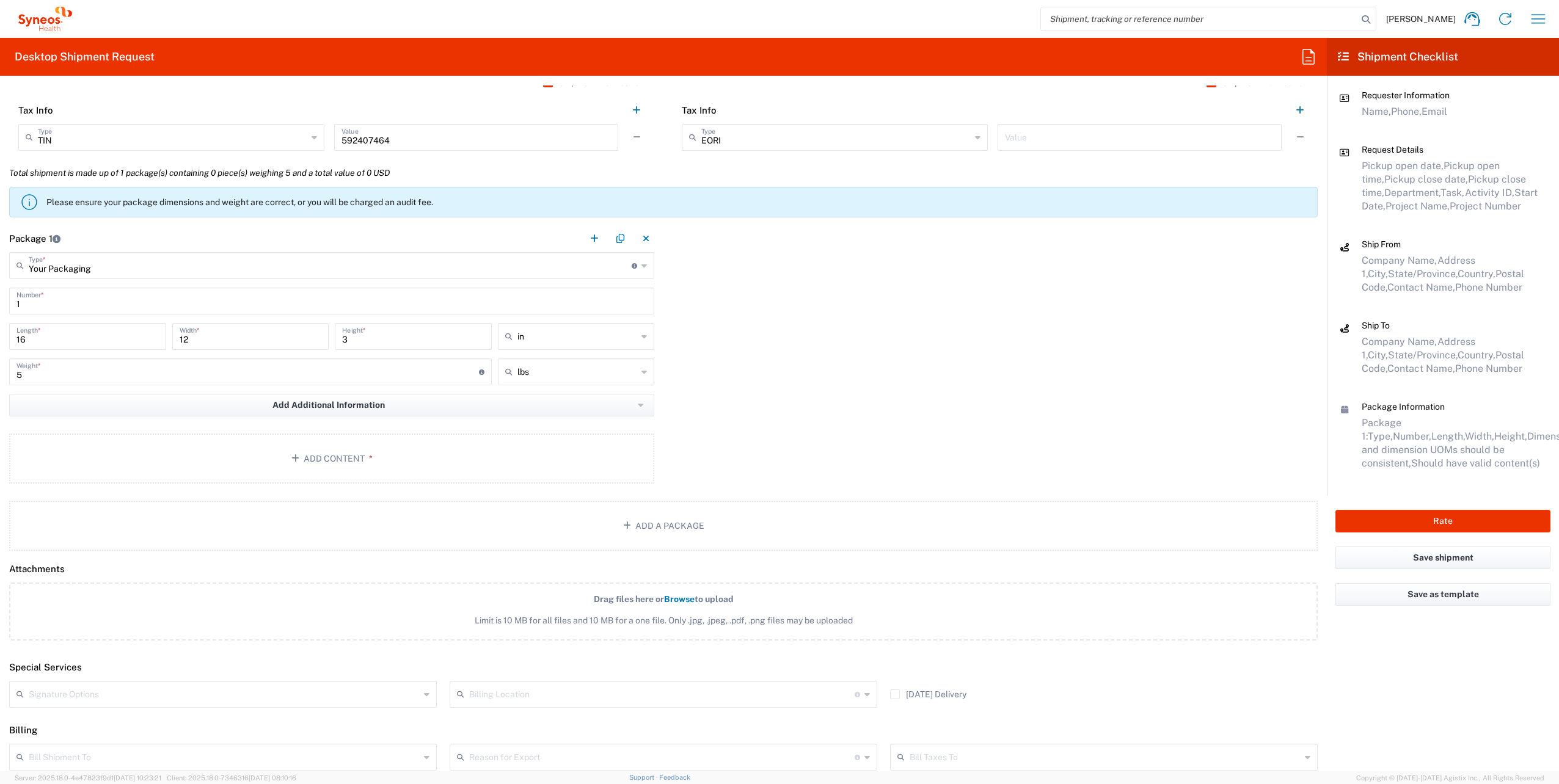
scroll to position [1038, 0]
click at [314, 455] on button "Add Content *" at bounding box center [332, 455] width 646 height 50
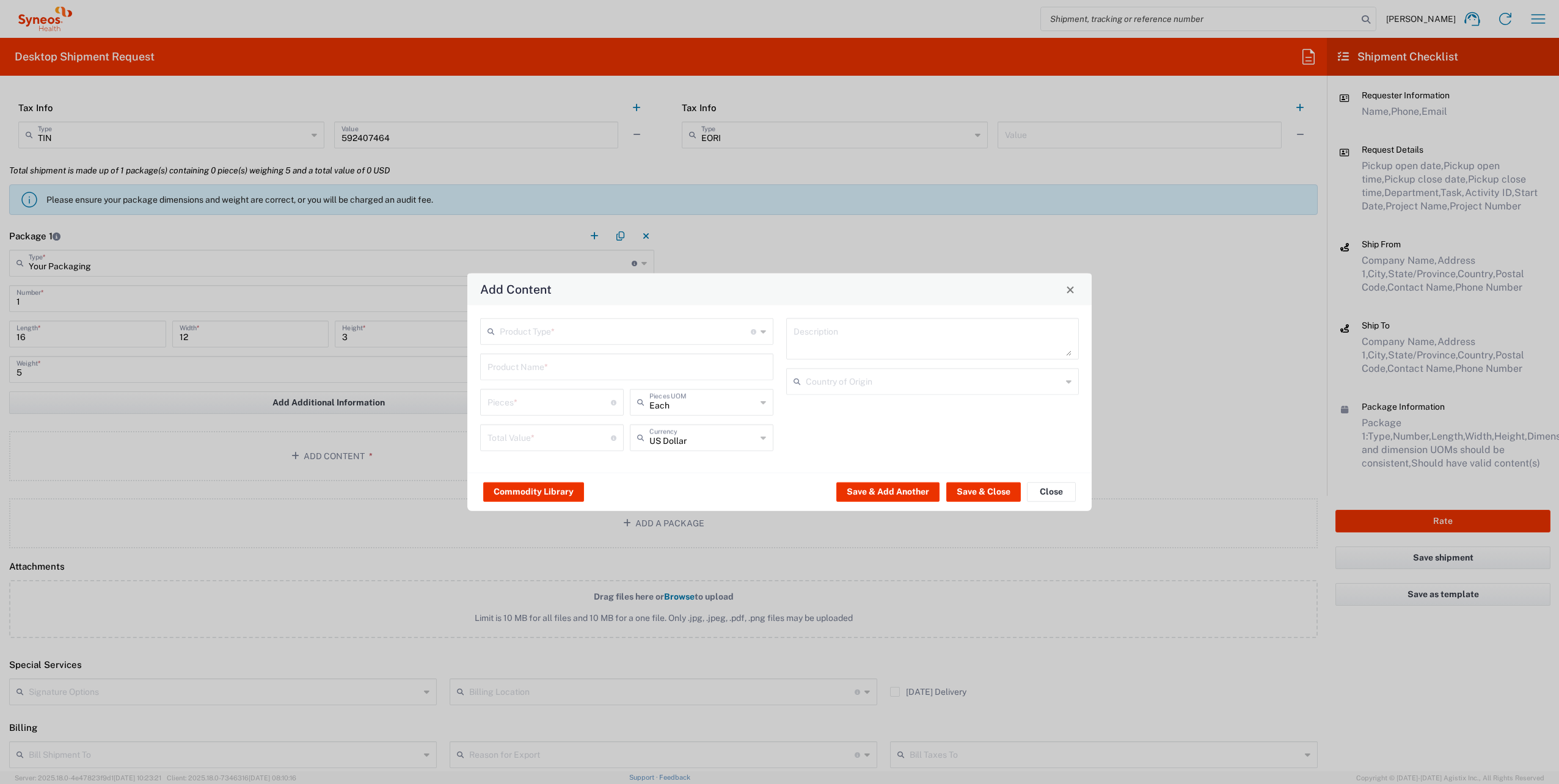
click at [564, 328] on input "text" at bounding box center [625, 331] width 251 height 22
click at [549, 378] on span "General Commodity" at bounding box center [626, 378] width 290 height 19
type input "General Commodity"
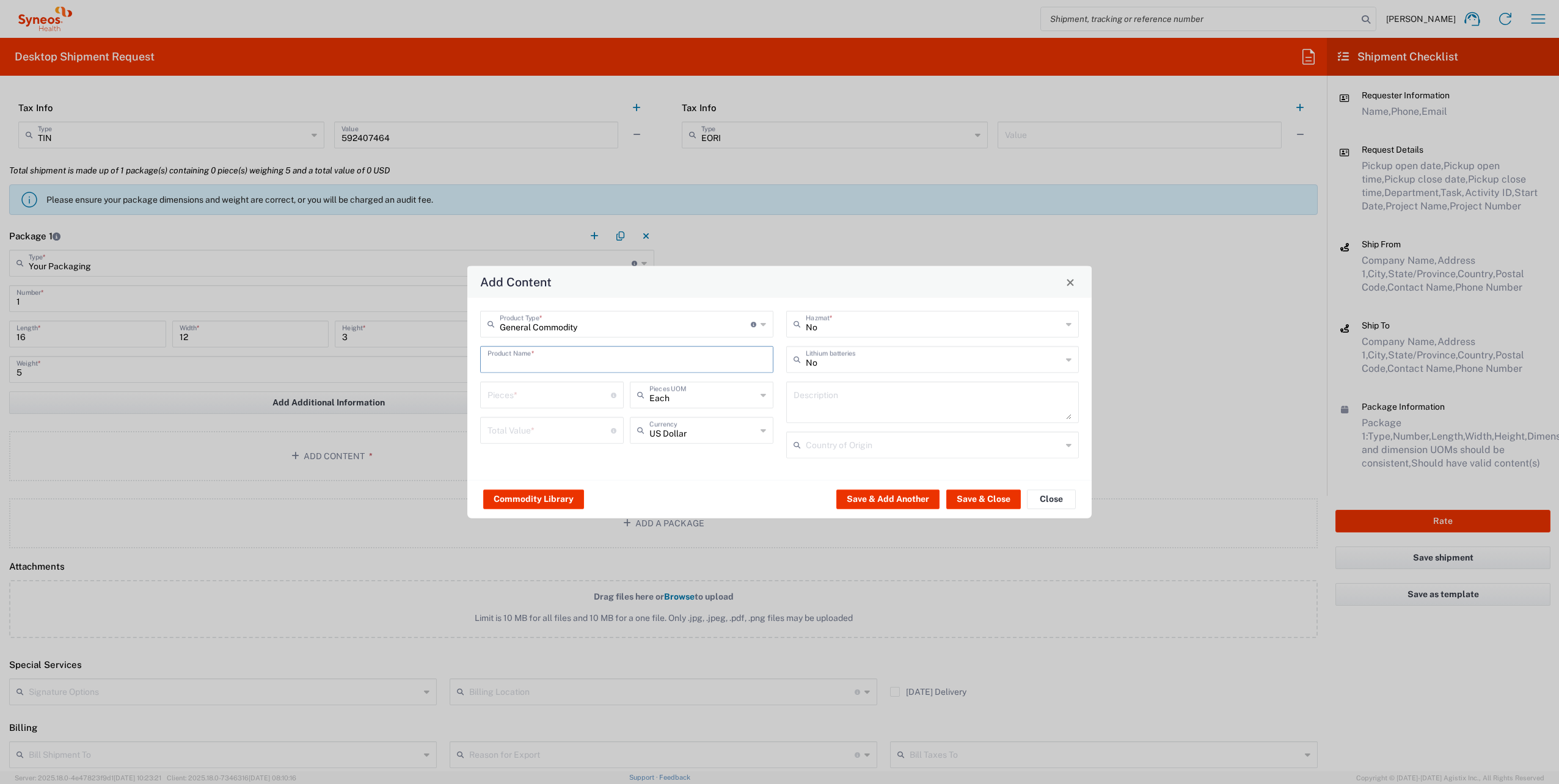
click at [542, 366] on input "text" at bounding box center [626, 359] width 279 height 22
click at [644, 355] on input "text" at bounding box center [626, 359] width 279 height 22
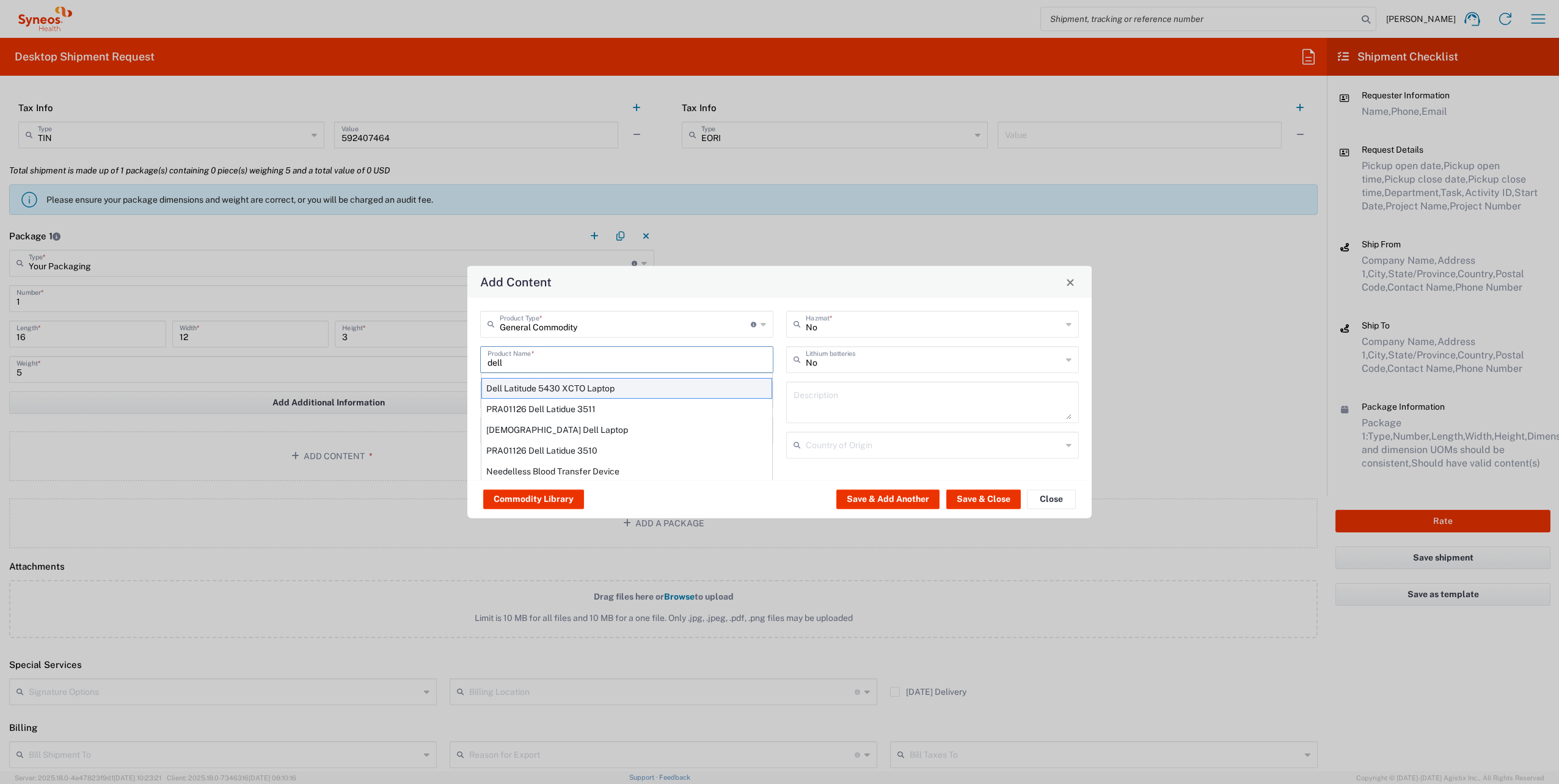
click at [608, 388] on div "Dell Latitude 5430 XCTO Laptop" at bounding box center [626, 388] width 290 height 21
type input "Dell Latitude 5430 XCTO Laptop"
type input "1"
type textarea "BaseIntel Core i7-1265U vProÂ® Processor - 14" 16 GB RAM - 512 GB SSD"
type input "[GEOGRAPHIC_DATA]"
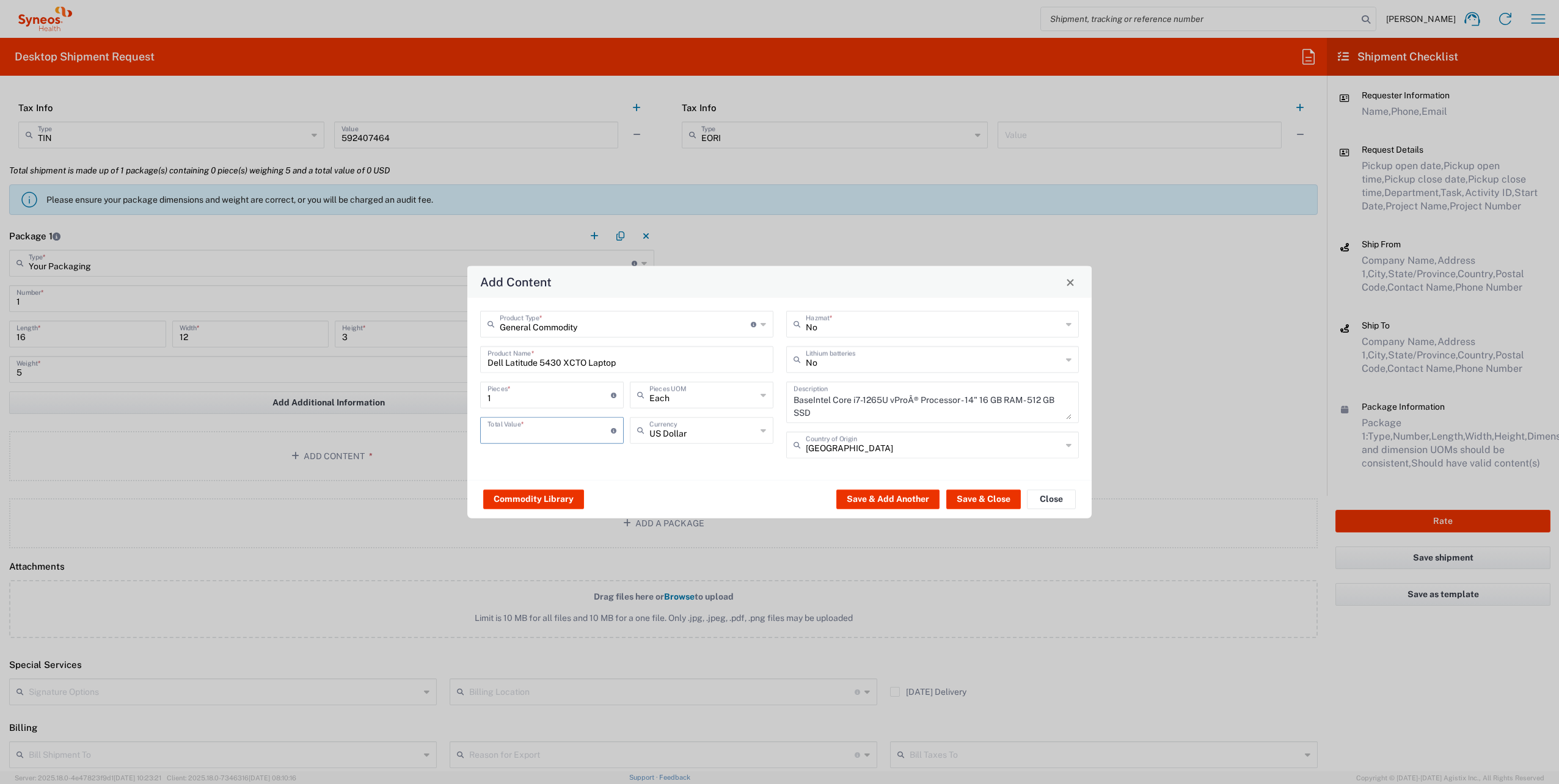
click at [561, 437] on input "number" at bounding box center [548, 430] width 123 height 22
type input "500"
click at [821, 361] on input "text" at bounding box center [934, 359] width 257 height 22
click at [824, 405] on span "Yes" at bounding box center [932, 405] width 290 height 19
type input "Yes"
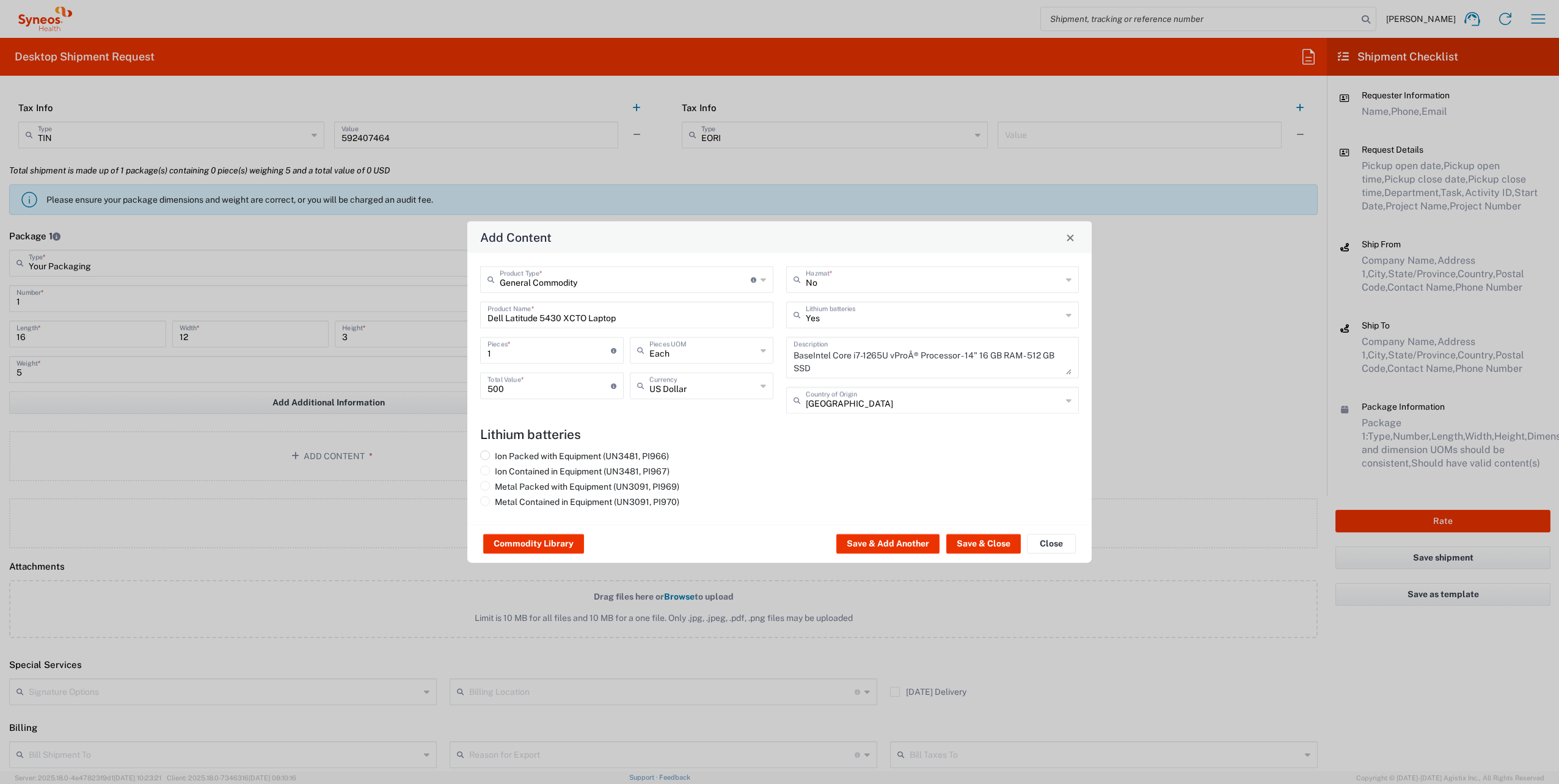
click at [610, 455] on label "Ion Packed with Equipment (UN3481, PI966)" at bounding box center [575, 455] width 189 height 11
click at [503, 455] on input "Ion Packed with Equipment (UN3481, PI966)" at bounding box center [499, 454] width 8 height 8
radio input "true"
click at [970, 545] on button "Save & Close" at bounding box center [984, 544] width 75 height 20
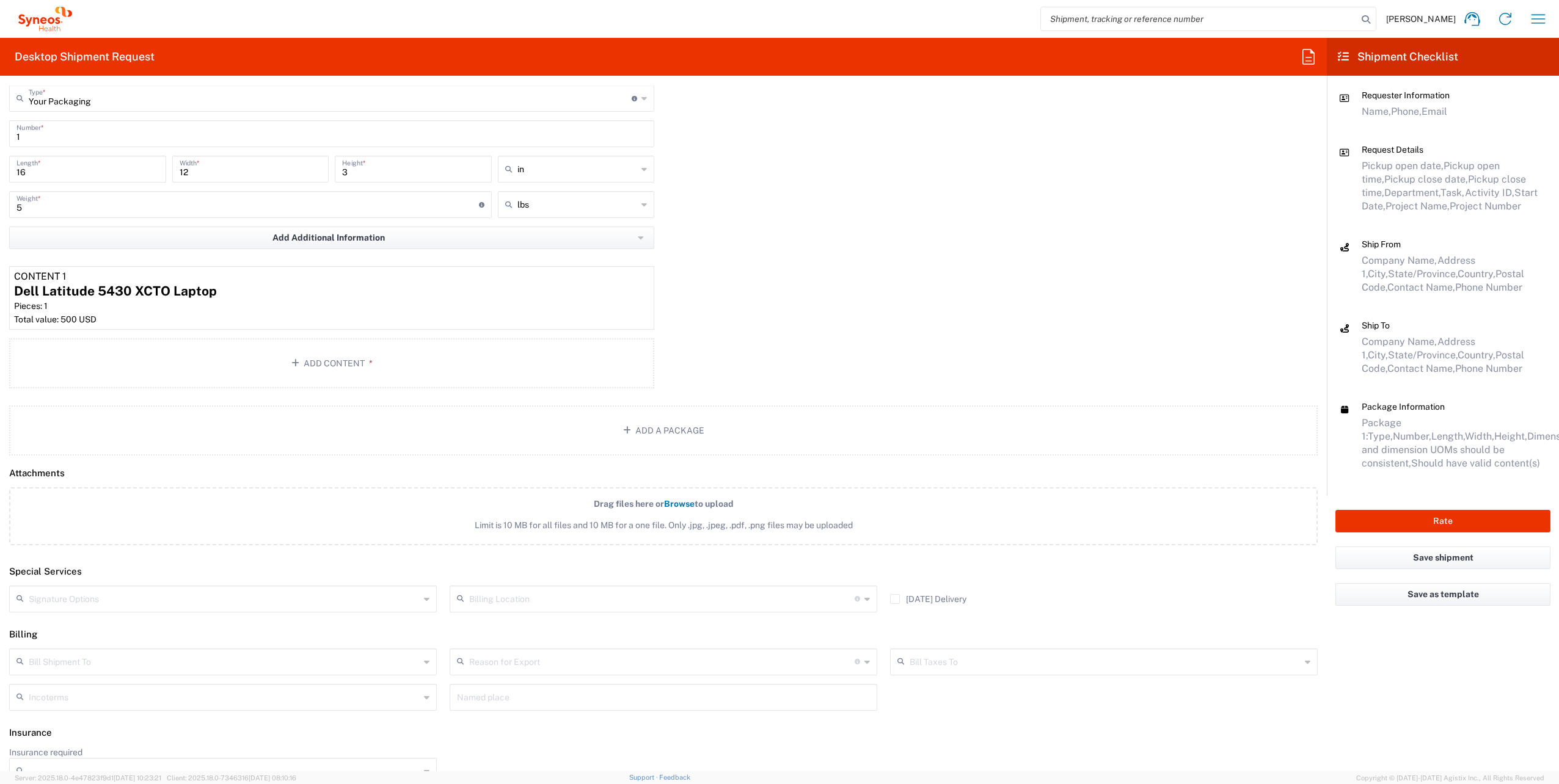
scroll to position [1223, 0]
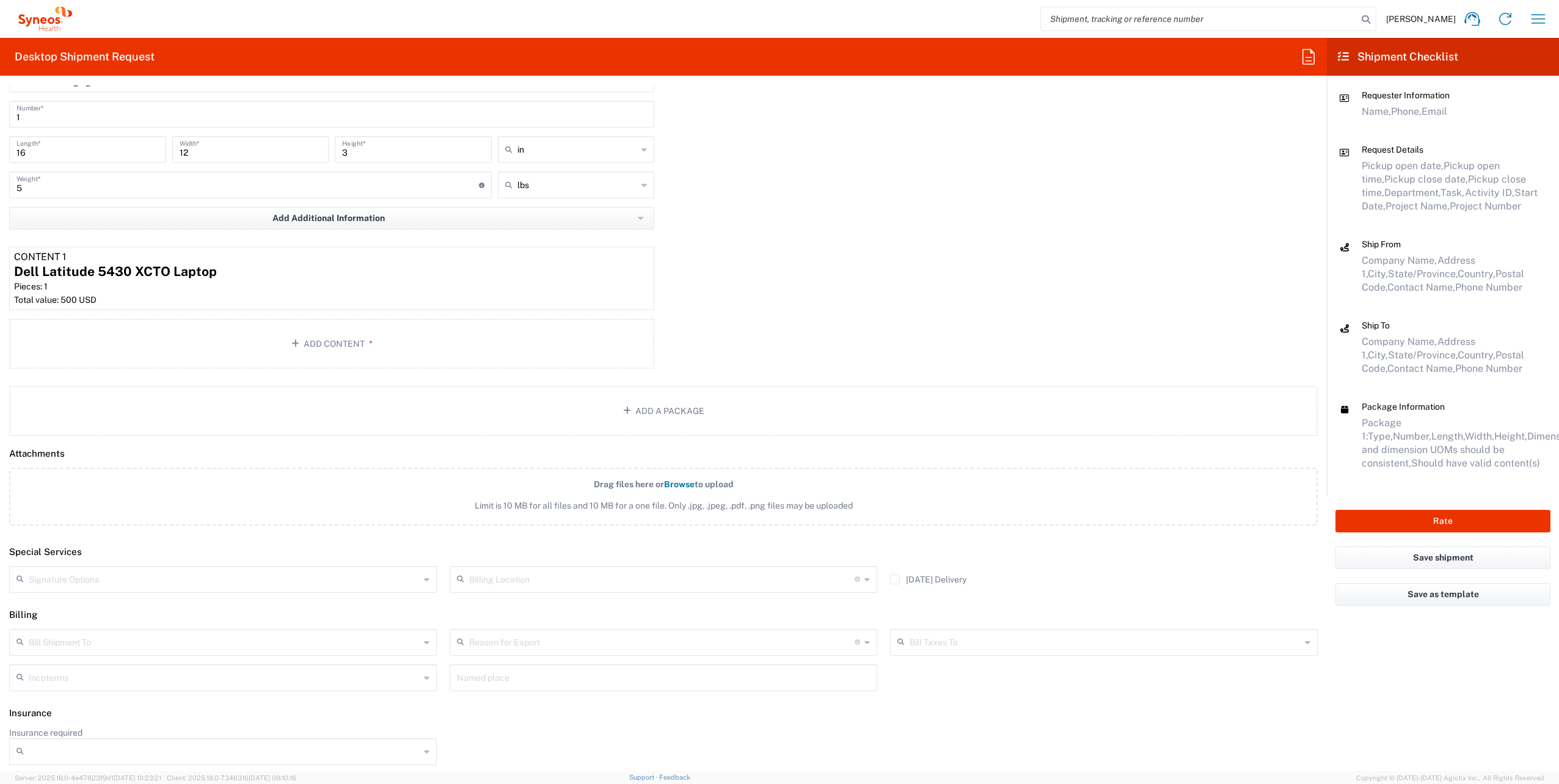
click at [380, 583] on input "text" at bounding box center [223, 578] width 391 height 22
click at [245, 601] on span "Adult Signature Required" at bounding box center [221, 604] width 422 height 19
type input "Adult Signature Required"
click at [122, 752] on input "Insurance required" at bounding box center [223, 752] width 391 height 20
drag, startPoint x: 94, startPoint y: 729, endPoint x: 279, endPoint y: 729, distance: 185.0
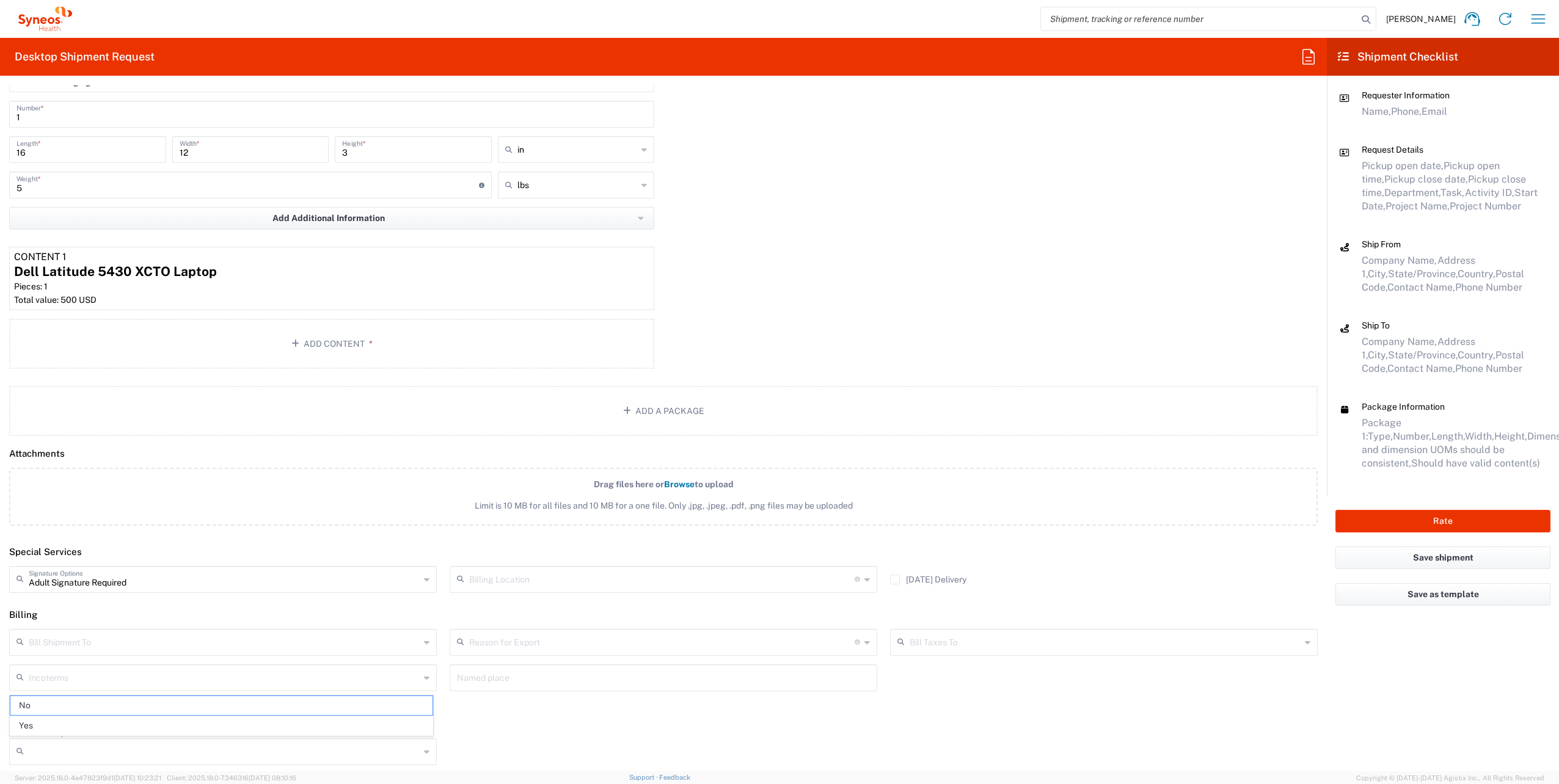
click at [94, 729] on span "Yes" at bounding box center [221, 725] width 422 height 19
type input "Yes"
click at [494, 745] on input "Insurance Value" at bounding box center [663, 752] width 413 height 20
type input "500"
click at [918, 747] on input "Currency" at bounding box center [1104, 752] width 391 height 20
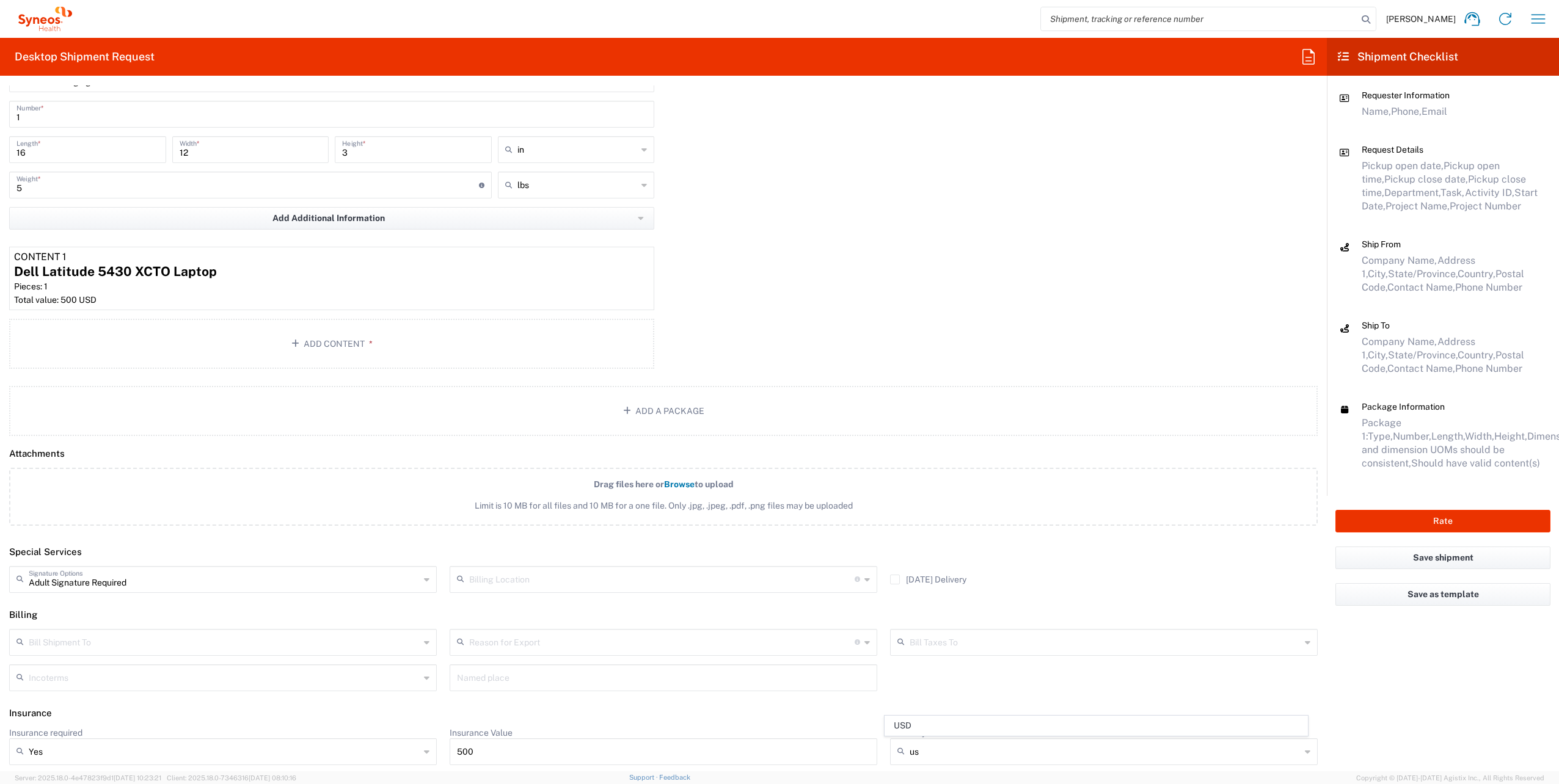
drag, startPoint x: 945, startPoint y: 723, endPoint x: 1228, endPoint y: 612, distance: 304.0
click at [945, 722] on span "USD" at bounding box center [1095, 725] width 422 height 19
type input "USD"
click at [1453, 522] on button "Rate" at bounding box center [1443, 520] width 216 height 23
type input "4510 DEPARTMENTAL EXPENSE"
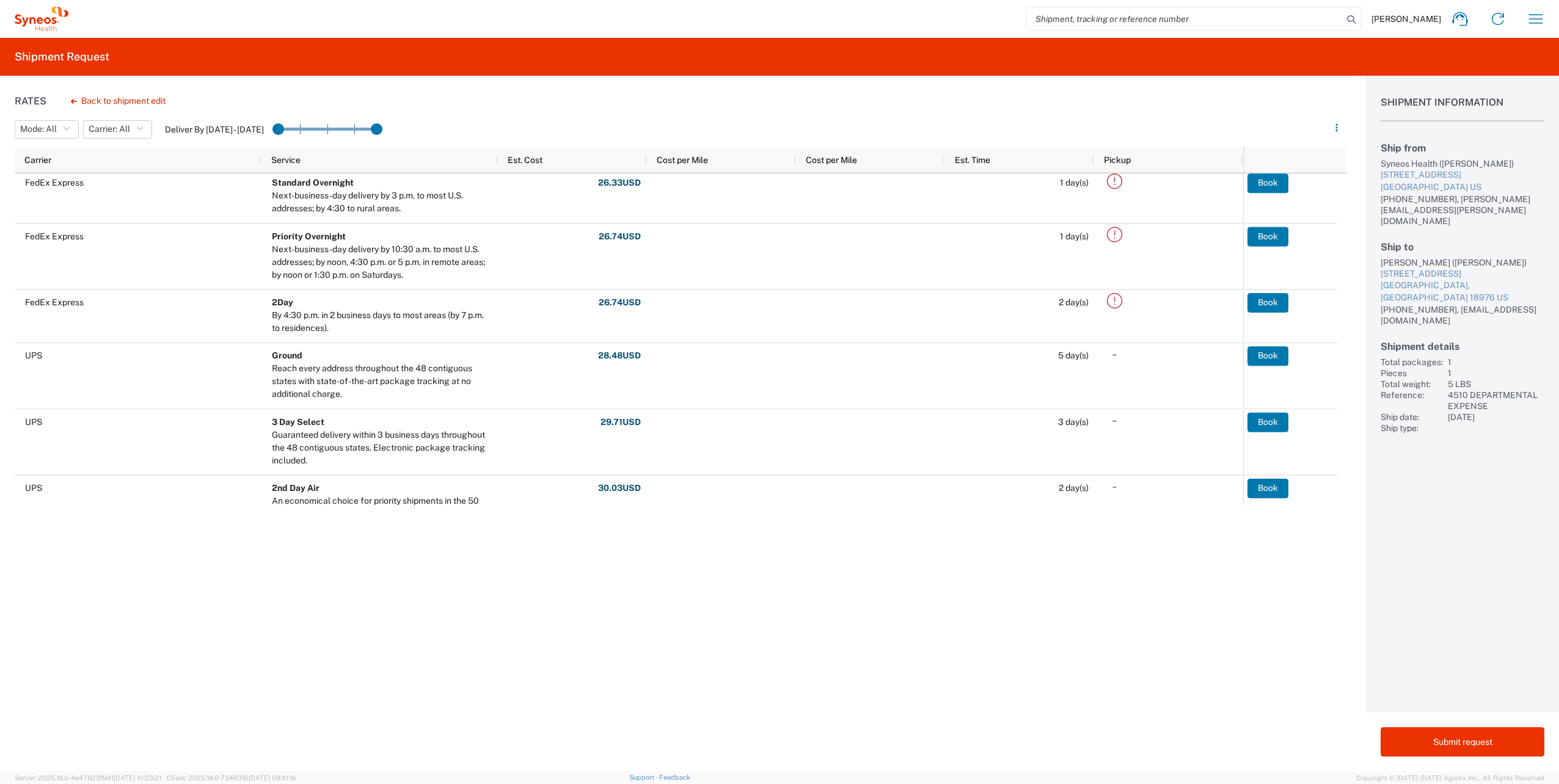
scroll to position [73, 0]
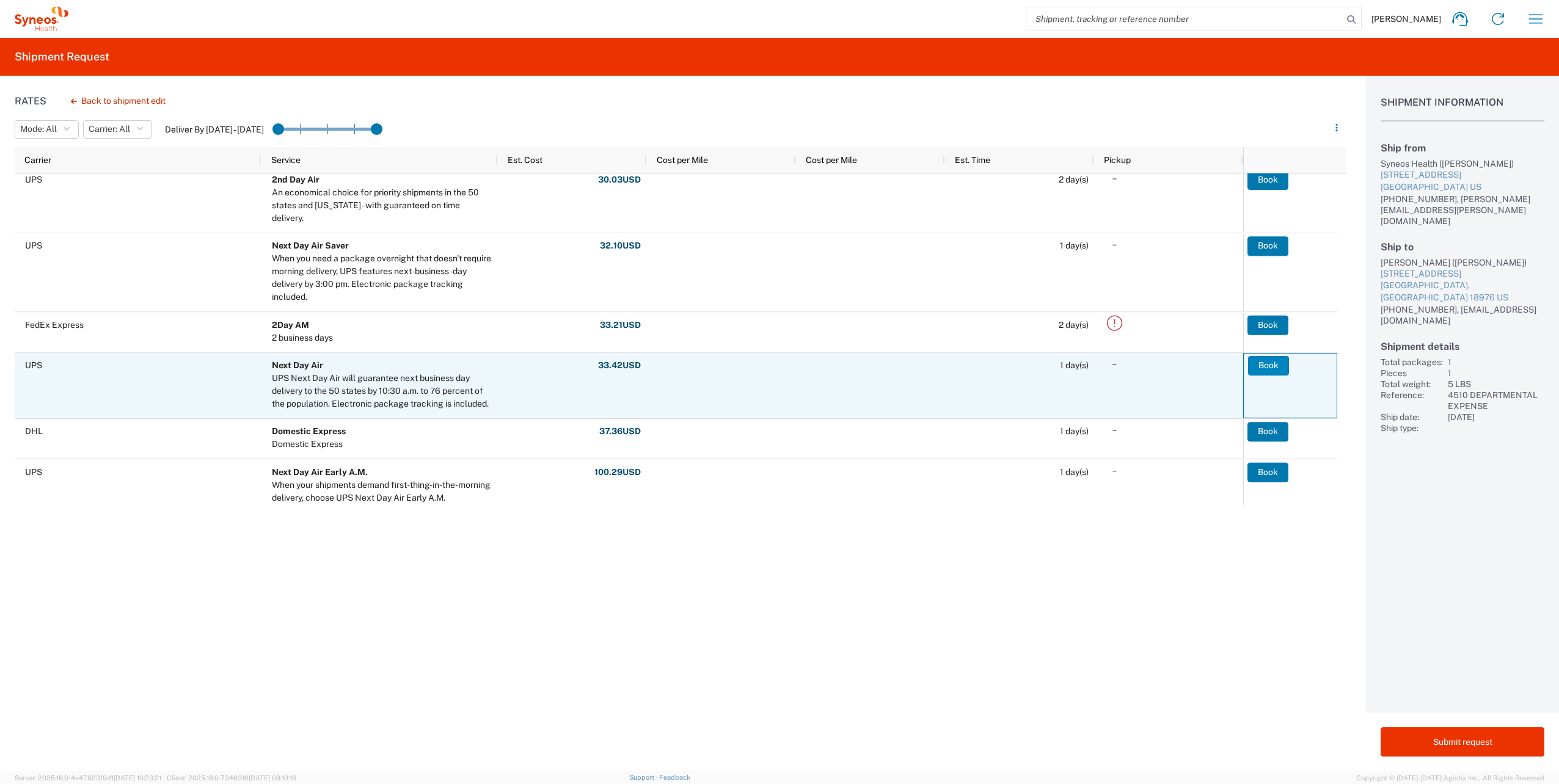
click at [1259, 361] on button "Book" at bounding box center [1269, 366] width 41 height 20
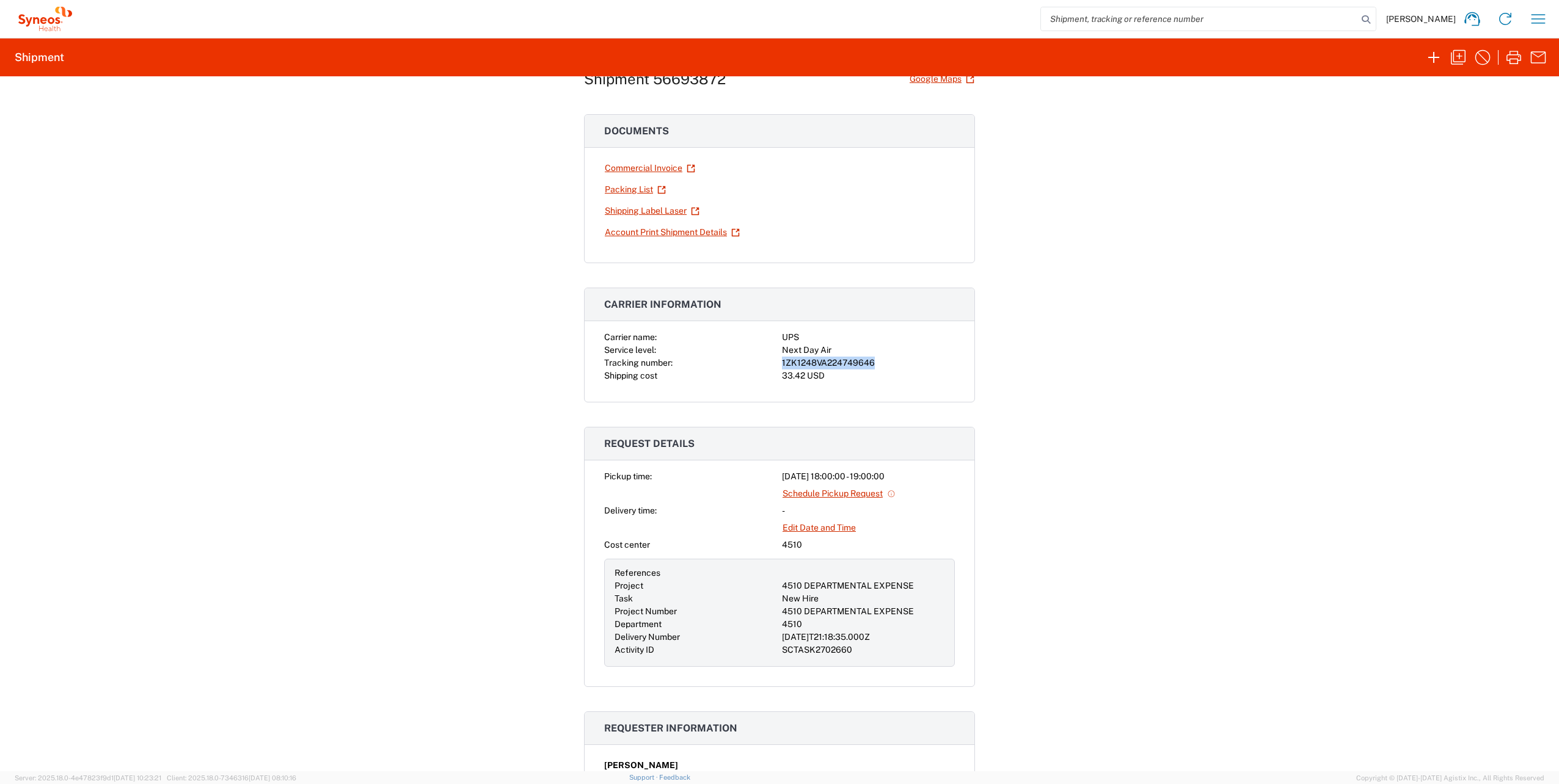
drag, startPoint x: 869, startPoint y: 360, endPoint x: 779, endPoint y: 358, distance: 90.0
click at [782, 358] on div "1ZK1248VA224749646" at bounding box center [869, 363] width 173 height 13
copy div "1ZK1248VA224749646"
